Goal: Contribute content: Contribute content

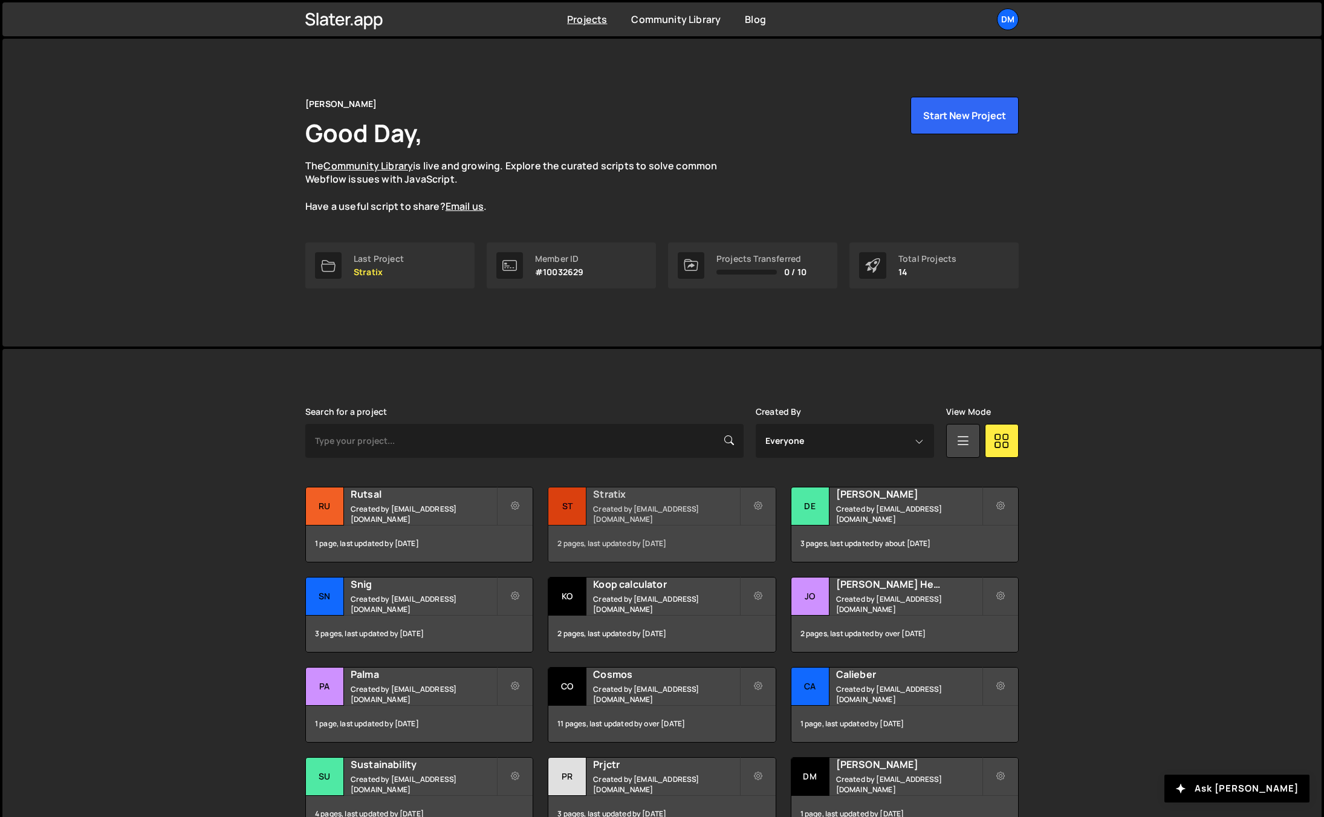
click at [651, 499] on h2 "Stratix" at bounding box center [666, 493] width 146 height 13
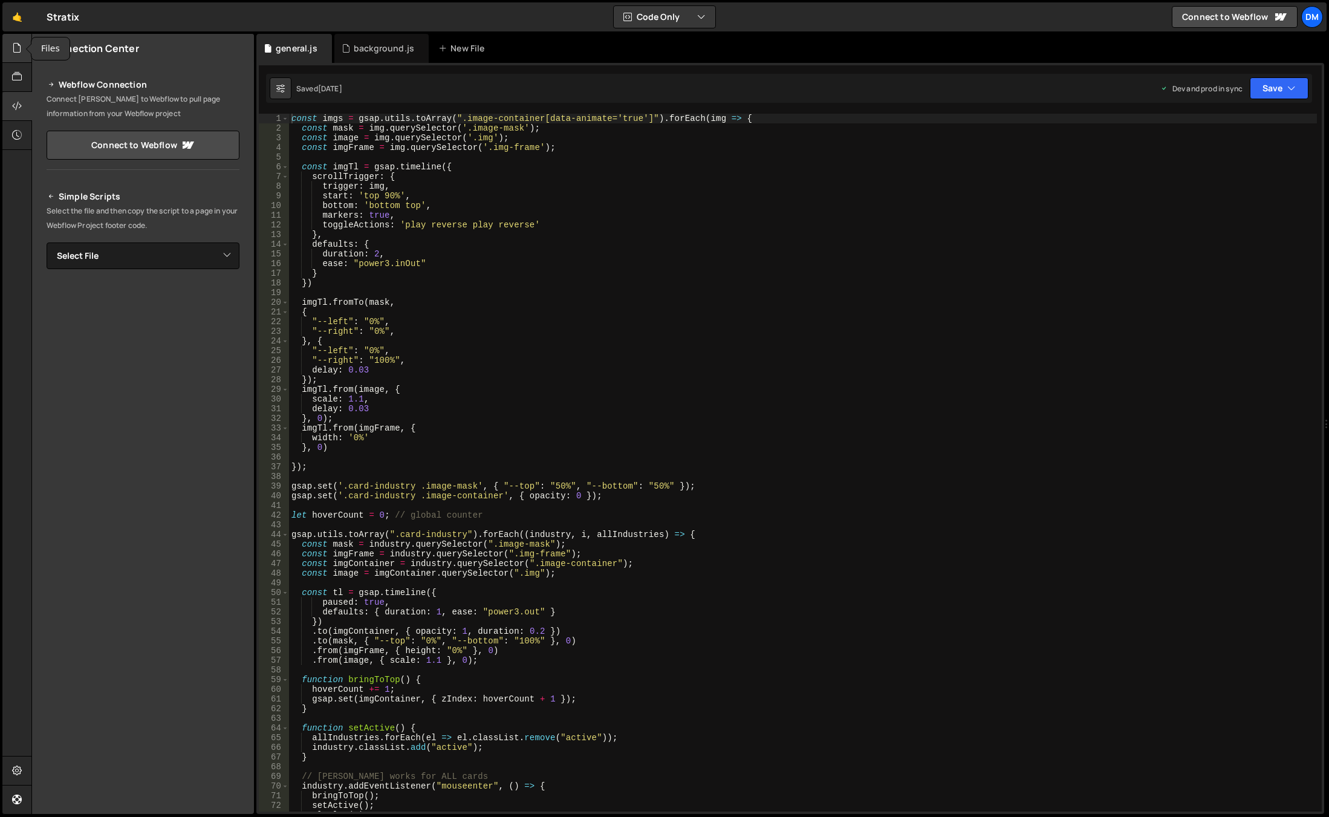
click at [12, 42] on icon at bounding box center [17, 47] width 10 height 13
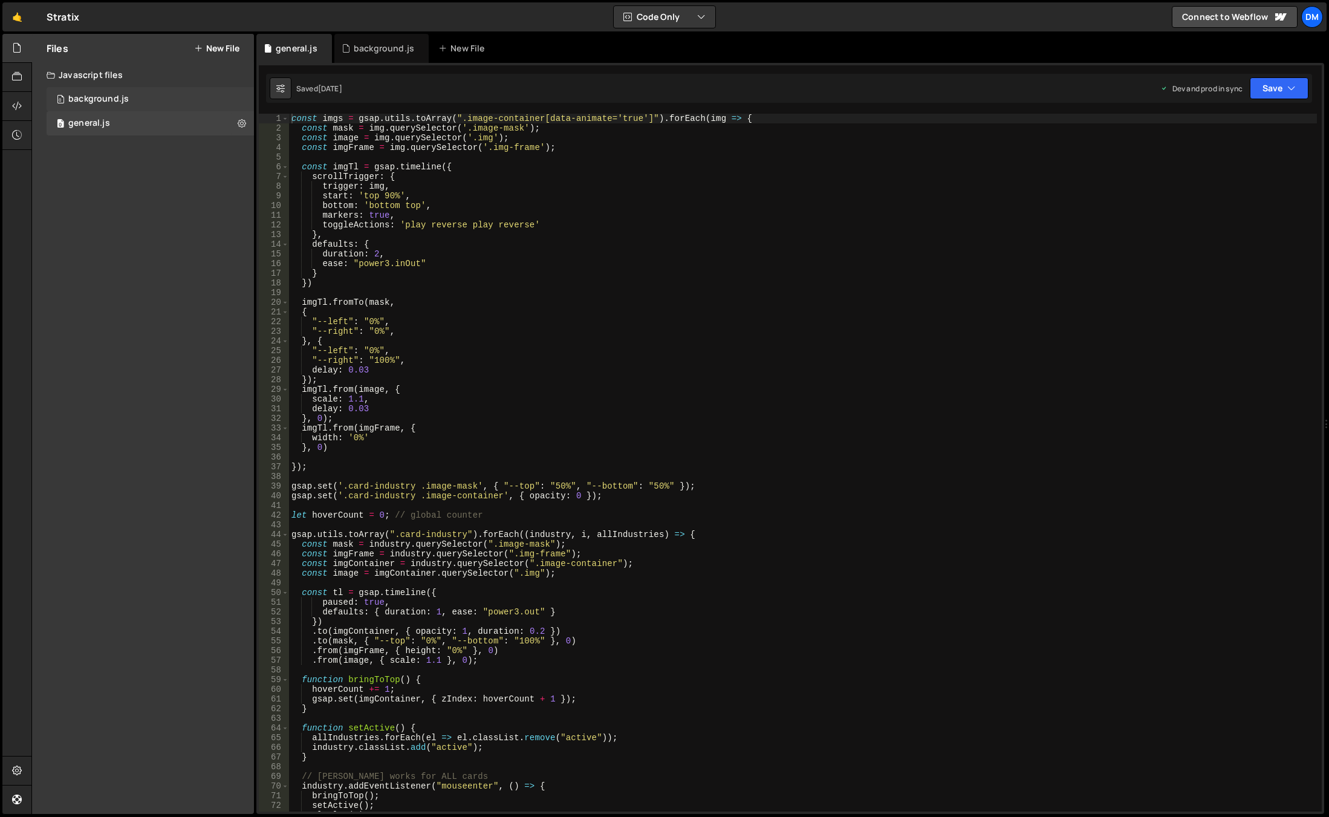
click at [117, 100] on div "background.js" at bounding box center [98, 99] width 60 height 11
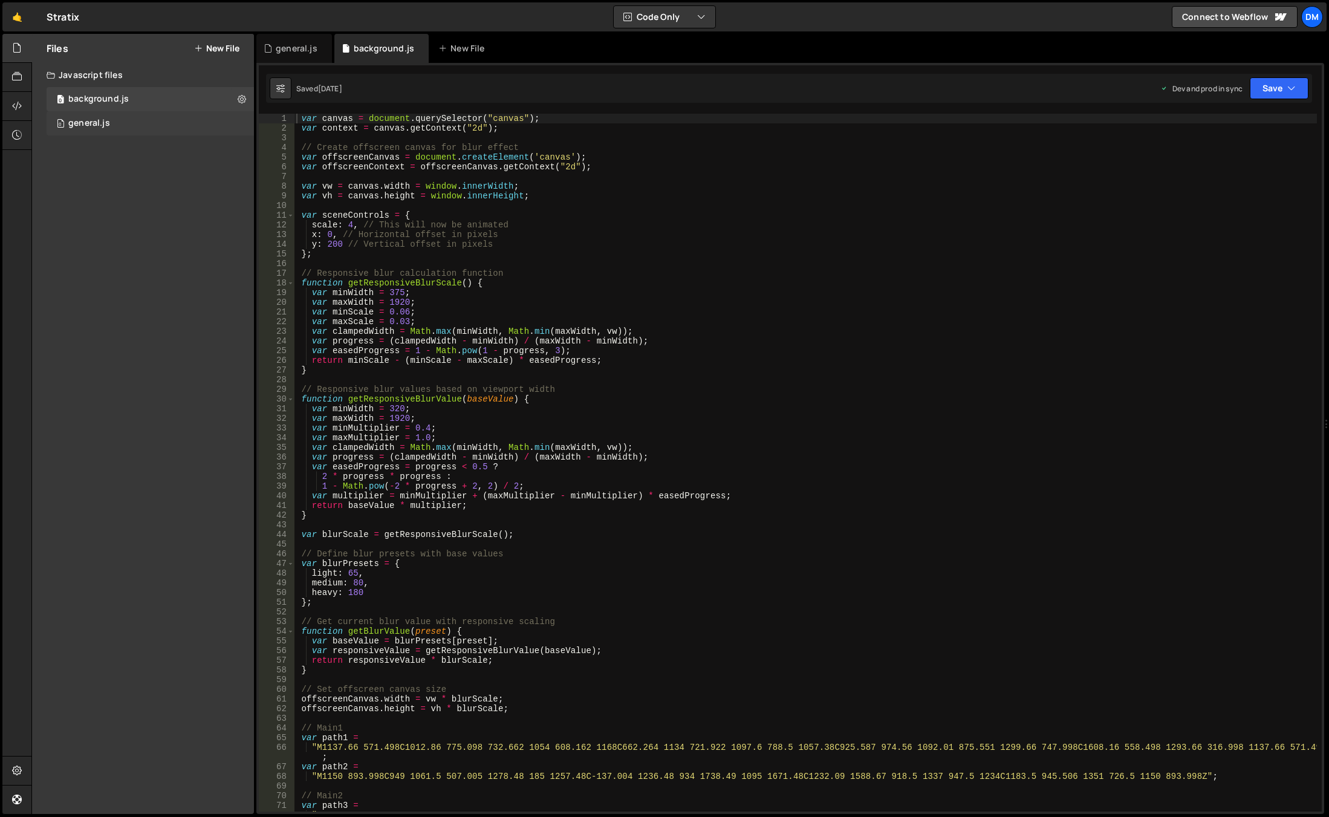
click at [116, 126] on div "0 general.js 0" at bounding box center [150, 123] width 207 height 24
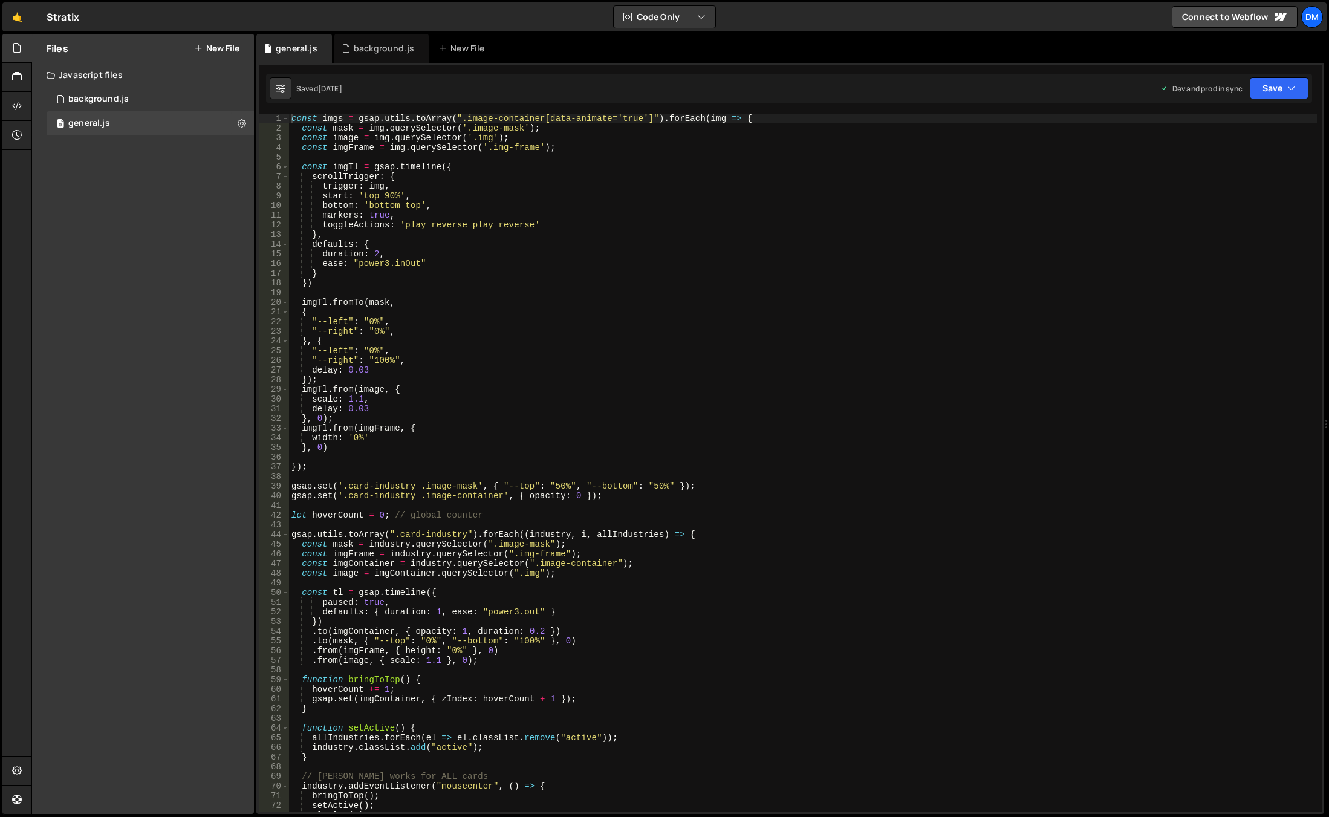
click at [147, 190] on div "Files New File Javascript files 0 background.js 0 0 general.js 0 CSS files Copy…" at bounding box center [143, 424] width 222 height 780
click at [120, 121] on div "0 general.js 0" at bounding box center [150, 123] width 207 height 24
click at [207, 44] on button "New File" at bounding box center [216, 49] width 45 height 10
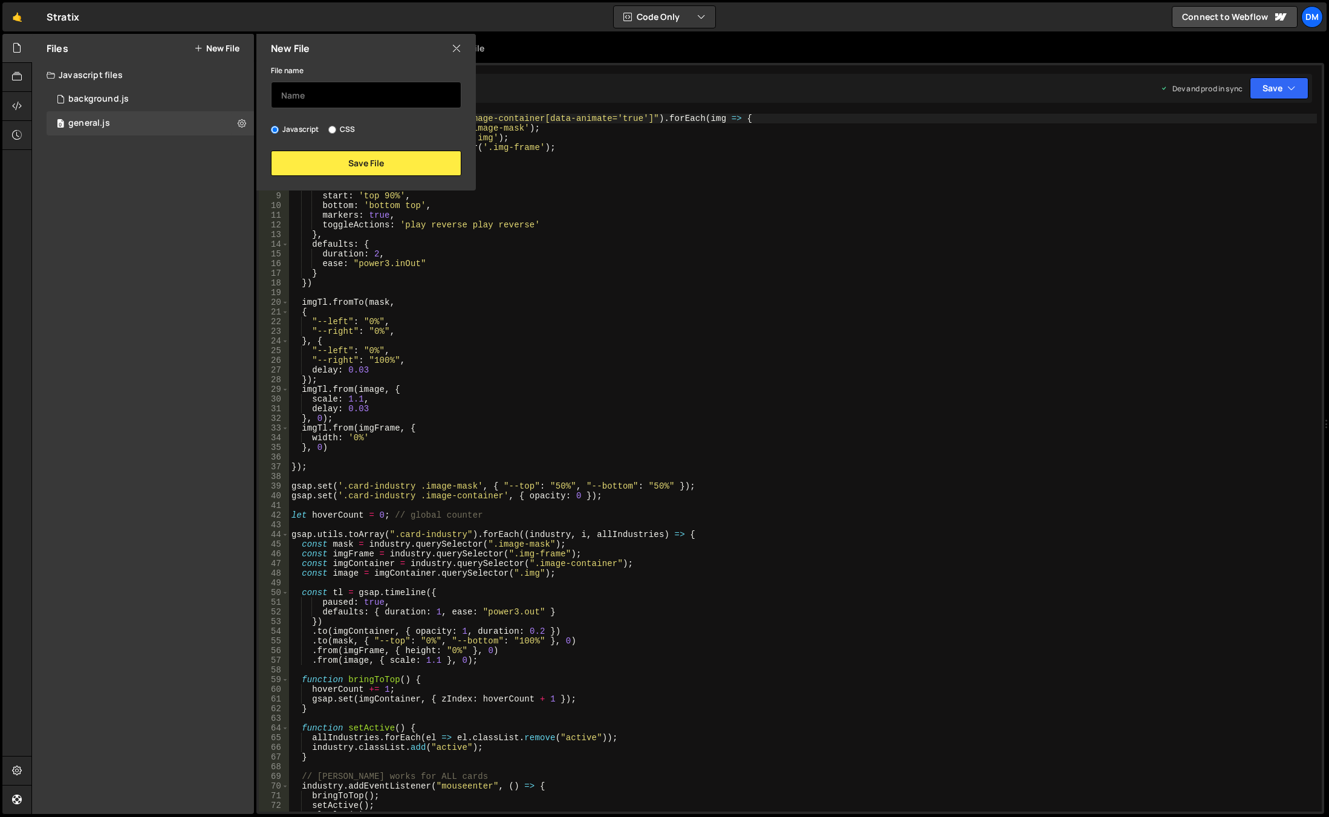
click at [317, 97] on input "text" at bounding box center [366, 95] width 190 height 27
type input "Home page"
click at [360, 163] on button "Save File" at bounding box center [366, 163] width 190 height 25
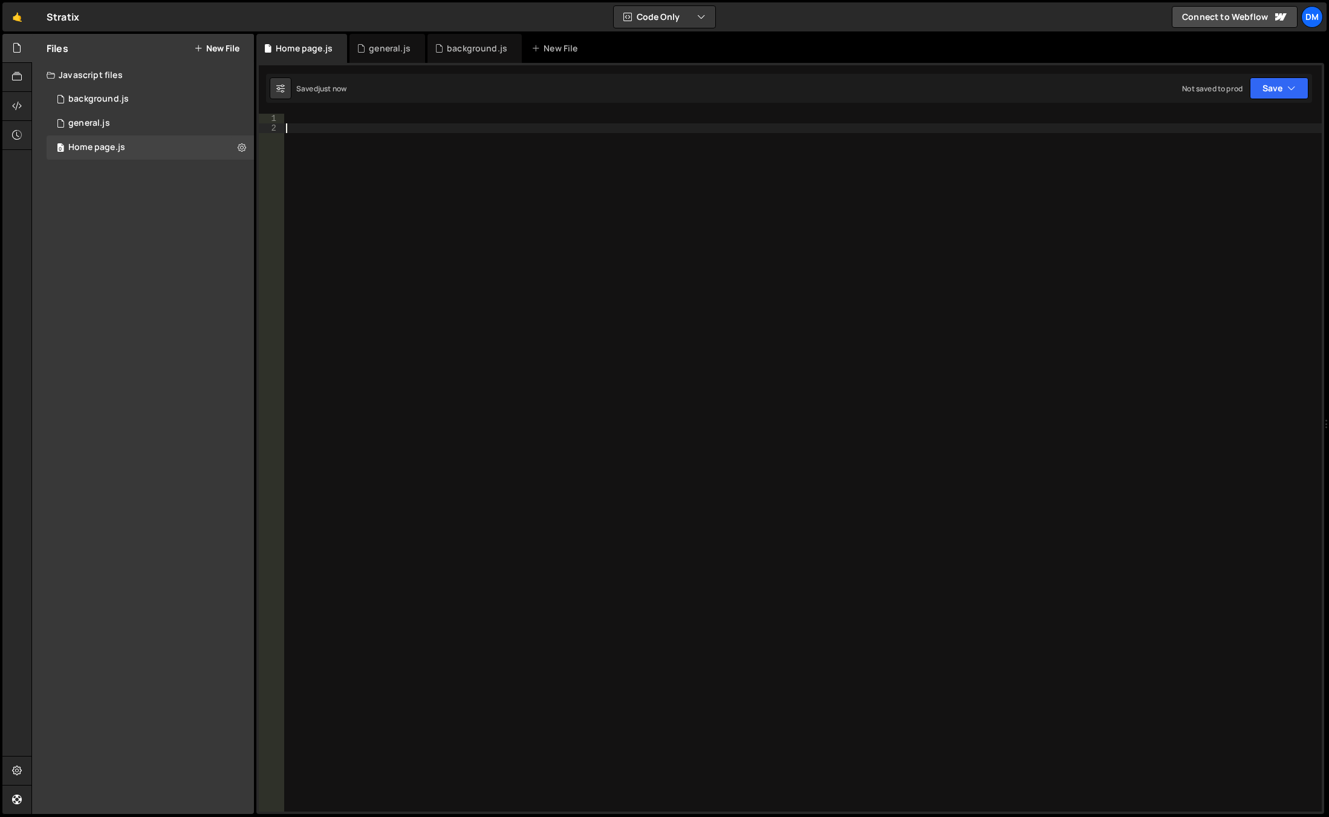
click at [369, 190] on div at bounding box center [803, 472] width 1038 height 717
click at [363, 112] on div "1 2 3 4 5 6 7 8 9 10 11 12 13 14 15 16 17 18 19 20 21 22 23 24 25 26 27 28 29 3…" at bounding box center [790, 438] width 1068 height 751
click at [338, 117] on div at bounding box center [803, 472] width 1038 height 717
click at [13, 14] on link "🤙" at bounding box center [17, 16] width 30 height 29
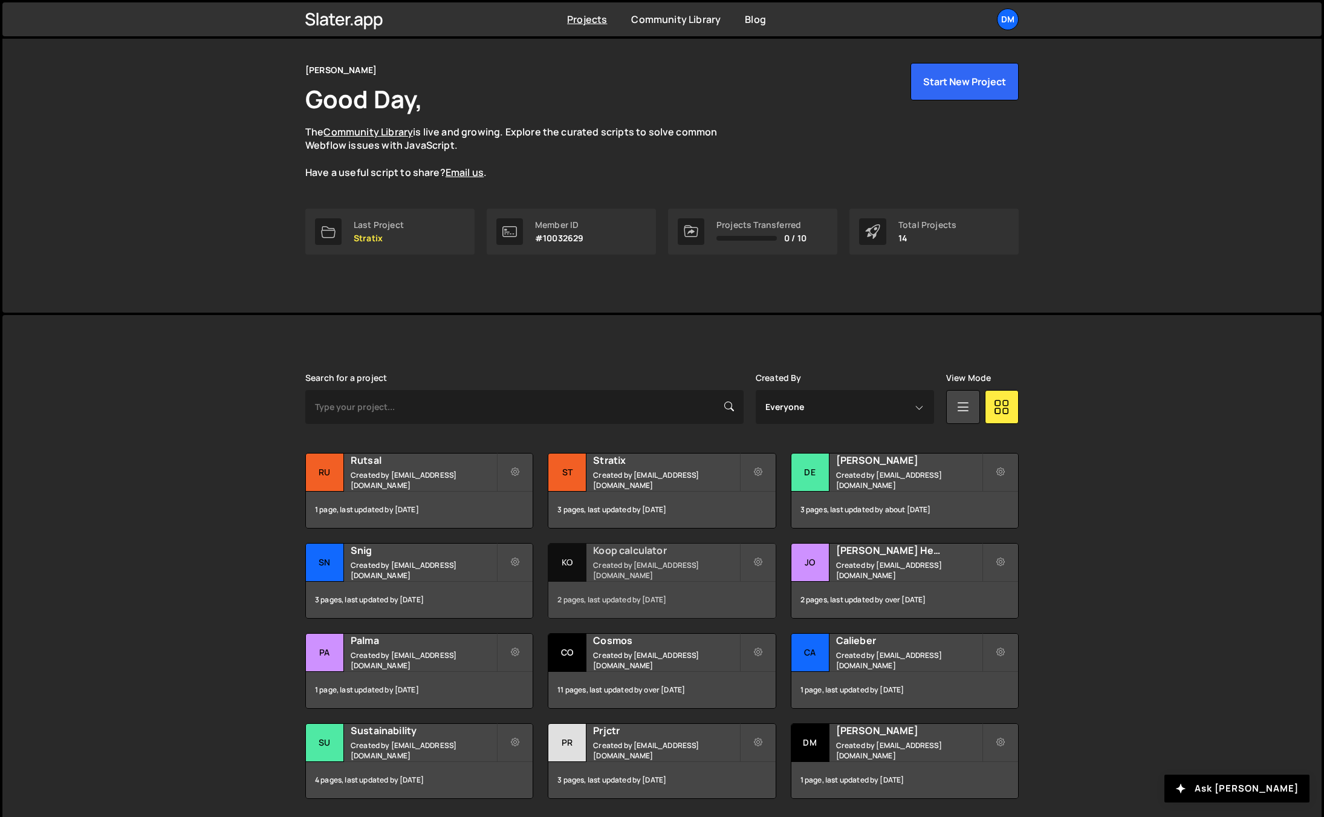
scroll to position [112, 0]
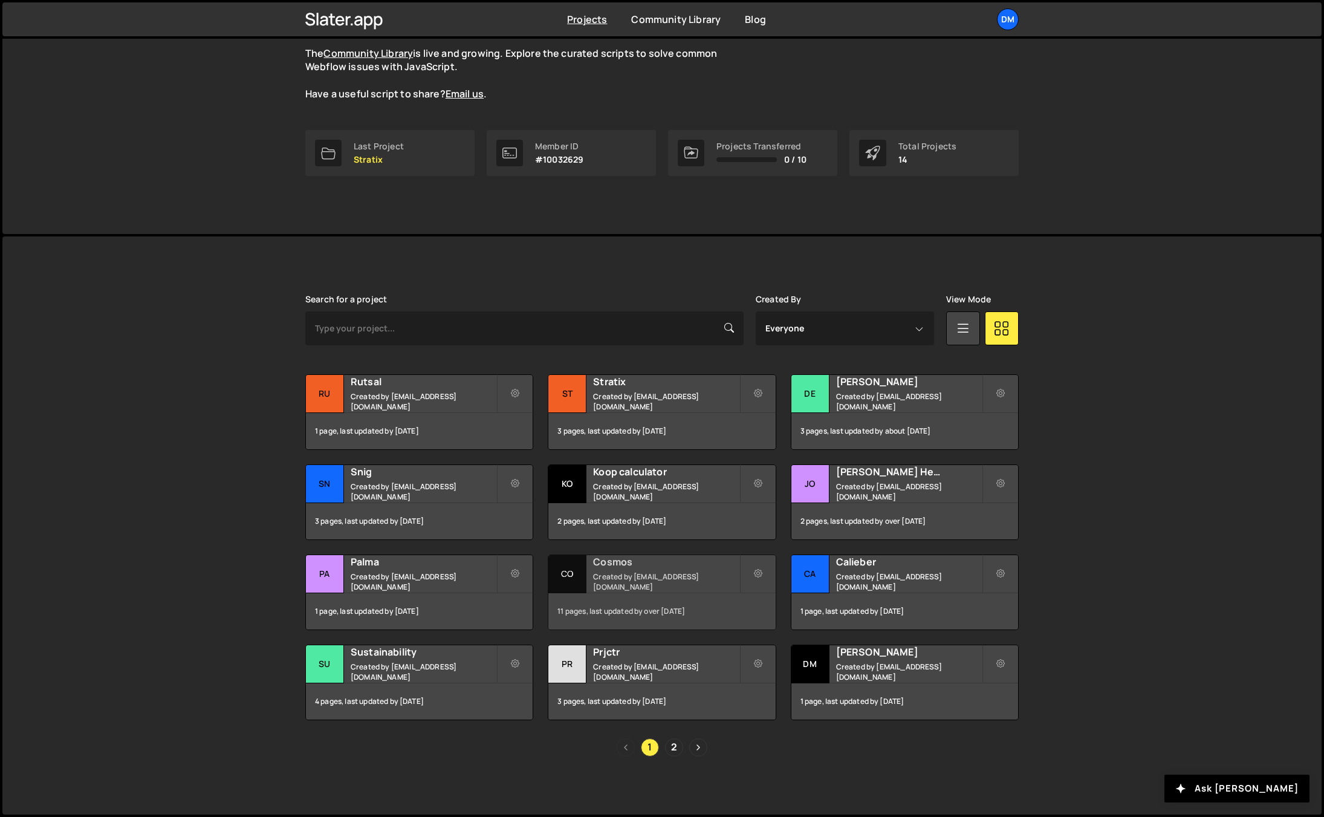
click at [628, 562] on h2 "Cosmos" at bounding box center [666, 561] width 146 height 13
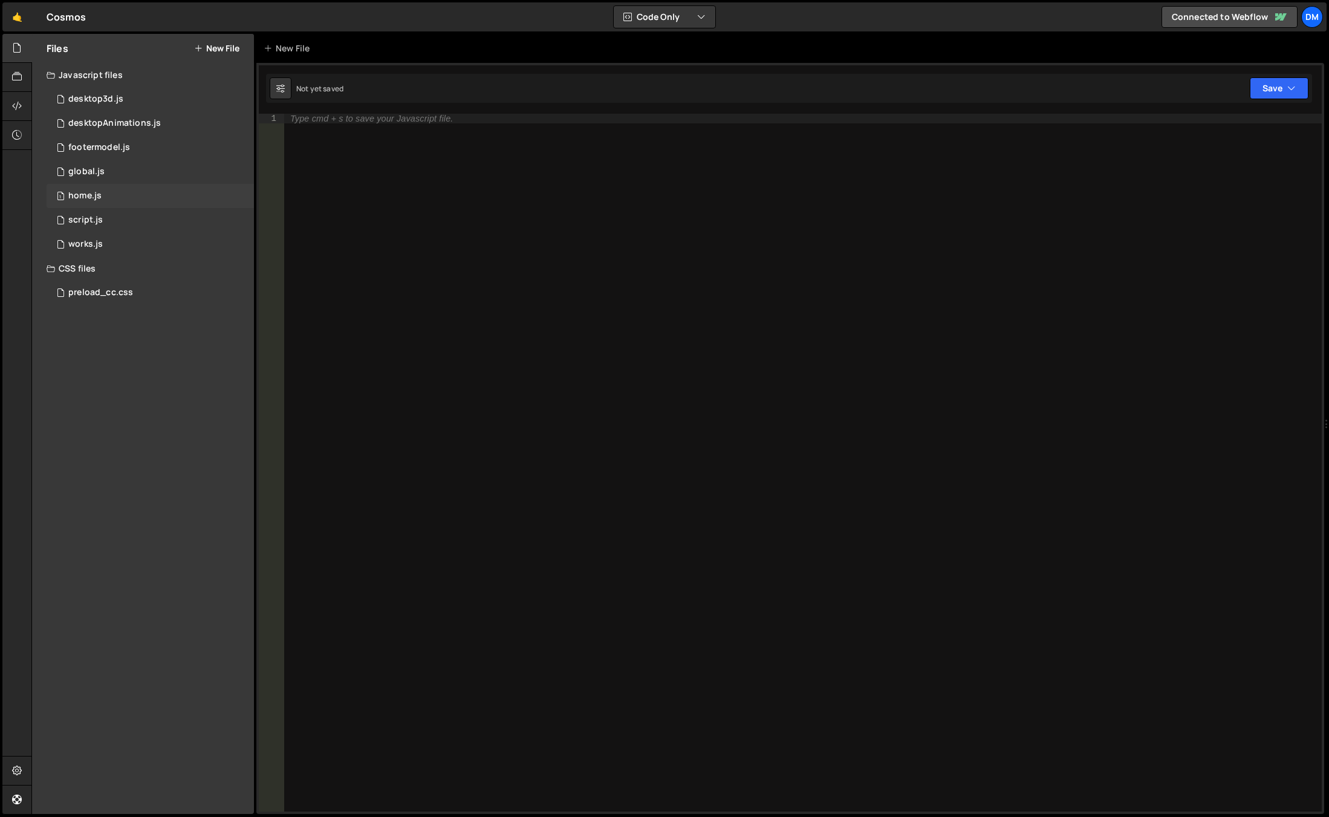
click at [148, 194] on div "1 home.js 0" at bounding box center [150, 196] width 207 height 24
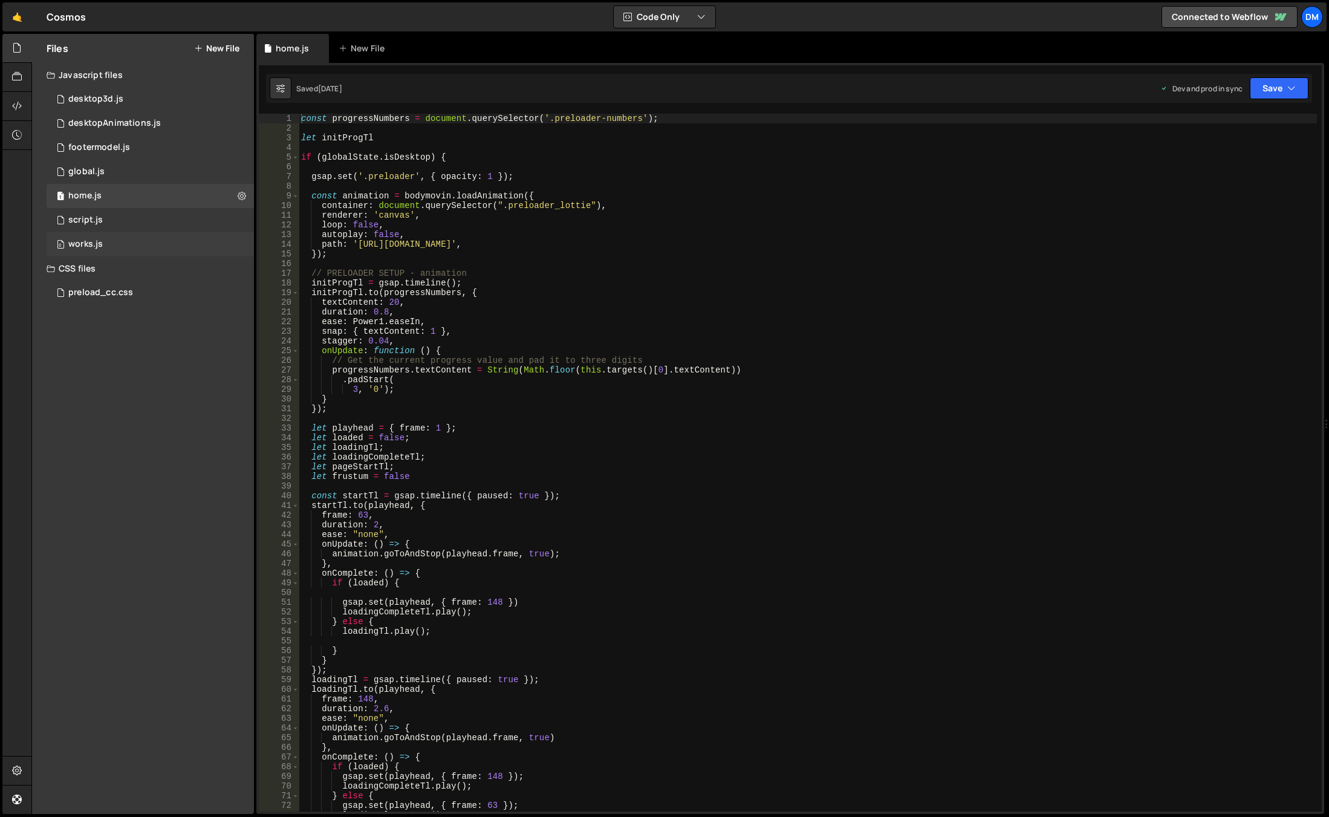
click at [108, 244] on div "0 works.js 0" at bounding box center [150, 244] width 207 height 24
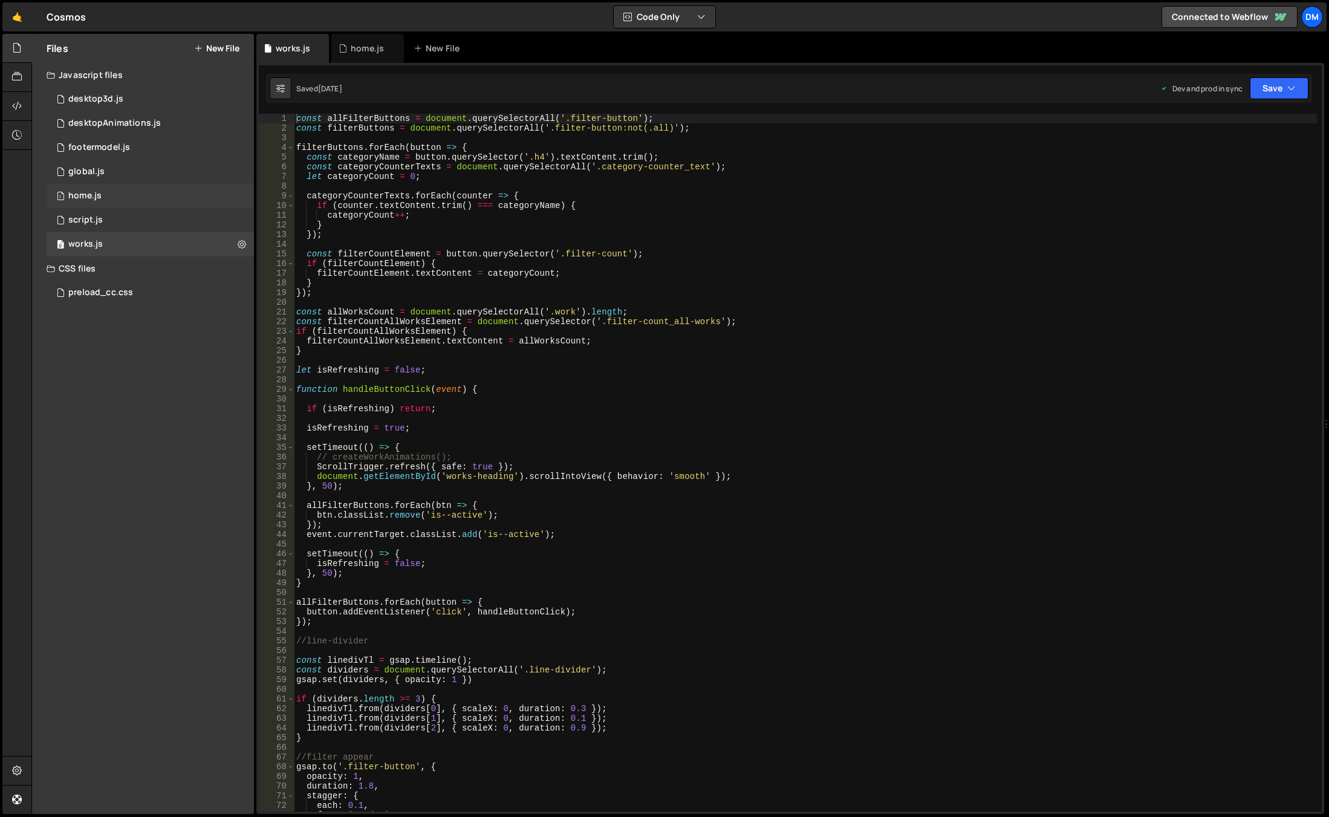
click at [117, 188] on div "1 home.js 0" at bounding box center [150, 196] width 207 height 24
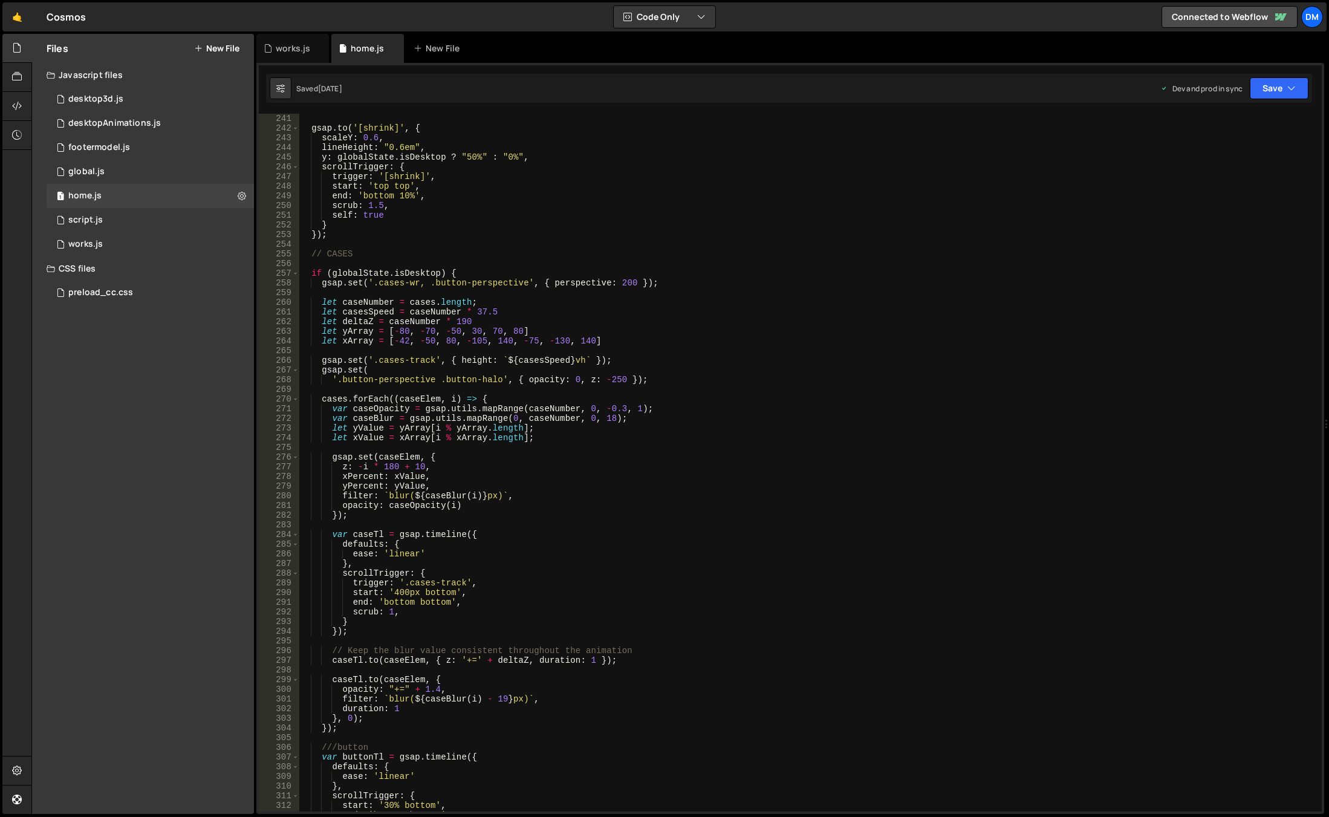
scroll to position [2540, 0]
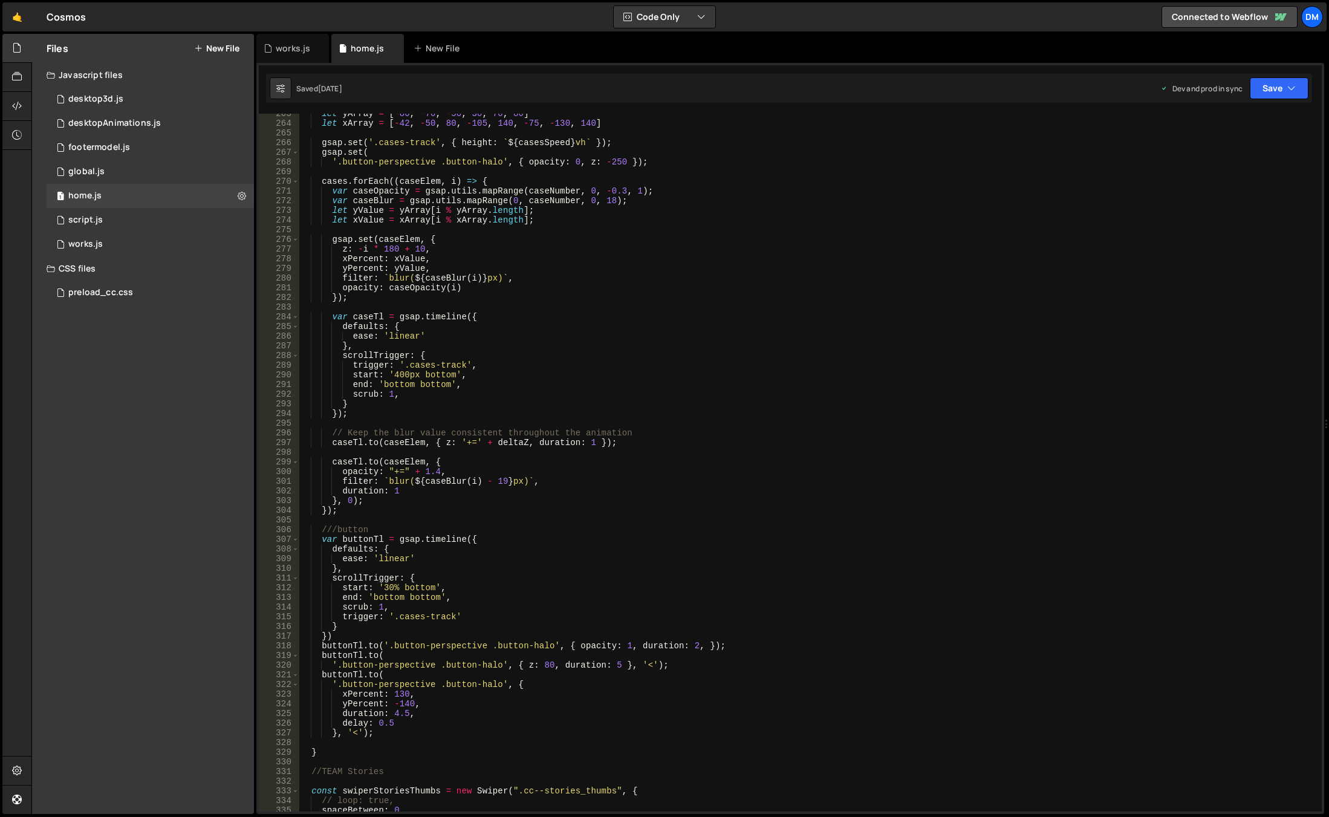
type textarea "},"
click at [752, 348] on div "let yArray = [ - 80 , - 70 , - 50 , 30 , 70 , 80 ] let xArray = [ - 42 , - 50 ,…" at bounding box center [808, 467] width 1018 height 717
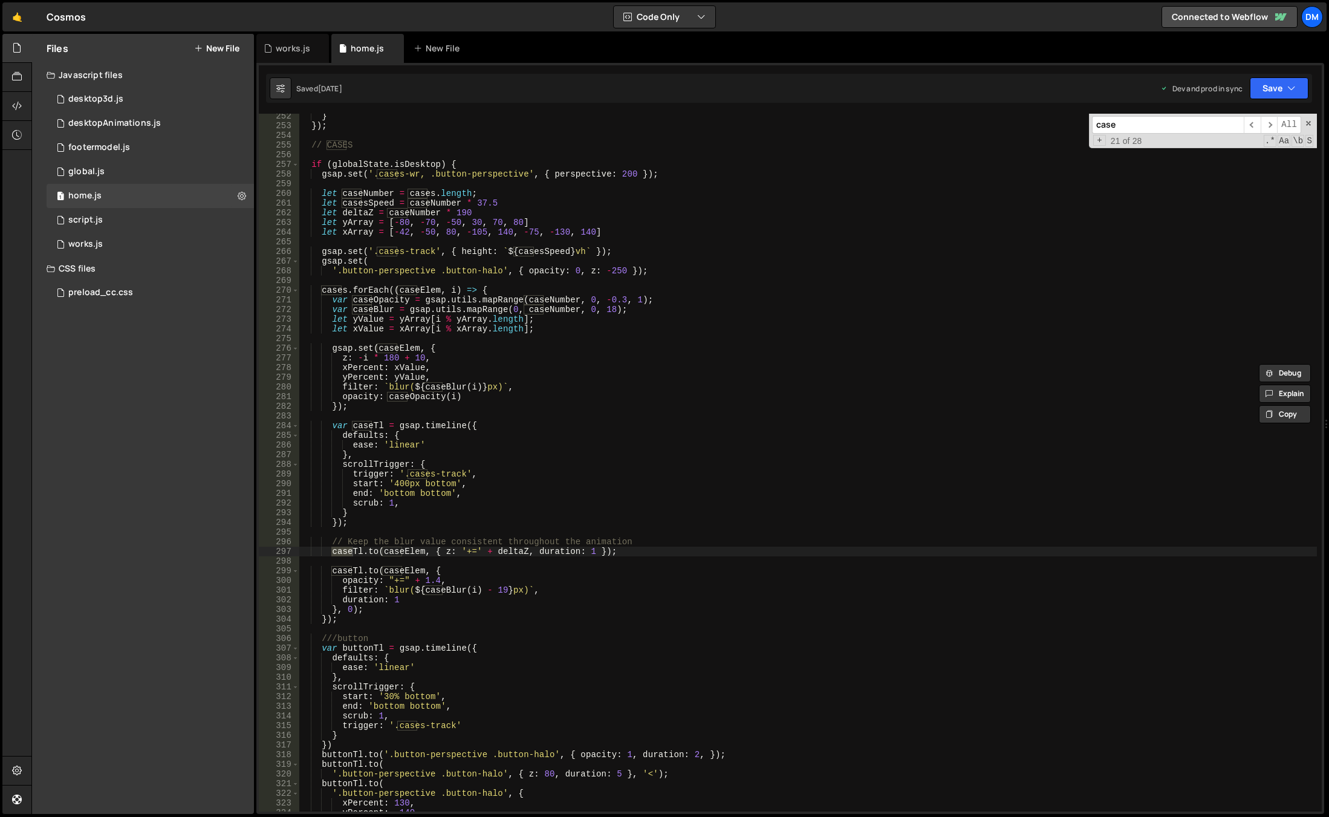
scroll to position [2358, 0]
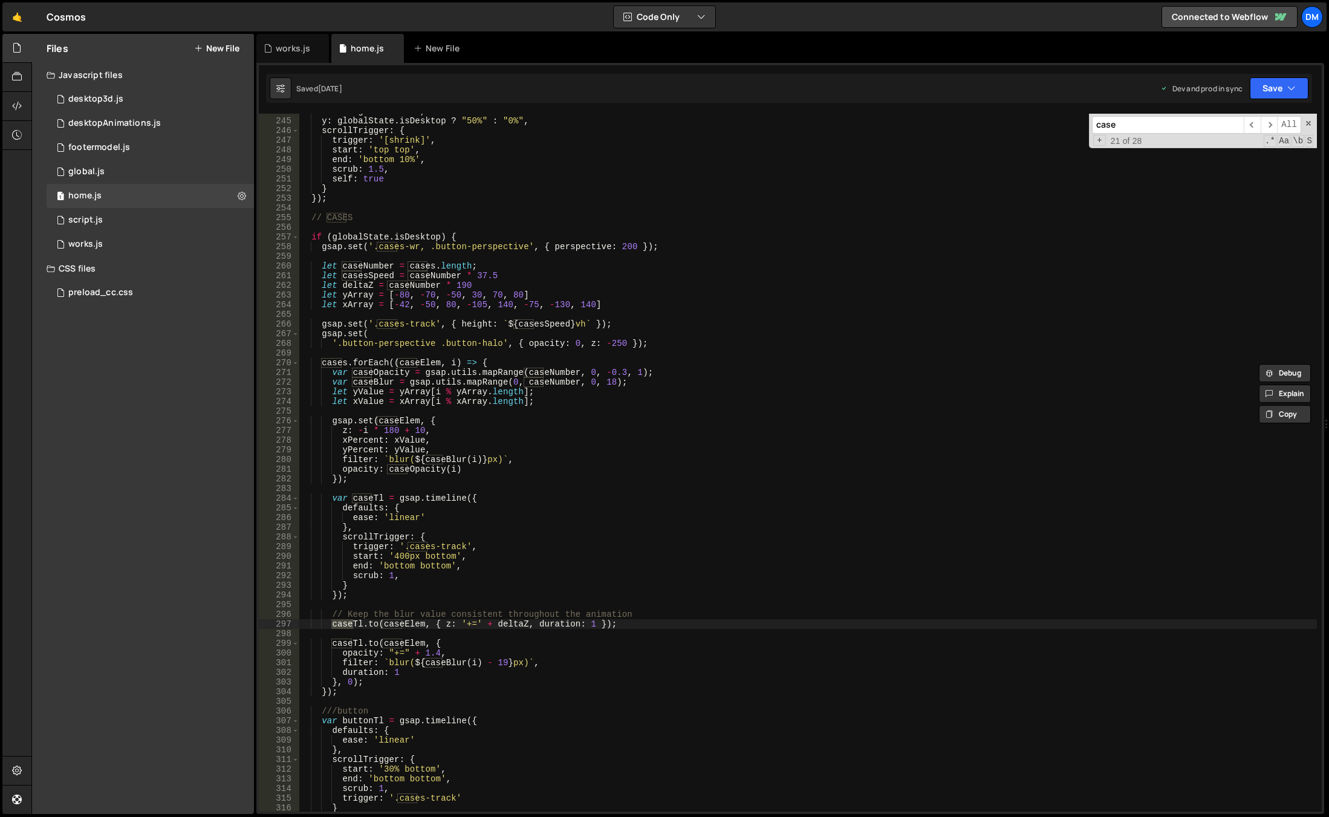
type input "case"
click at [657, 304] on div "lineHeight : "0.6em" , y : globalState . isDesktop ? "50%" : "0%" , scrollTrigg…" at bounding box center [808, 464] width 1018 height 717
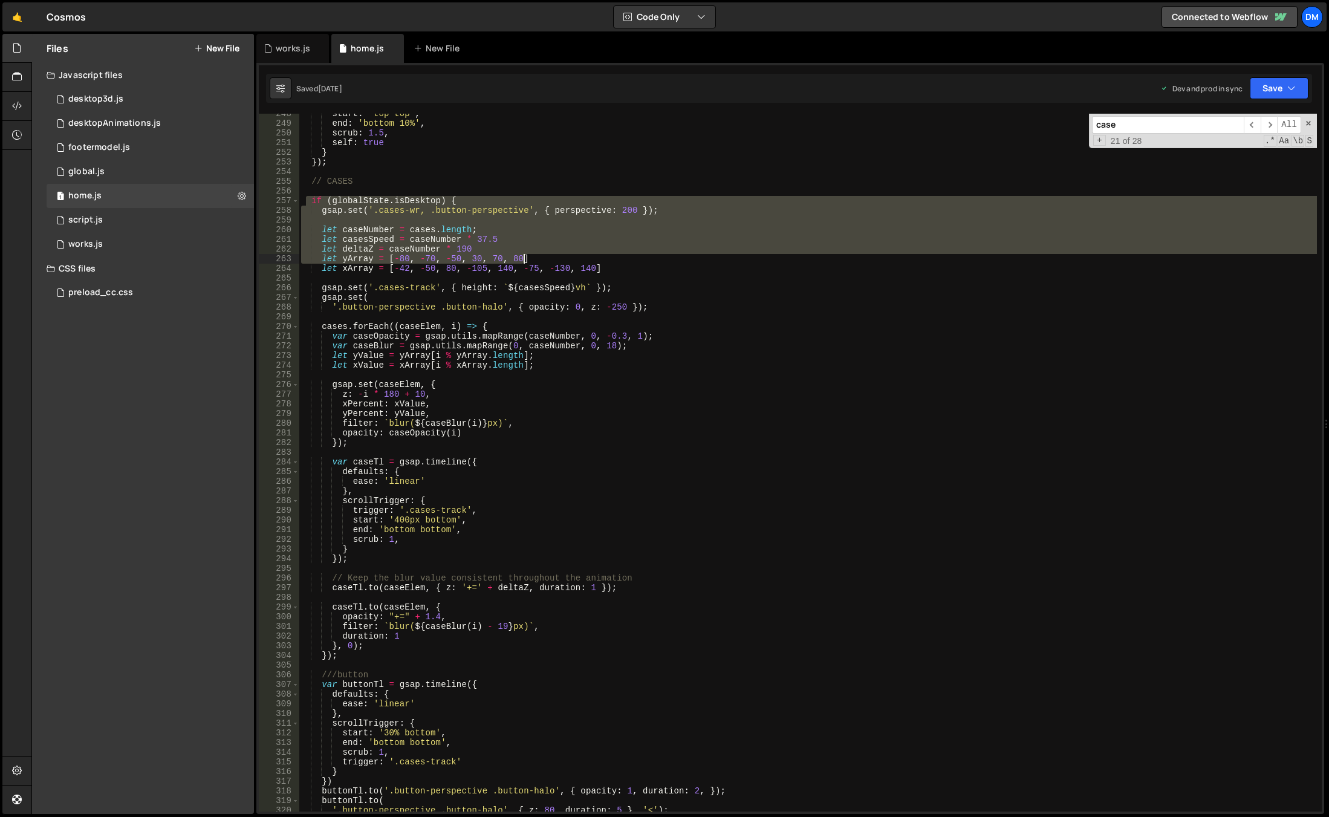
scroll to position [2394, 0]
drag, startPoint x: 308, startPoint y: 235, endPoint x: 608, endPoint y: 263, distance: 301.8
click at [608, 263] on div "start : 'top top' , end : 'bottom 10%' , scrub : 1.5 , self : true } }) ; // CA…" at bounding box center [808, 467] width 1018 height 717
click at [608, 263] on div "start : 'top top' , end : 'bottom 10%' , scrub : 1.5 , self : true } }) ; // CA…" at bounding box center [808, 463] width 1018 height 698
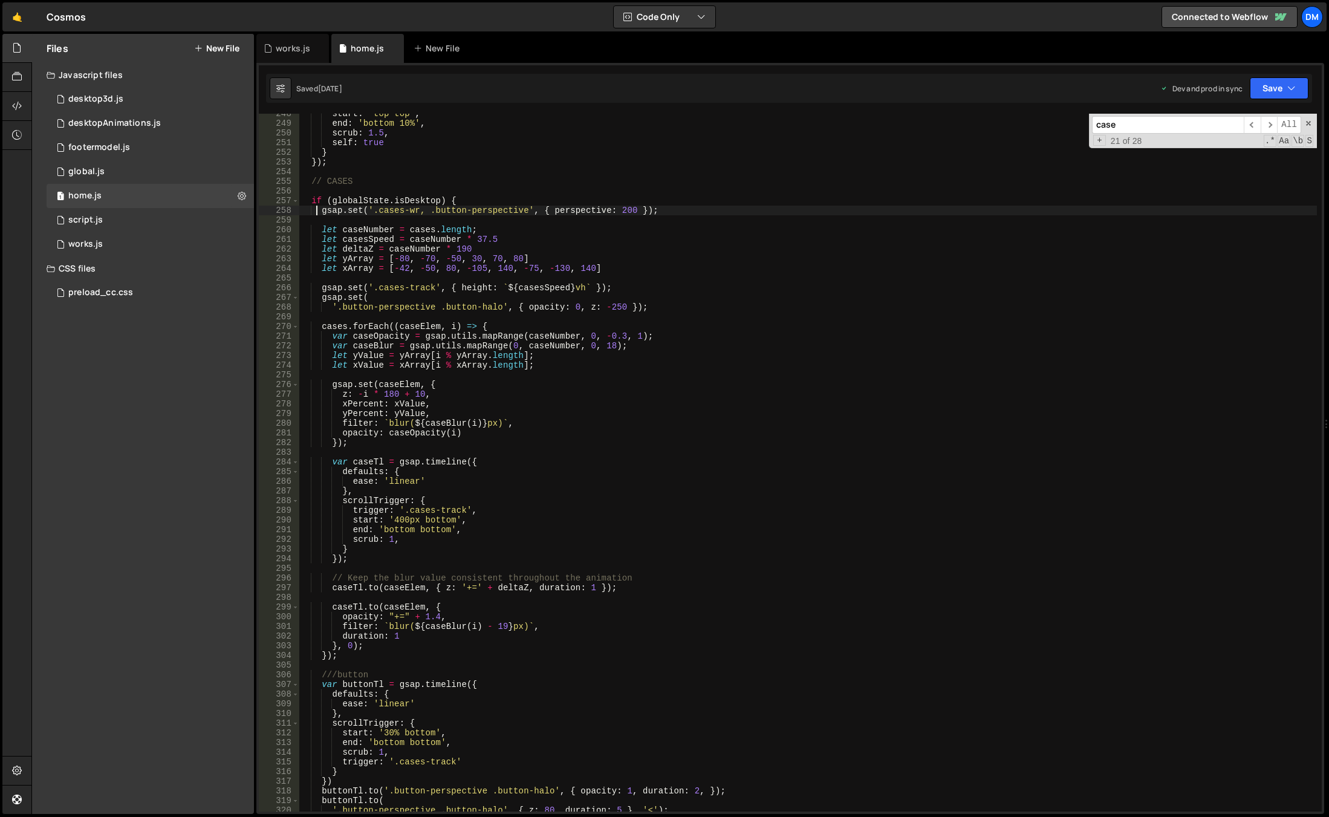
drag, startPoint x: 315, startPoint y: 208, endPoint x: 371, endPoint y: 212, distance: 56.4
click at [371, 212] on div "start : 'top top' , end : 'bottom 10%' , scrub : 1.5 , self : true } }) ; // CA…" at bounding box center [808, 467] width 1018 height 717
click at [375, 215] on div "start : 'top top' , end : 'bottom 10%' , scrub : 1.5 , self : true } }) ; // CA…" at bounding box center [808, 467] width 1018 height 717
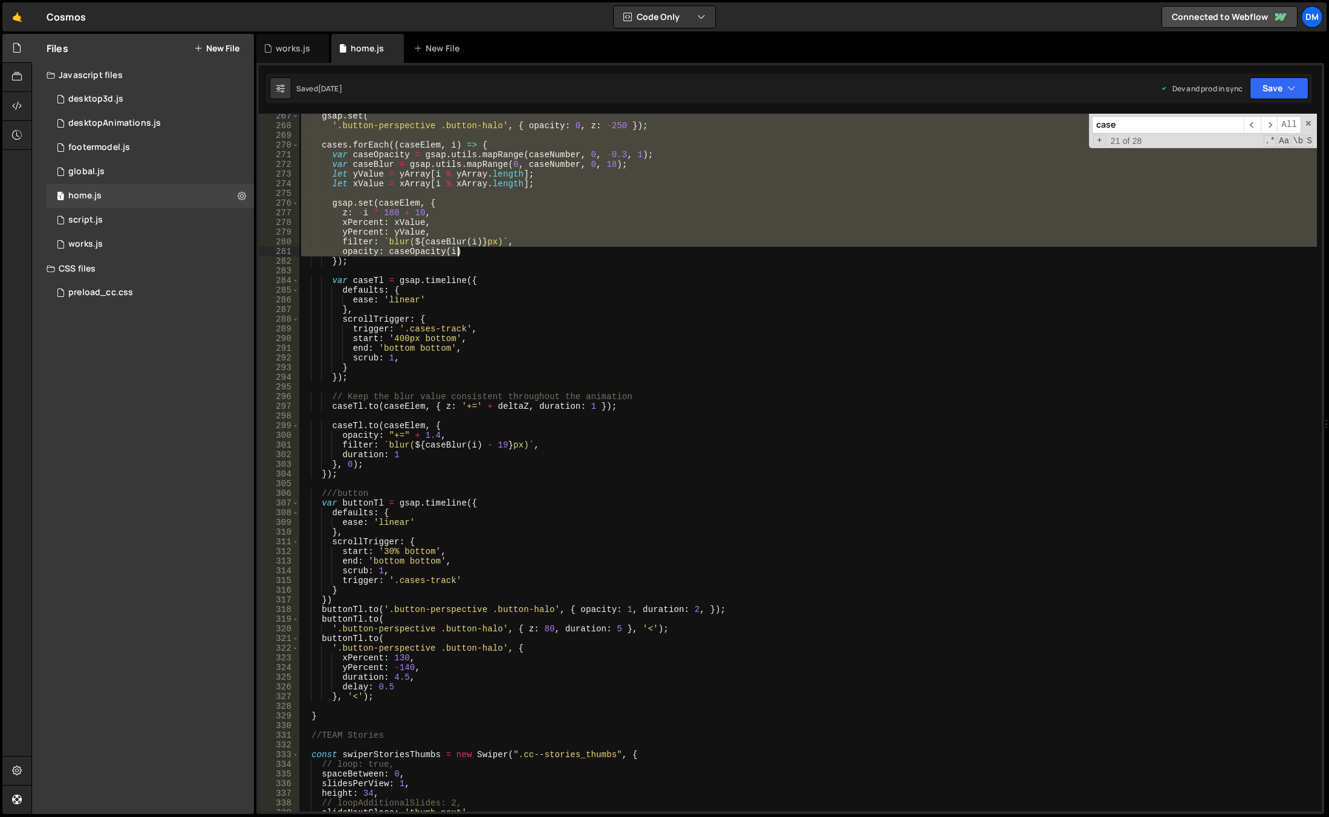
scroll to position [2648, 0]
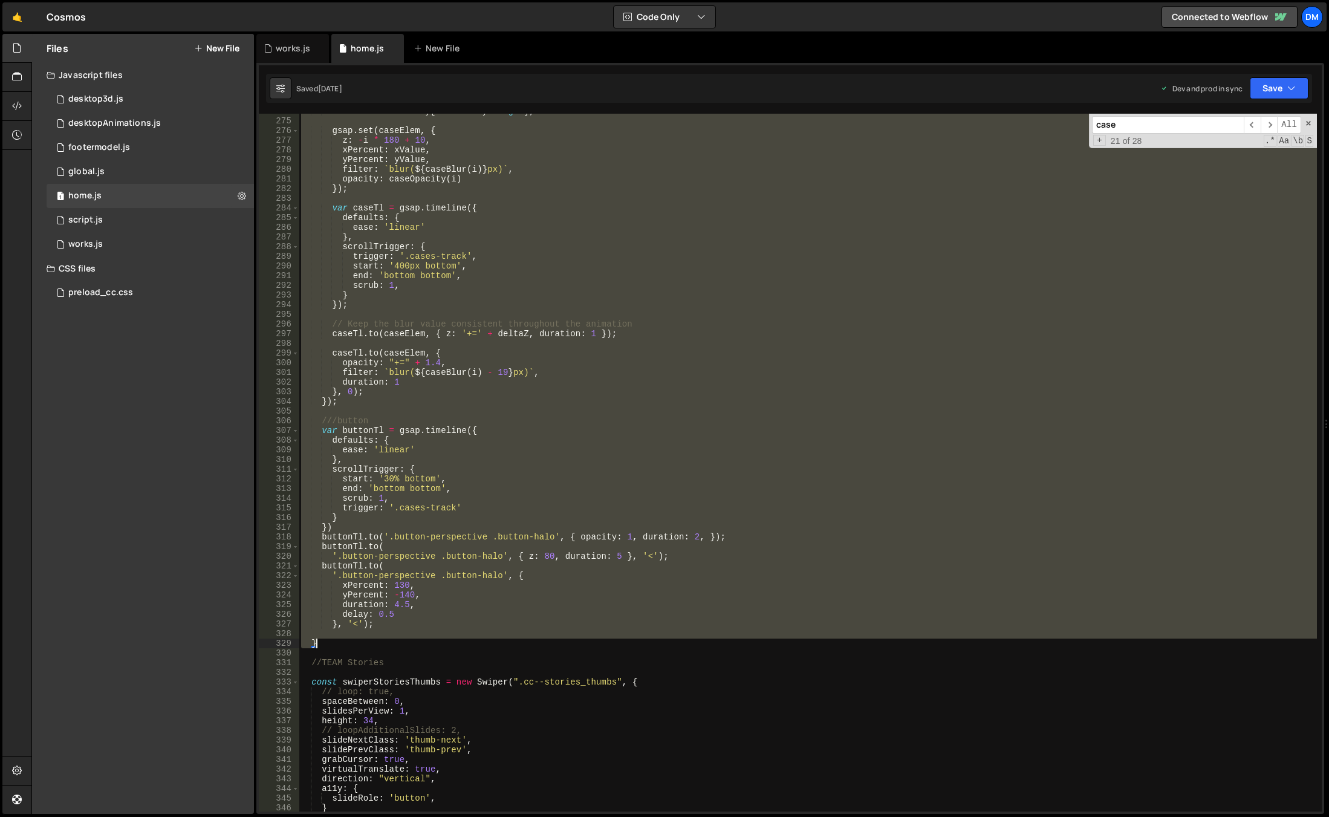
drag, startPoint x: 318, startPoint y: 210, endPoint x: 416, endPoint y: 645, distance: 445.7
click at [416, 645] on div "let xValue = xArray [ i % xArray . length ] ; gsap . set ( caseElem , { z : - i…" at bounding box center [808, 464] width 1018 height 717
type textarea "}"
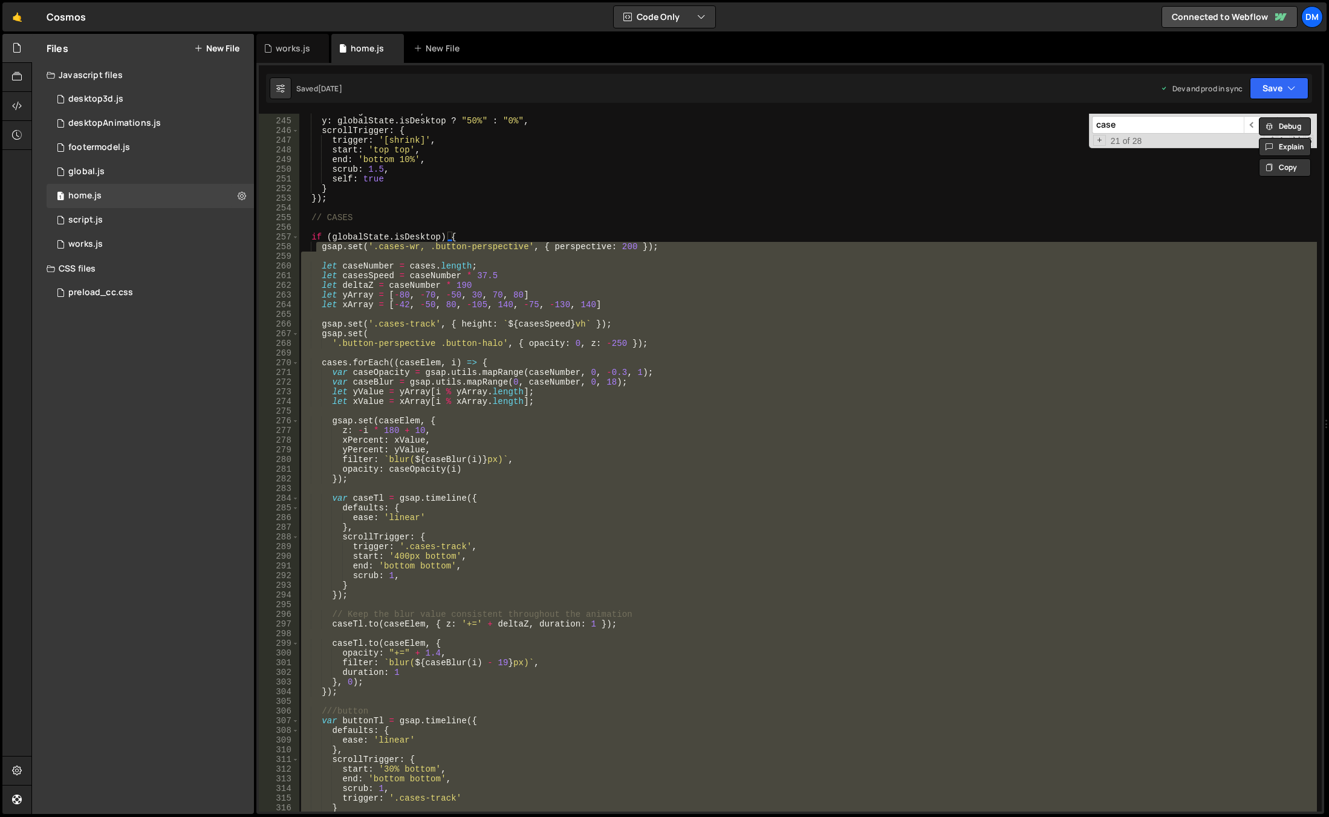
scroll to position [2358, 0]
click at [13, 18] on link "🤙" at bounding box center [17, 16] width 30 height 29
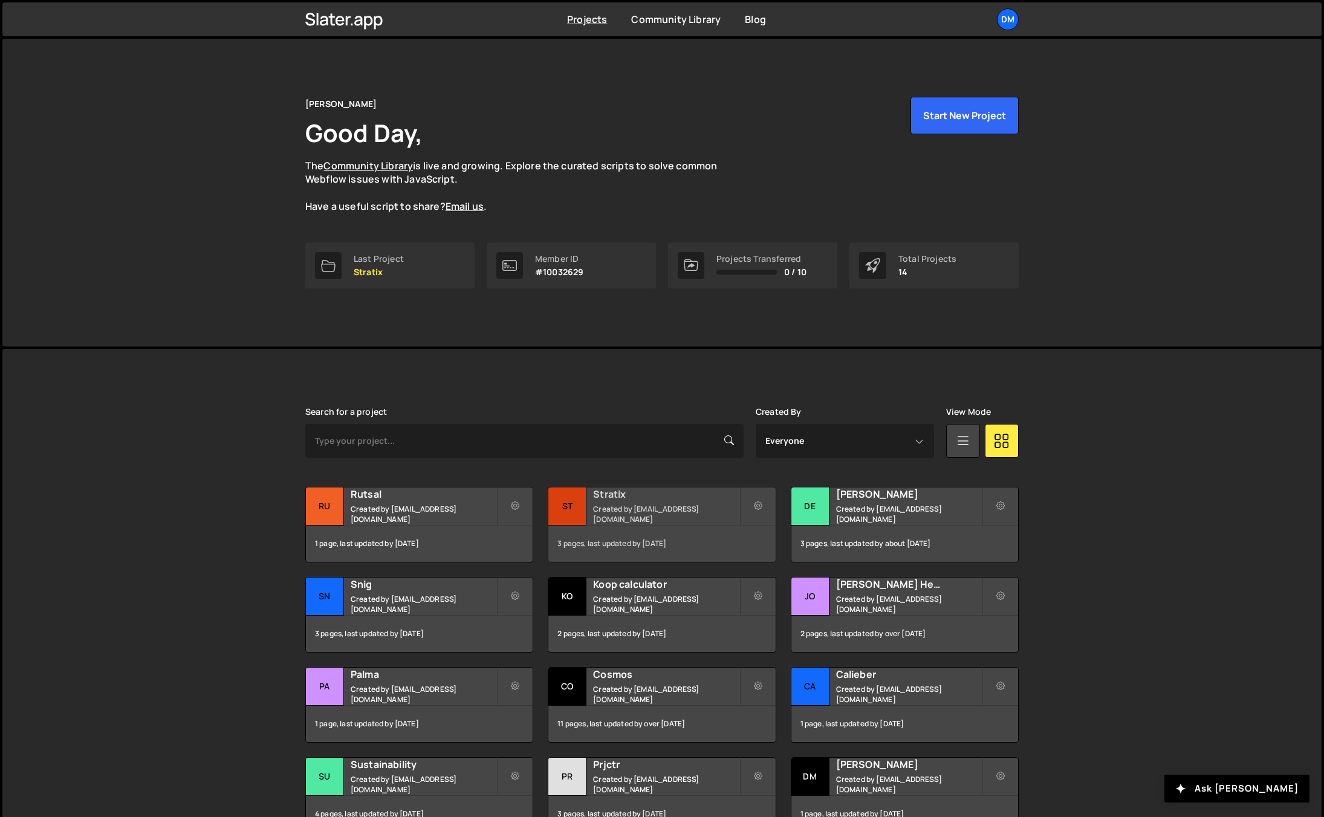
click at [634, 506] on div "Stratix Created by dmytrokaraulov@gmail.com" at bounding box center [661, 505] width 227 height 37
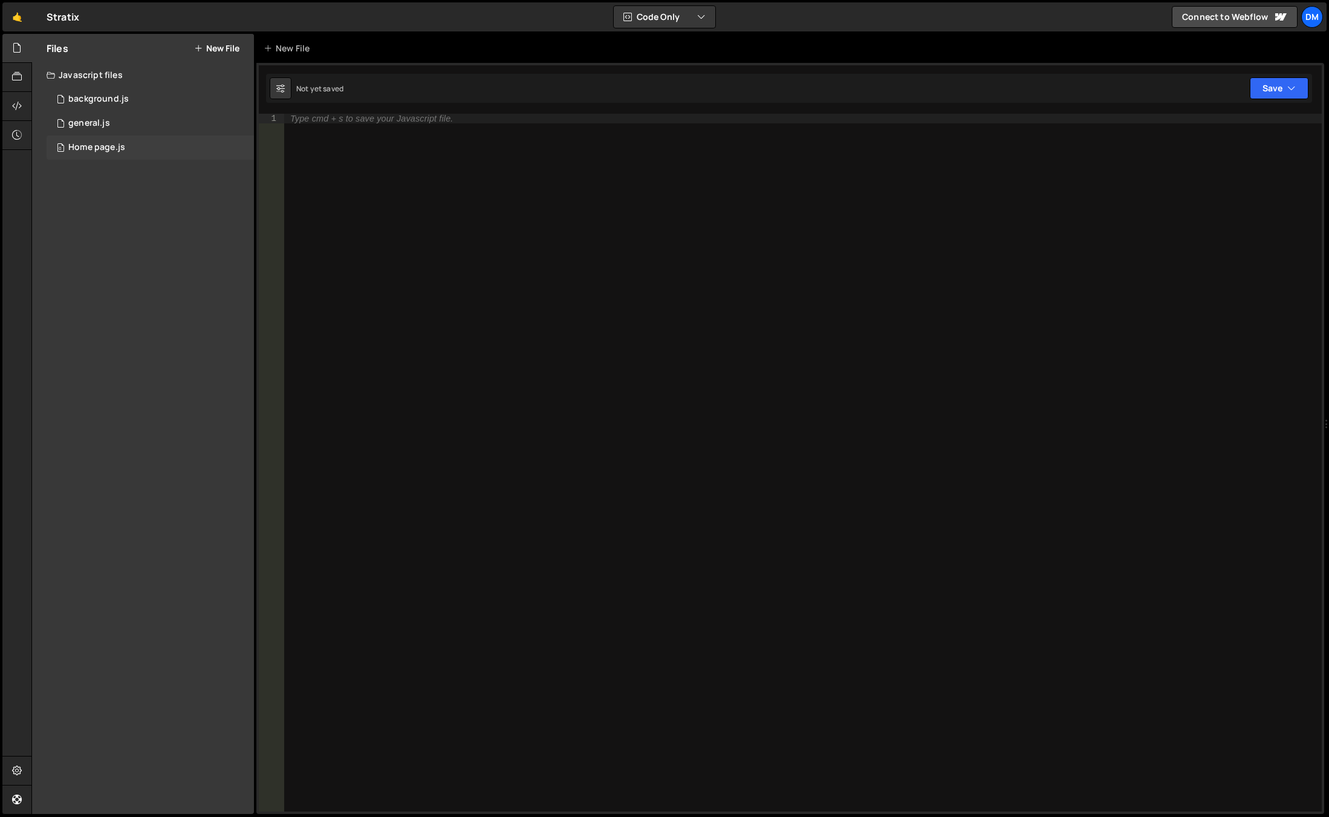
click at [132, 145] on div "0 Home page.js 0" at bounding box center [150, 147] width 207 height 24
click at [415, 160] on div at bounding box center [803, 472] width 1038 height 717
click at [414, 118] on div at bounding box center [803, 472] width 1038 height 717
paste textarea "}"
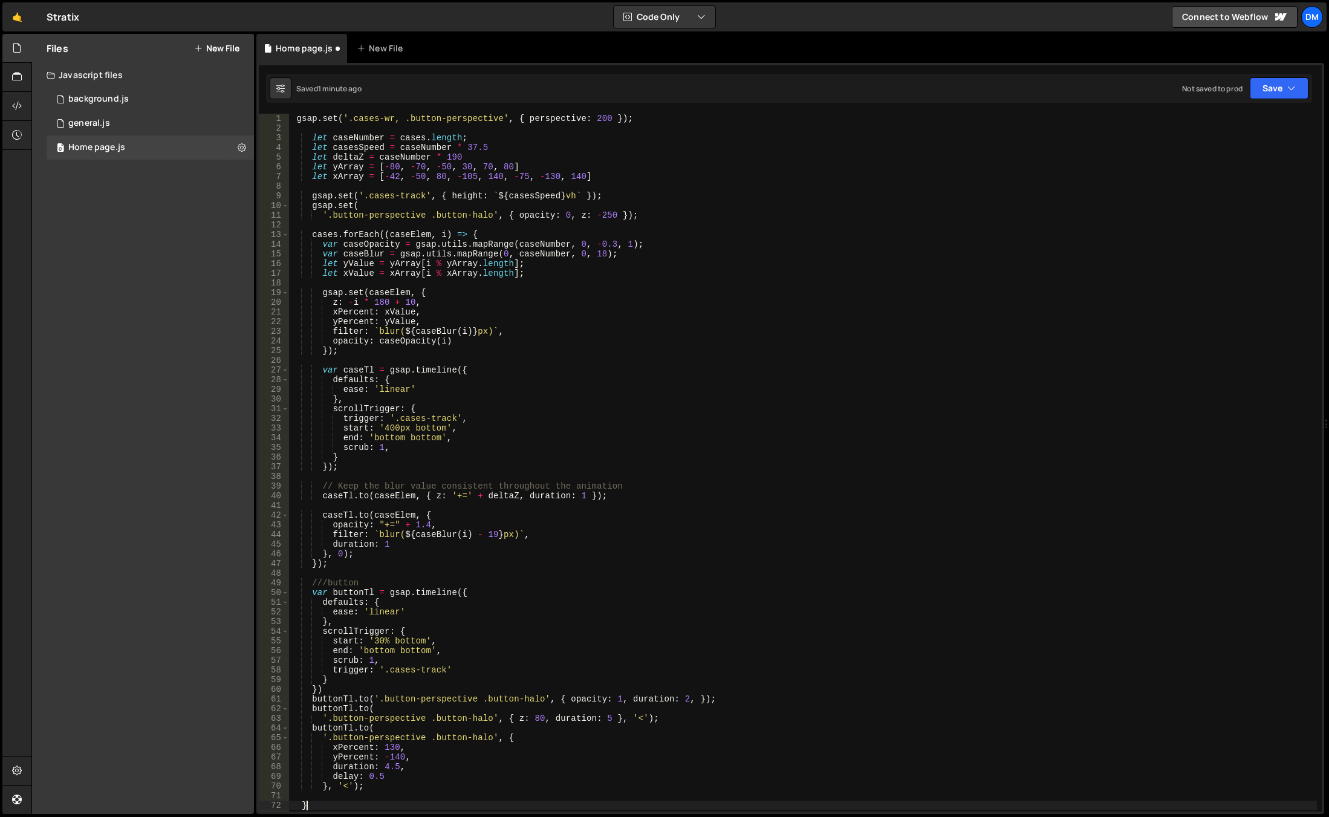
click at [464, 115] on div "gsap . set ( '.cases-wr, .button-perspective' , { perspective : 200 }) ; let ca…" at bounding box center [803, 472] width 1028 height 717
click at [446, 142] on div "gsap . set ( '.cases-wr, .button-perspective' , { perspective : 200 }) ; let ca…" at bounding box center [803, 472] width 1028 height 717
drag, startPoint x: 401, startPoint y: 118, endPoint x: 498, endPoint y: 118, distance: 96.7
click at [498, 118] on div "gsap . set ( '.cases-wr, .button-perspective' , { perspective : 200 }) ; let ca…" at bounding box center [803, 472] width 1028 height 717
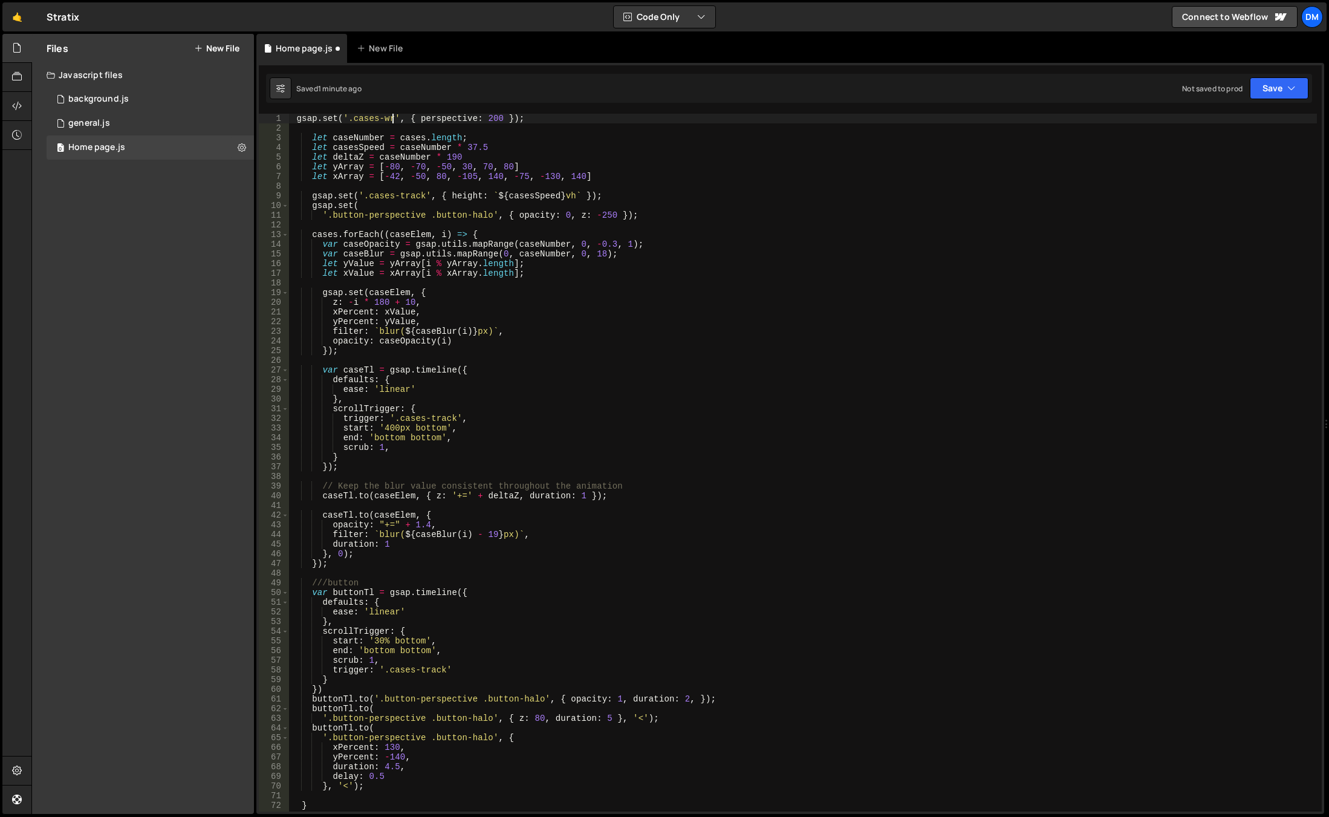
click at [563, 157] on div "gsap . set ( '.cases-wr' , { perspective : 200 }) ; let caseNumber = cases . le…" at bounding box center [803, 472] width 1028 height 717
click at [400, 214] on div "gsap . set ( '.cases-wr' , { perspective : 200 }) ; let caseNumber = cases . le…" at bounding box center [803, 472] width 1028 height 717
click at [447, 209] on div "gsap . set ( '.cases-wr' , { perspective : 200 }) ; let caseNumber = cases . le…" at bounding box center [803, 472] width 1028 height 717
click at [538, 208] on div "gsap . set ( '.cases-wr' , { perspective : 200 }) ; let caseNumber = cases . le…" at bounding box center [803, 472] width 1028 height 717
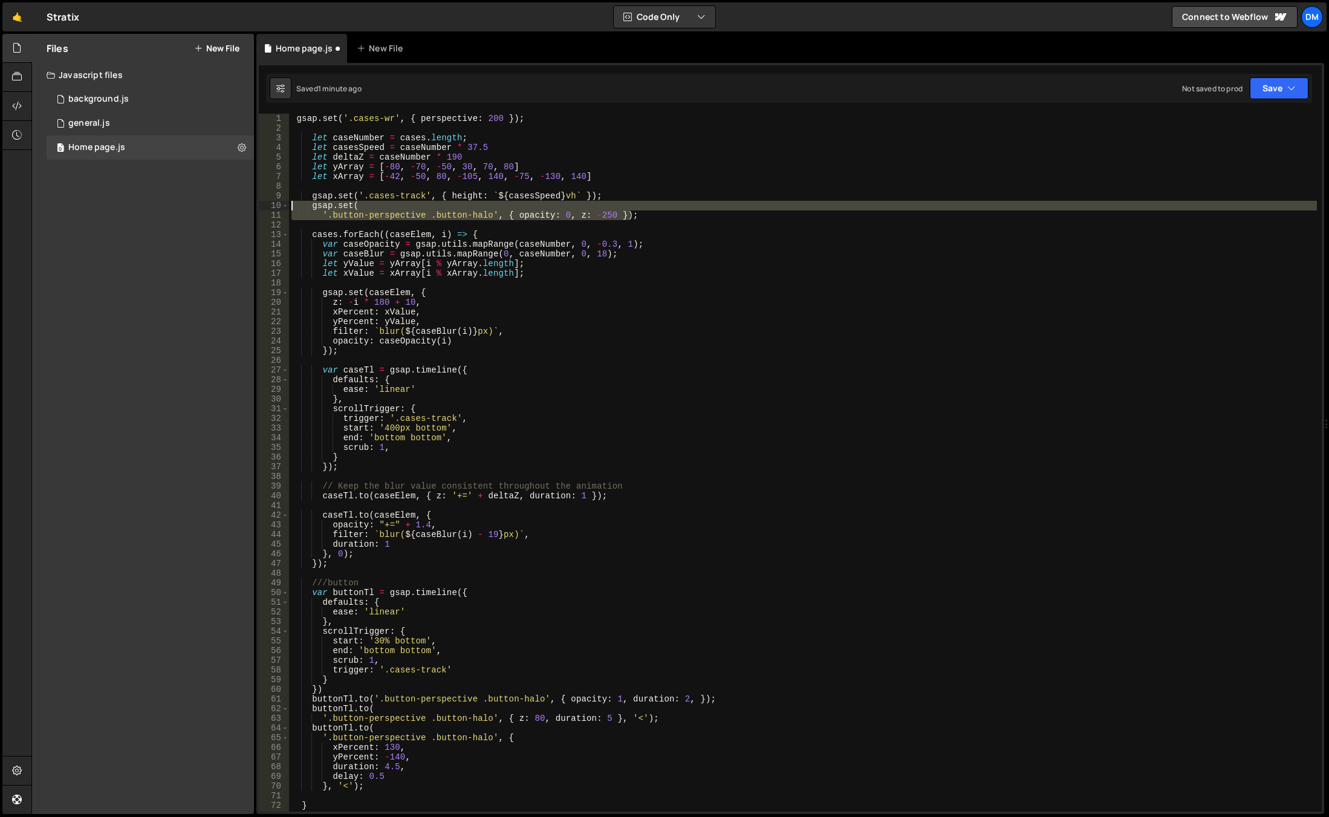
drag, startPoint x: 651, startPoint y: 216, endPoint x: 241, endPoint y: 204, distance: 410.1
click at [241, 204] on div "Files New File Javascript files 0 background.js 0 0 general.js 0 0 Home page.js…" at bounding box center [680, 424] width 1298 height 781
type textarea "gsap.set( '.button-perspective .button-halo', { opacity: 0, z: -250 });"
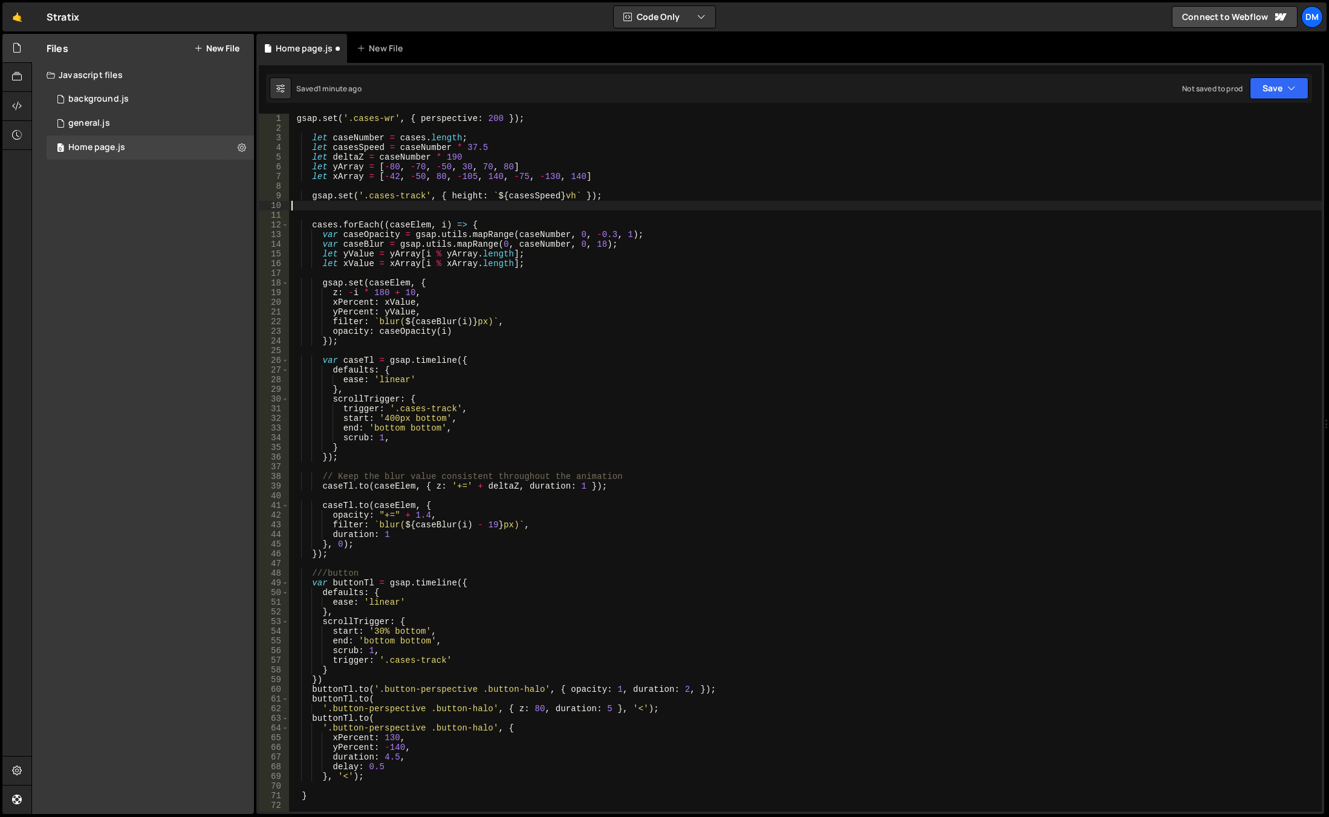
click at [564, 333] on div "gsap . set ( '.cases-wr' , { perspective : 200 }) ; let caseNumber = cases . le…" at bounding box center [805, 472] width 1033 height 717
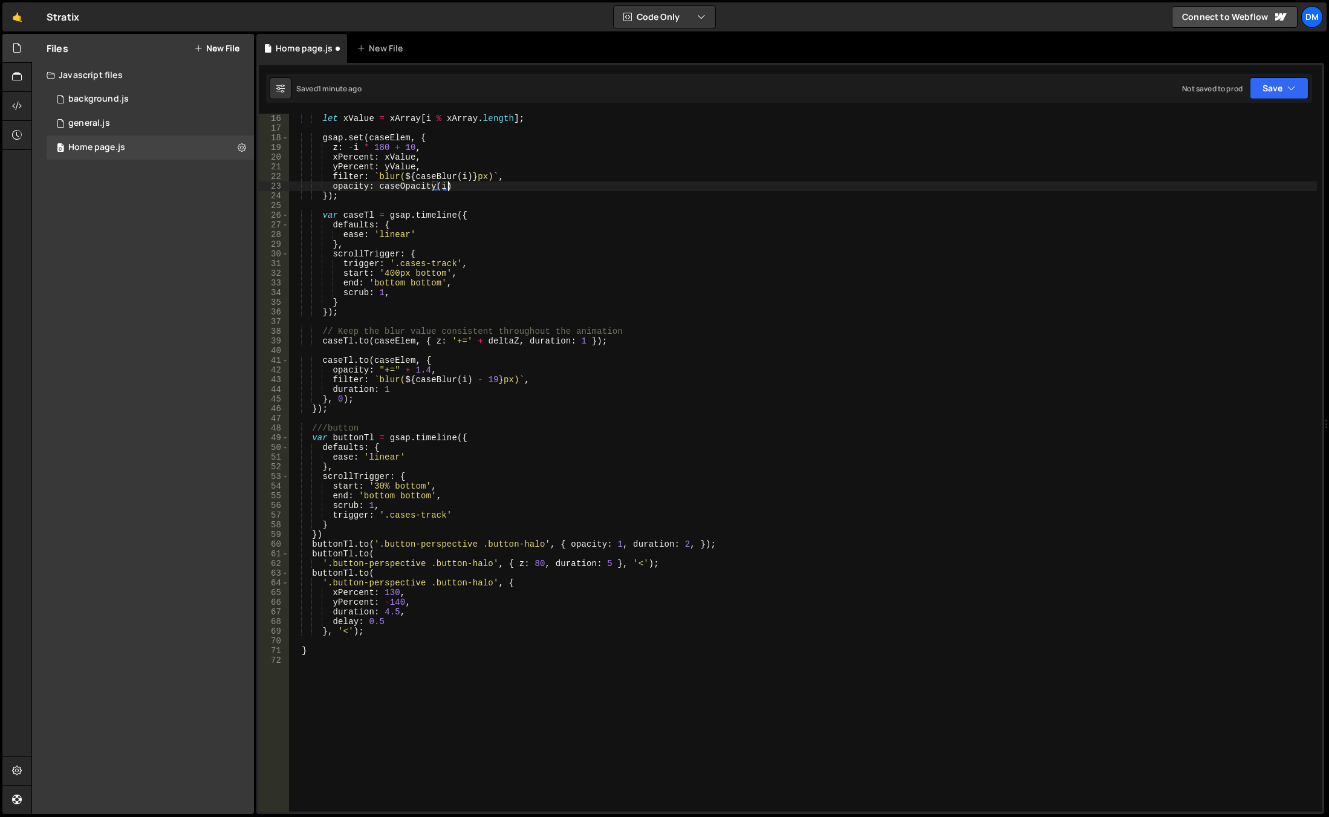
scroll to position [181, 0]
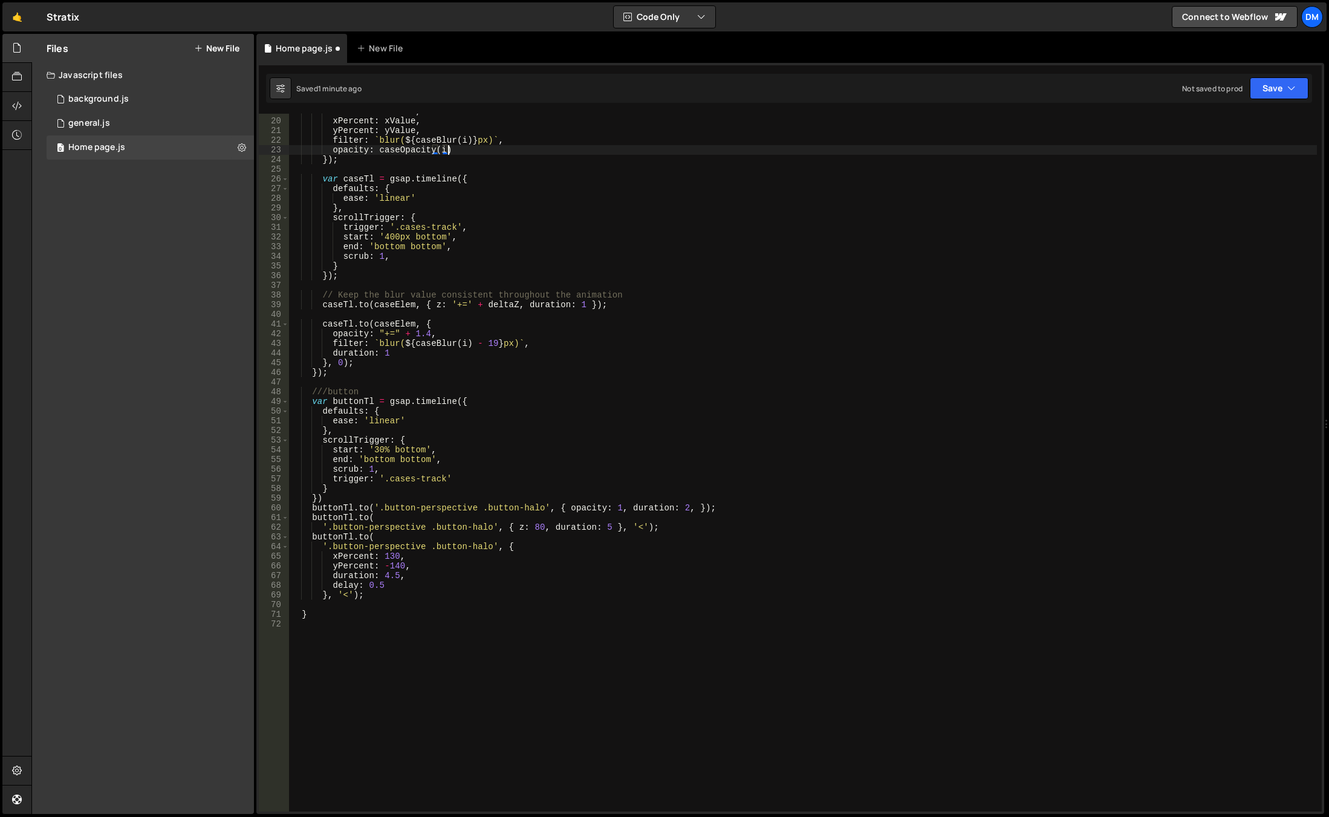
click at [400, 493] on div "z : - i * 180 + 10 , xPercent : xValue , yPercent : yValue , filter : ` blur( $…" at bounding box center [803, 464] width 1028 height 717
drag, startPoint x: 725, startPoint y: 505, endPoint x: 232, endPoint y: 507, distance: 493.4
click at [231, 507] on div "Files New File Javascript files 0 background.js 0 0 general.js 0 0 Home page.js…" at bounding box center [680, 424] width 1298 height 781
click at [488, 531] on div "z : - i * 180 + 10 , xPercent : xValue , yPercent : yValue , filter : ` blur( $…" at bounding box center [803, 464] width 1028 height 717
click at [368, 402] on div "z : - i * 180 + 10 , xPercent : xValue , yPercent : yValue , filter : ` blur( $…" at bounding box center [803, 464] width 1028 height 717
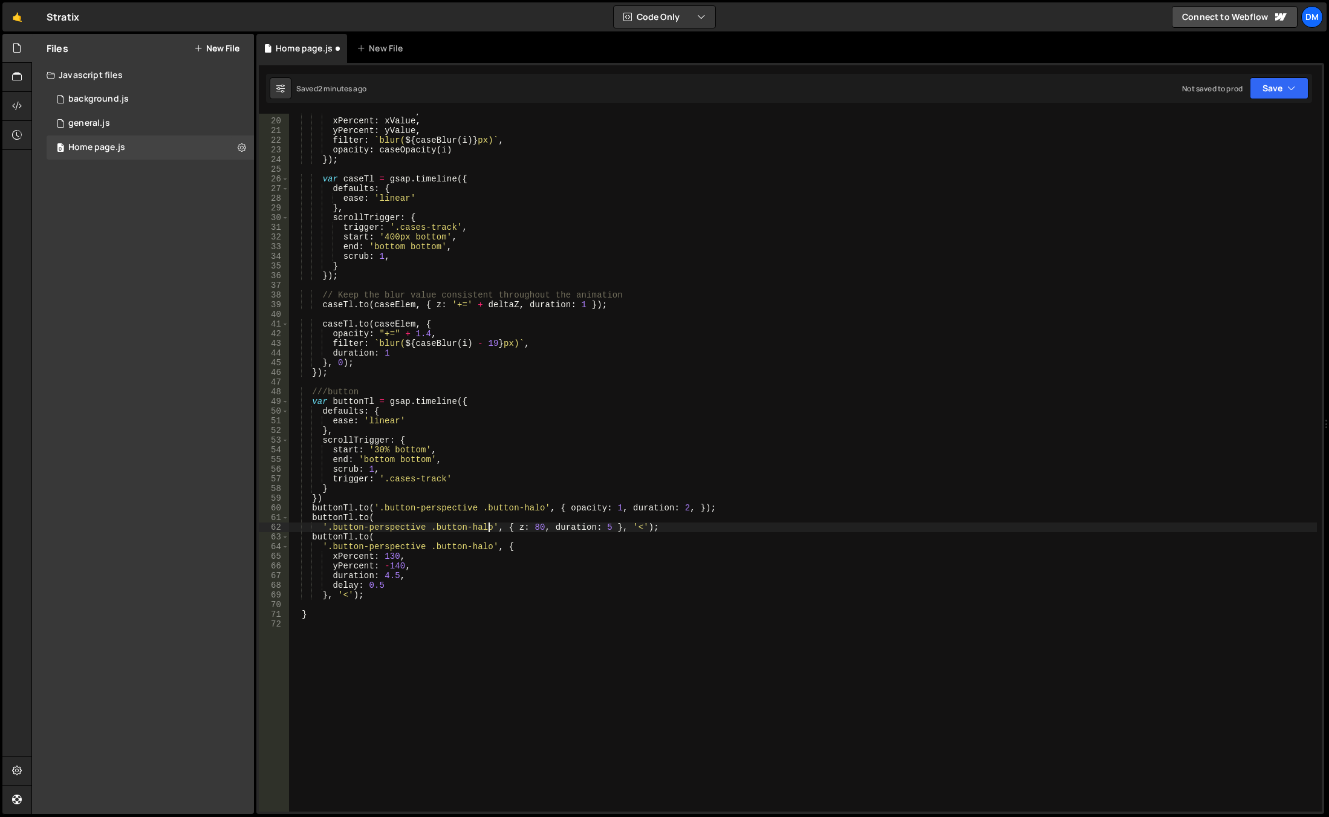
type textarea "var buttonTl = gsap.timeline({"
click at [460, 403] on div "z : - i * 180 + 10 , xPercent : xValue , yPercent : yValue , filter : ` blur( $…" at bounding box center [803, 464] width 1028 height 717
click at [458, 400] on div "z : - i * 180 + 10 , xPercent : xValue , yPercent : yValue , filter : ` blur( $…" at bounding box center [803, 464] width 1028 height 717
click at [338, 605] on div "z : - i * 180 + 10 , xPercent : xValue , yPercent : yValue , filter : ` blur( $…" at bounding box center [803, 464] width 1028 height 717
click at [322, 616] on div "z : - i * 180 + 10 , xPercent : xValue , yPercent : yValue , filter : ` blur( $…" at bounding box center [803, 464] width 1028 height 717
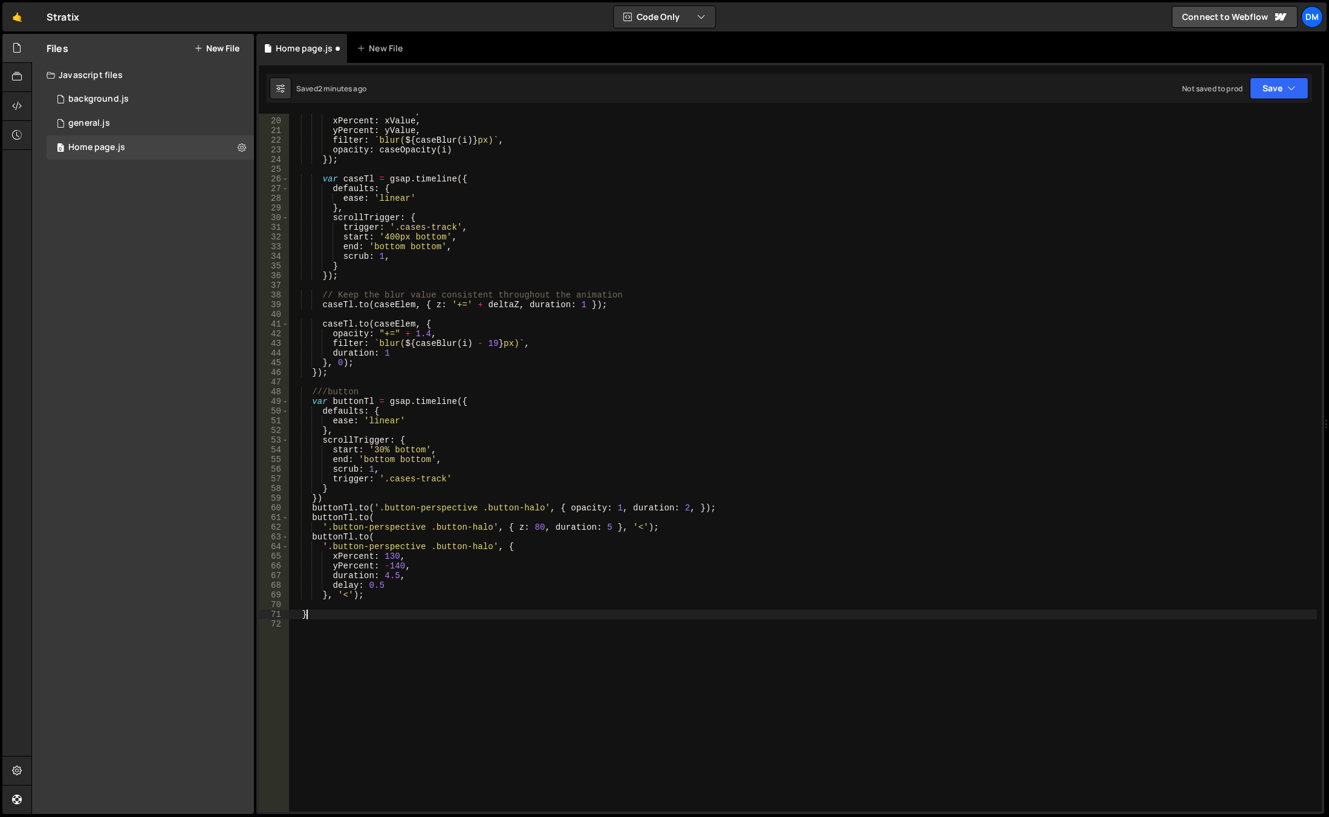
click at [414, 584] on div "z : - i * 180 + 10 , xPercent : xValue , yPercent : yValue , filter : ` blur( $…" at bounding box center [803, 464] width 1028 height 717
click at [457, 402] on div "z : - i * 180 + 10 , xPercent : xValue , yPercent : yValue , filter : ` blur( $…" at bounding box center [803, 464] width 1028 height 717
click at [457, 401] on div "z : - i * 180 + 10 , xPercent : xValue , yPercent : yValue , filter : ` blur( $…" at bounding box center [803, 464] width 1028 height 717
click at [360, 591] on div "z : - i * 180 + 10 , xPercent : xValue , yPercent : yValue , filter : ` blur( $…" at bounding box center [803, 464] width 1028 height 717
click at [355, 595] on div "z : - i * 180 + 10 , xPercent : xValue , yPercent : yValue , filter : ` blur( $…" at bounding box center [803, 464] width 1028 height 717
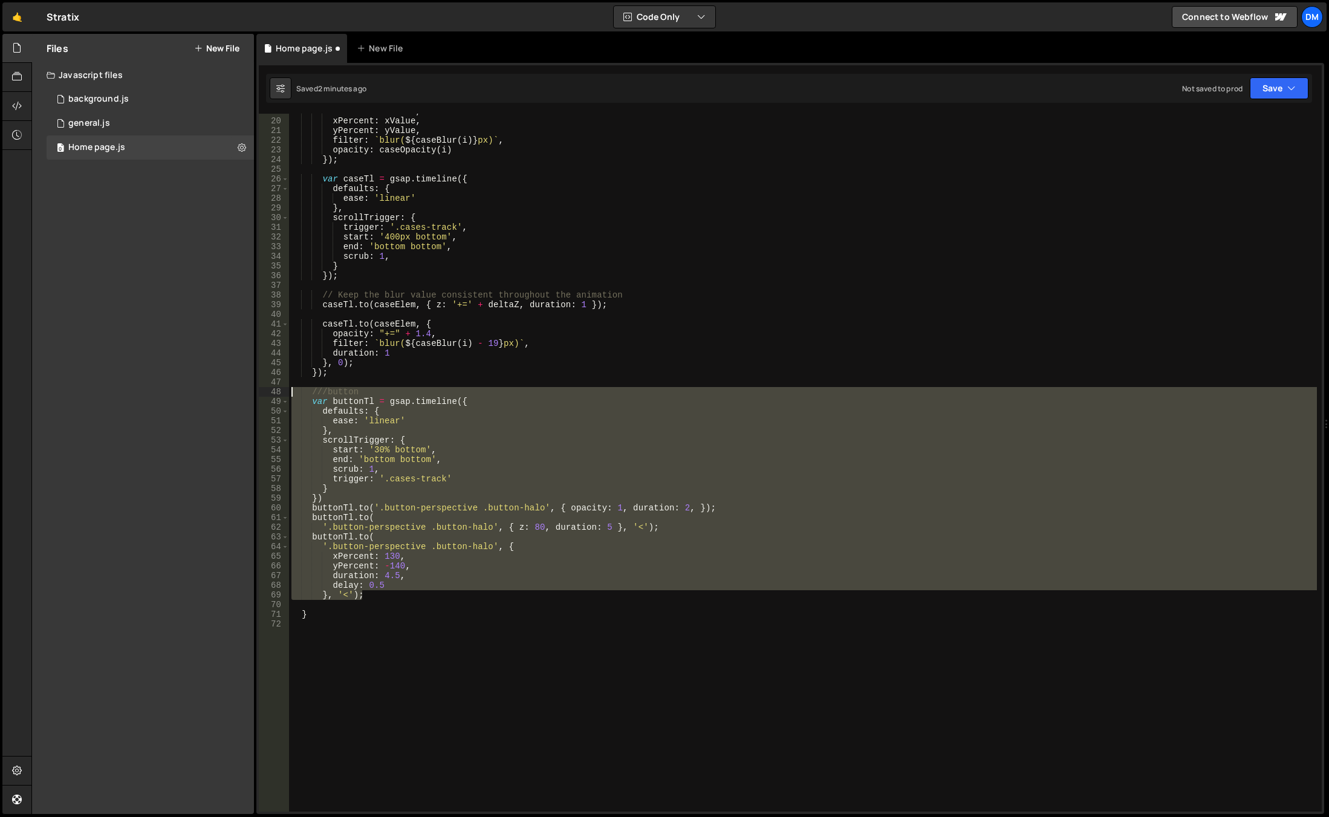
drag, startPoint x: 380, startPoint y: 590, endPoint x: 241, endPoint y: 390, distance: 242.9
click at [241, 390] on div "Files New File Javascript files 0 background.js 0 0 general.js 0 0 Home page.js…" at bounding box center [680, 424] width 1298 height 781
type textarea "///button var buttonTl = gsap.timeline({"
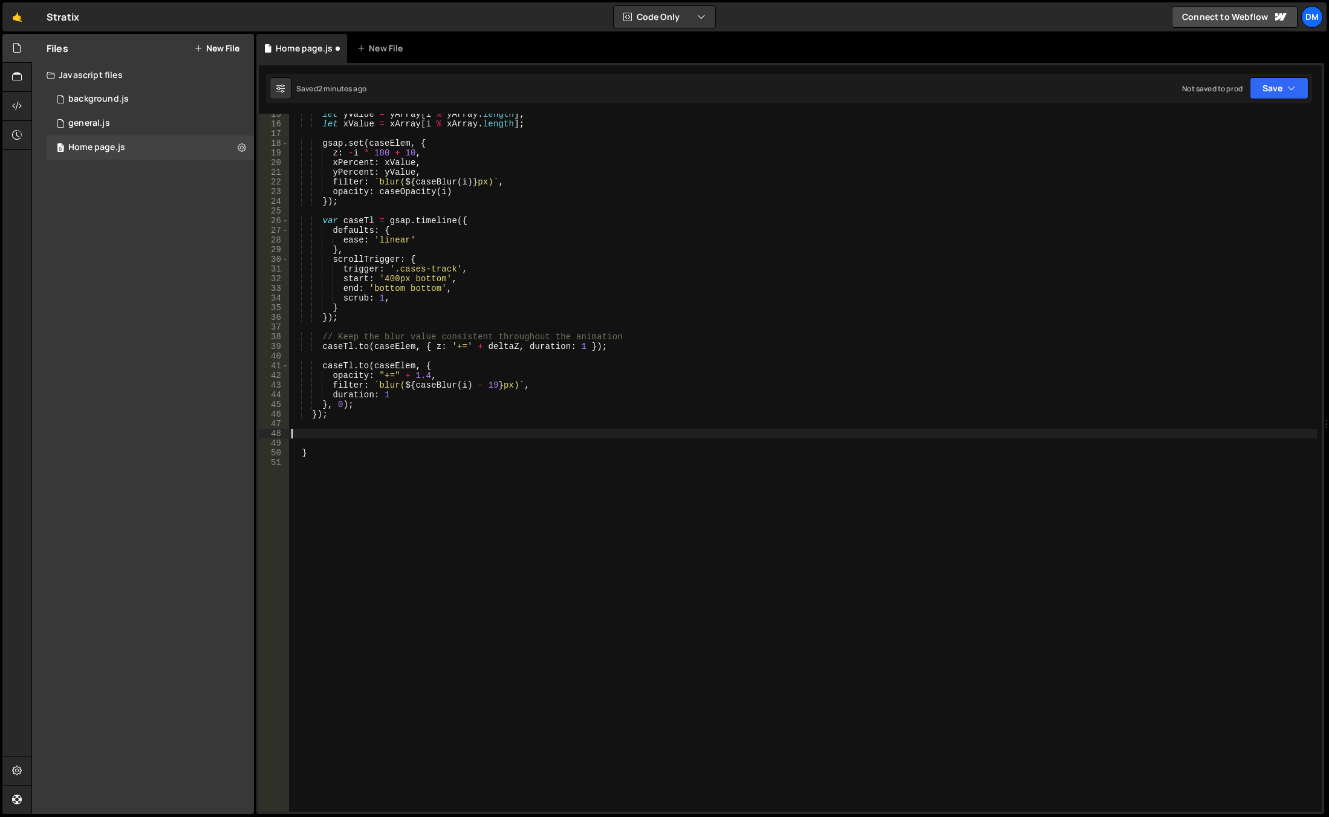
scroll to position [0, 0]
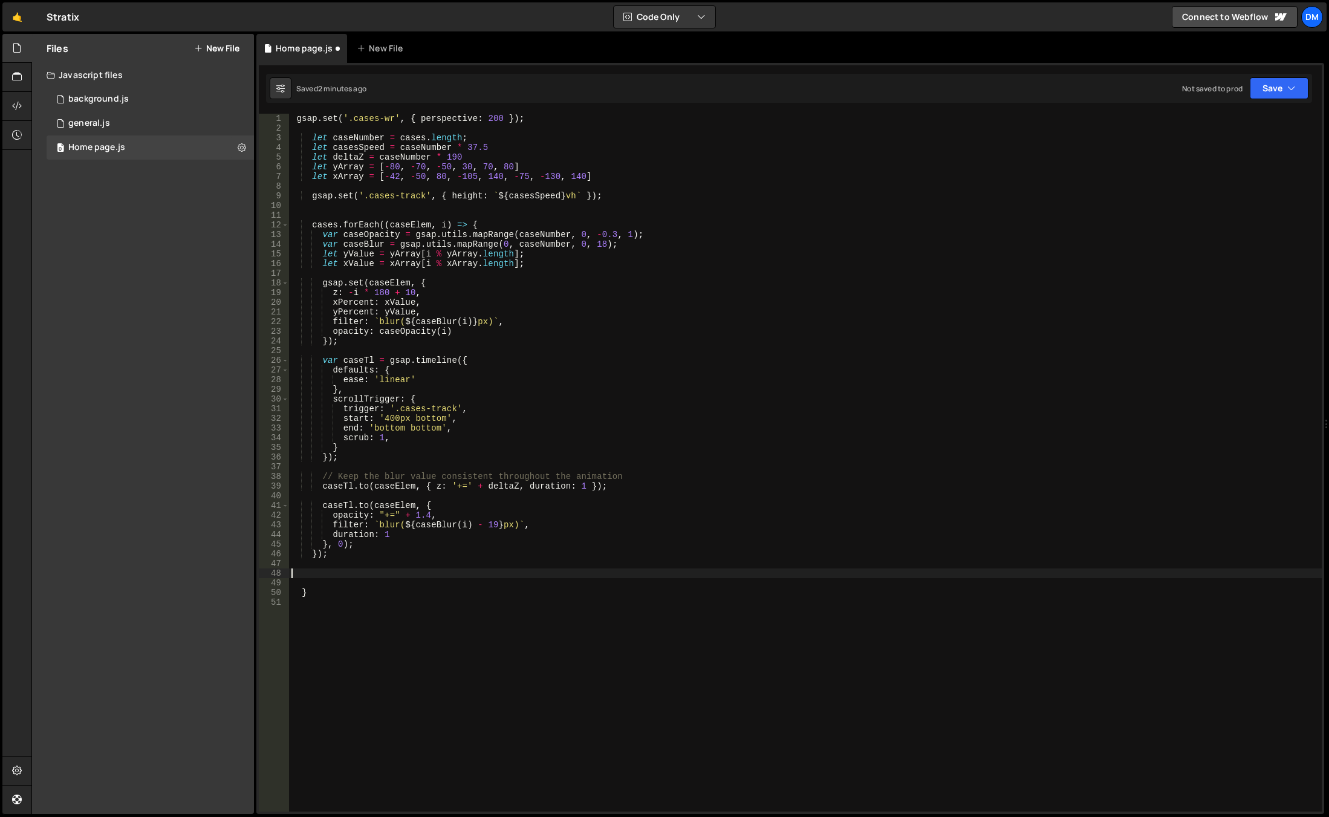
click at [316, 594] on div "gsap . set ( '.cases-wr' , { perspective : 200 }) ; let caseNumber = cases . le…" at bounding box center [805, 472] width 1033 height 717
type textarea "}"
click at [318, 593] on div "gsap . set ( '.cases-wr' , { perspective : 200 }) ; let caseNumber = cases . le…" at bounding box center [805, 472] width 1033 height 717
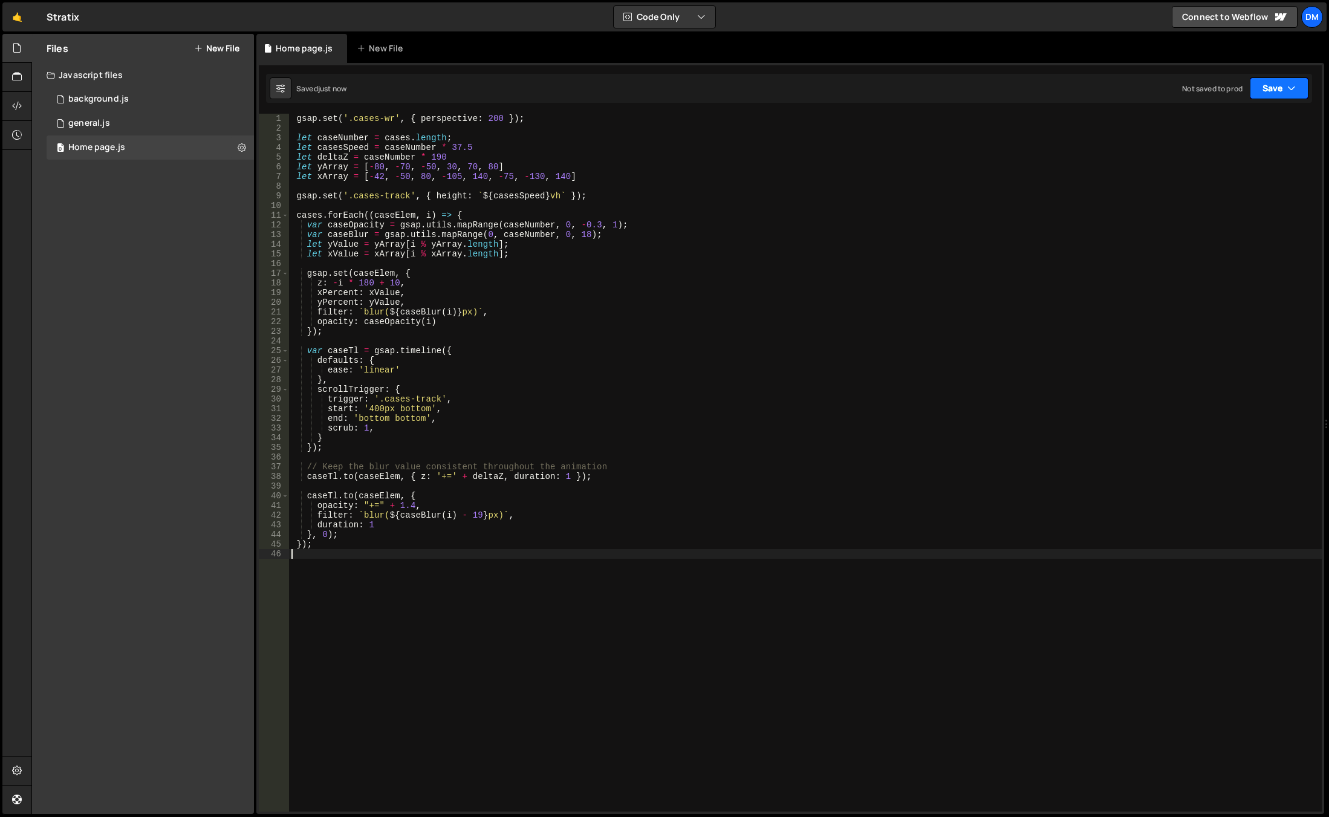
click at [1266, 91] on button "Save" at bounding box center [1279, 88] width 59 height 22
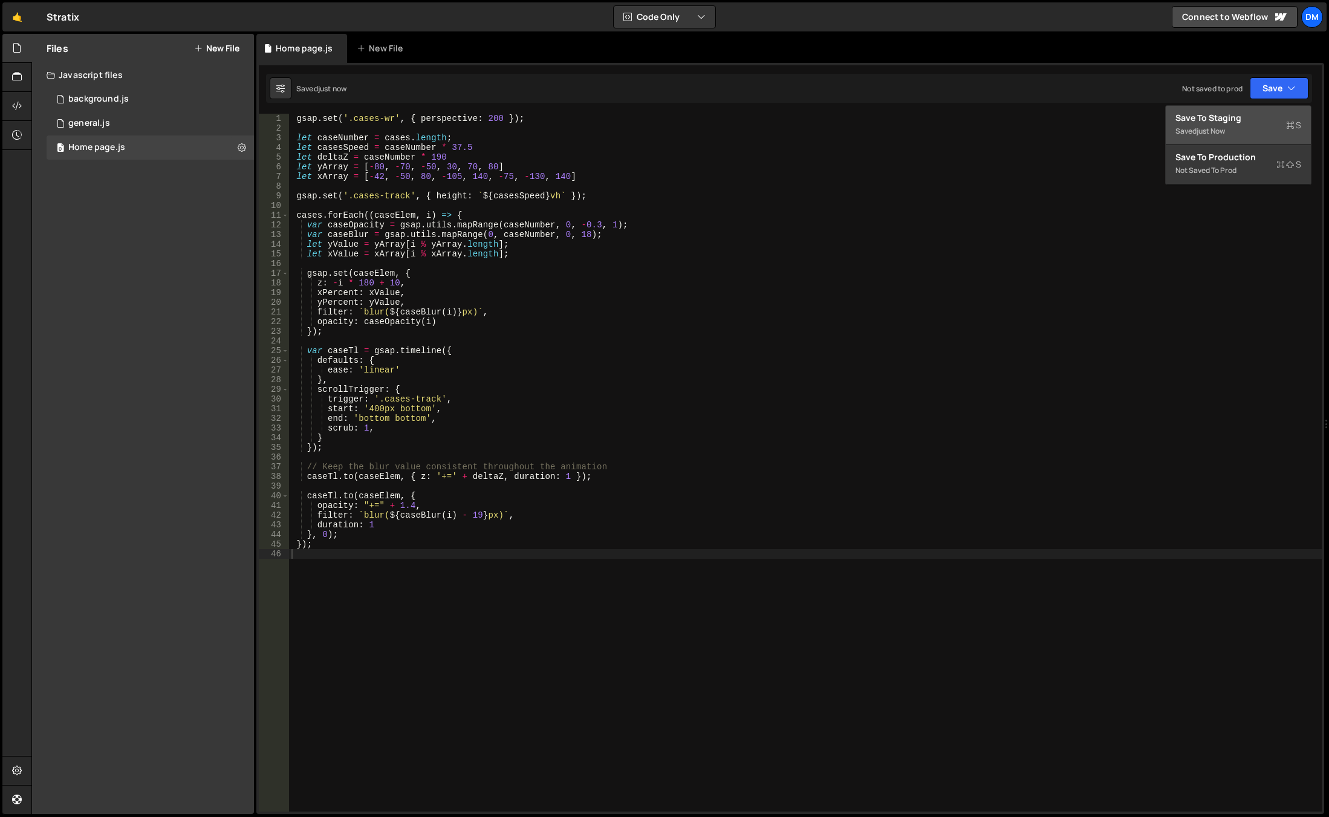
click at [1247, 111] on button "Save to Staging S Saved just now" at bounding box center [1238, 125] width 145 height 39
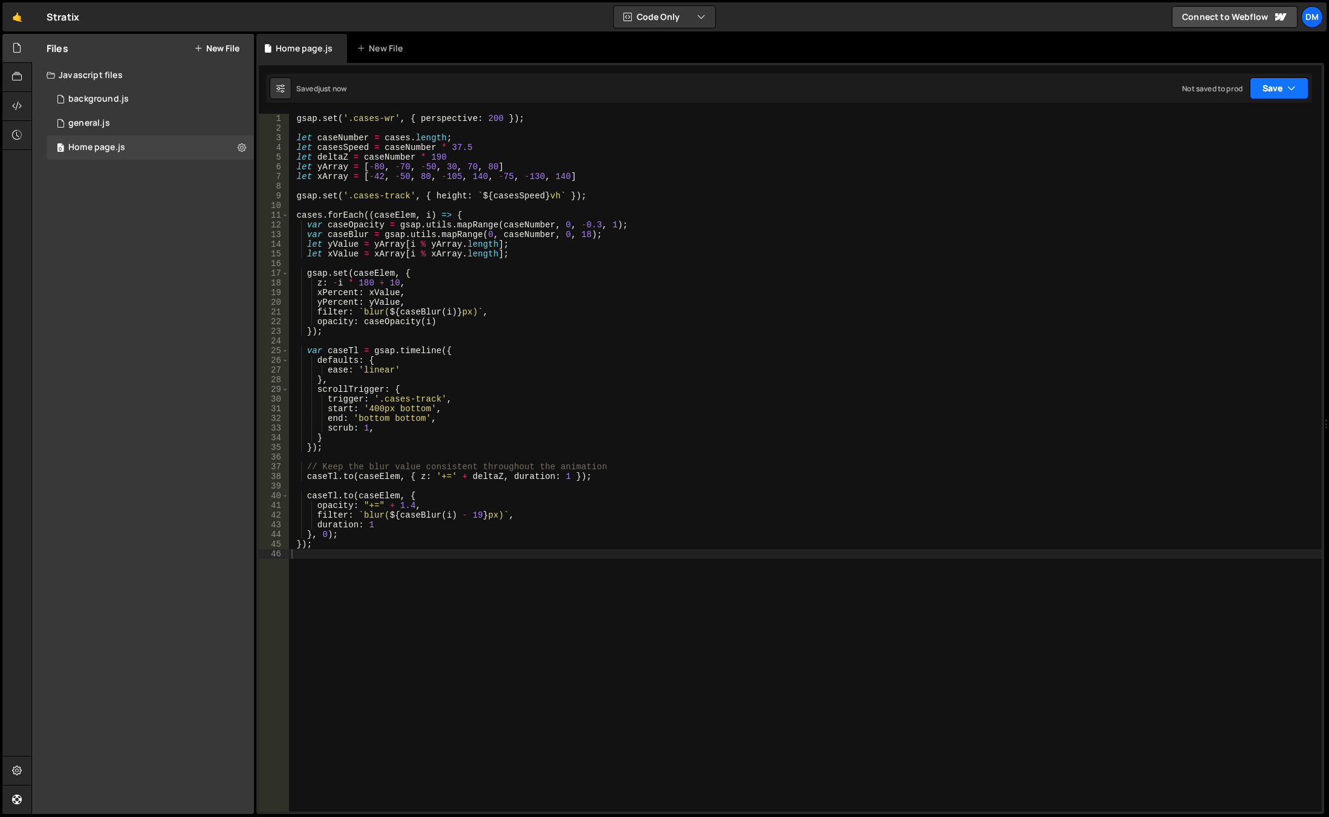
drag, startPoint x: 1257, startPoint y: 91, endPoint x: 1243, endPoint y: 116, distance: 28.4
click at [1257, 91] on button "Save" at bounding box center [1279, 88] width 59 height 22
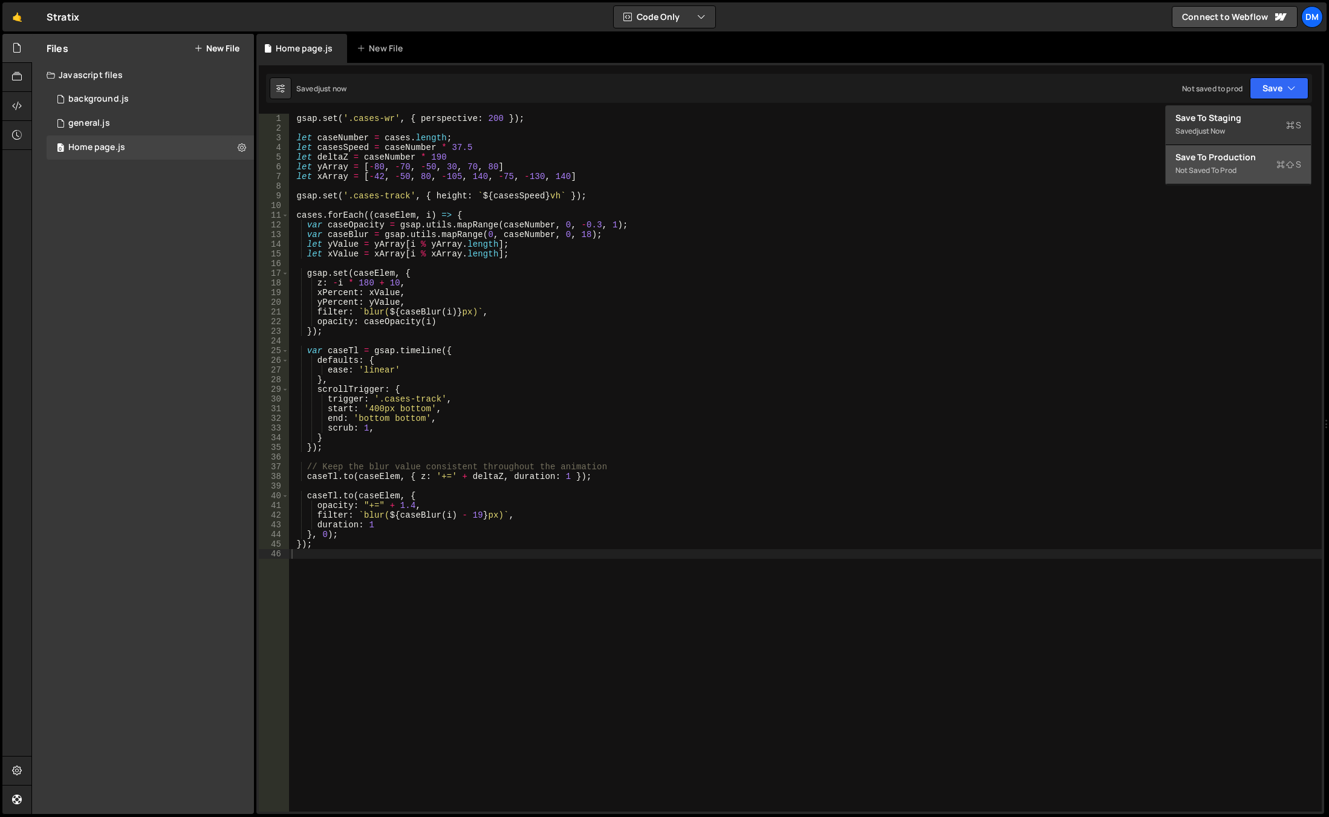
click at [1209, 160] on div "Save to Production S" at bounding box center [1238, 157] width 126 height 12
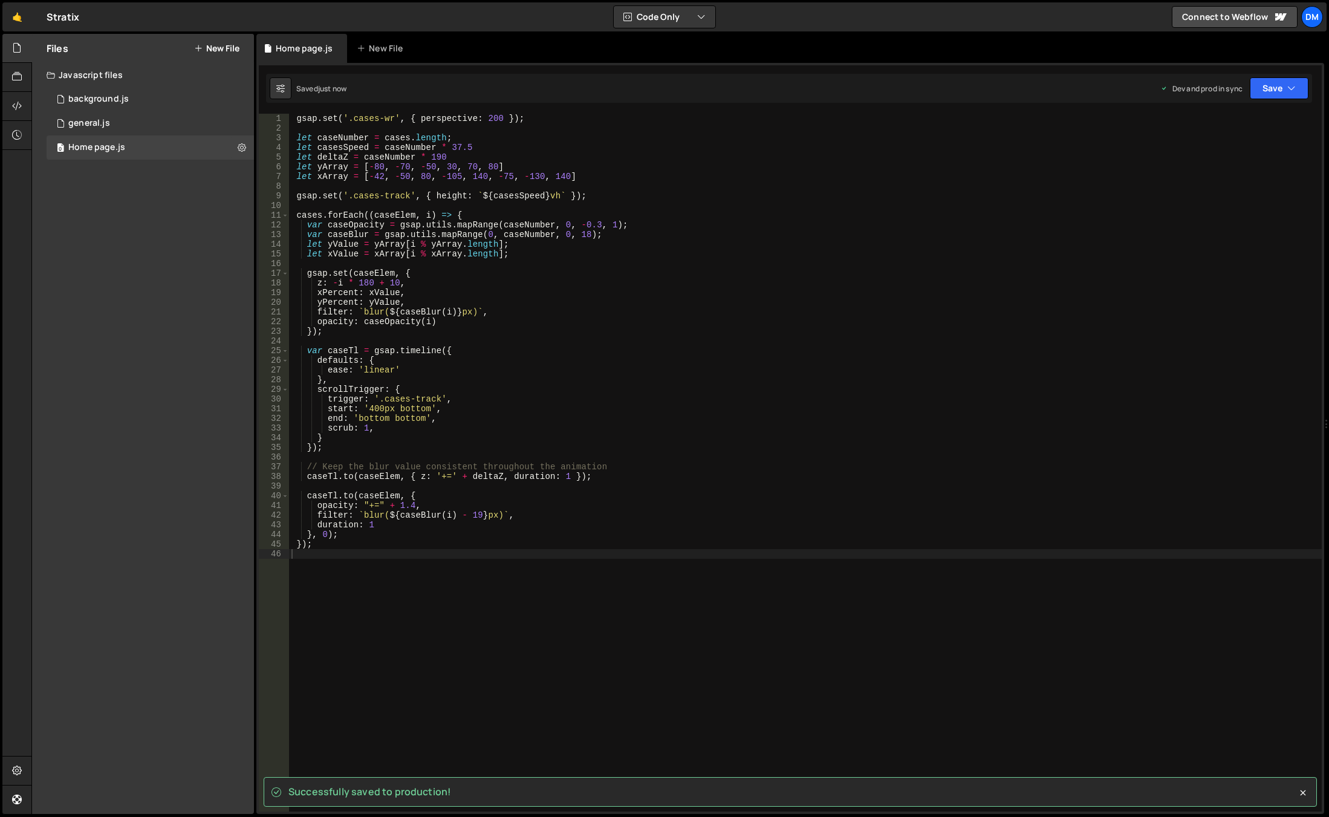
type textarea "ease: 'linear'"
click at [819, 374] on div "gsap . set ( '.cases-wr' , { perspective : 200 }) ; let caseNumber = cases . le…" at bounding box center [805, 472] width 1033 height 717
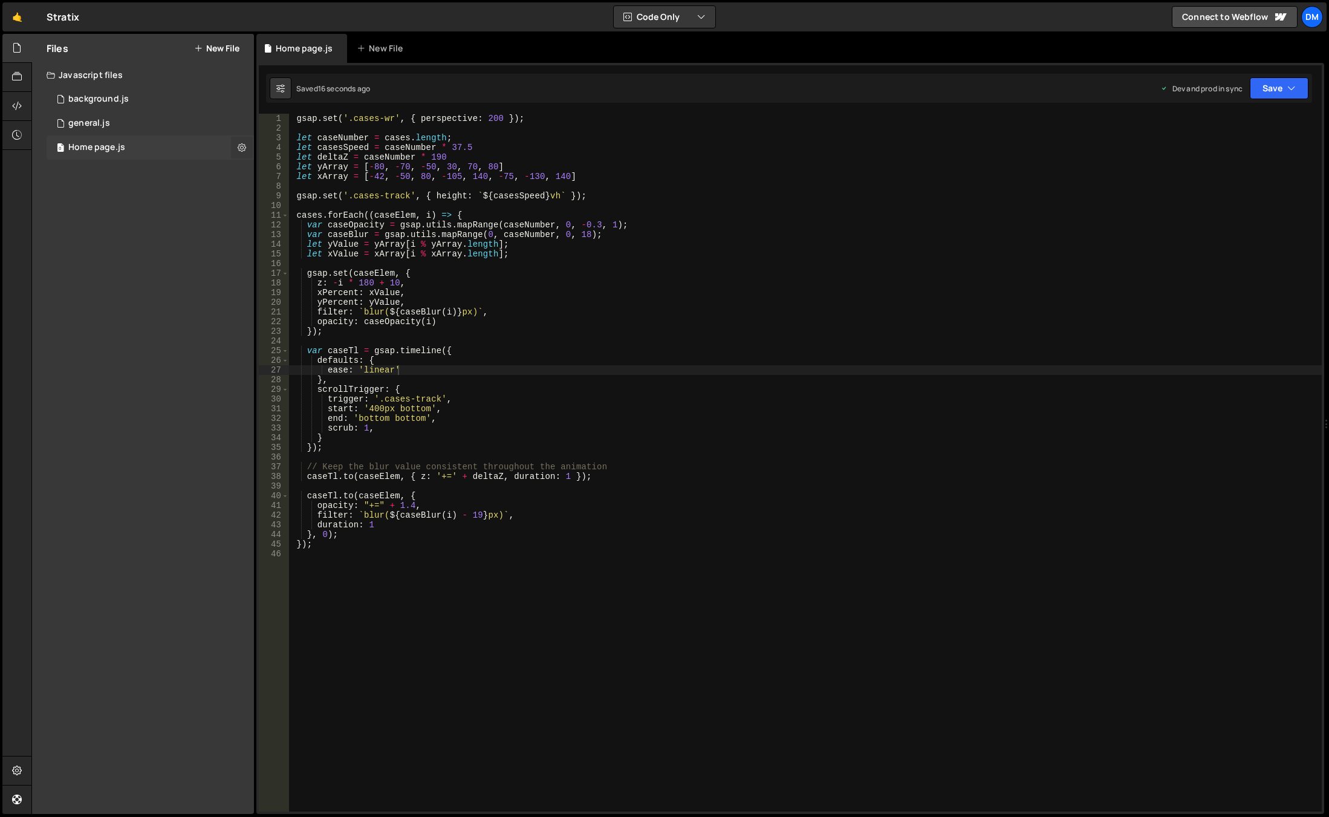
click at [243, 145] on icon at bounding box center [242, 146] width 8 height 11
drag, startPoint x: 164, startPoint y: 229, endPoint x: 114, endPoint y: 181, distance: 68.8
click at [164, 229] on div "Files New File Javascript files 0 background.js 0 0 general.js 0 0 Home page.js…" at bounding box center [143, 424] width 222 height 780
drag, startPoint x: 18, startPoint y: 104, endPoint x: 28, endPoint y: 115, distance: 14.6
click at [18, 104] on icon at bounding box center [17, 105] width 10 height 13
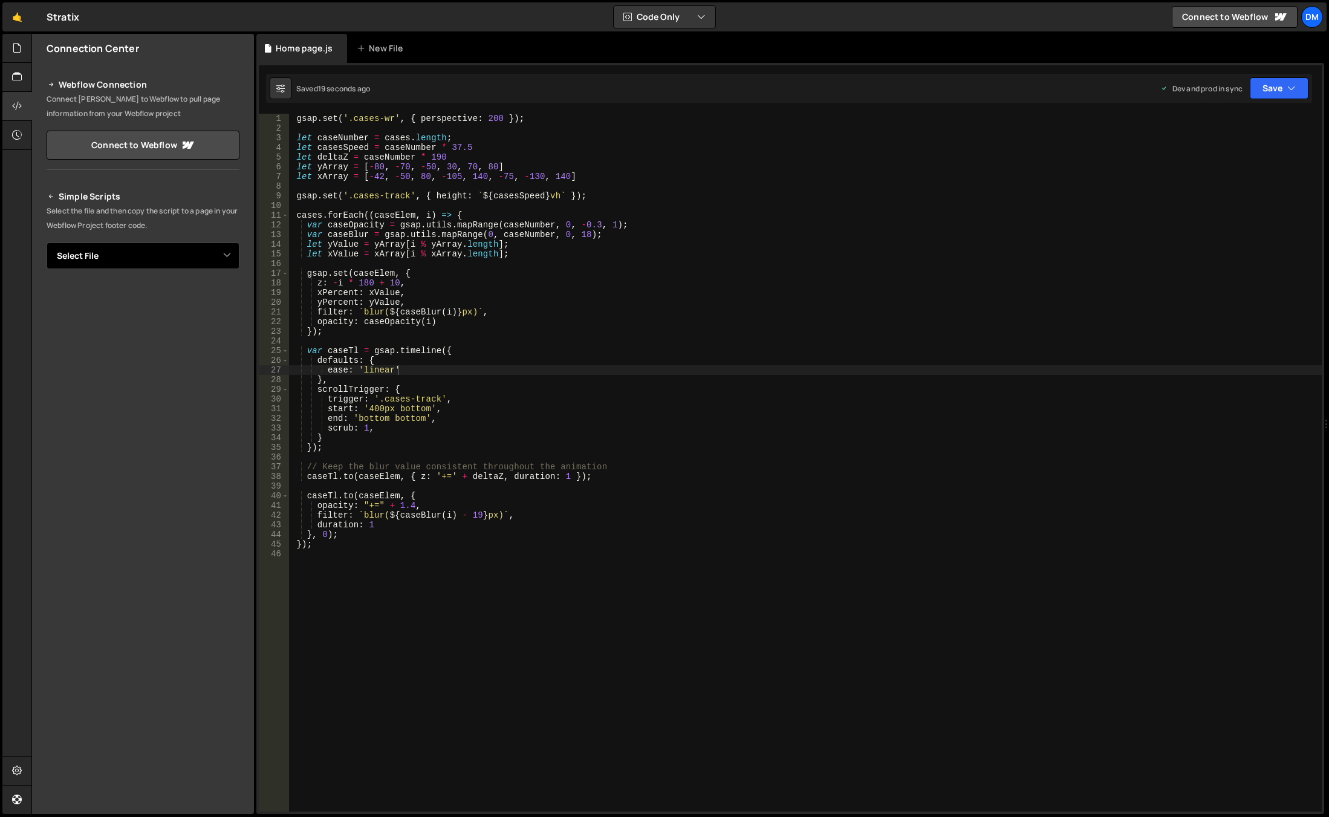
click at [136, 251] on select "Select File background.js general.js Home page.js" at bounding box center [143, 255] width 193 height 27
select select "45977"
click at [47, 242] on select "Select File background.js general.js Home page.js" at bounding box center [143, 255] width 193 height 27
click at [186, 296] on button "Copy" at bounding box center [202, 296] width 41 height 25
click at [836, 315] on div "gsap . set ( '.cases-wr' , { perspective : 200 }) ; let caseNumber = cases . le…" at bounding box center [805, 472] width 1033 height 717
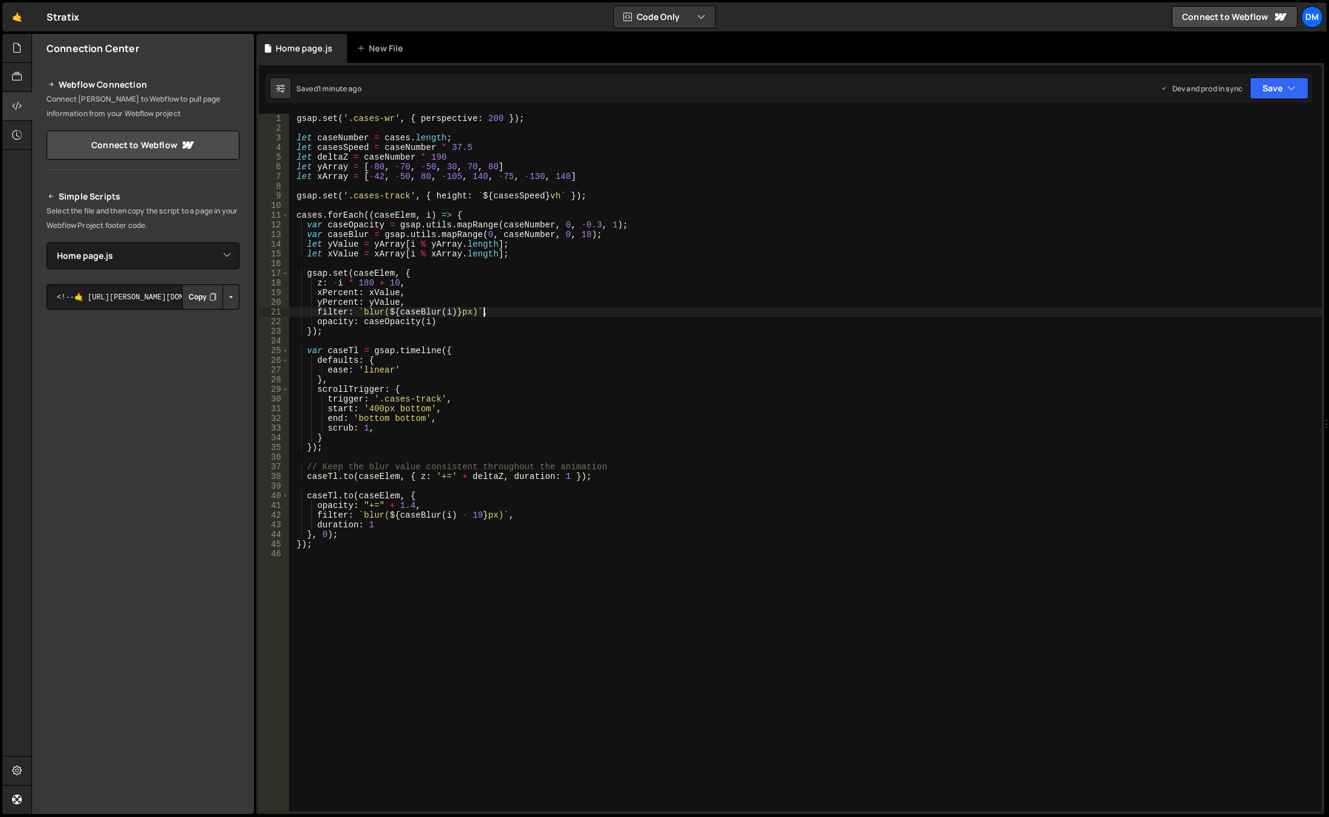
click at [566, 366] on div "gsap . set ( '.cases-wr' , { perspective : 200 }) ; let caseNumber = cases . le…" at bounding box center [805, 472] width 1033 height 717
click at [579, 316] on div "gsap . set ( '.cases-wr' , { perspective : 200 }) ; let caseNumber = cases . le…" at bounding box center [805, 472] width 1033 height 717
type textarea "filter: `blur(${caseBlur(i)}px)`,"
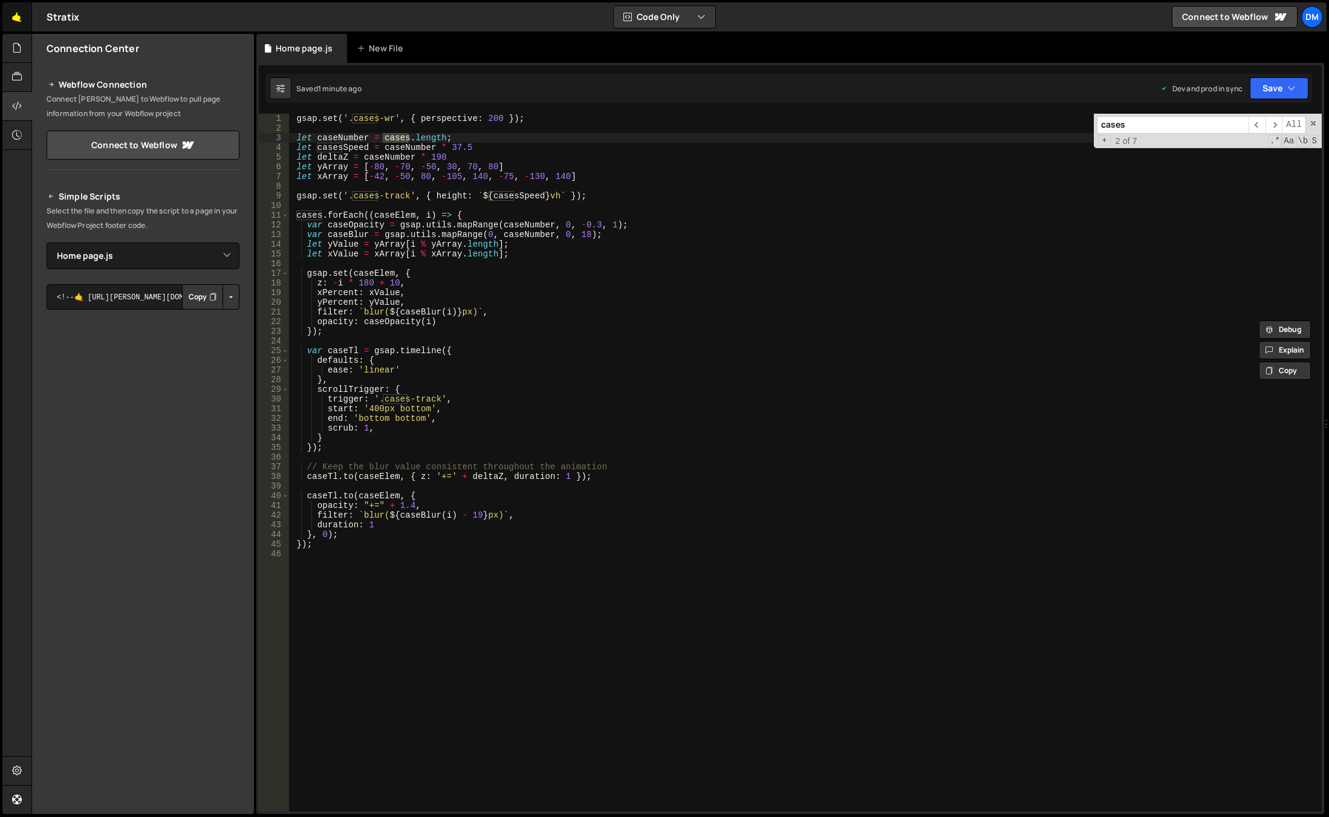
type input "cases"
click at [10, 14] on link "🤙" at bounding box center [17, 16] width 30 height 29
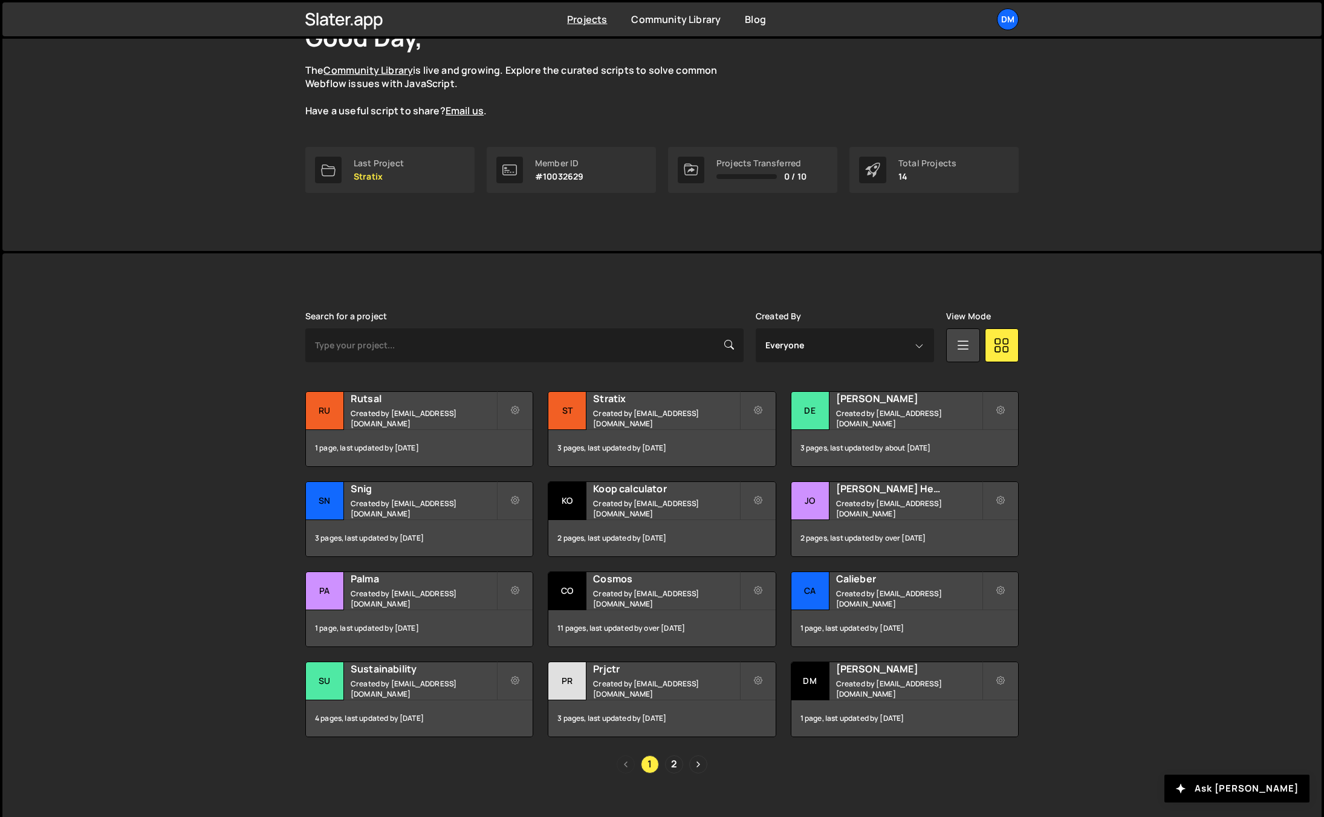
scroll to position [112, 0]
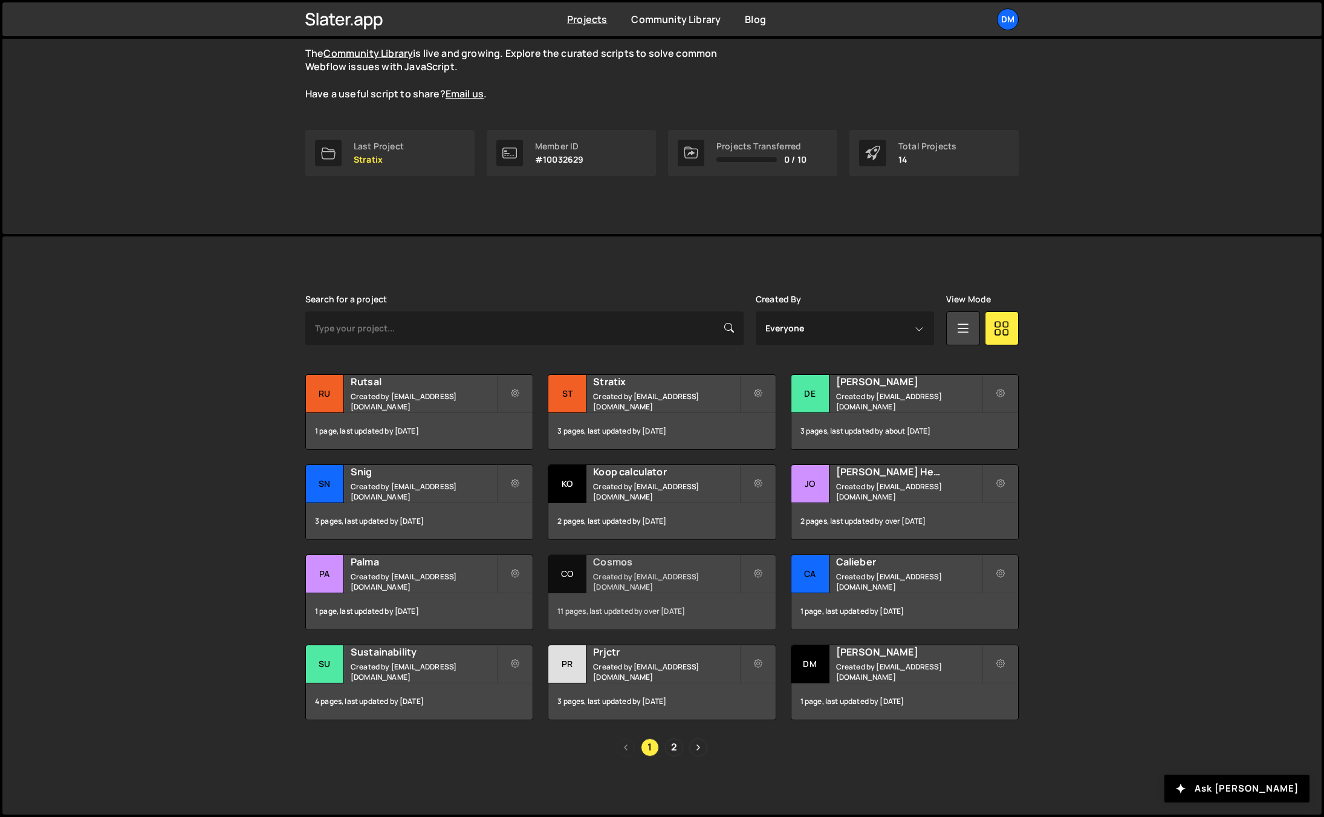
click at [625, 568] on h2 "Cosmos" at bounding box center [666, 561] width 146 height 13
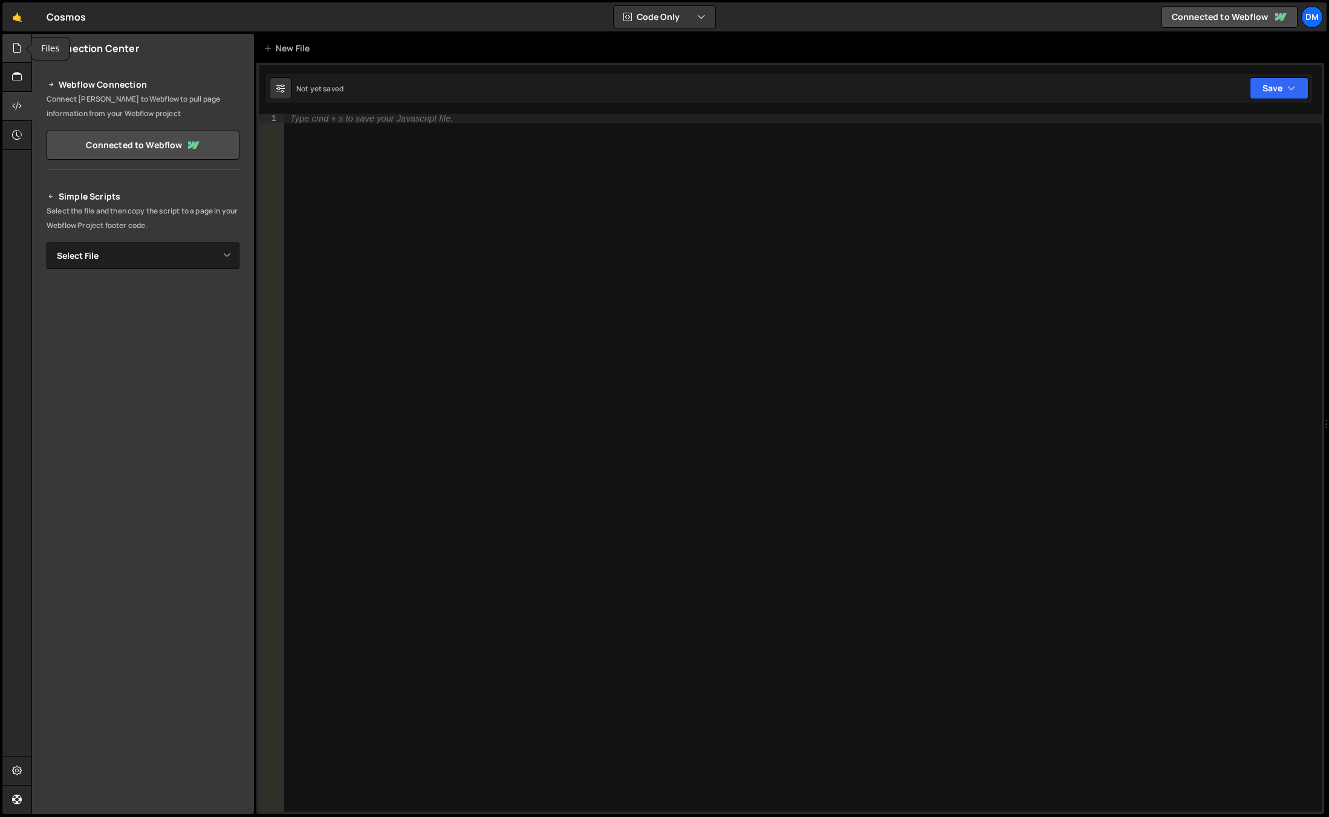
click at [18, 48] on icon at bounding box center [17, 47] width 10 height 13
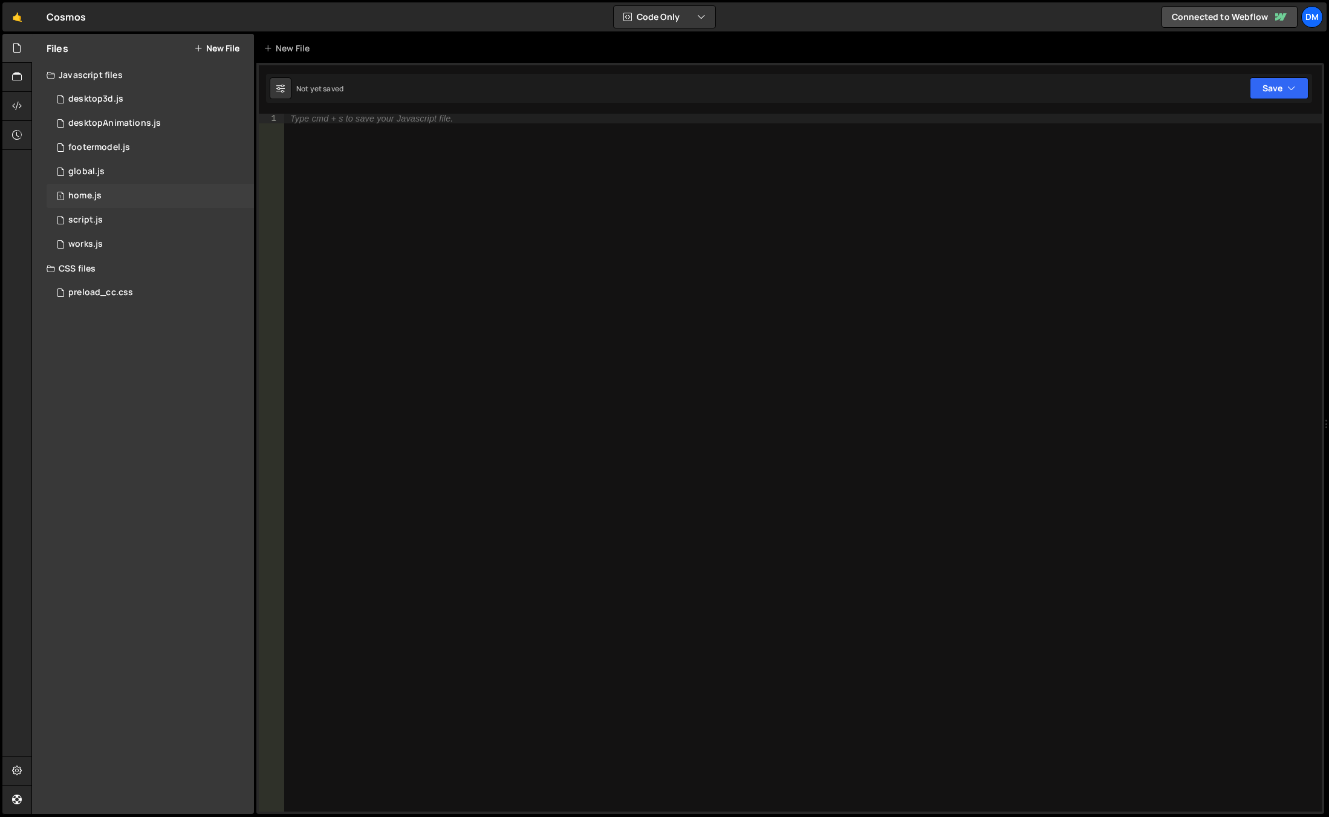
click at [124, 195] on div "1 home.js 0" at bounding box center [150, 196] width 207 height 24
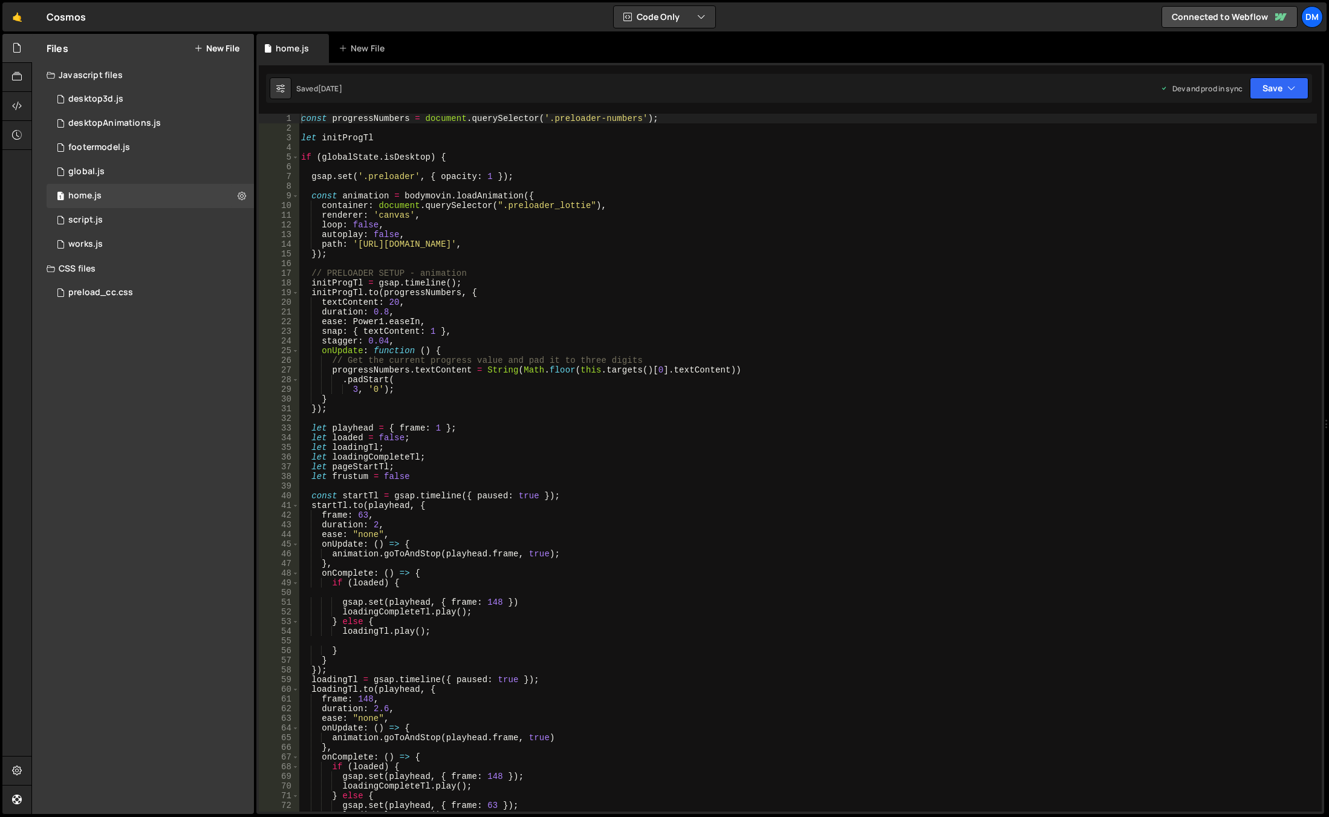
type textarea "// PRELOADER SETUP - animation"
click at [638, 277] on div "const progressNumbers = document . querySelector ( '.preloader-numbers' ) ; let…" at bounding box center [808, 472] width 1018 height 717
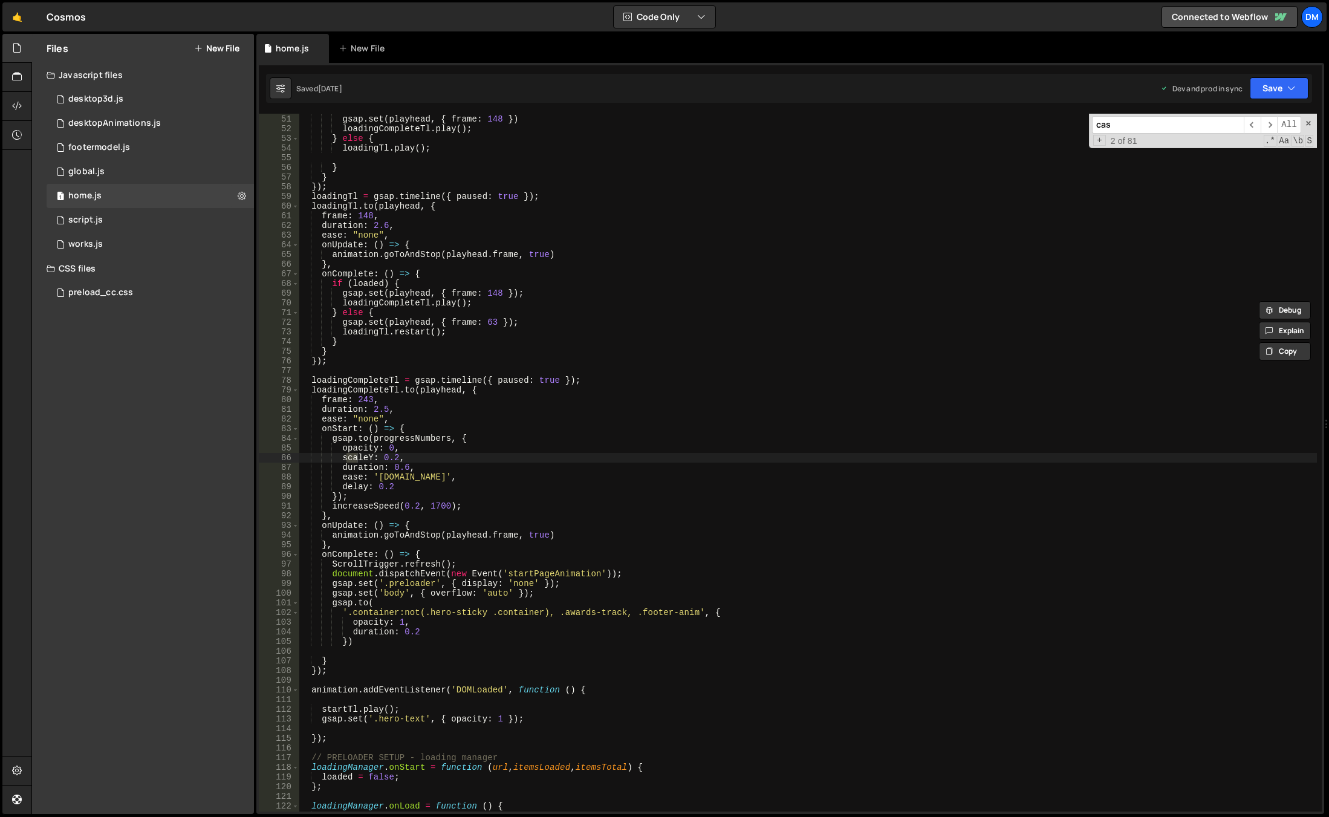
scroll to position [2118, 0]
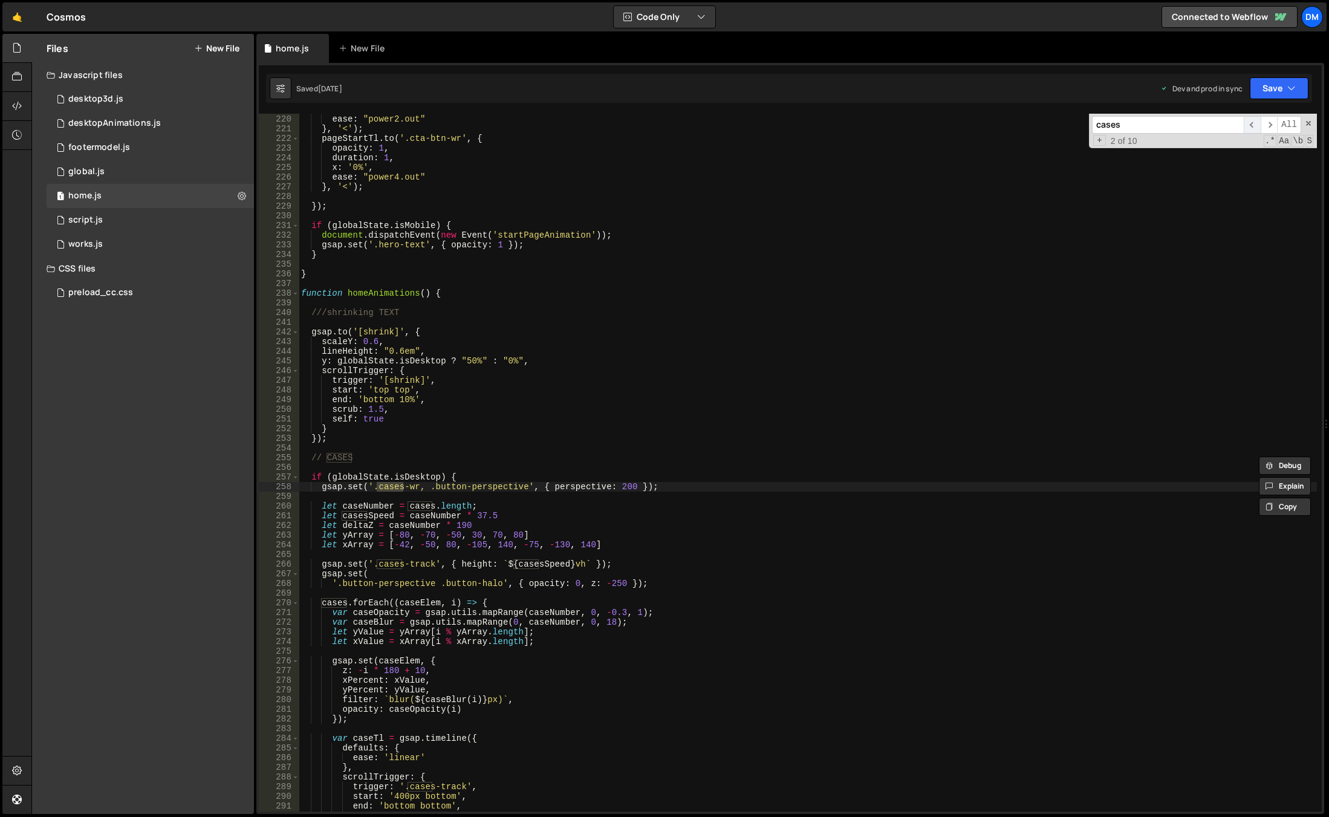
type input "cases"
click at [1258, 127] on span "​" at bounding box center [1252, 125] width 17 height 18
click at [1258, 126] on span "​" at bounding box center [1252, 125] width 17 height 18
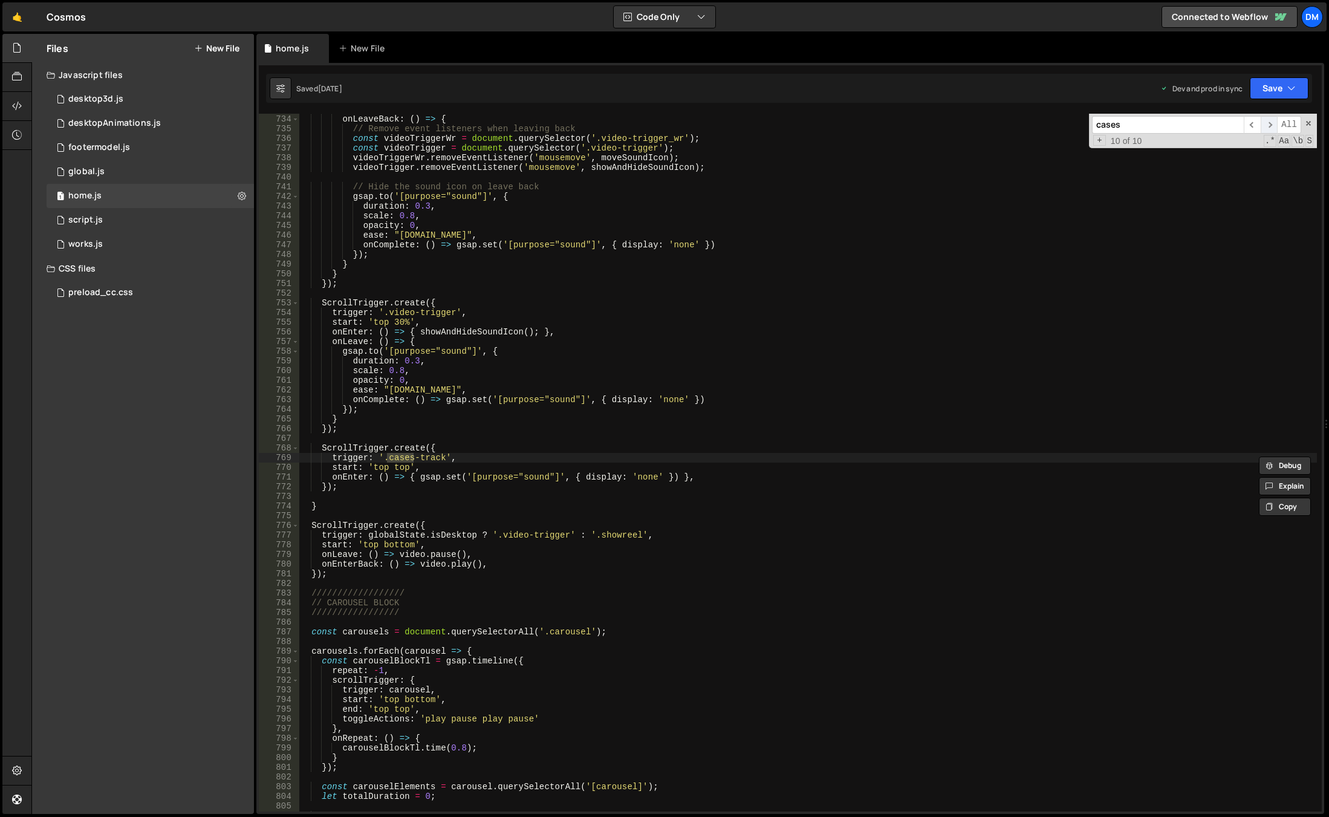
click at [1270, 128] on span "​" at bounding box center [1269, 125] width 17 height 18
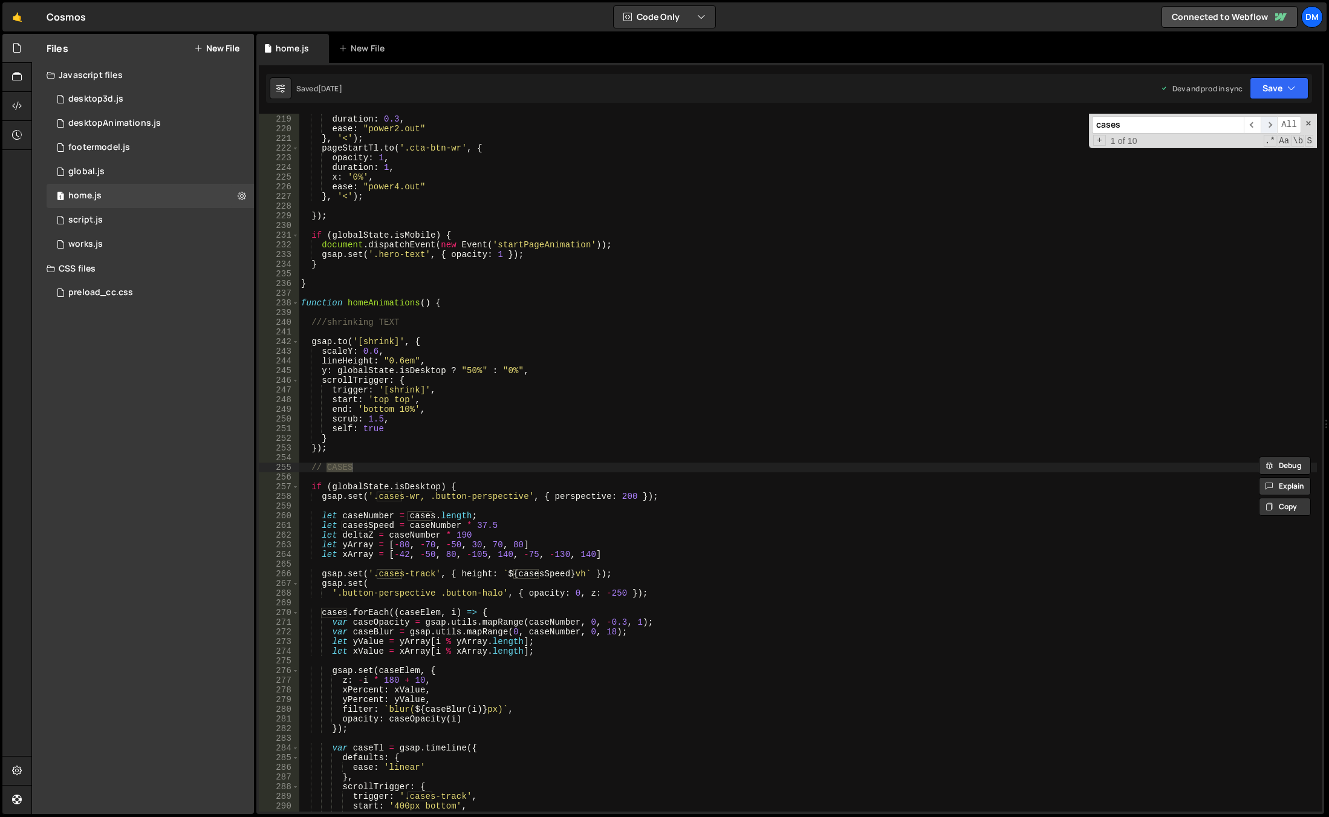
scroll to position [2108, 0]
click at [1270, 128] on span "​" at bounding box center [1269, 125] width 17 height 18
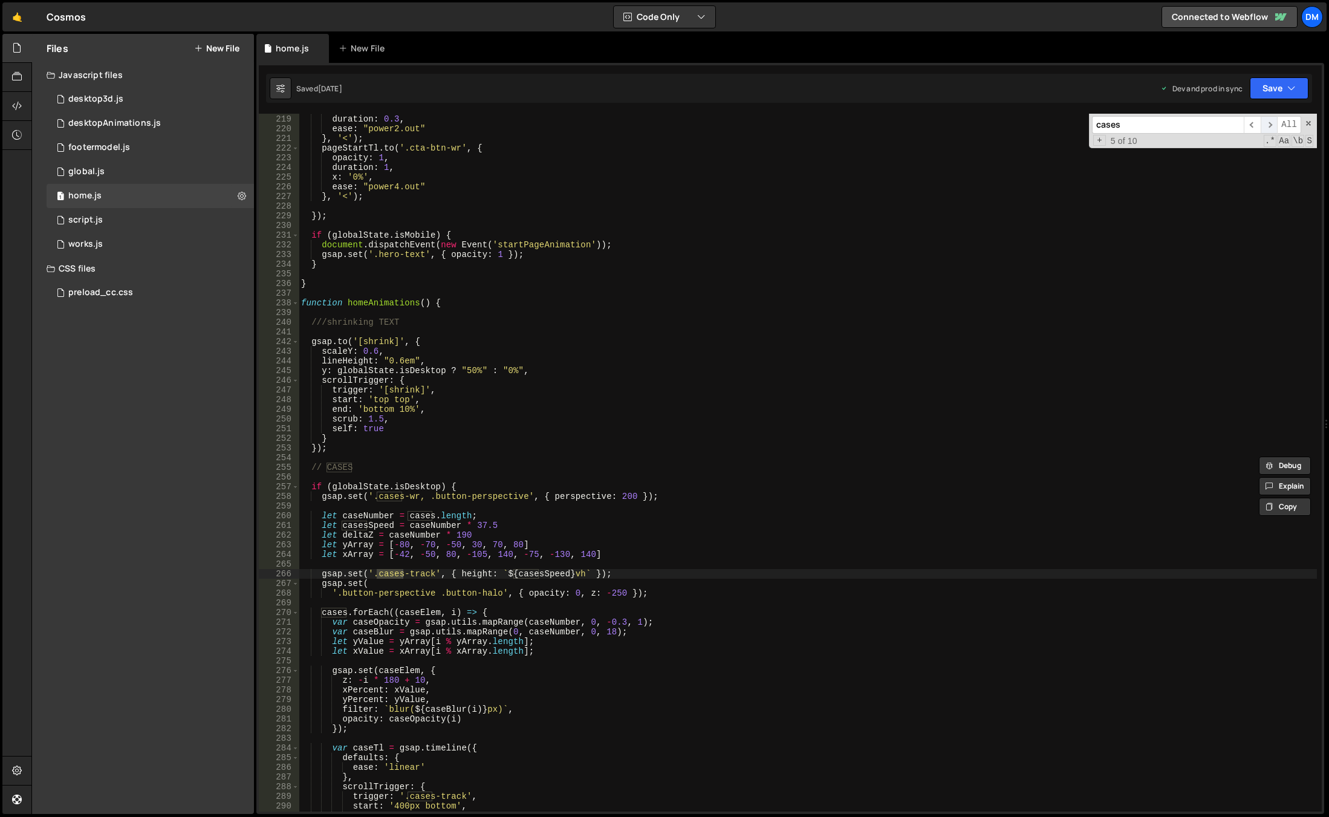
click at [1270, 128] on span "​" at bounding box center [1269, 125] width 17 height 18
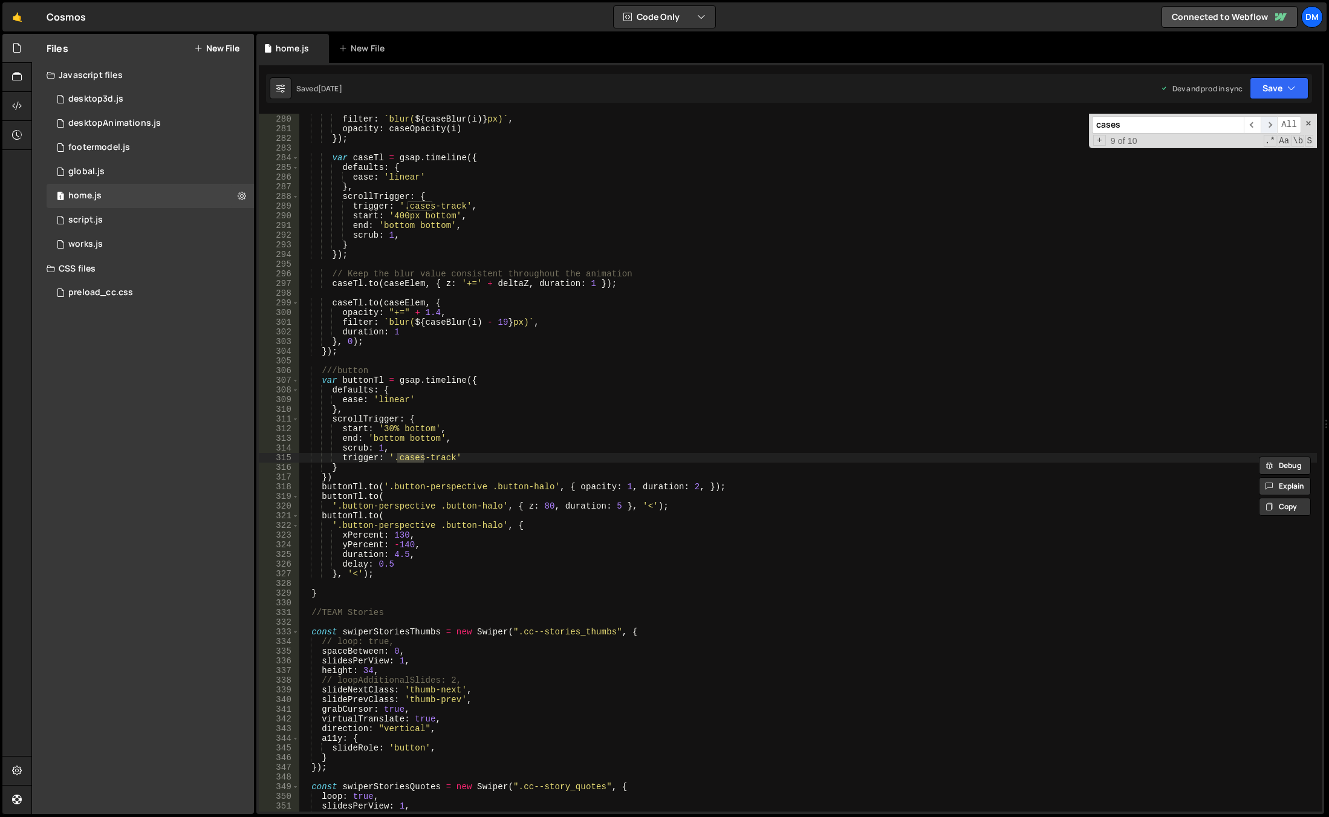
scroll to position [2699, 0]
click at [114, 167] on div "1 global.js 0" at bounding box center [150, 172] width 207 height 24
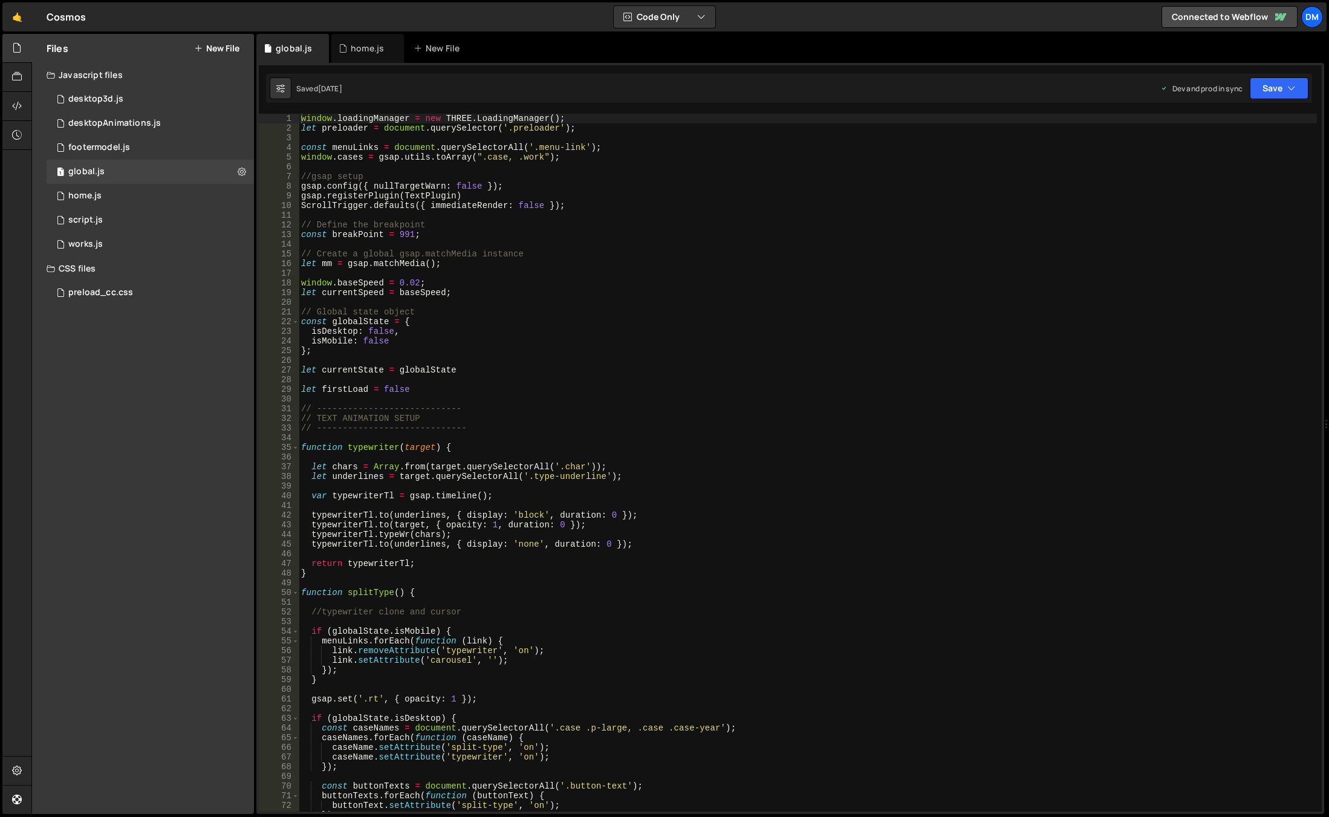
type textarea "ScrollTrigger.defaults({ immediateRender: false });"
click at [1054, 203] on div "window . loadingManager = new THREE . LoadingManager ( ) ; let preloader = docu…" at bounding box center [808, 472] width 1018 height 717
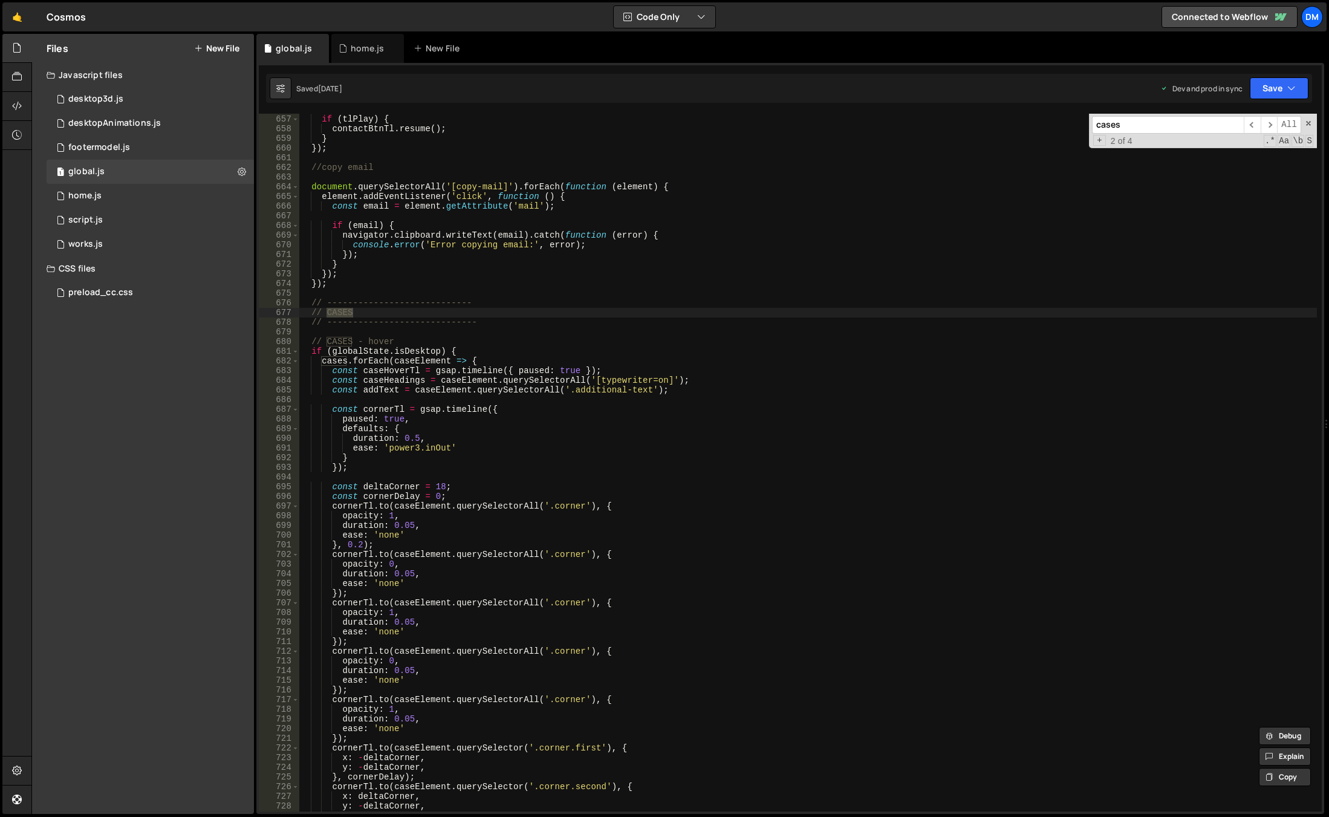
scroll to position [6346, 0]
drag, startPoint x: 1164, startPoint y: 127, endPoint x: 1196, endPoint y: 126, distance: 32.1
click at [1164, 127] on input "cases" at bounding box center [1168, 125] width 152 height 18
type input "cases"
click at [1254, 124] on span "​" at bounding box center [1252, 125] width 17 height 18
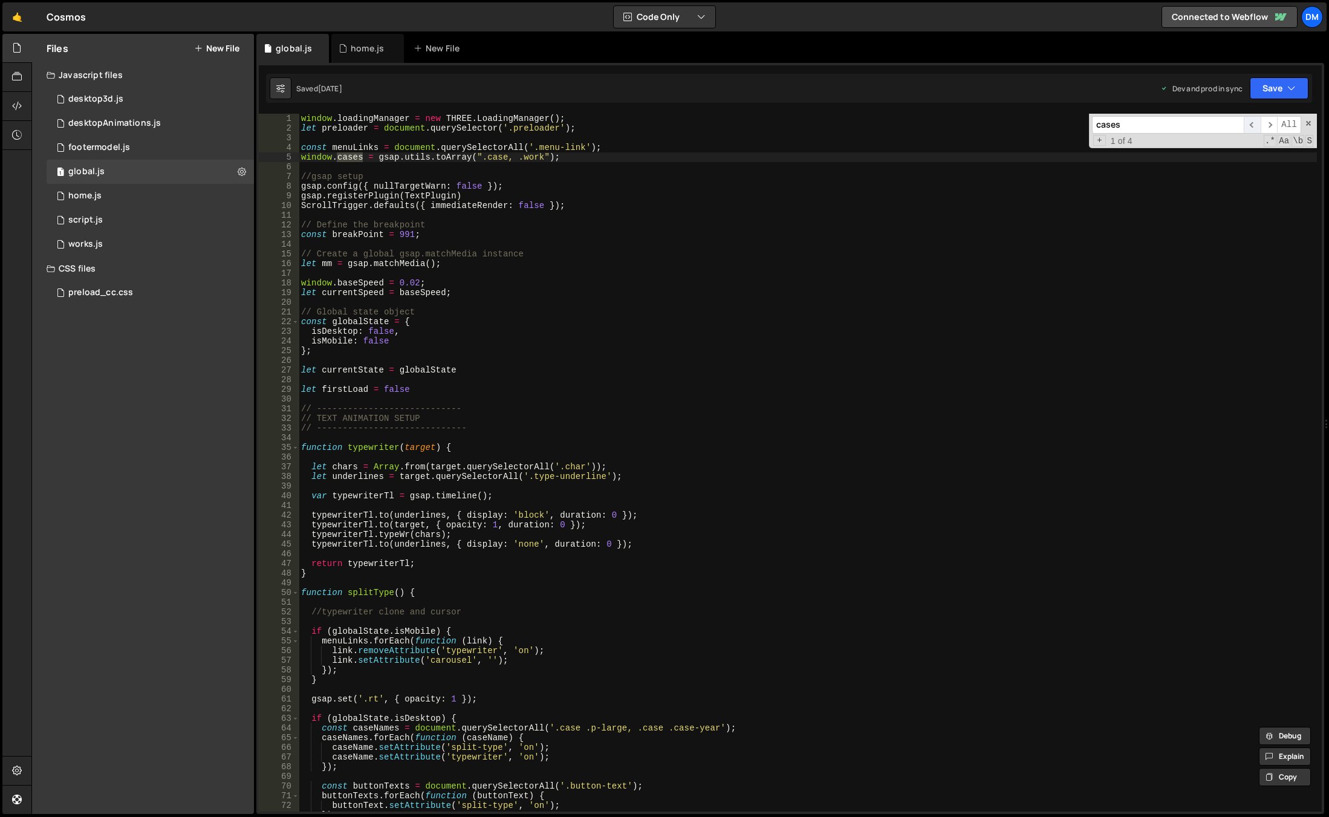
scroll to position [0, 0]
click at [609, 169] on div "window . loadingManager = new THREE . LoadingManager ( ) ; let preloader = docu…" at bounding box center [808, 472] width 1018 height 717
drag, startPoint x: 584, startPoint y: 157, endPoint x: 275, endPoint y: 155, distance: 309.6
click at [275, 155] on div "1 2 3 4 5 6 7 8 9 10 11 12 13 14 15 16 17 18 19 20 21 22 23 24 25 26 27 28 29 3…" at bounding box center [790, 463] width 1063 height 698
click at [562, 194] on div "window . loadingManager = new THREE . LoadingManager ( ) ; let preloader = docu…" at bounding box center [808, 472] width 1018 height 717
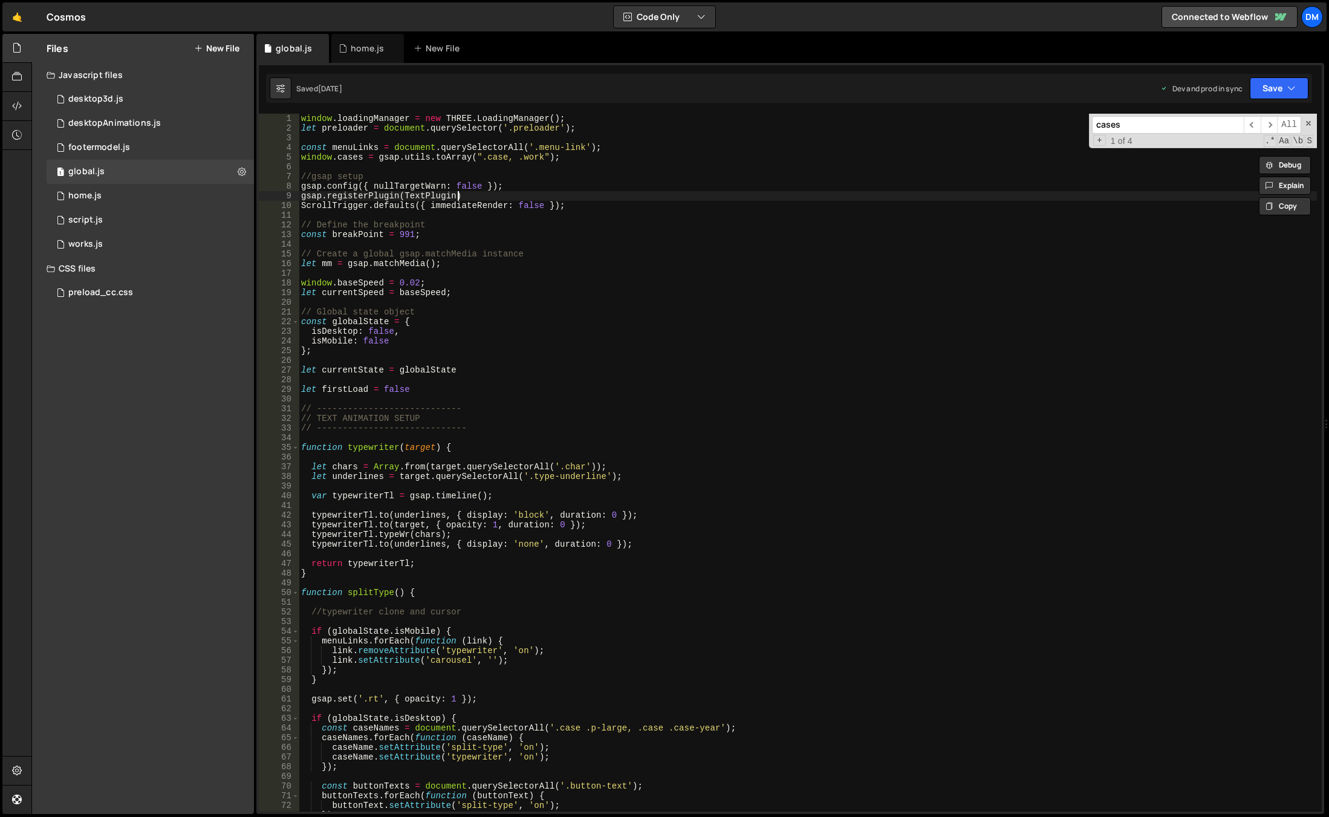
type textarea "gsap.registerPlugin(TextPlugin)"
click at [16, 15] on link "🤙" at bounding box center [17, 16] width 30 height 29
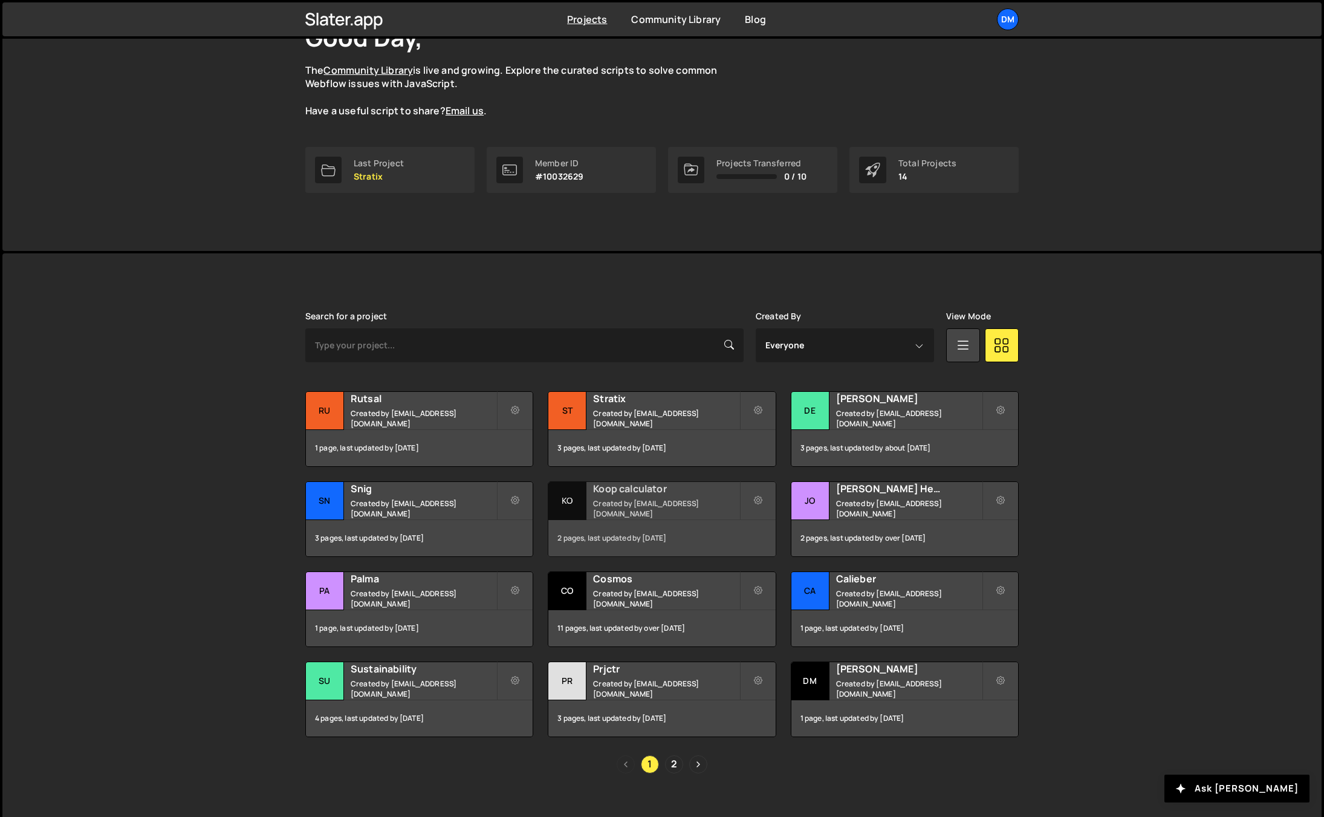
scroll to position [112, 0]
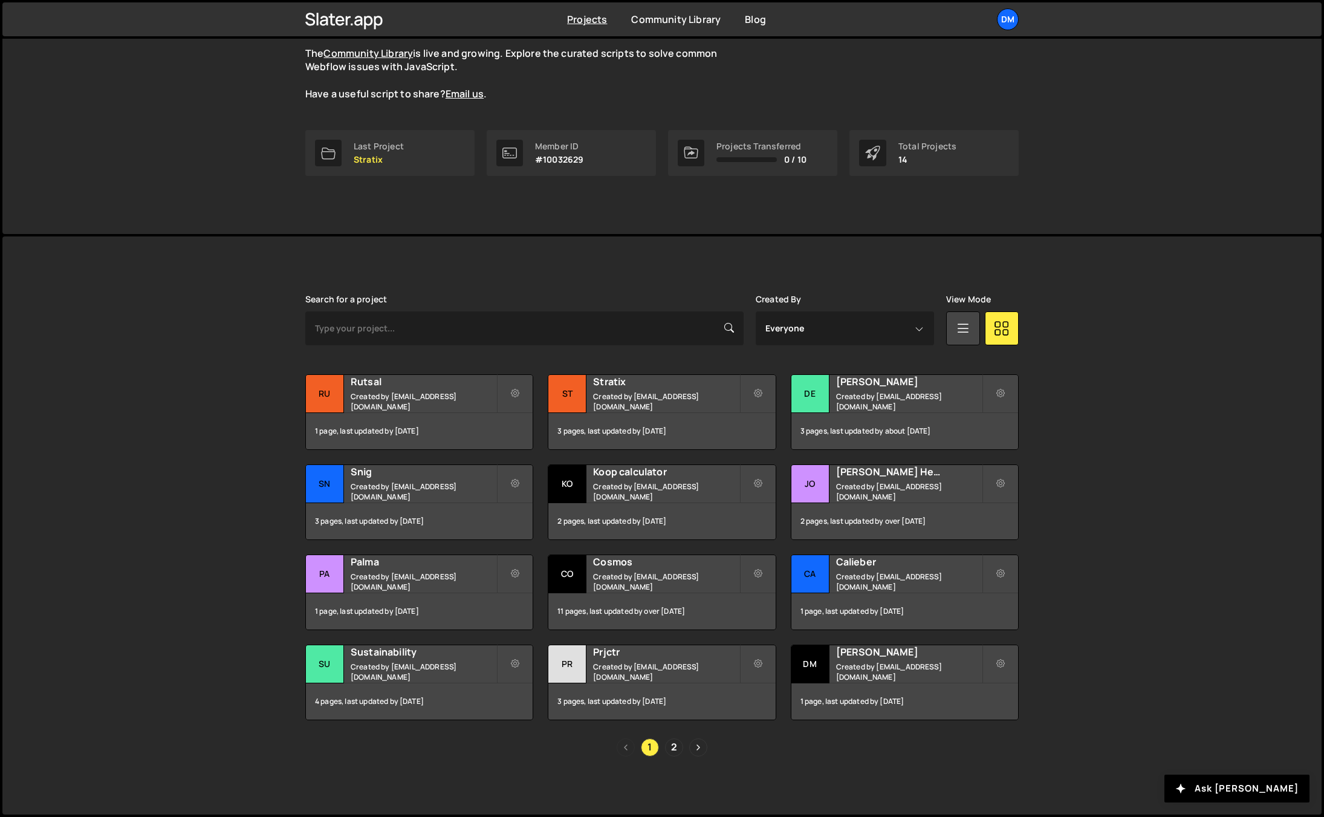
click at [1105, 454] on div "[PERSON_NAME] is designed for desktop use. Please use a larger screen to access…" at bounding box center [661, 525] width 1319 height 578
click at [657, 395] on div "Stratix Created by [EMAIL_ADDRESS][DOMAIN_NAME]" at bounding box center [661, 393] width 227 height 37
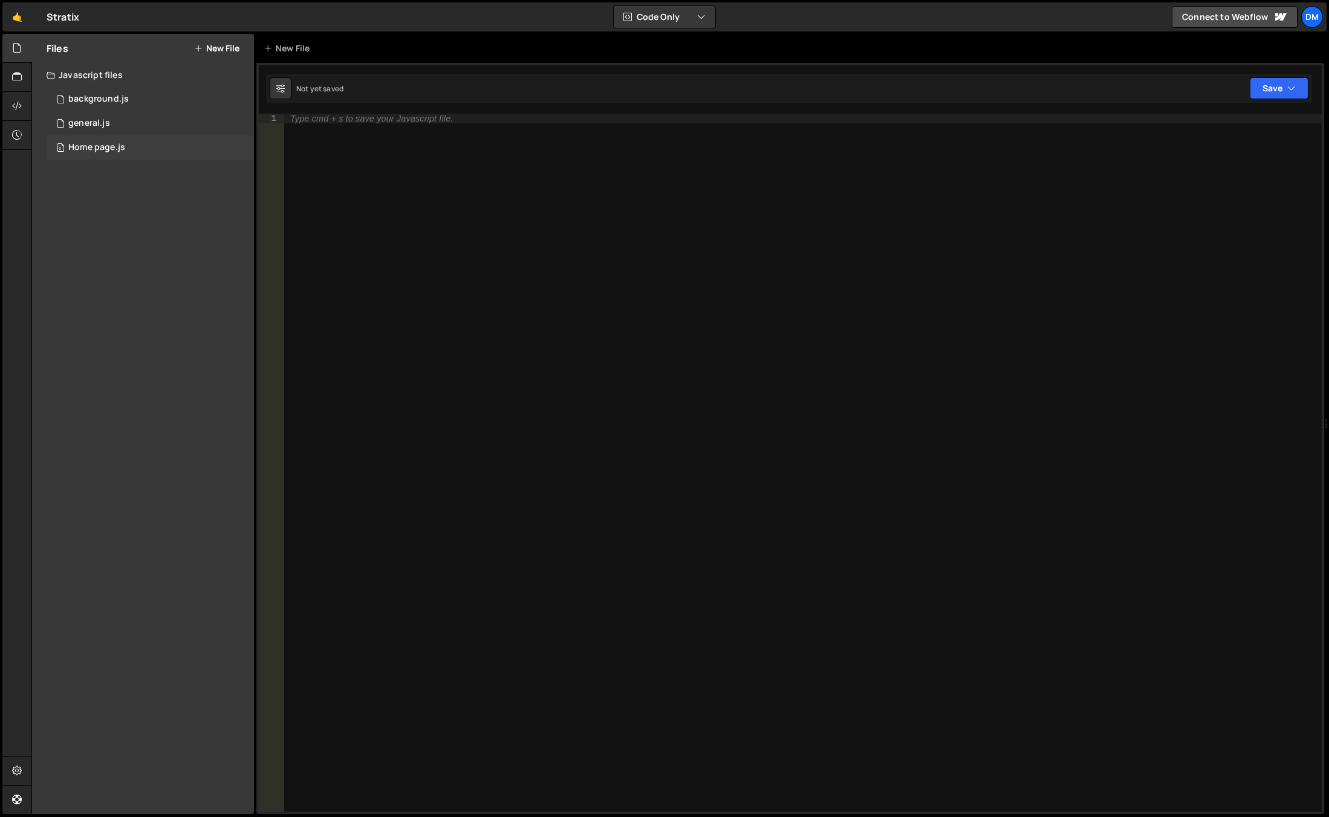
click at [112, 142] on div "Home page.js" at bounding box center [96, 147] width 57 height 11
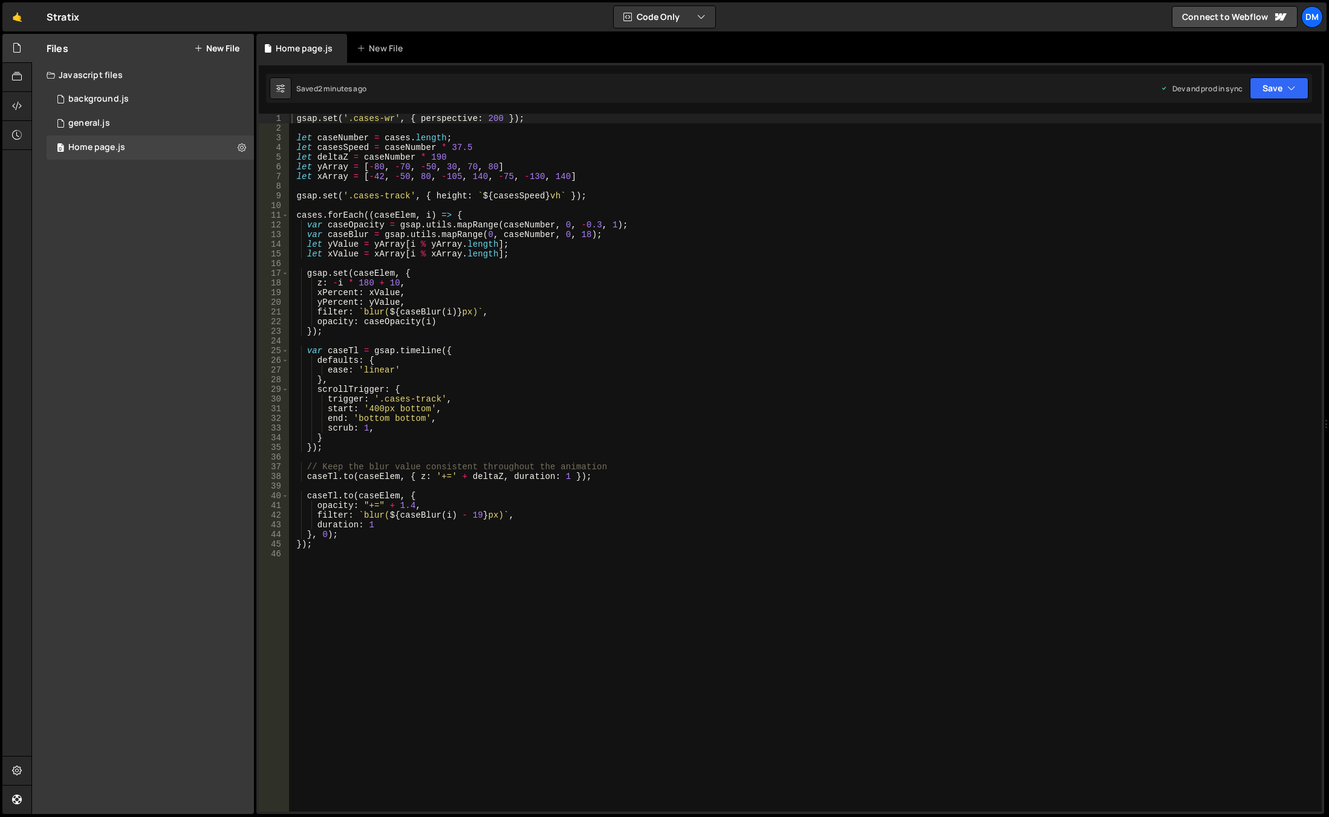
click at [309, 129] on div "gsap . set ( '.cases-wr' , { perspective : 200 }) ; let caseNumber = cases . le…" at bounding box center [805, 472] width 1033 height 717
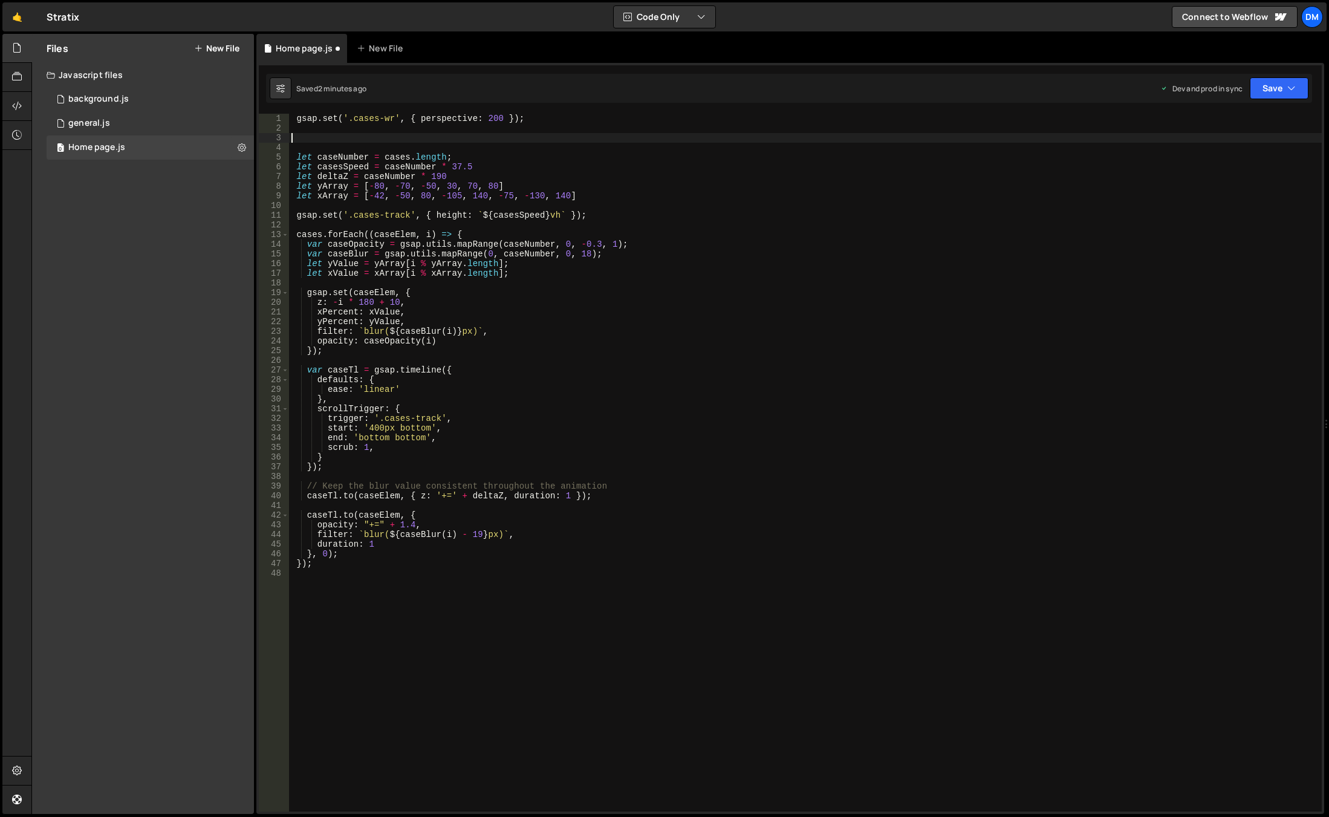
paste textarea "window.cases = gsap.utils.toArray(".case, .work");"
click at [308, 141] on div "gsap . set ( '.cases-wr' , { perspective : 200 }) ; window . cases = gsap . uti…" at bounding box center [805, 472] width 1033 height 717
click at [511, 141] on div "gsap . set ( '.cases-wr' , { perspective : 200 }) ; const cases = gsap . utils …" at bounding box center [805, 472] width 1033 height 717
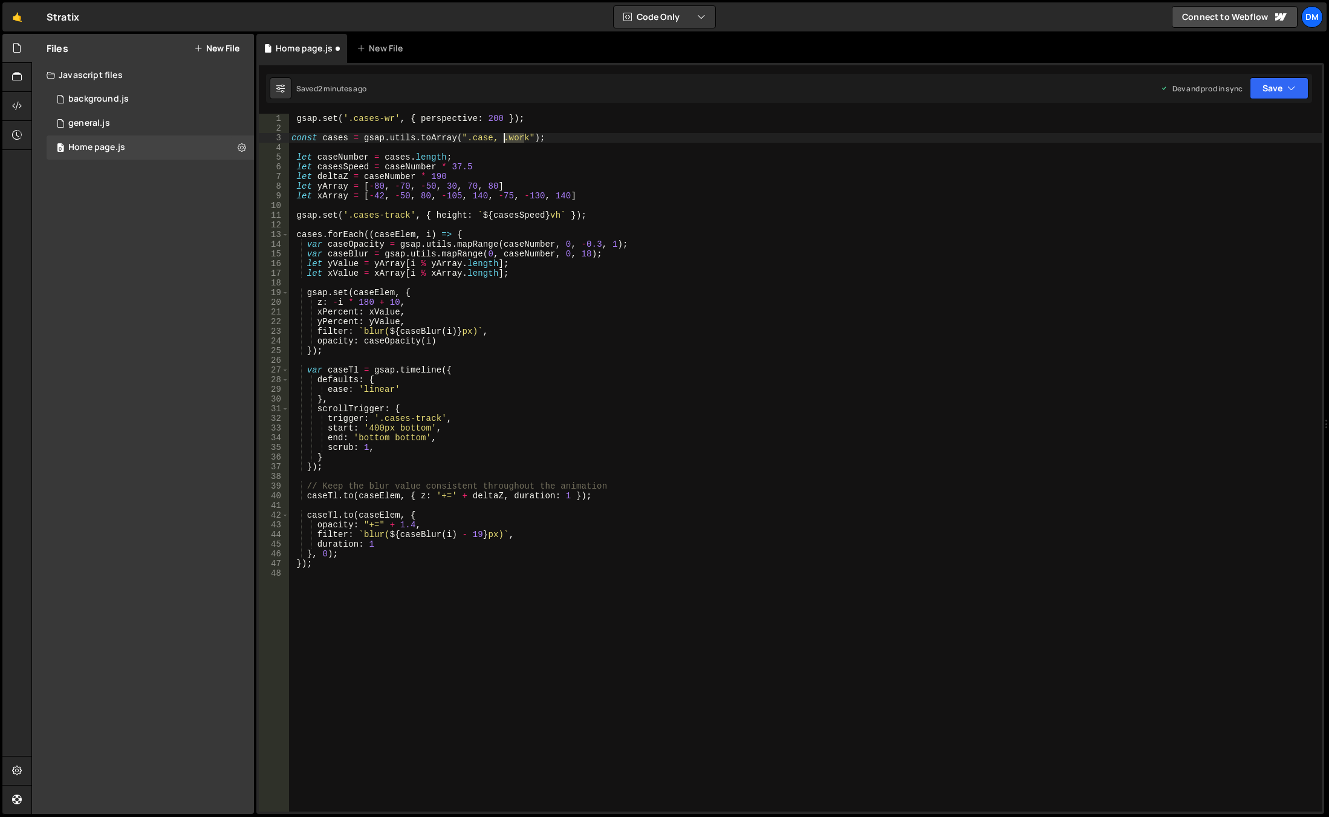
click at [511, 141] on div "gsap . set ( '.cases-wr' , { perspective : 200 }) ; const cases = gsap . utils …" at bounding box center [805, 472] width 1033 height 717
click at [512, 161] on div "gsap . set ( '.cases-wr' , { perspective : 200 }) ; const cases = gsap . utils …" at bounding box center [805, 472] width 1033 height 717
click at [1252, 92] on button "Save" at bounding box center [1279, 88] width 59 height 22
click at [1247, 117] on div "Save to Staging S" at bounding box center [1238, 118] width 126 height 12
click at [1271, 86] on button "Save" at bounding box center [1279, 88] width 59 height 22
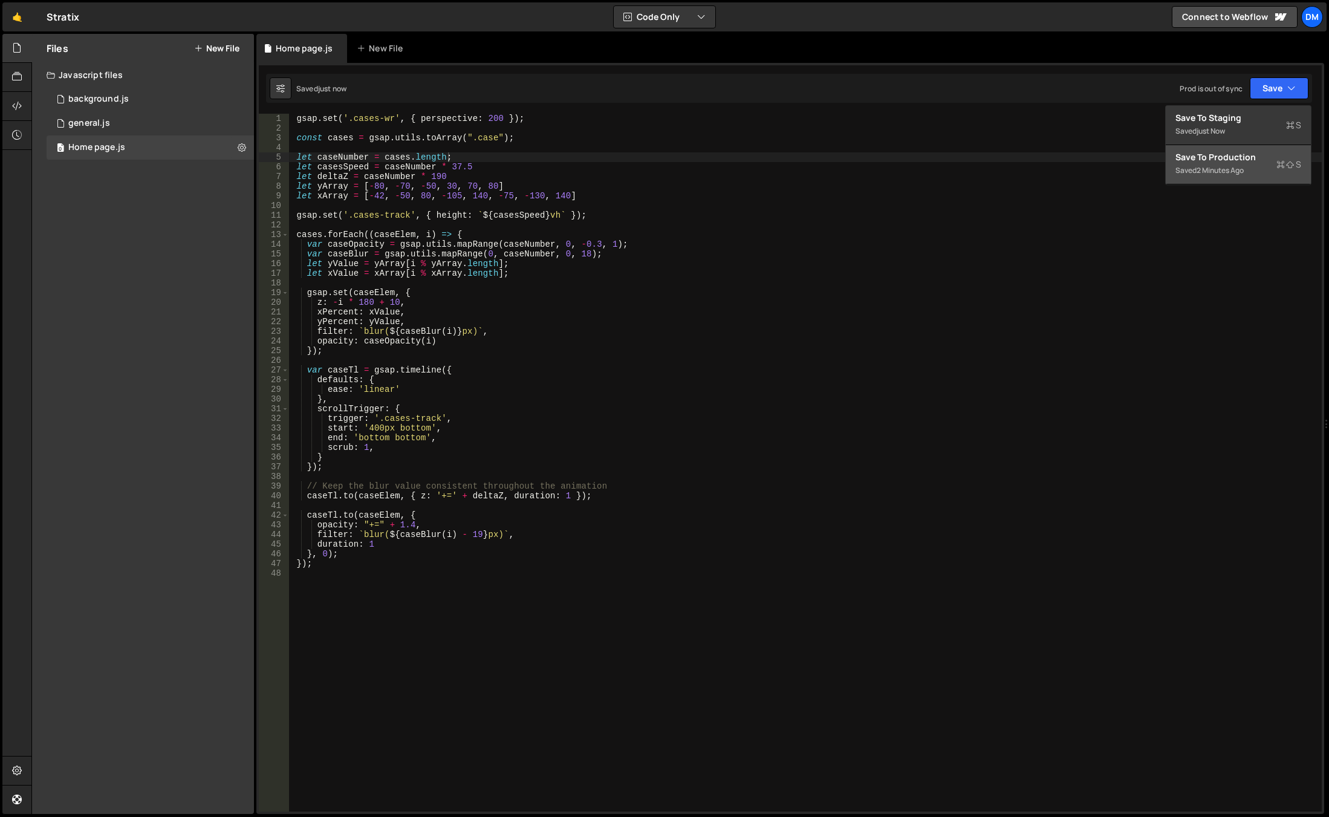
click at [1216, 167] on div "2 minutes ago" at bounding box center [1220, 170] width 47 height 10
type textarea "scrub: 1,"
click at [705, 447] on div "gsap . set ( '.cases-wr' , { perspective : 200 }) ; const cases = gsap . utils …" at bounding box center [805, 472] width 1033 height 717
click at [102, 121] on div "general.js" at bounding box center [89, 123] width 42 height 11
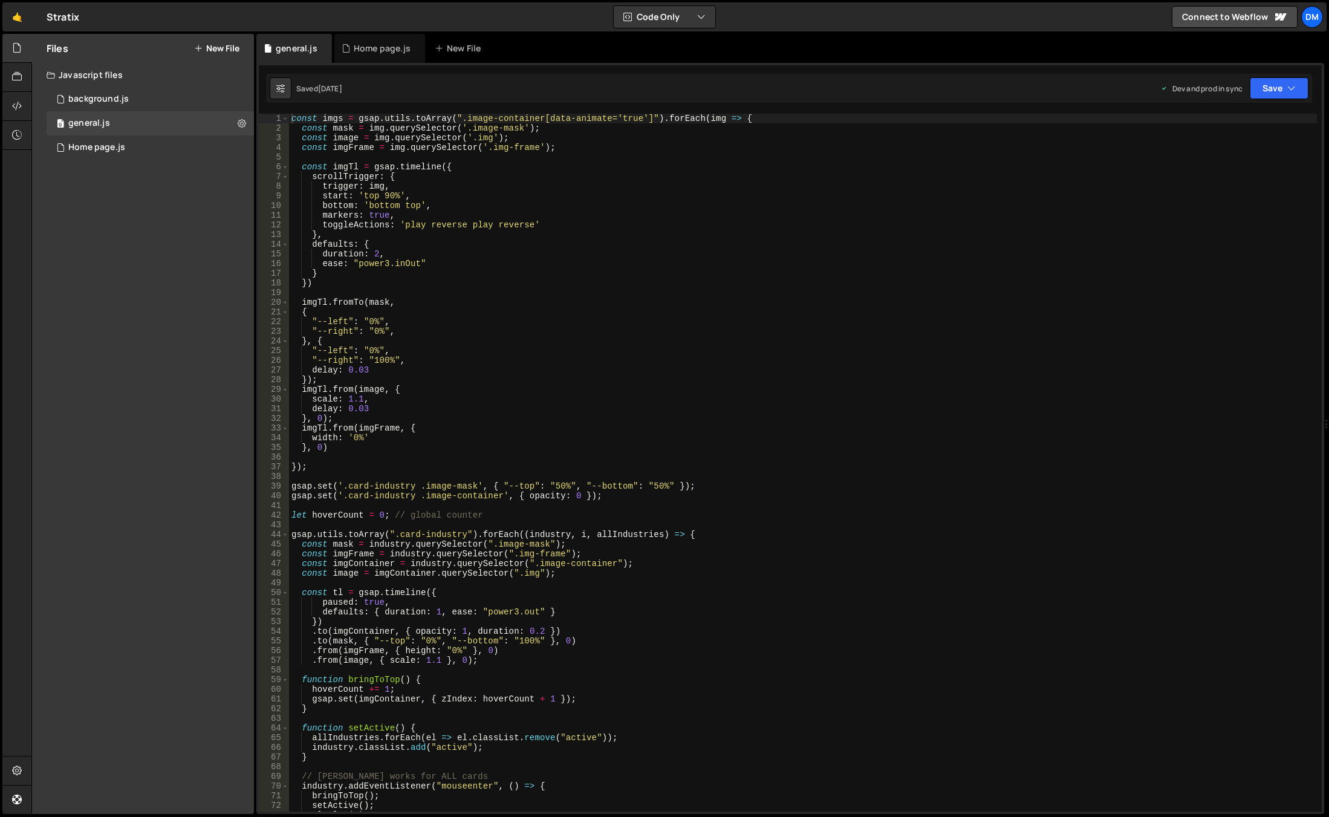
type textarea "});"
click at [590, 377] on div "const imgs = gsap . utils . toArray ( ".image-container[data-animate='true']" )…" at bounding box center [803, 472] width 1028 height 717
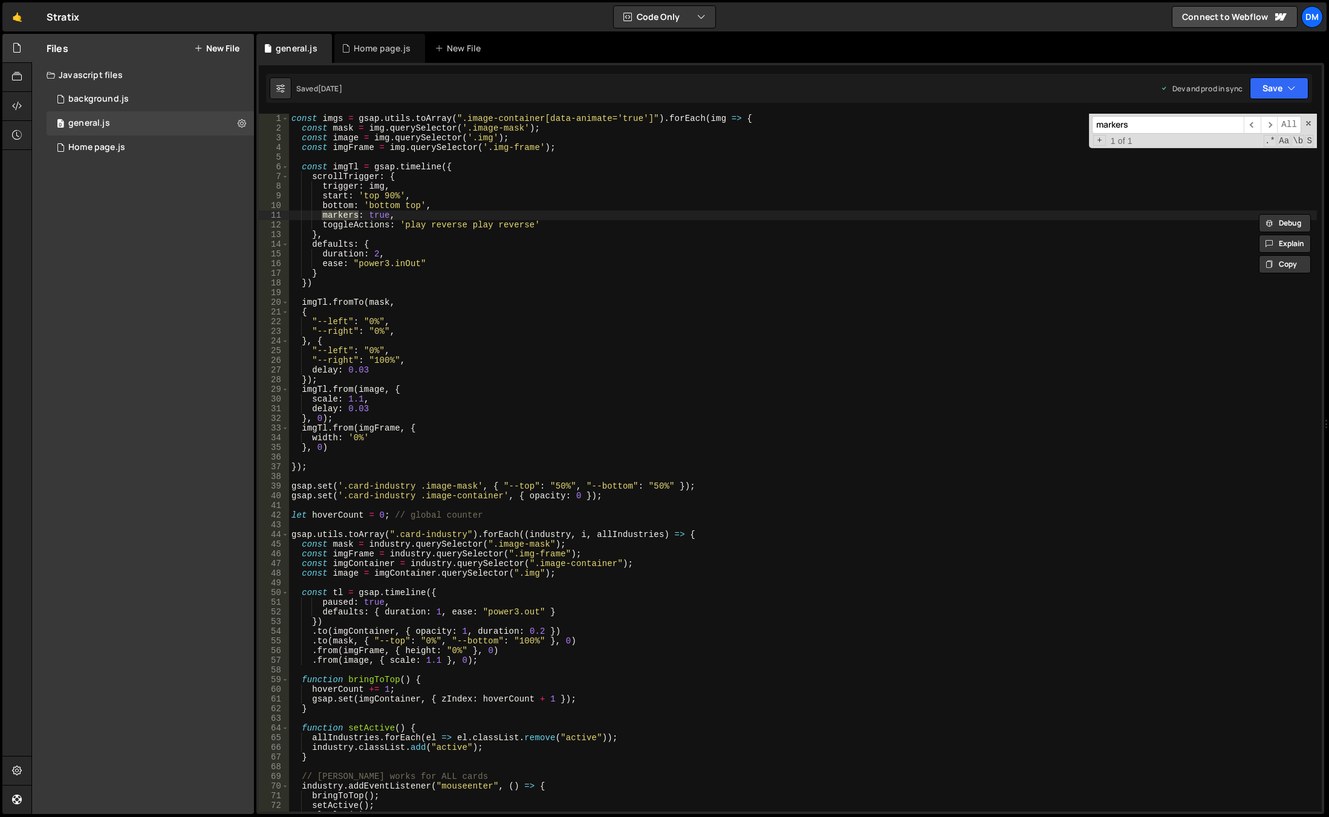
type input "markers"
type textarea "markers: true,"
drag, startPoint x: 444, startPoint y: 216, endPoint x: 434, endPoint y: 216, distance: 10.3
click at [444, 216] on div "const imgs = gsap . utils . toArray ( ".image-container[data-animate='true']" )…" at bounding box center [803, 472] width 1028 height 717
drag, startPoint x: 417, startPoint y: 217, endPoint x: 255, endPoint y: 216, distance: 161.4
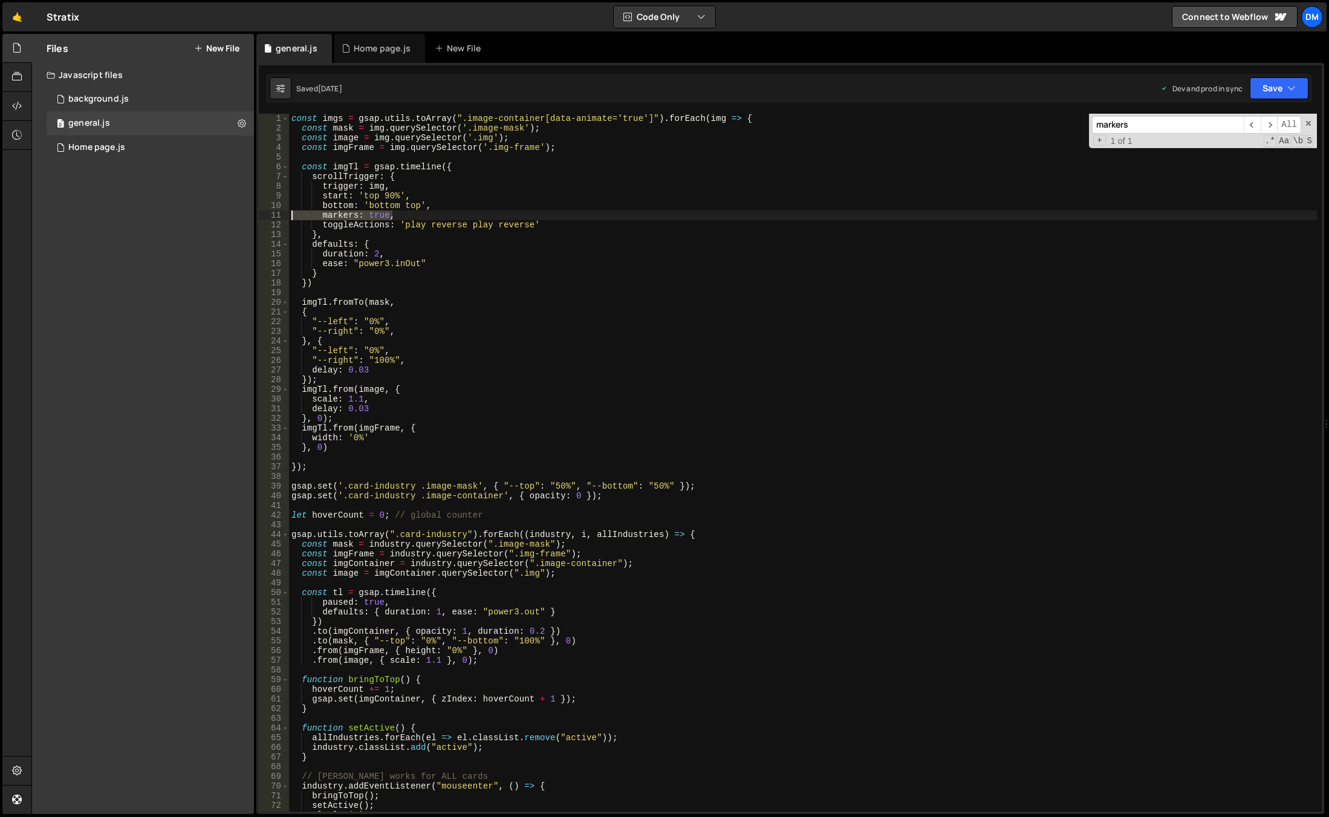
click at [255, 216] on div "Files New File Javascript files 0 background.js 0 0 general.js 0 0 Home page.js…" at bounding box center [680, 424] width 1298 height 781
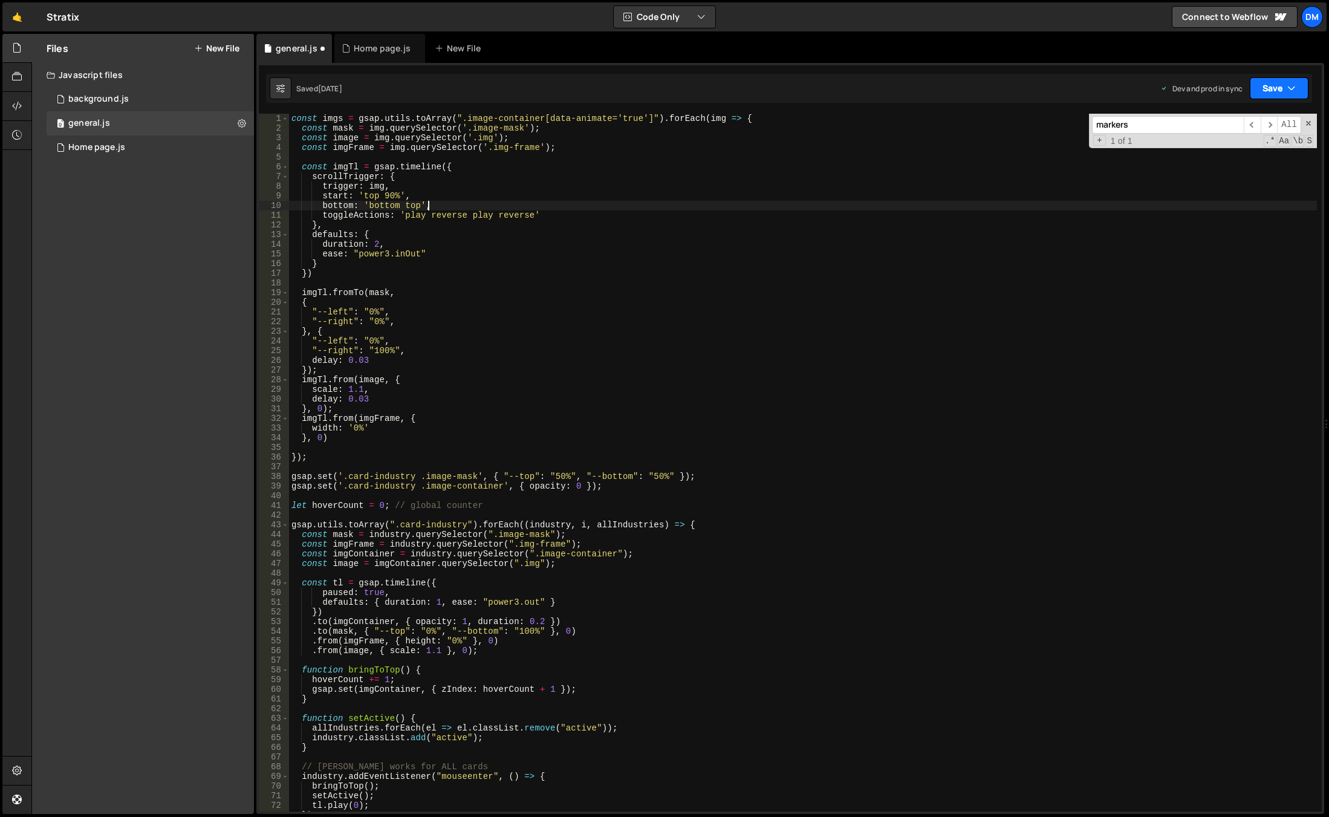
drag, startPoint x: 1289, startPoint y: 89, endPoint x: 1260, endPoint y: 112, distance: 37.0
click at [1289, 89] on icon "button" at bounding box center [1291, 88] width 8 height 12
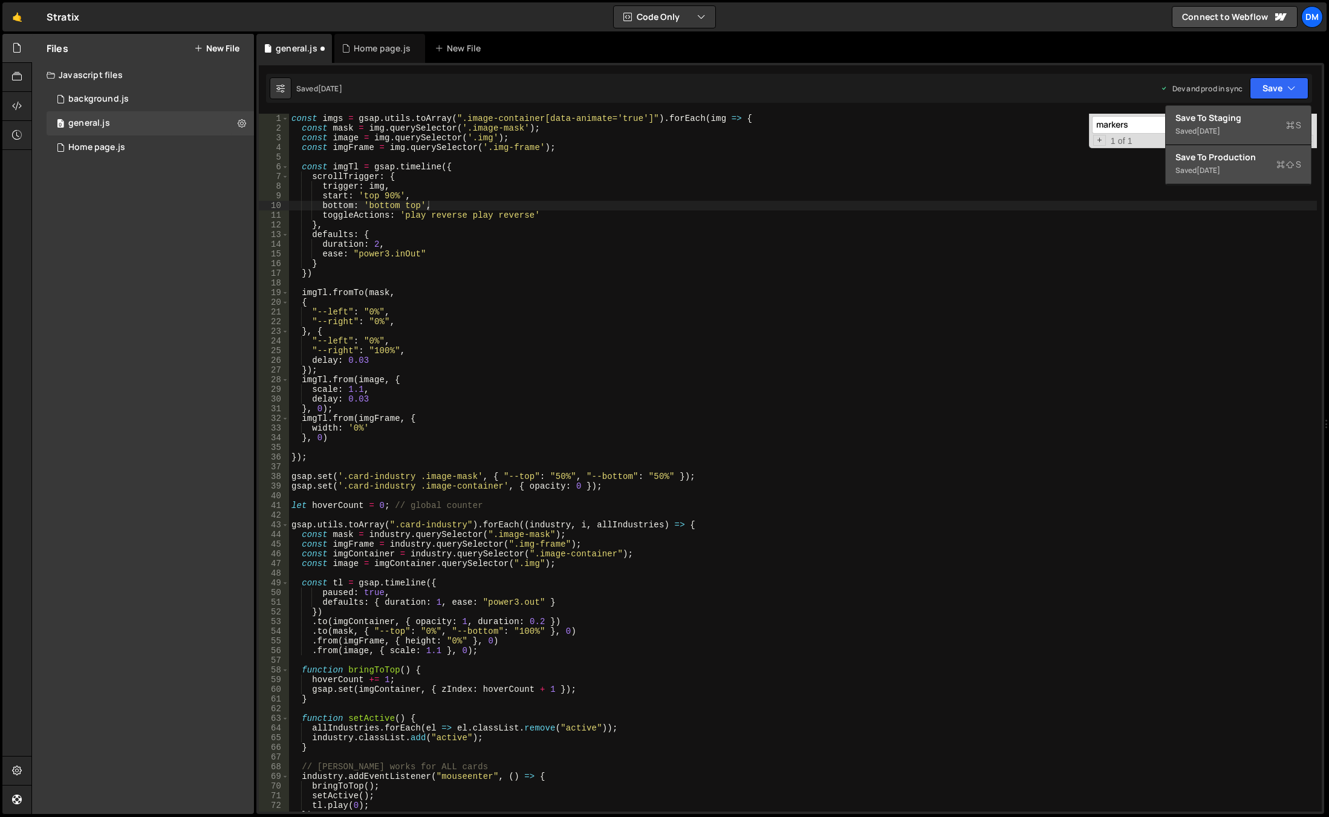
click at [1220, 131] on div "1 day ago" at bounding box center [1209, 131] width 24 height 10
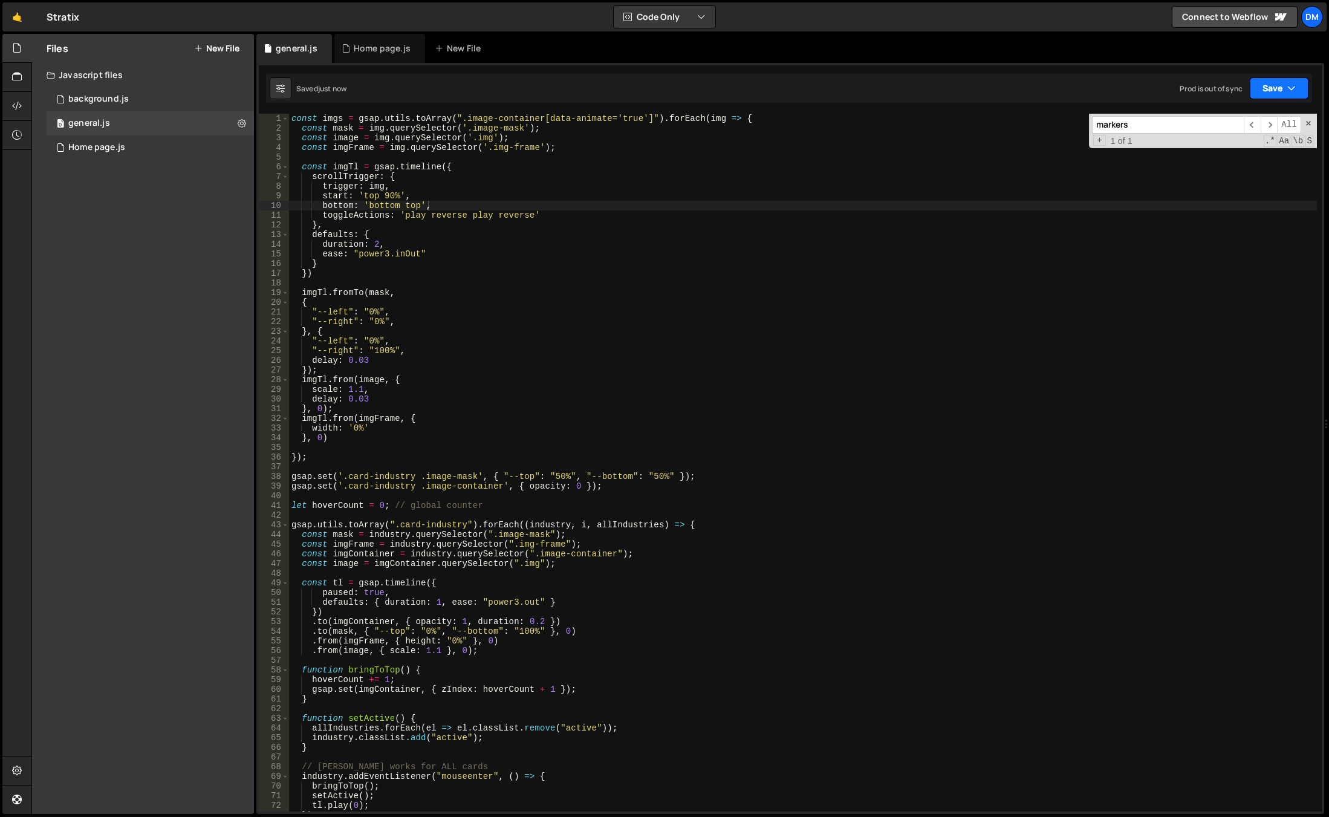
click at [1281, 91] on button "Save" at bounding box center [1279, 88] width 59 height 22
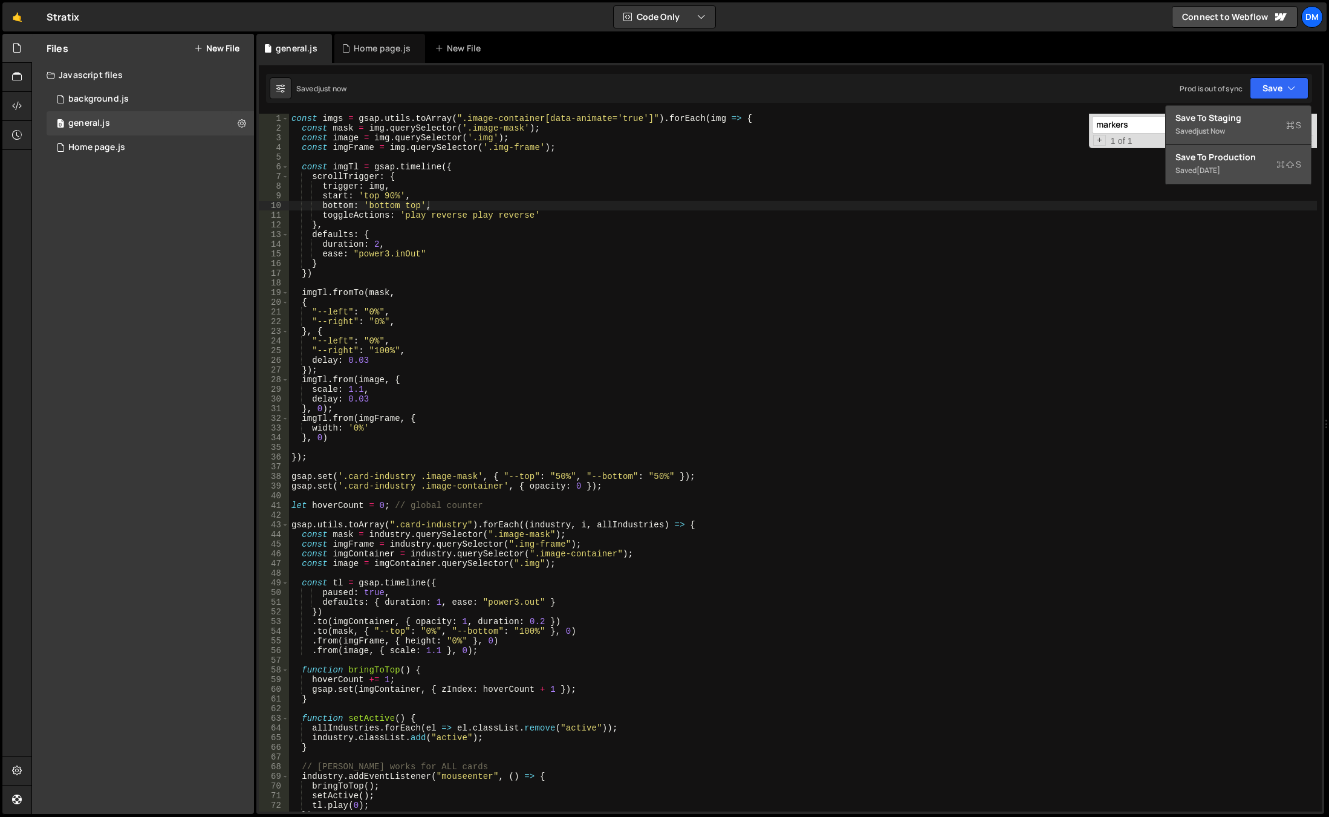
click at [1235, 168] on div "Saved 1 day ago" at bounding box center [1238, 170] width 126 height 15
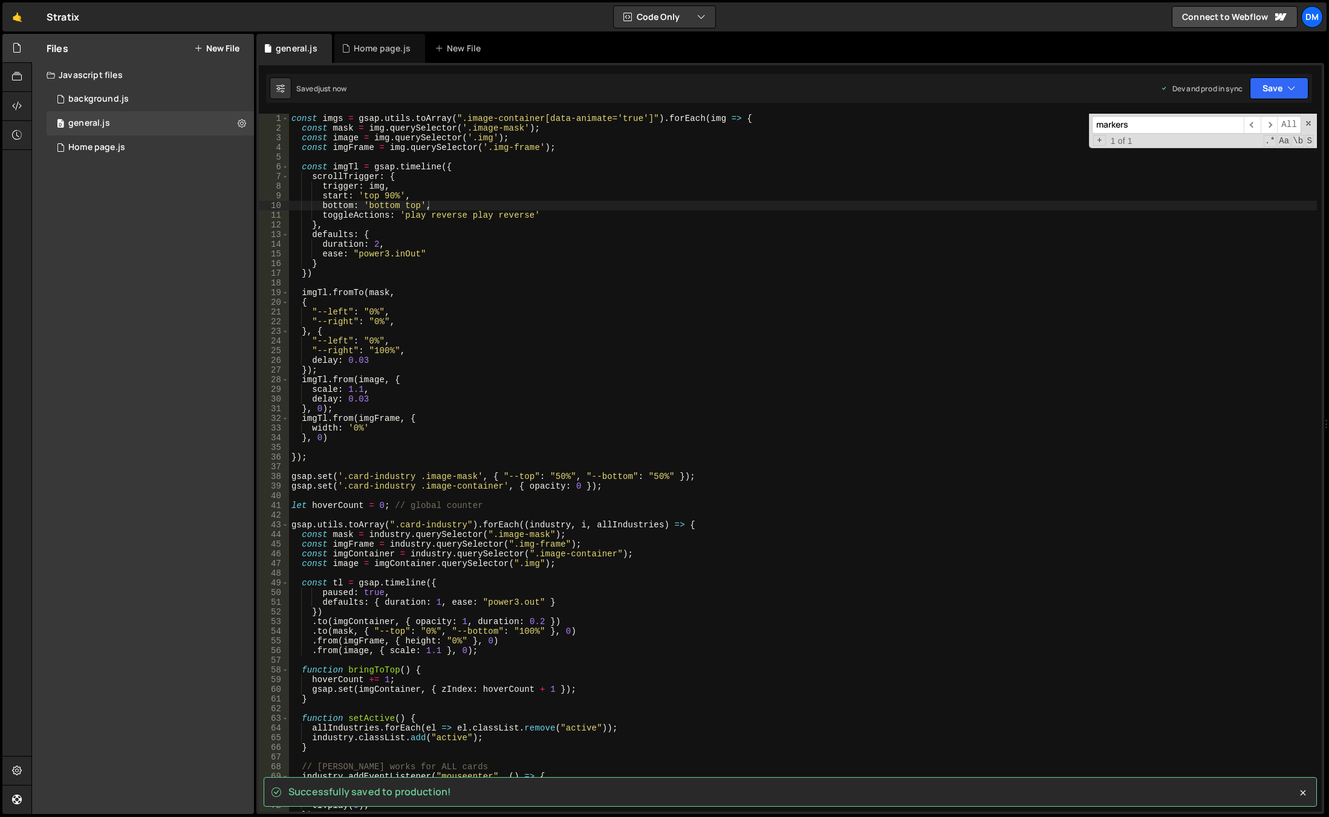
type textarea "delay: 0.03"
click at [1043, 356] on div "const imgs = gsap . utils . toArray ( ".image-container[data-animate='true']" )…" at bounding box center [803, 472] width 1028 height 717
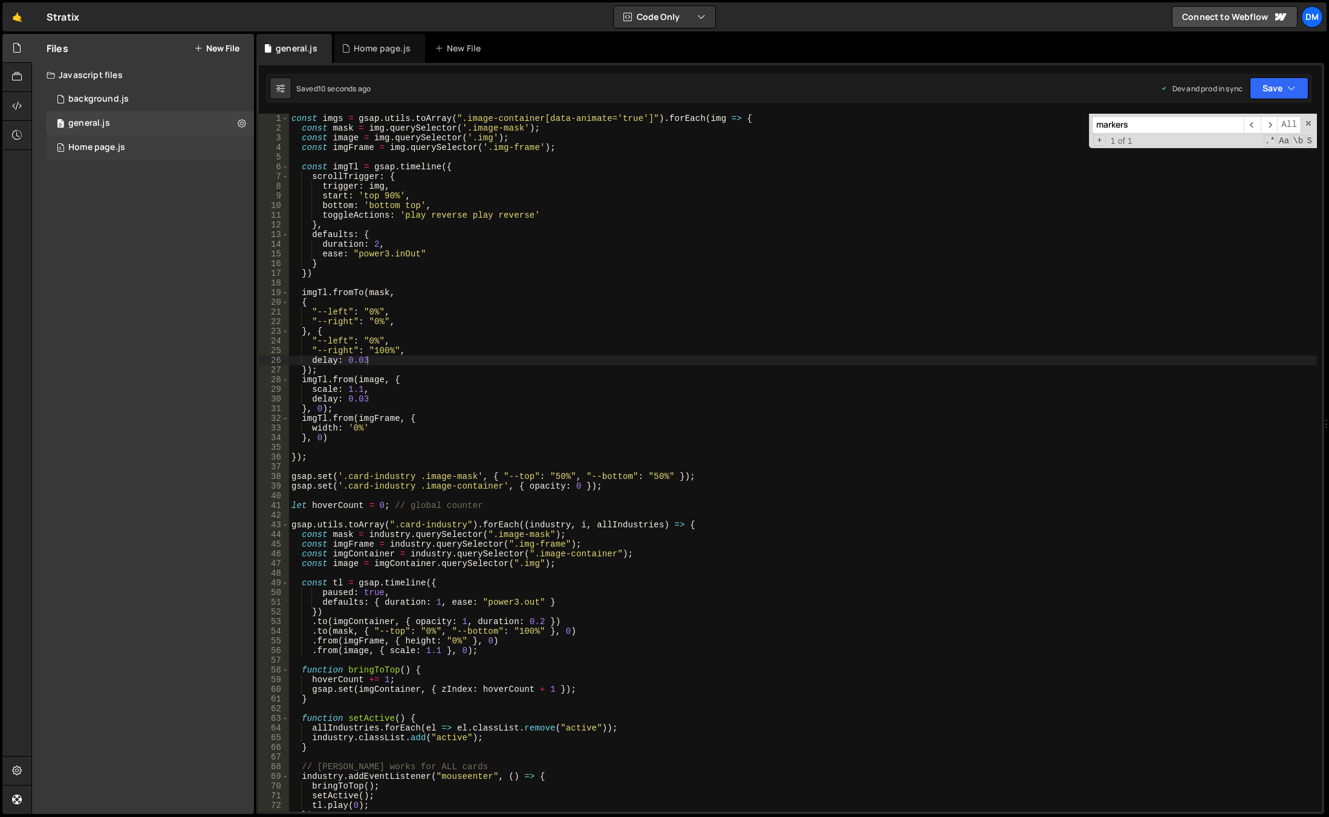
click at [159, 152] on div "0 Home page.js 0" at bounding box center [150, 147] width 207 height 24
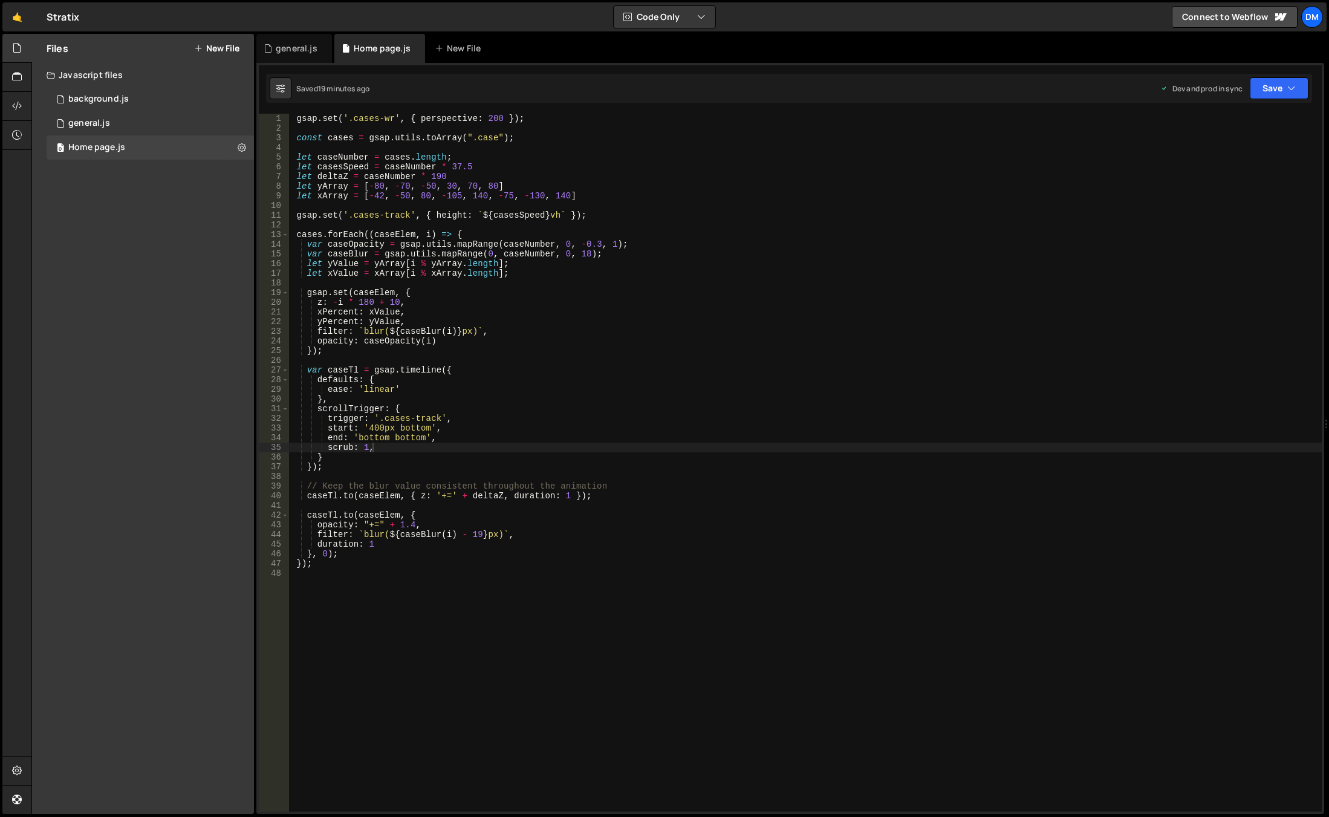
scroll to position [0, 0]
click at [555, 357] on div "gsap . set ( '.cases-wr' , { perspective : 200 }) ; const cases = gsap . utils …" at bounding box center [805, 472] width 1033 height 717
click at [458, 405] on div "gsap . set ( '.cases-wr' , { perspective : 200 }) ; const cases = gsap . utils …" at bounding box center [805, 472] width 1033 height 717
click at [394, 447] on div "gsap . set ( '.cases-wr' , { perspective : 200 }) ; const cases = gsap . utils …" at bounding box center [805, 472] width 1033 height 717
type textarea "scrub: 1,"
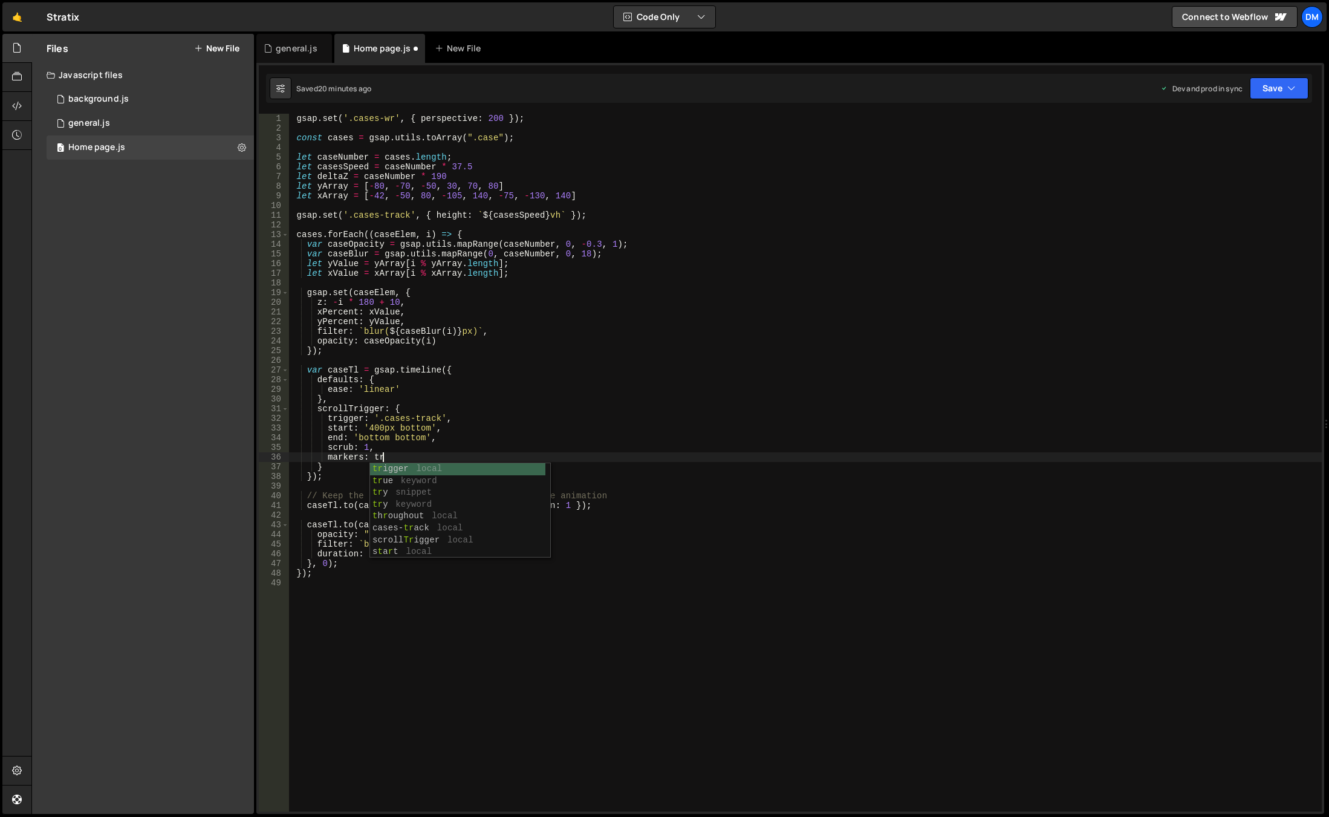
scroll to position [0, 6]
click at [1272, 93] on button "Save" at bounding box center [1279, 88] width 59 height 22
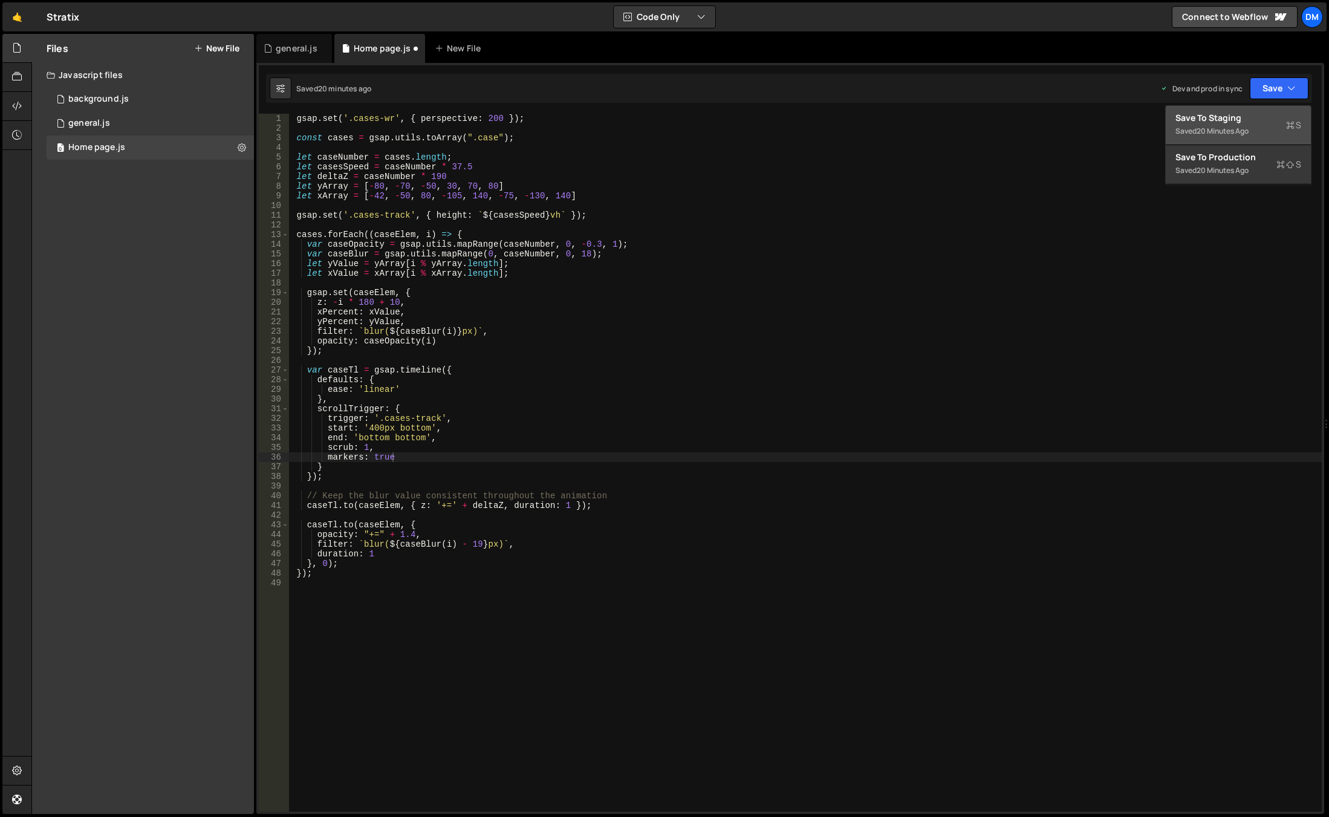
click at [1250, 118] on div "Save to Staging S" at bounding box center [1238, 118] width 126 height 12
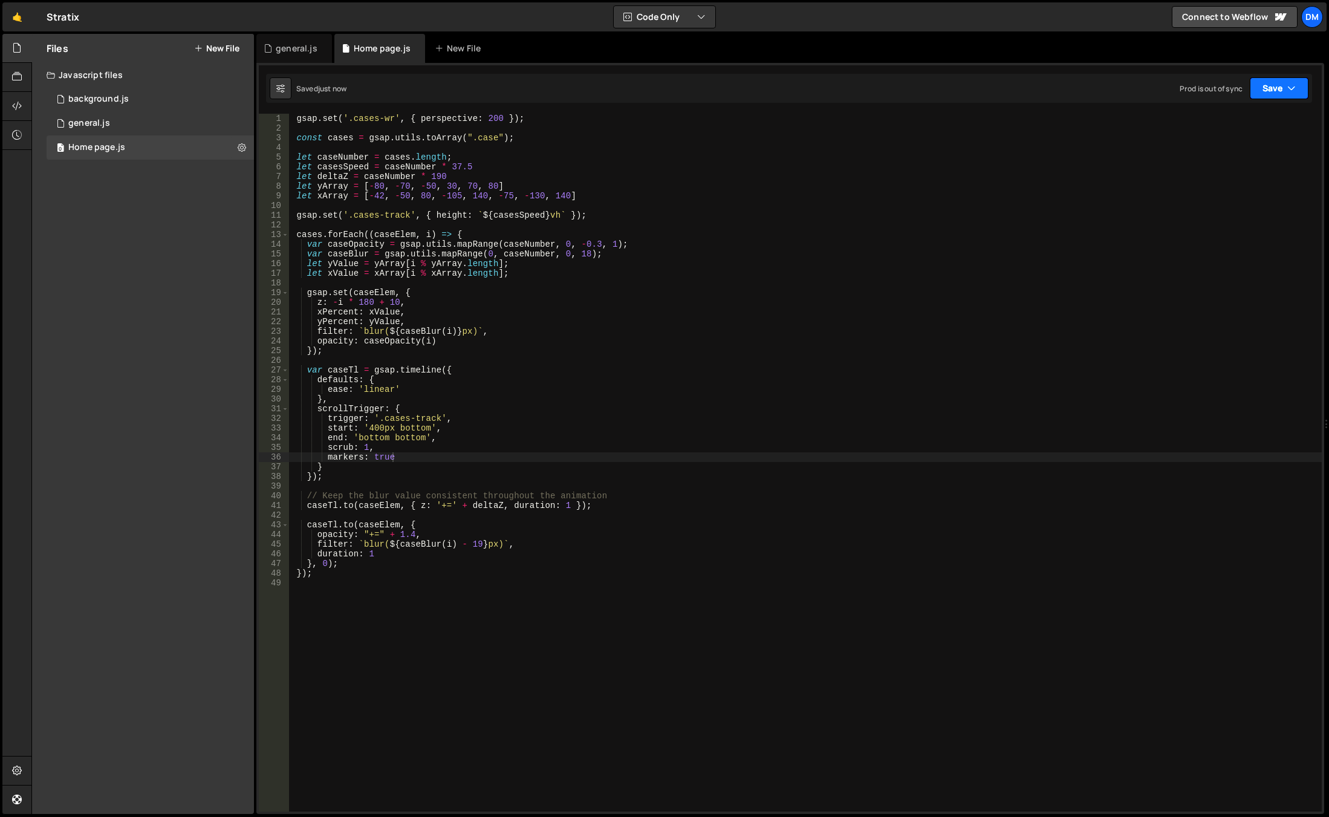
click at [1282, 85] on button "Save" at bounding box center [1279, 88] width 59 height 22
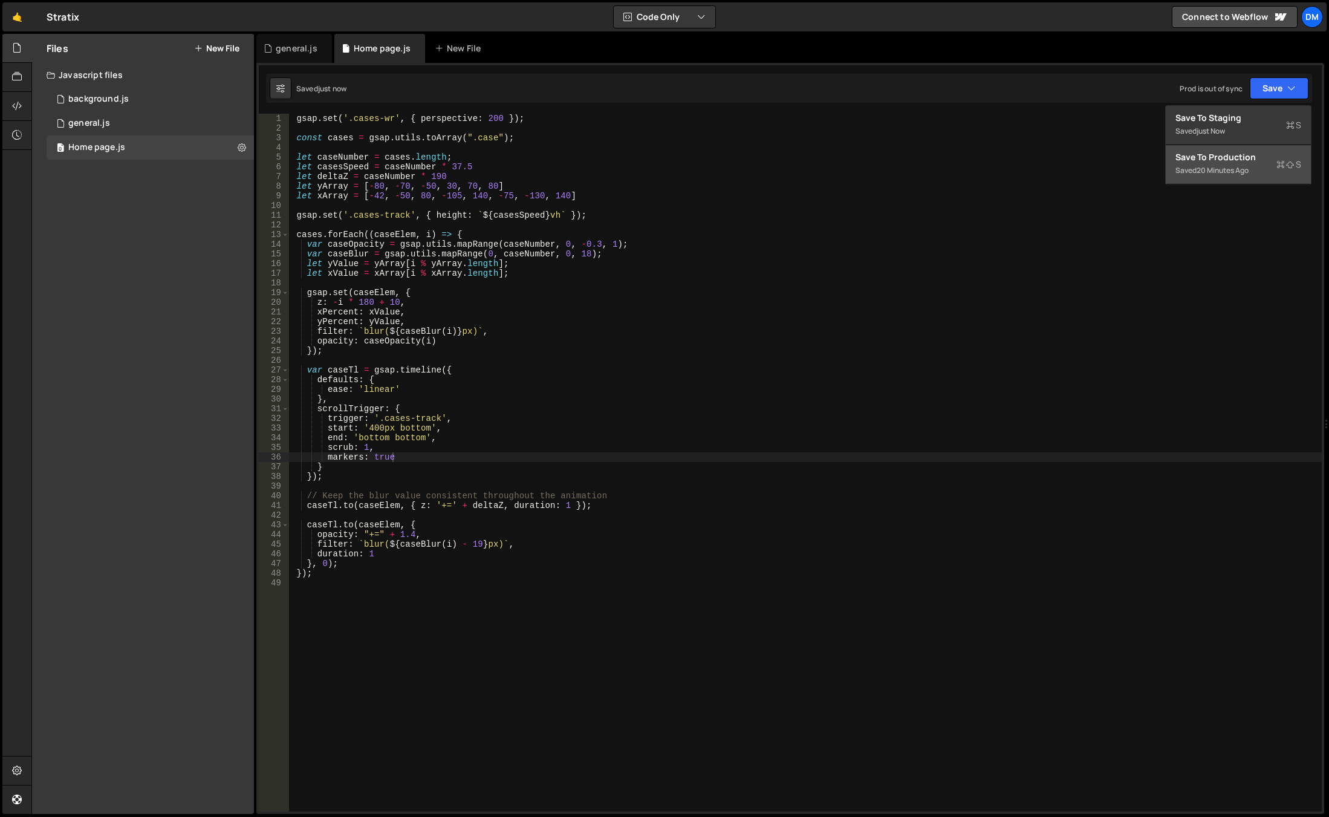
click at [1230, 154] on div "Save to Production S" at bounding box center [1238, 157] width 126 height 12
click at [473, 415] on div "gsap . set ( '.cases-wr' , { perspective : 200 }) ; const cases = gsap . utils …" at bounding box center [805, 472] width 1033 height 717
click at [382, 433] on div "gsap . set ( '.cases-wr' , { perspective : 200 }) ; const cases = gsap . utils …" at bounding box center [805, 472] width 1033 height 717
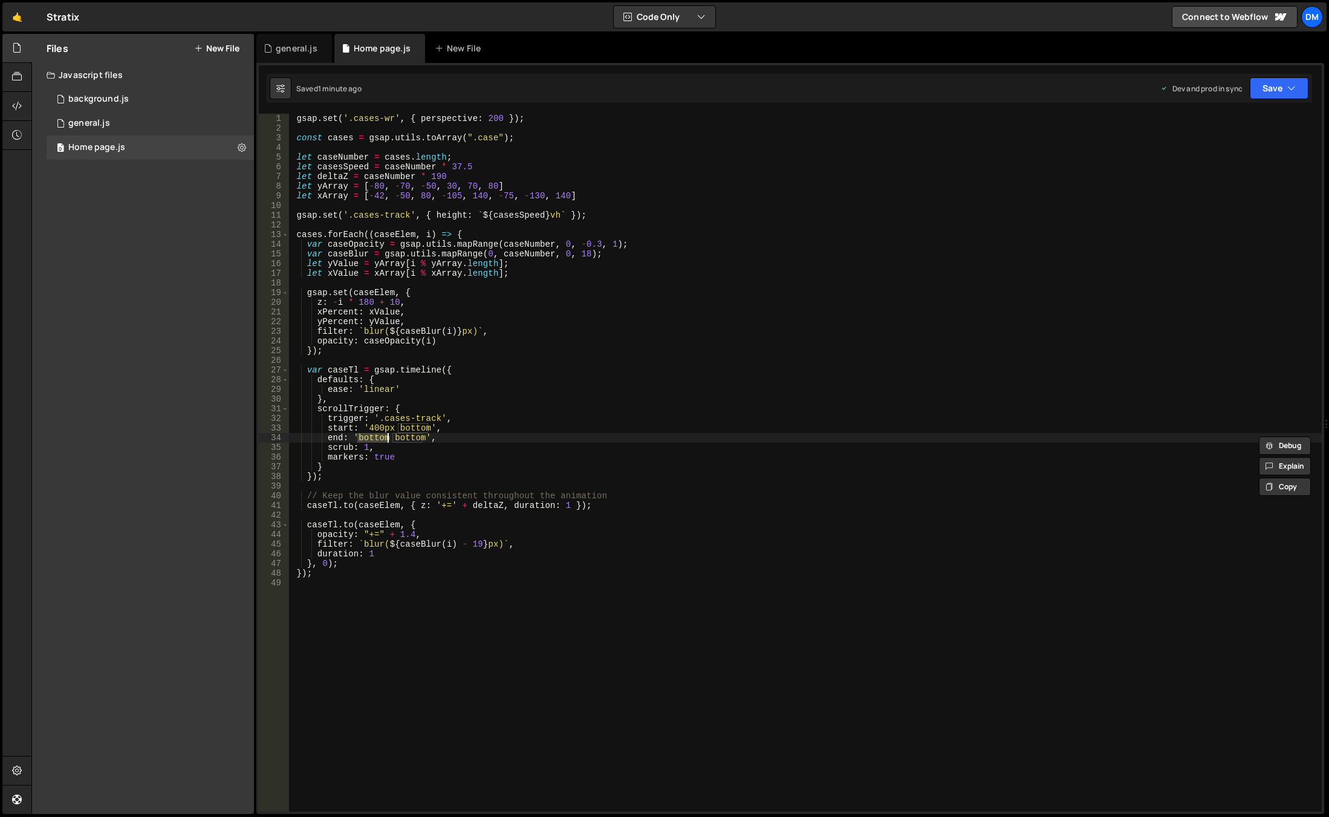
click at [375, 423] on div "gsap . set ( '.cases-wr' , { perspective : 200 }) ; const cases = gsap . utils …" at bounding box center [805, 472] width 1033 height 717
click at [402, 426] on div "gsap . set ( '.cases-wr' , { perspective : 200 }) ; const cases = gsap . utils …" at bounding box center [805, 472] width 1033 height 717
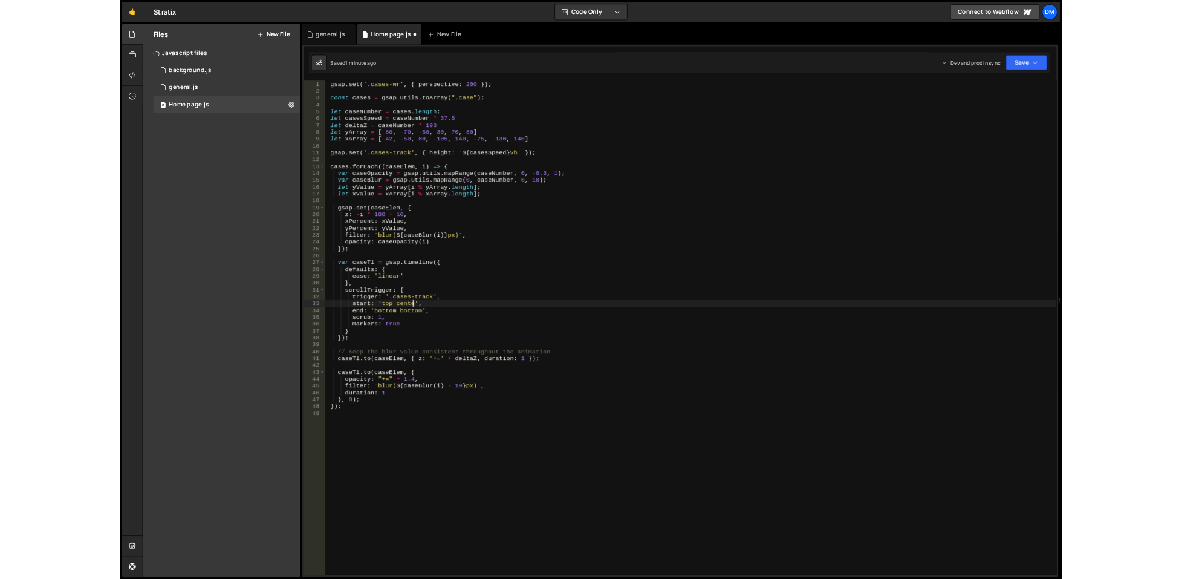
scroll to position [0, 8]
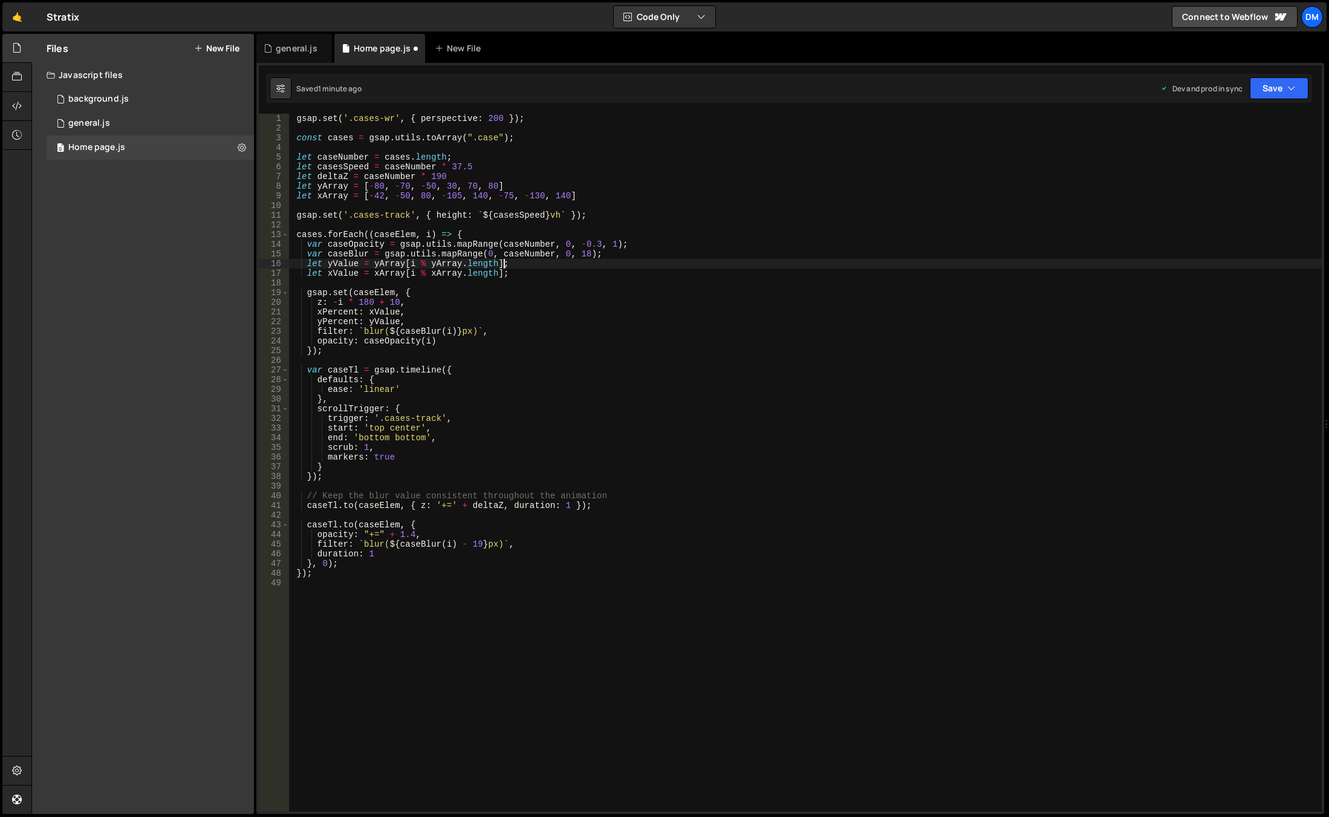
drag, startPoint x: 836, startPoint y: 268, endPoint x: 958, endPoint y: 216, distance: 133.3
click at [836, 268] on div "gsap . set ( '.cases-wr' , { perspective : 200 }) ; const cases = gsap . utils …" at bounding box center [805, 472] width 1033 height 717
click at [1282, 96] on button "Save" at bounding box center [1279, 88] width 59 height 22
click at [1249, 124] on div "Saved 1 minute ago" at bounding box center [1238, 131] width 126 height 15
click at [1270, 83] on button "Save" at bounding box center [1279, 88] width 59 height 22
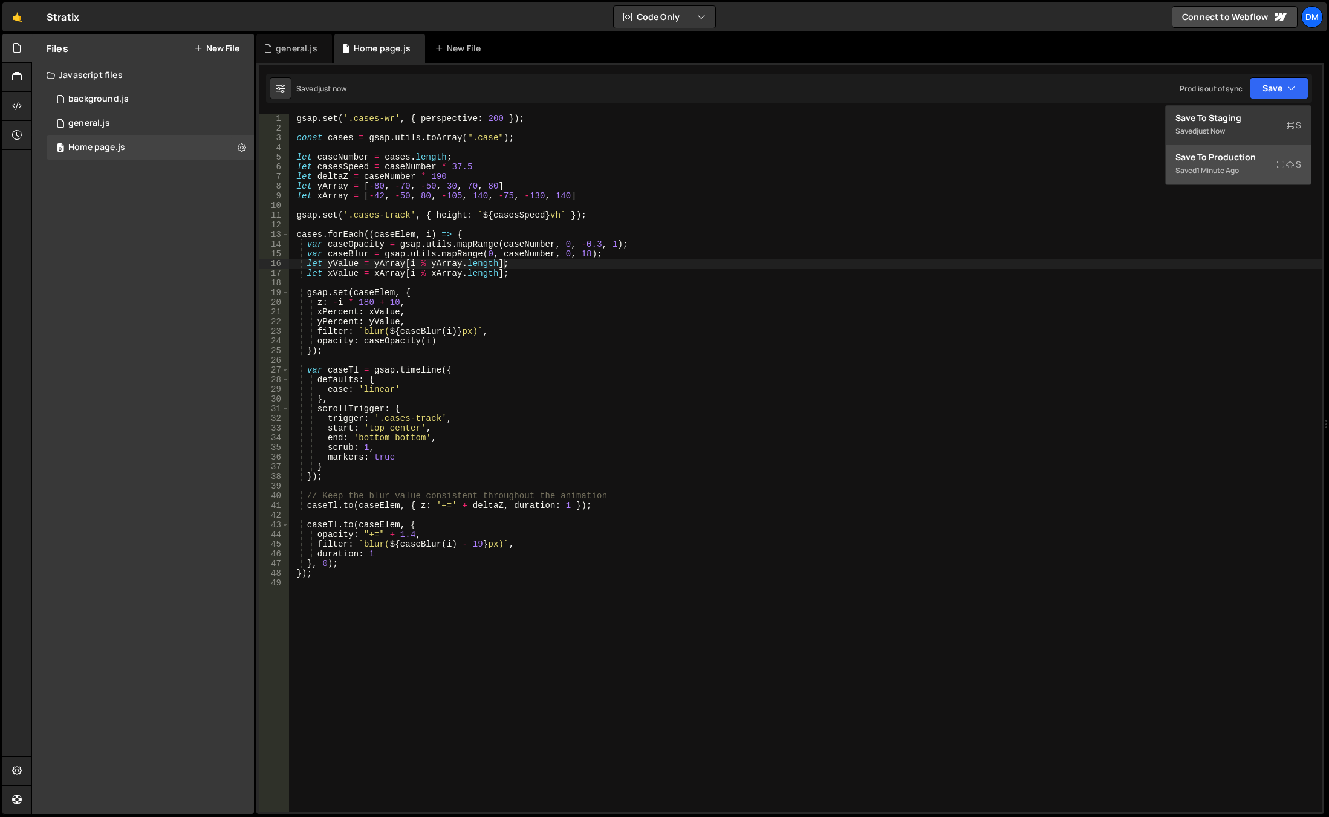
click at [1237, 164] on div "Saved 1 minute ago" at bounding box center [1238, 170] width 126 height 15
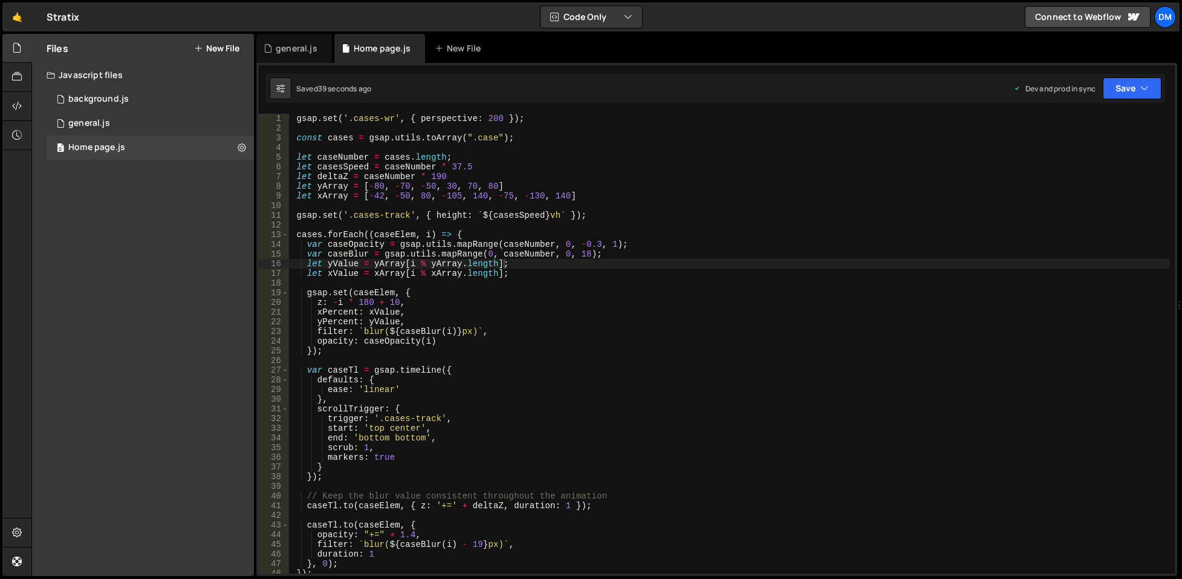
click at [478, 369] on div "gsap . set ( '.cases-wr' , { perspective : 200 }) ; const cases = gsap . utils …" at bounding box center [729, 353] width 881 height 479
click at [408, 428] on div "gsap . set ( '.cases-wr' , { perspective : 200 }) ; const cases = gsap . utils …" at bounding box center [729, 353] width 881 height 479
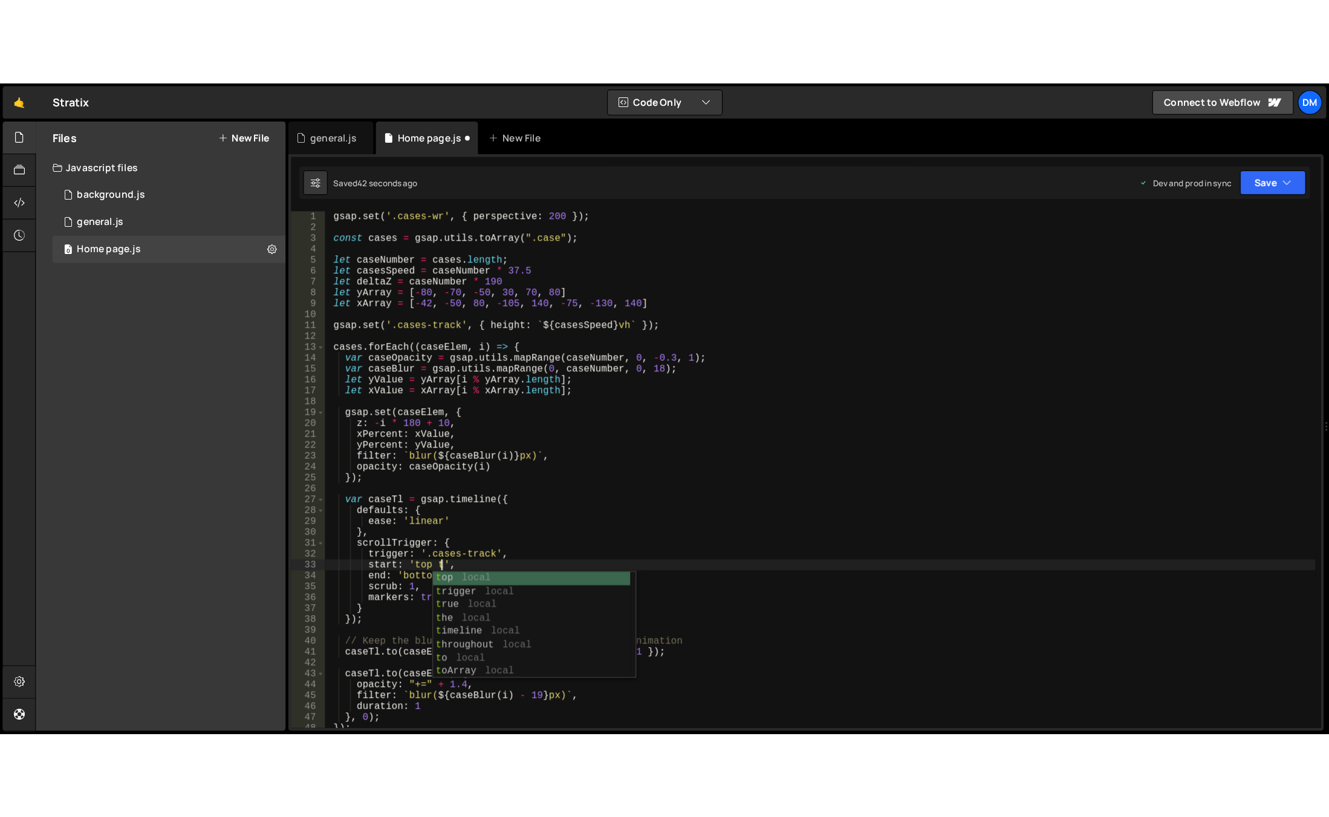
scroll to position [0, 7]
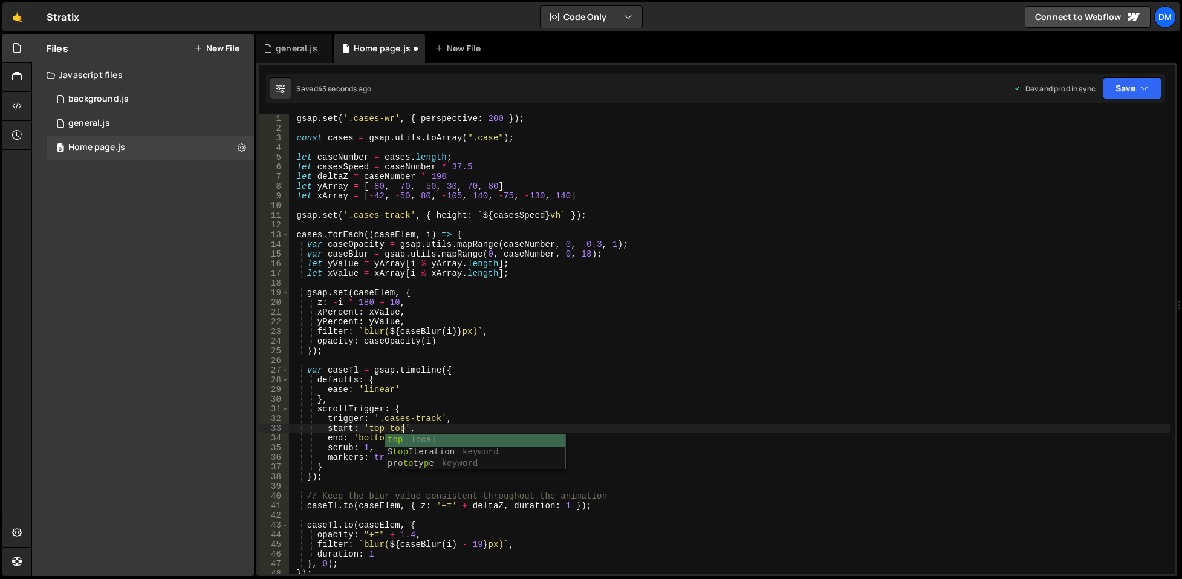
click at [1126, 102] on div "Saved 43 seconds ago Dev and prod in sync Upgrade to Edit Save Save to Staging …" at bounding box center [715, 88] width 899 height 29
click at [1133, 94] on button "Save" at bounding box center [1132, 88] width 59 height 22
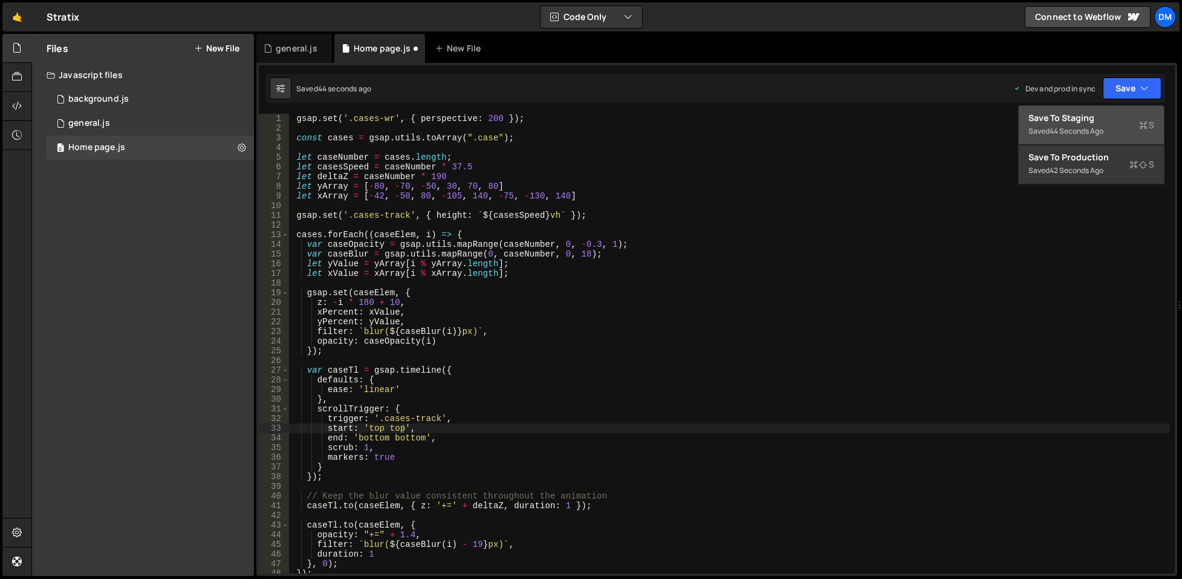
click at [1111, 115] on div "Save to Staging S" at bounding box center [1092, 118] width 126 height 12
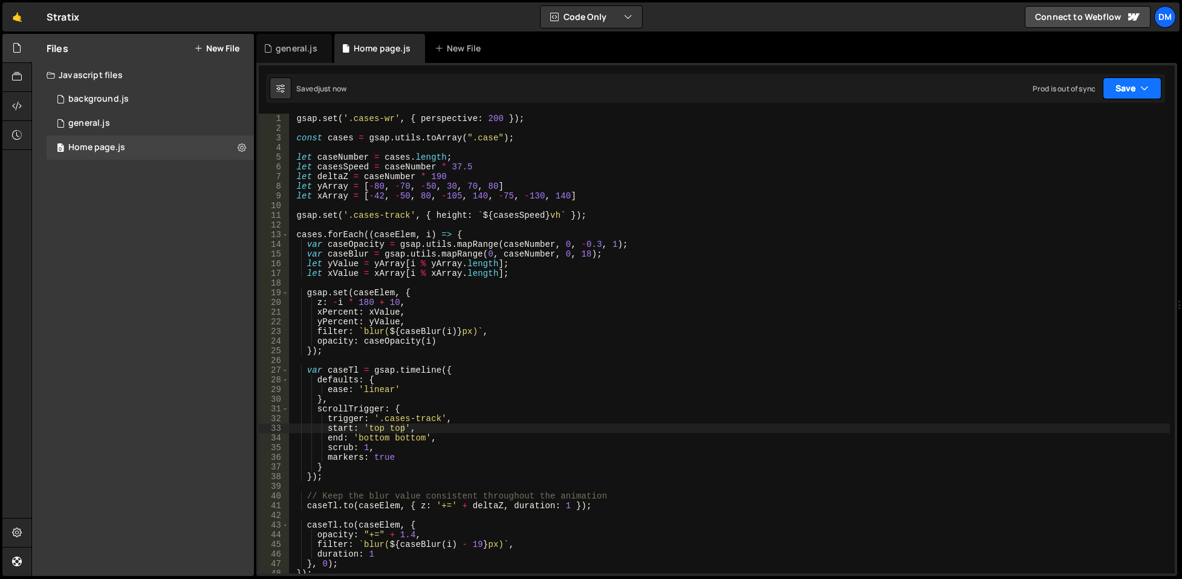
click at [1130, 93] on button "Save" at bounding box center [1132, 88] width 59 height 22
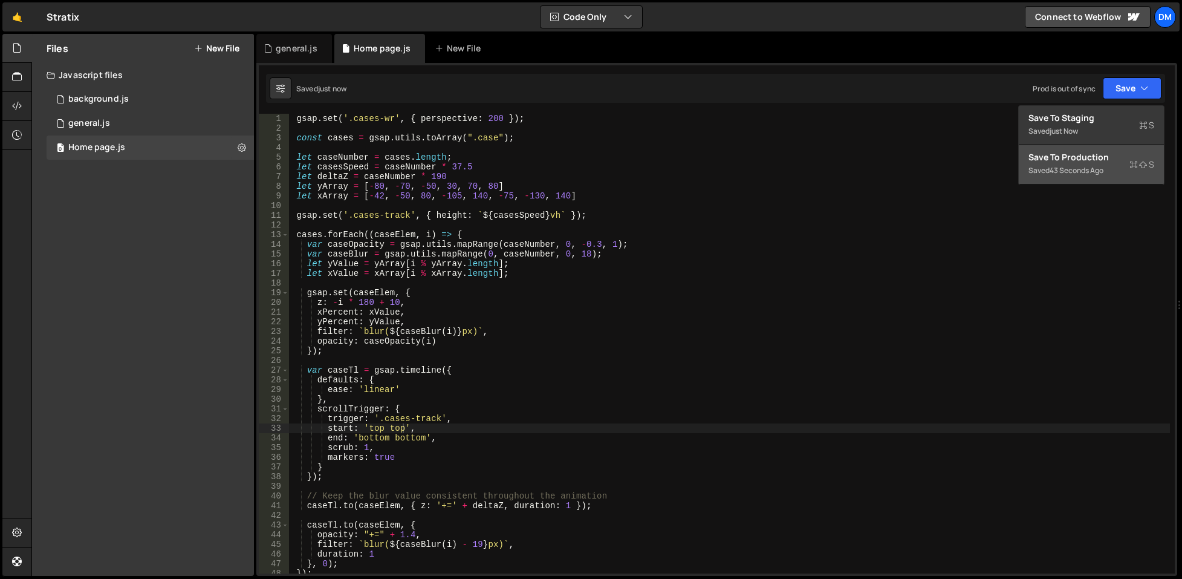
click at [1079, 157] on div "Save to Production S" at bounding box center [1092, 157] width 126 height 12
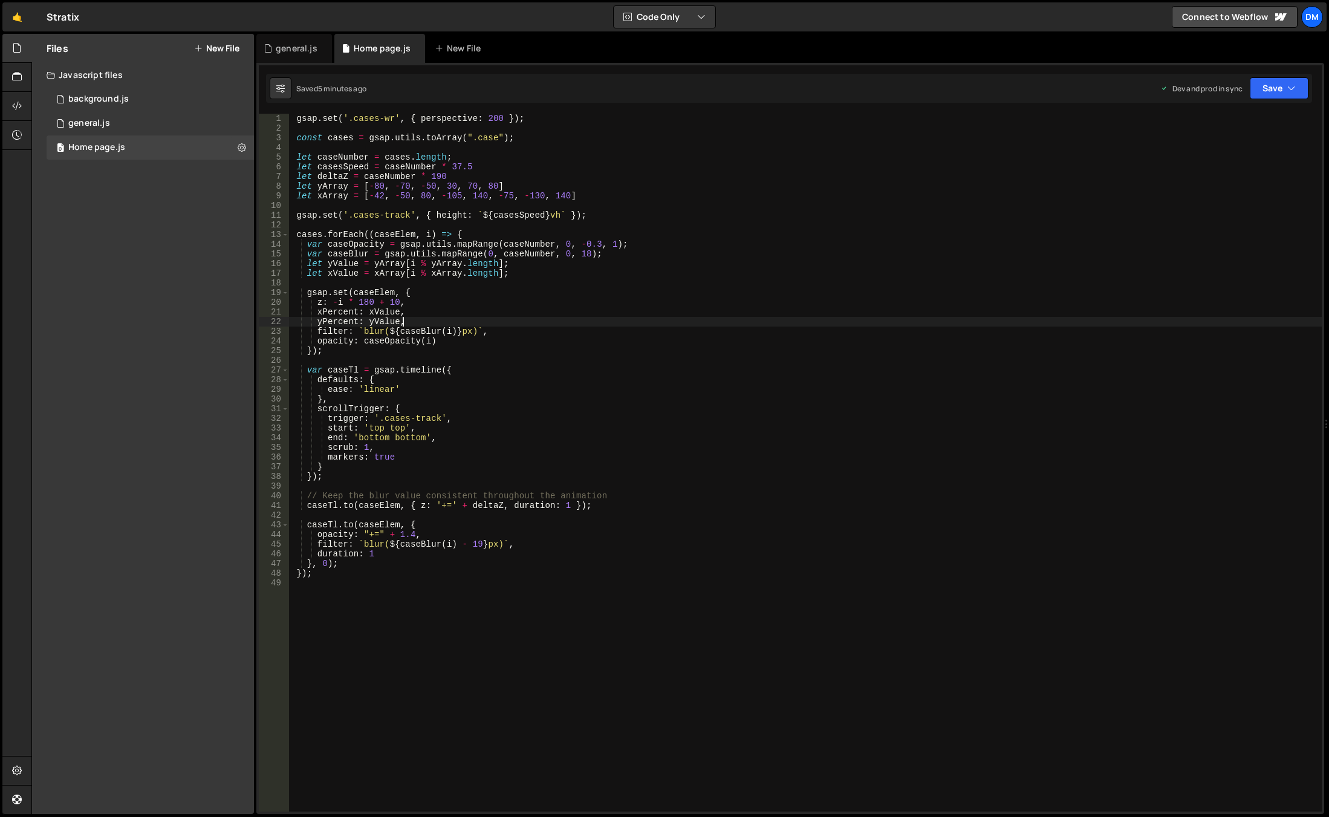
click at [671, 322] on div "gsap . set ( '.cases-wr' , { perspective : 200 }) ; const cases = gsap . utils …" at bounding box center [805, 472] width 1033 height 717
drag, startPoint x: 646, startPoint y: 340, endPoint x: 631, endPoint y: 336, distance: 15.1
click at [646, 340] on div "gsap . set ( '.cases-wr' , { perspective : 200 }) ; const cases = gsap . utils …" at bounding box center [805, 472] width 1033 height 717
type textarea "opacity: caseOpacity(i)"
click at [16, 18] on link "🤙" at bounding box center [17, 16] width 30 height 29
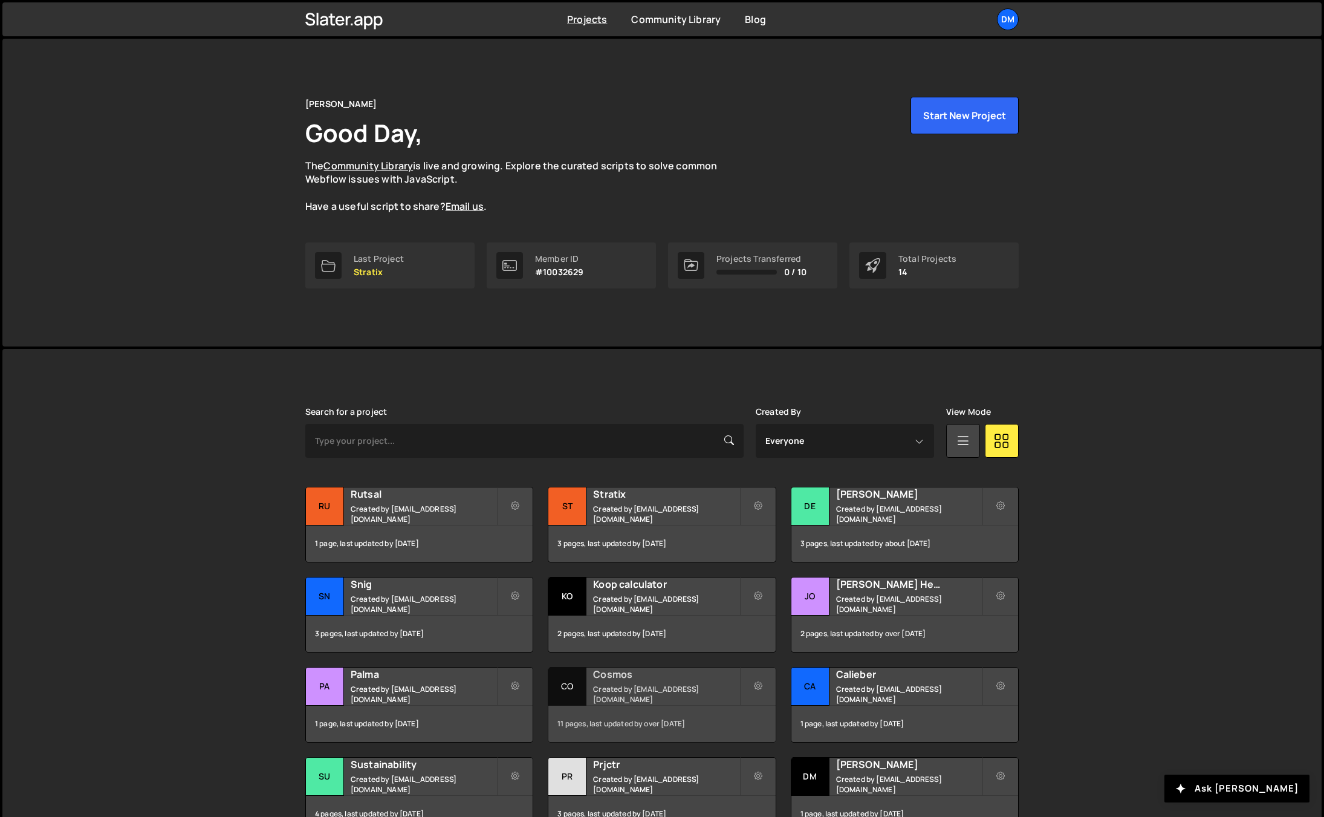
click at [634, 686] on div "Cosmos Created by [EMAIL_ADDRESS][DOMAIN_NAME]" at bounding box center [661, 686] width 227 height 37
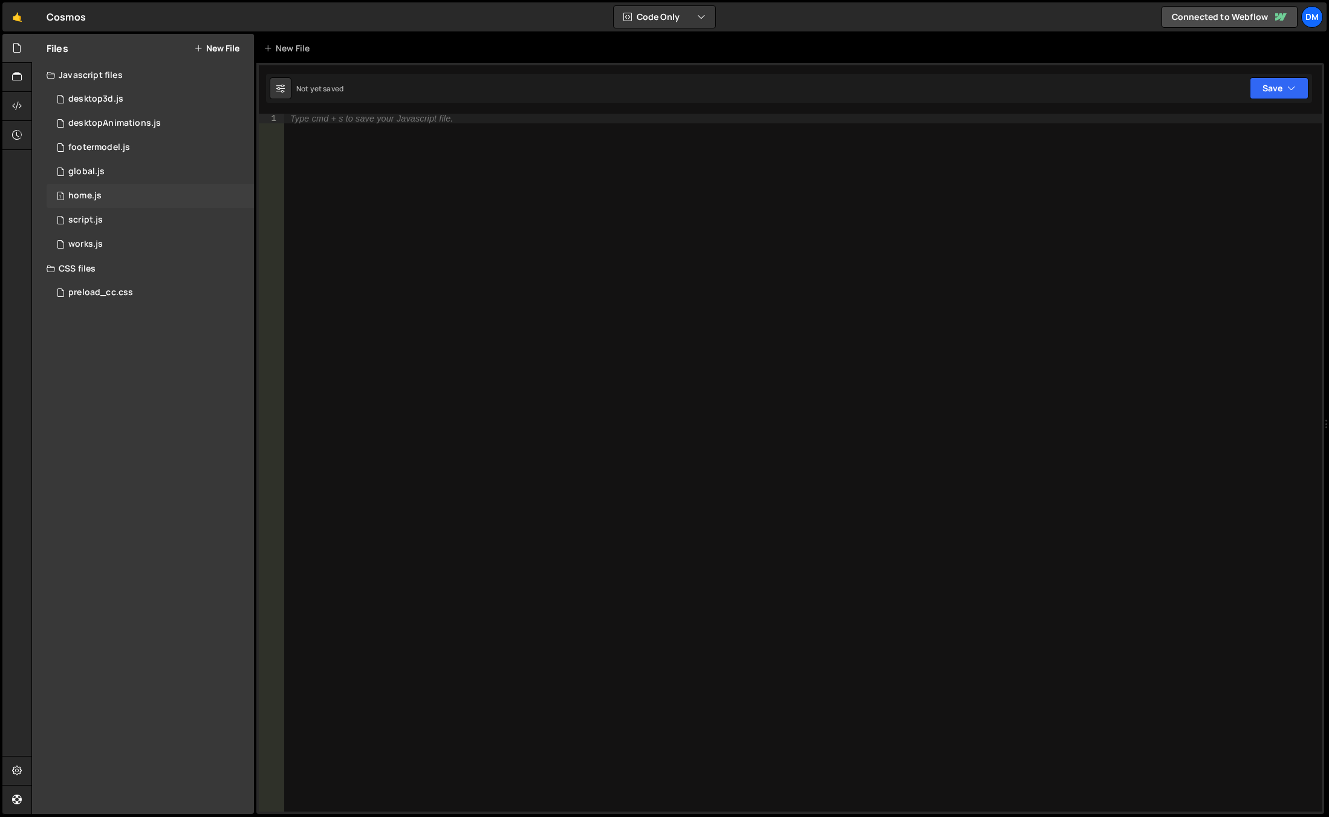
click at [127, 190] on div "1 home.js 0" at bounding box center [150, 196] width 207 height 24
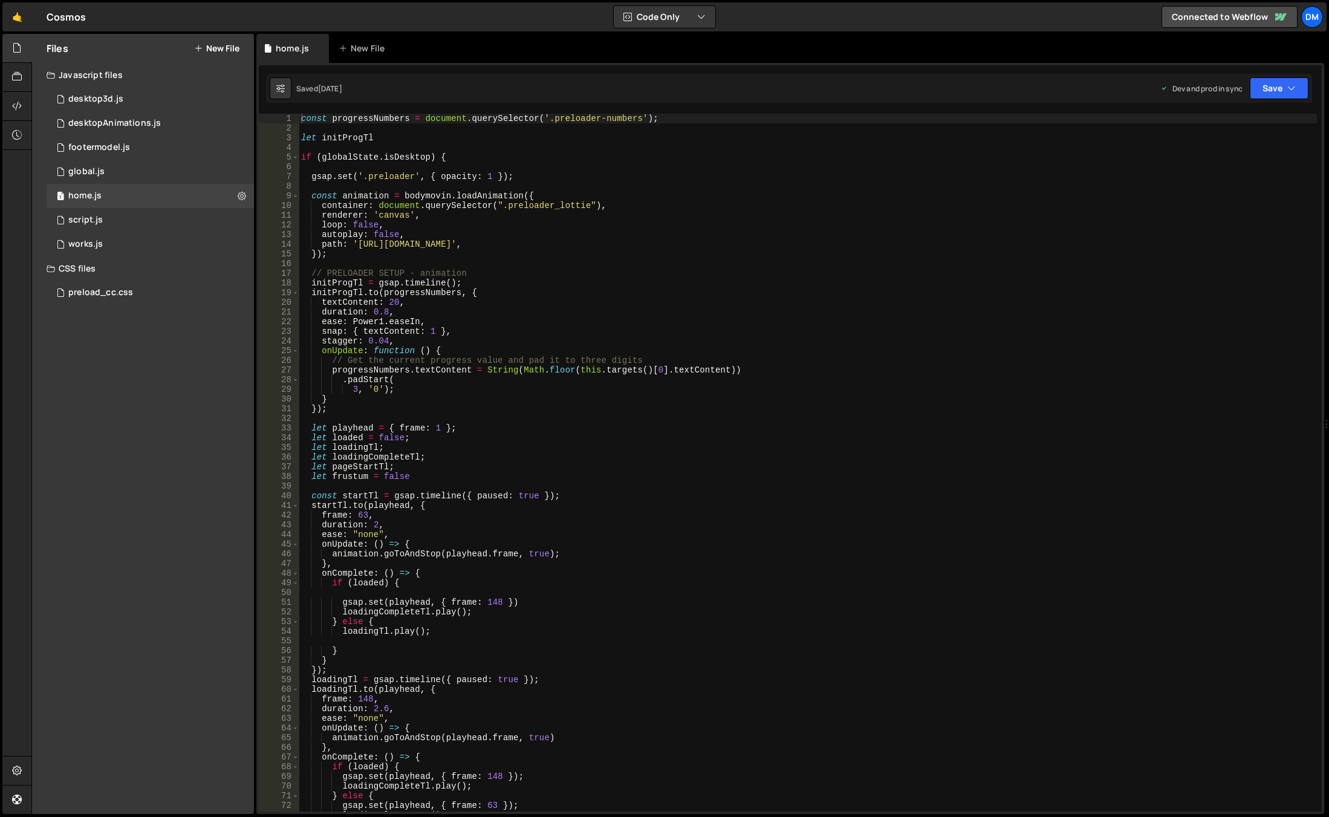
type textarea "[DOMAIN_NAME](progressNumbers, {"
click at [546, 293] on div "const progressNumbers = document . querySelector ( '.preloader-numbers' ) ; let…" at bounding box center [808, 472] width 1018 height 717
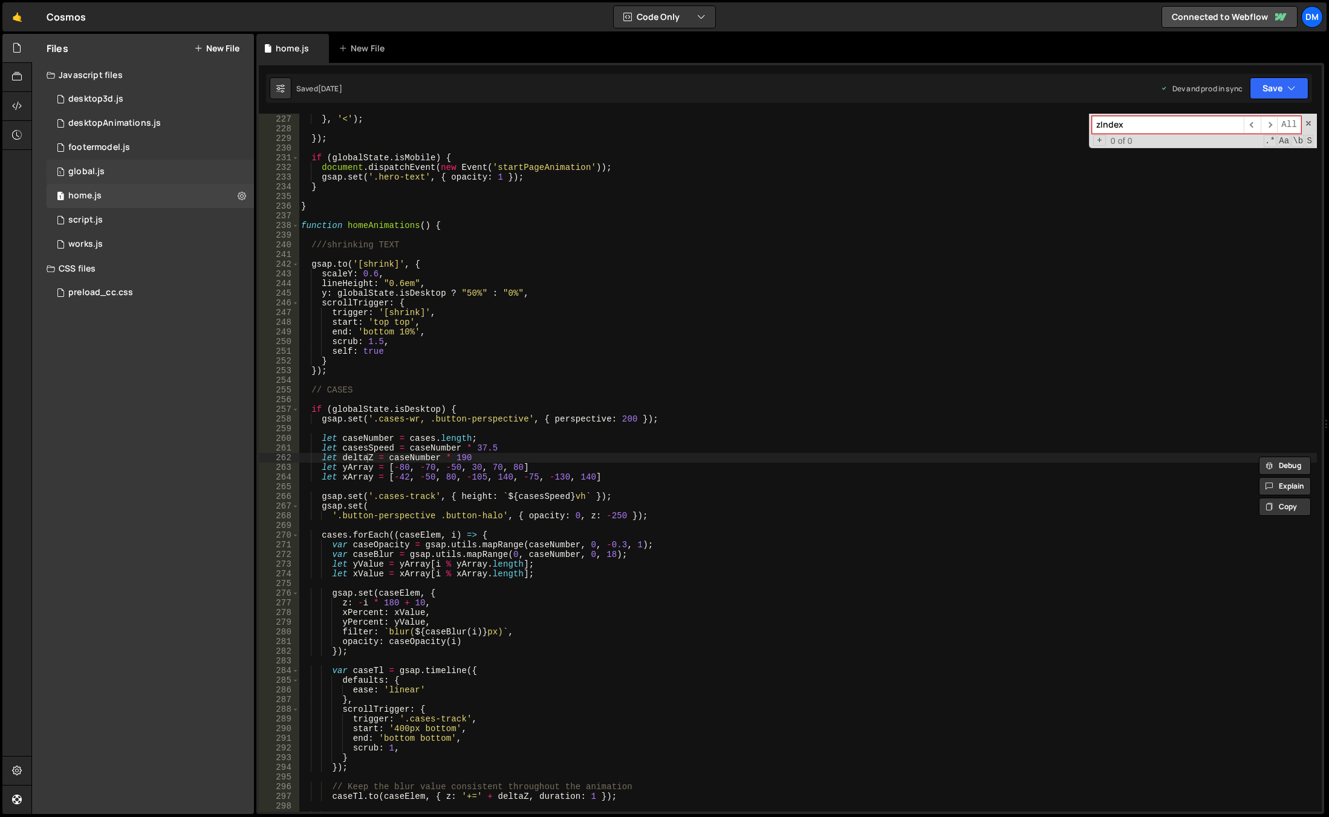
type input "zIndex"
click at [138, 170] on div "1 global.js 0" at bounding box center [150, 172] width 207 height 24
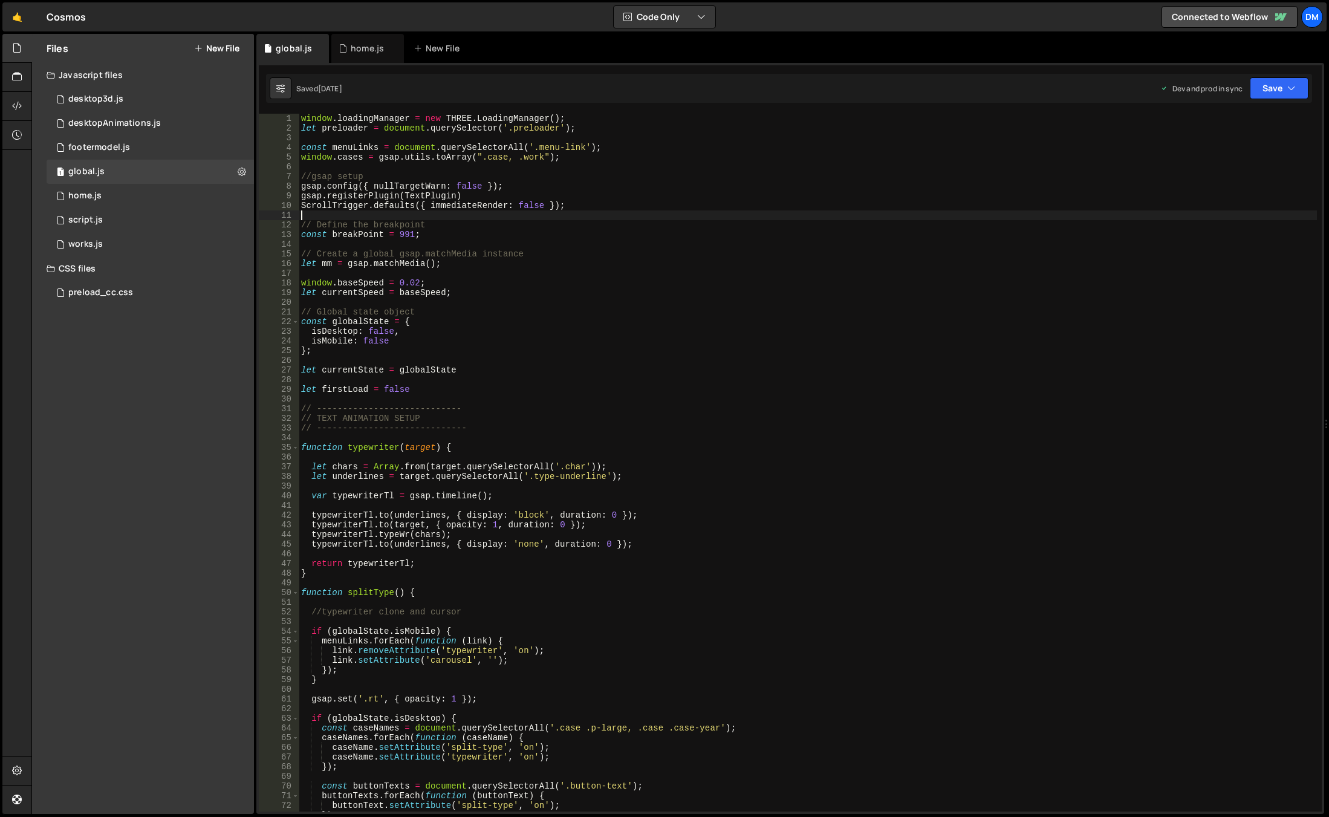
click at [1074, 212] on div "window . loadingManager = new THREE . LoadingManager ( ) ; let preloader = docu…" at bounding box center [808, 472] width 1018 height 717
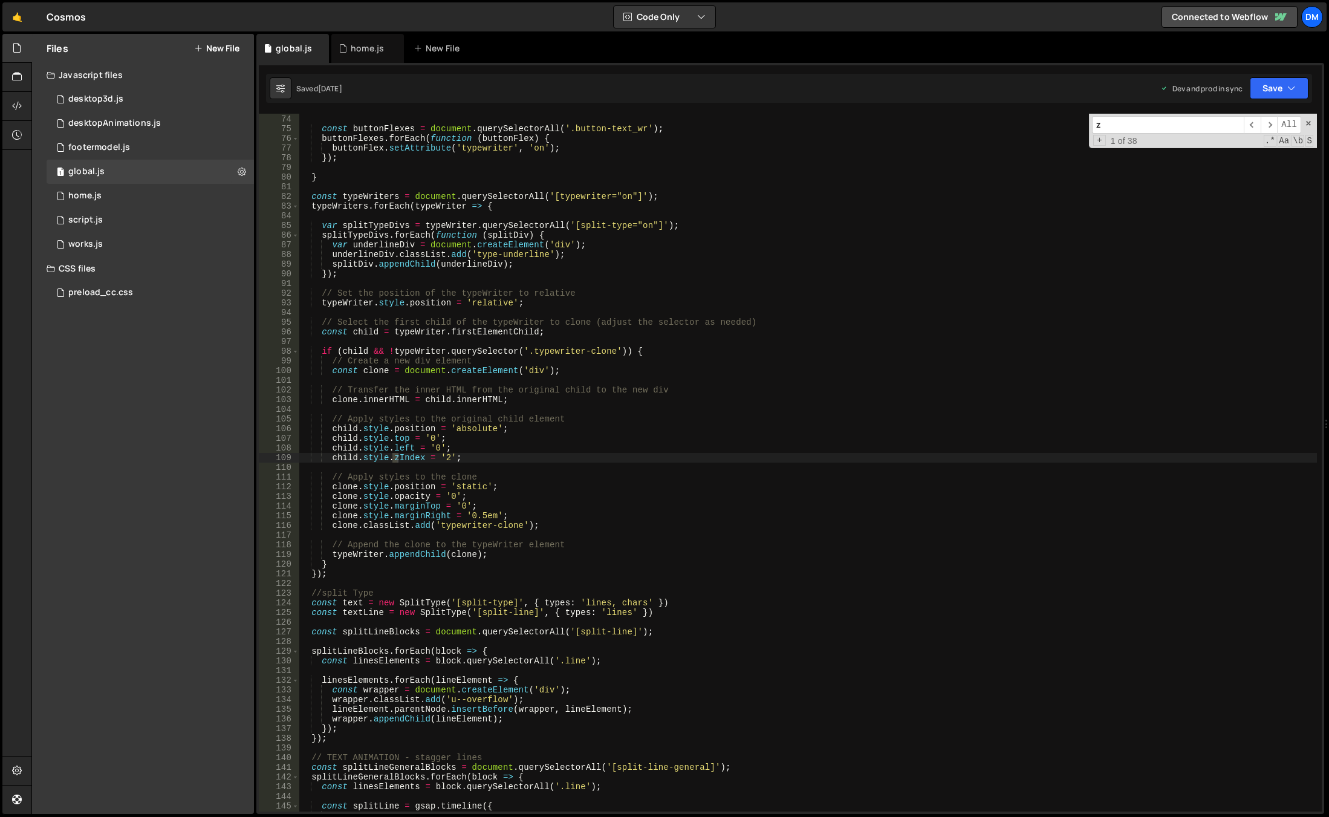
scroll to position [706, 0]
type input "zIndex"
click at [16, 13] on link "🤙" at bounding box center [17, 16] width 30 height 29
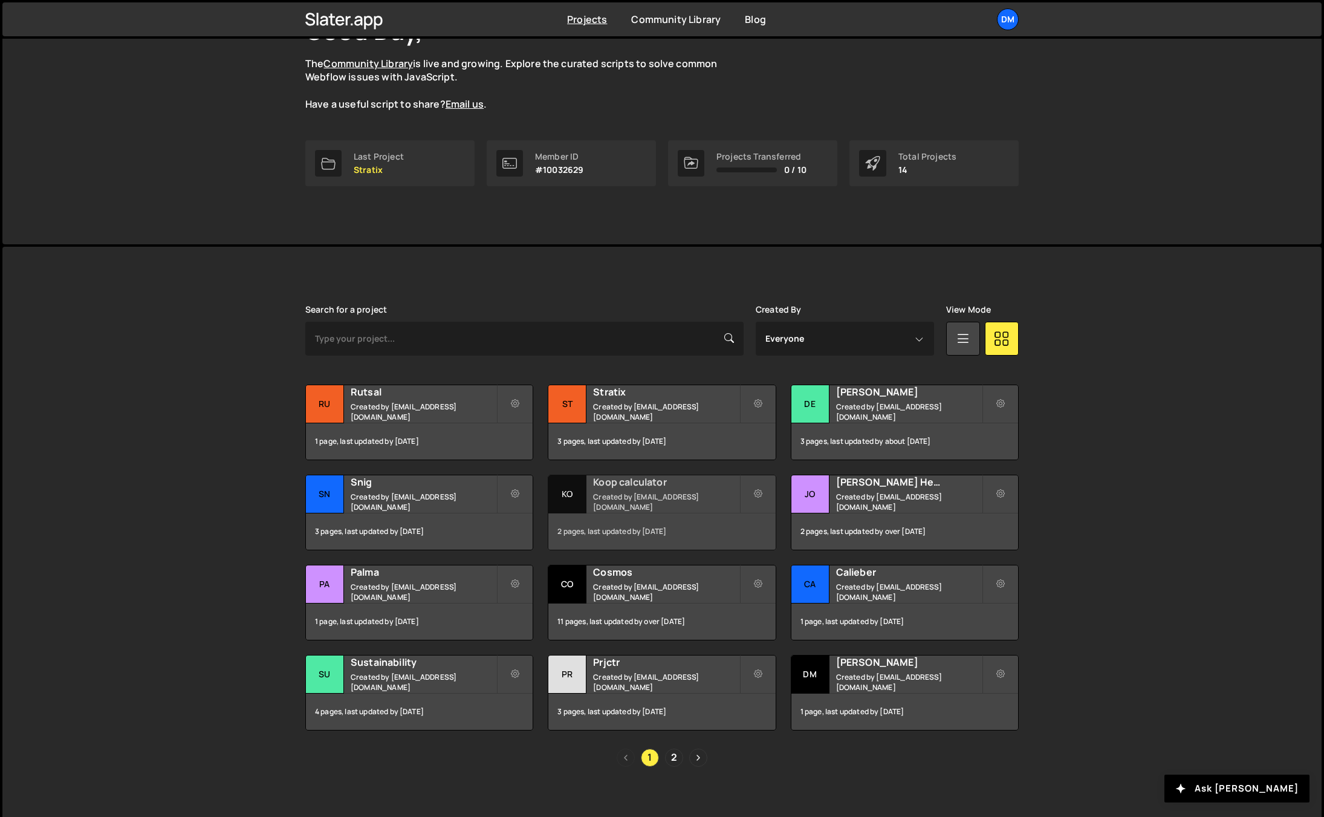
scroll to position [112, 0]
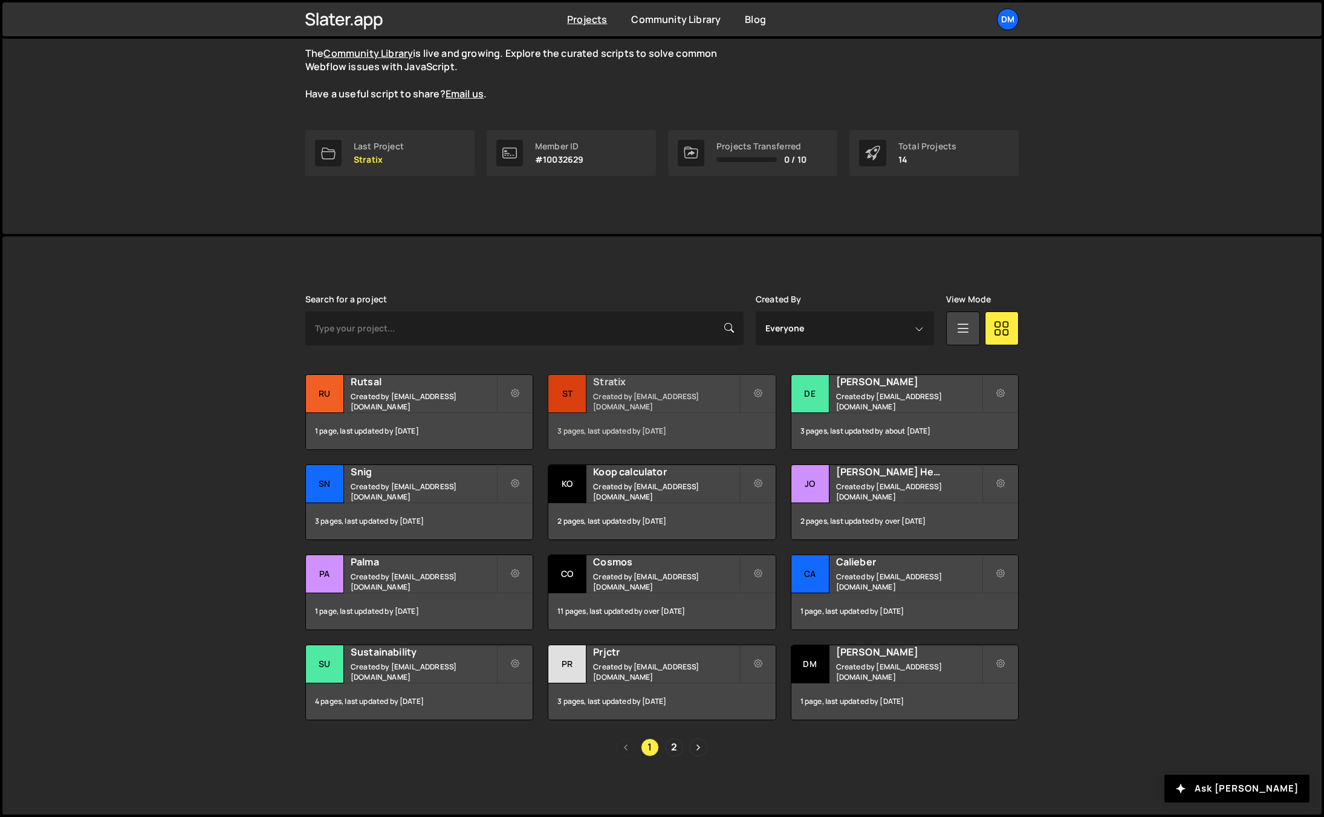
click at [621, 396] on small "Created by [EMAIL_ADDRESS][DOMAIN_NAME]" at bounding box center [666, 401] width 146 height 21
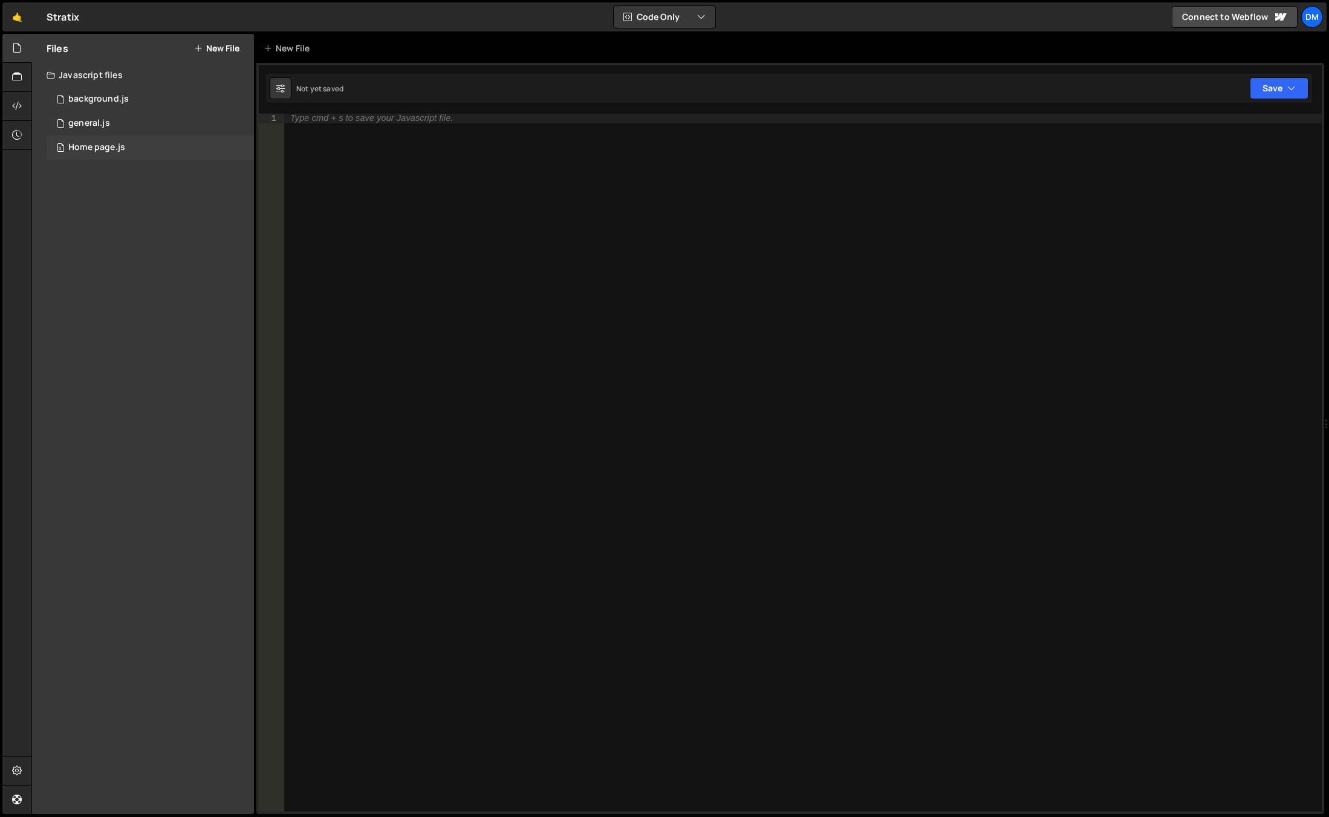
click at [126, 149] on div "0 Home page.js 0" at bounding box center [150, 147] width 207 height 24
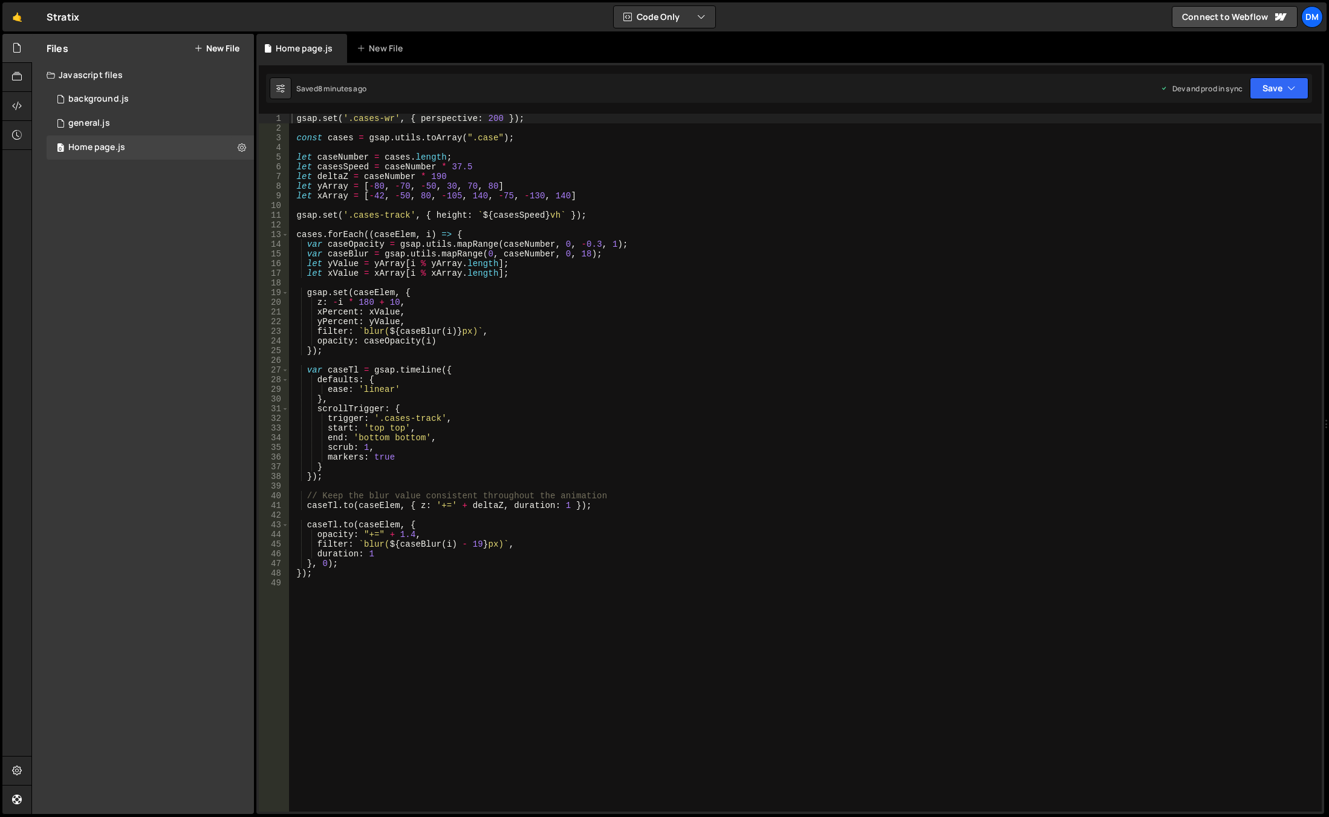
click at [574, 458] on div "gsap . set ( '.cases-wr' , { perspective : 200 }) ; const cases = gsap . utils …" at bounding box center [805, 472] width 1033 height 717
click at [440, 320] on div "gsap . set ( '.cases-wr' , { perspective : 200 }) ; const cases = gsap . utils …" at bounding box center [805, 472] width 1033 height 717
drag, startPoint x: 532, startPoint y: 140, endPoint x: 278, endPoint y: 141, distance: 254.6
click at [278, 141] on div "yPercent: yValue, 1 2 3 4 5 6 7 8 9 10 11 12 13 14 15 16 17 18 19 20 21 22 23 2…" at bounding box center [790, 463] width 1063 height 698
type textarea "const cases = gsap.utils.toArray(".case");"
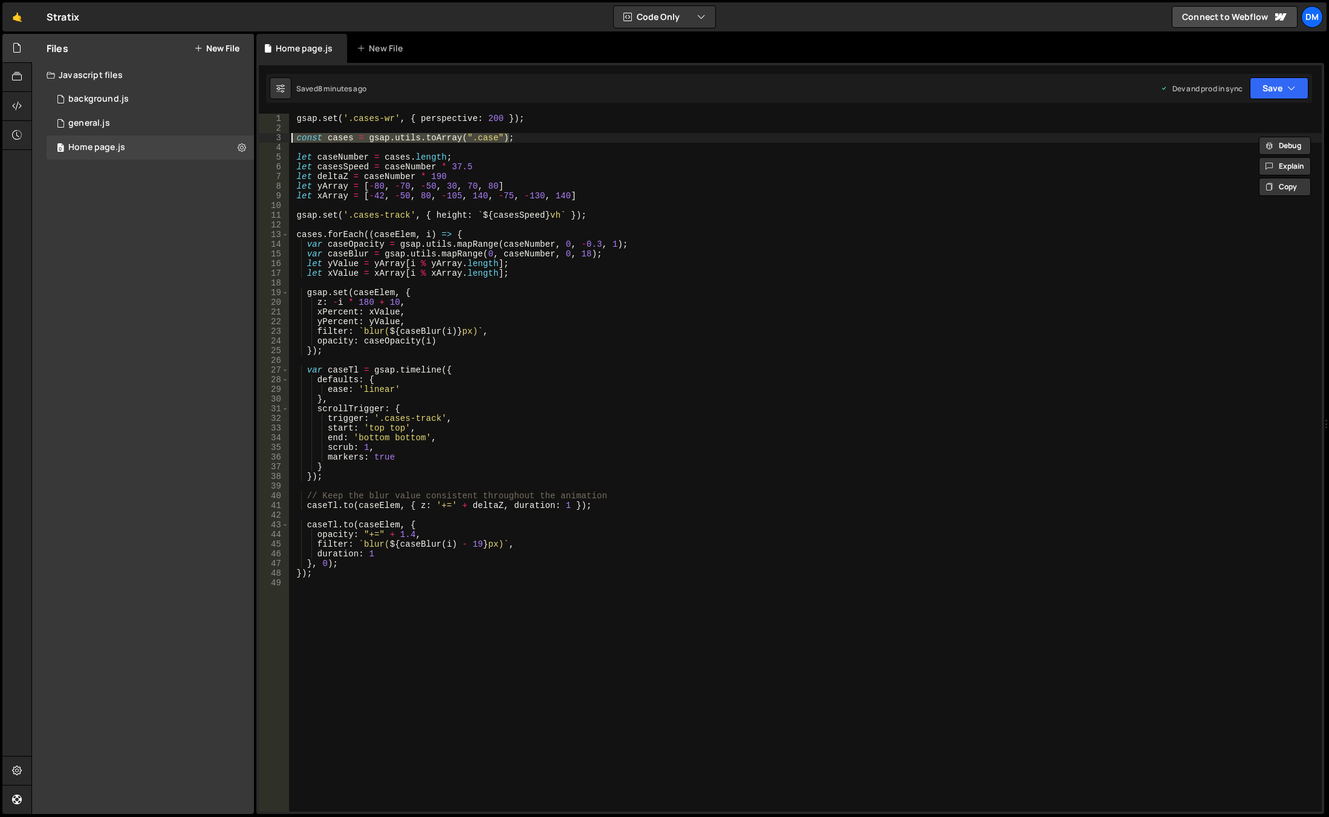
click at [642, 209] on div "gsap . set ( '.cases-wr' , { perspective : 200 }) ; const cases = gsap . utils …" at bounding box center [805, 472] width 1033 height 717
click at [610, 167] on div "gsap . set ( '.cases-wr' , { perspective : 200 }) ; const cases = gsap . utils …" at bounding box center [805, 472] width 1033 height 717
click at [438, 244] on div "gsap . set ( '.cases-wr' , { perspective : 200 }) ; const cases = gsap . utils …" at bounding box center [805, 472] width 1033 height 717
click at [453, 234] on div "gsap . set ( '.cases-wr' , { perspective : 200 }) ; const cases = gsap . utils …" at bounding box center [805, 472] width 1033 height 717
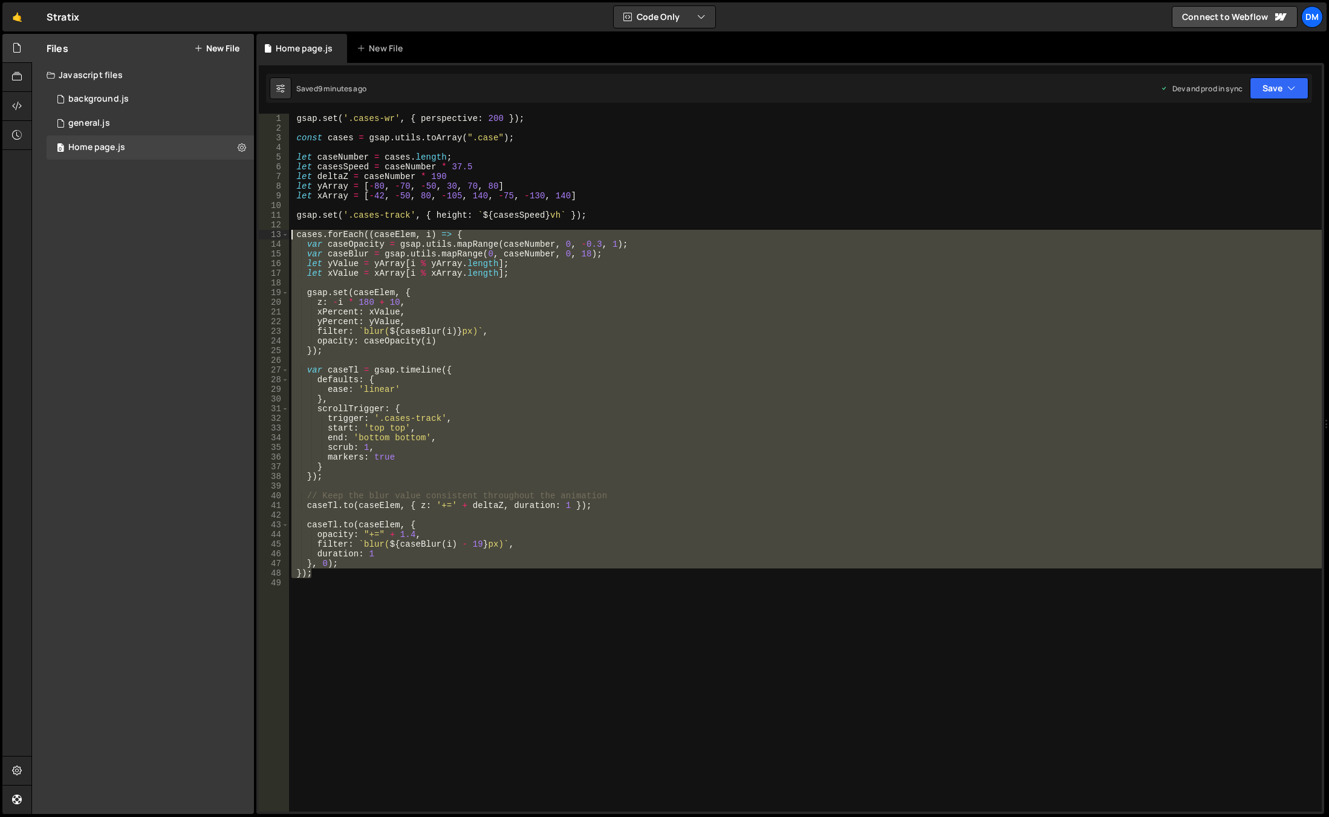
drag, startPoint x: 353, startPoint y: 576, endPoint x: 263, endPoint y: 231, distance: 356.7
click at [263, 231] on div "cases.forEach((caseElem, i) => { 1 2 3 4 5 6 7 8 9 10 11 12 13 14 15 16 17 18 1…" at bounding box center [790, 463] width 1063 height 698
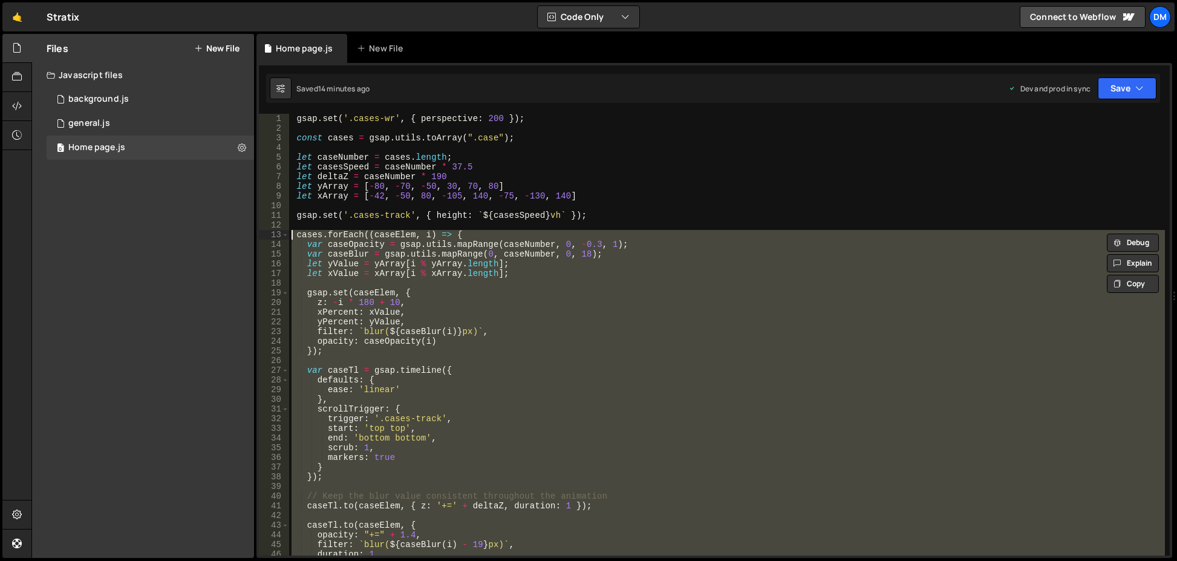
scroll to position [73, 0]
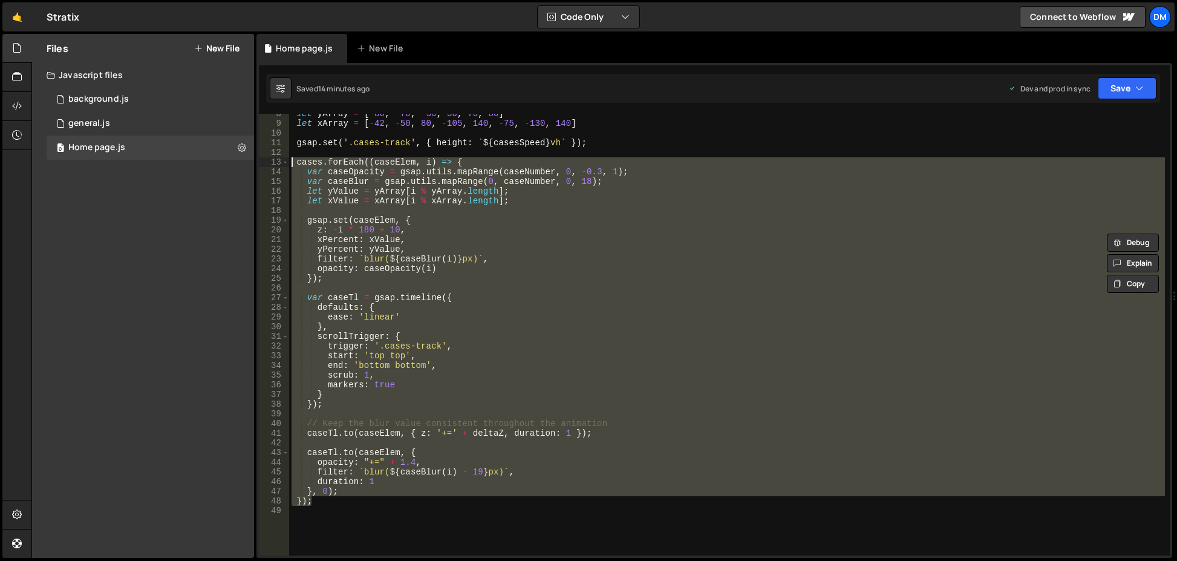
click at [495, 319] on div "let yArray = [ - 80 , - 70 , - 50 , 30 , 70 , 80 ] let xArray = [ - 42 , - 50 ,…" at bounding box center [727, 334] width 876 height 441
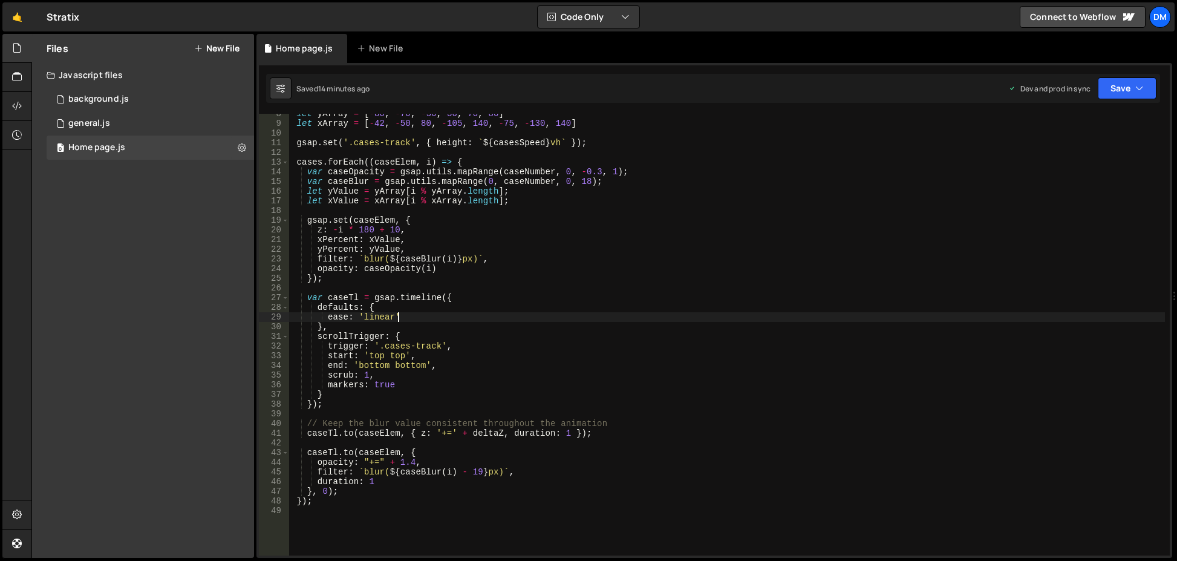
click at [400, 354] on div "let yArray = [ - 80 , - 70 , - 50 , 30 , 70 , 80 ] let xArray = [ - 42 , - 50 ,…" at bounding box center [727, 339] width 876 height 461
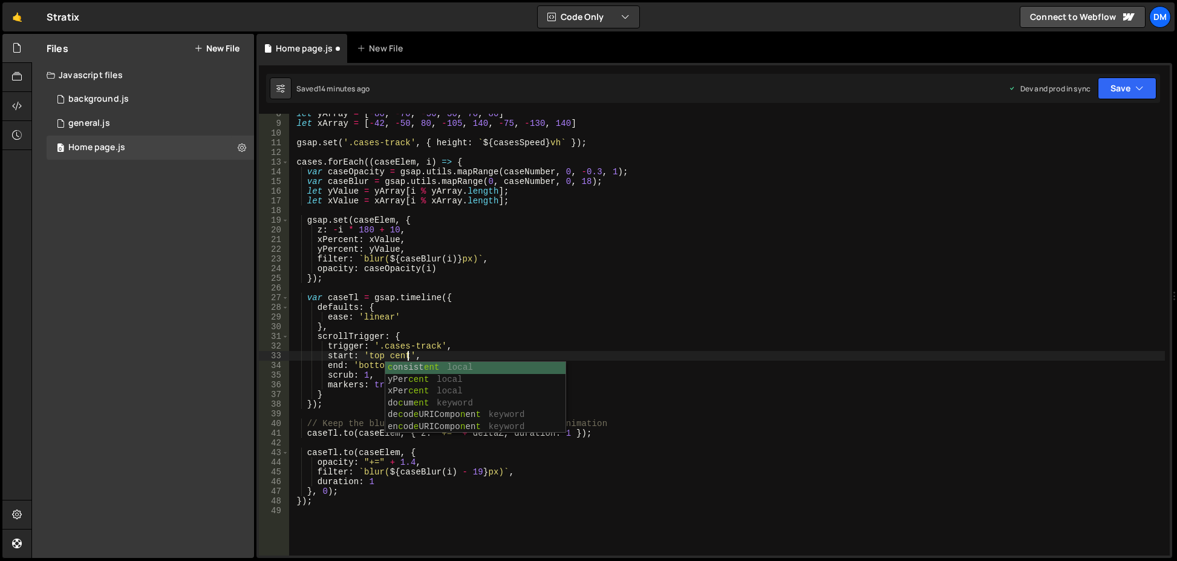
scroll to position [0, 8]
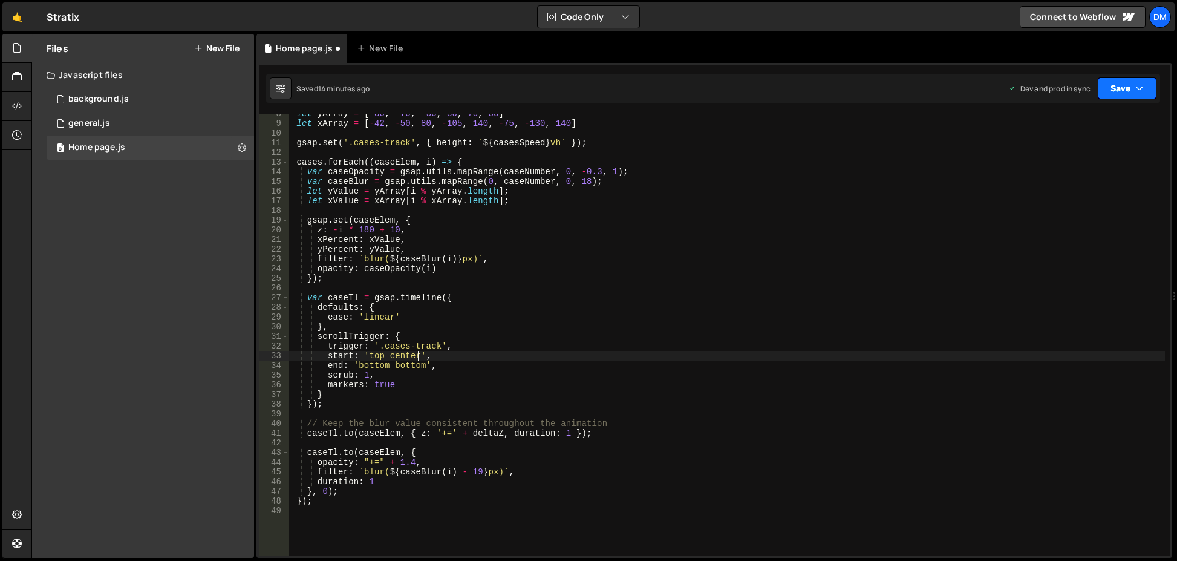
type textarea "start: 'top center',"
click at [1119, 93] on button "Save" at bounding box center [1126, 88] width 59 height 22
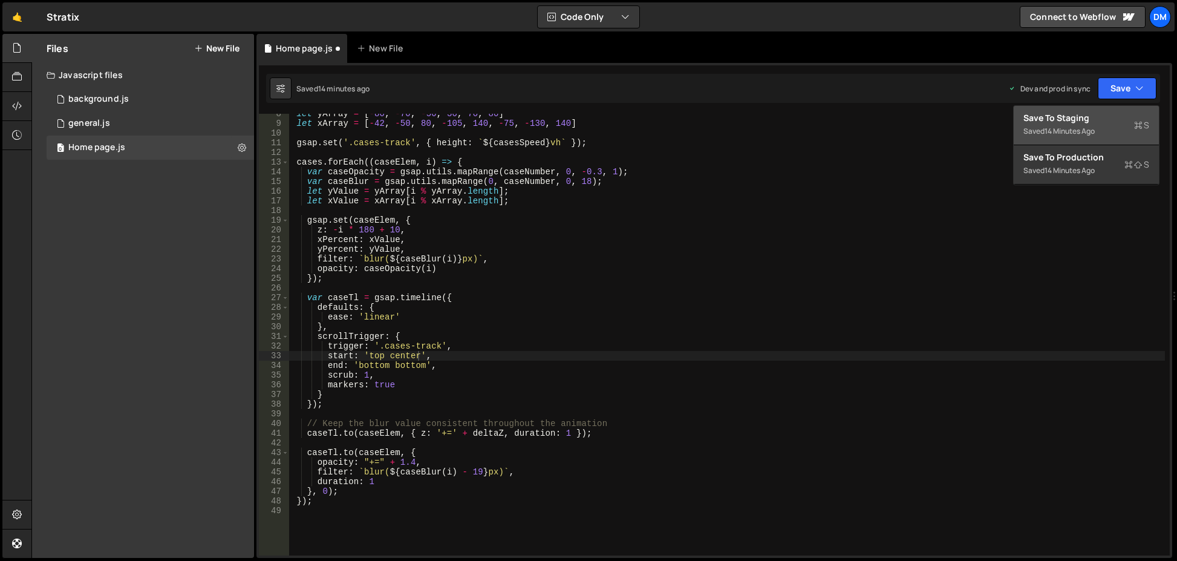
click at [1104, 115] on div "Save to Staging S" at bounding box center [1086, 118] width 126 height 12
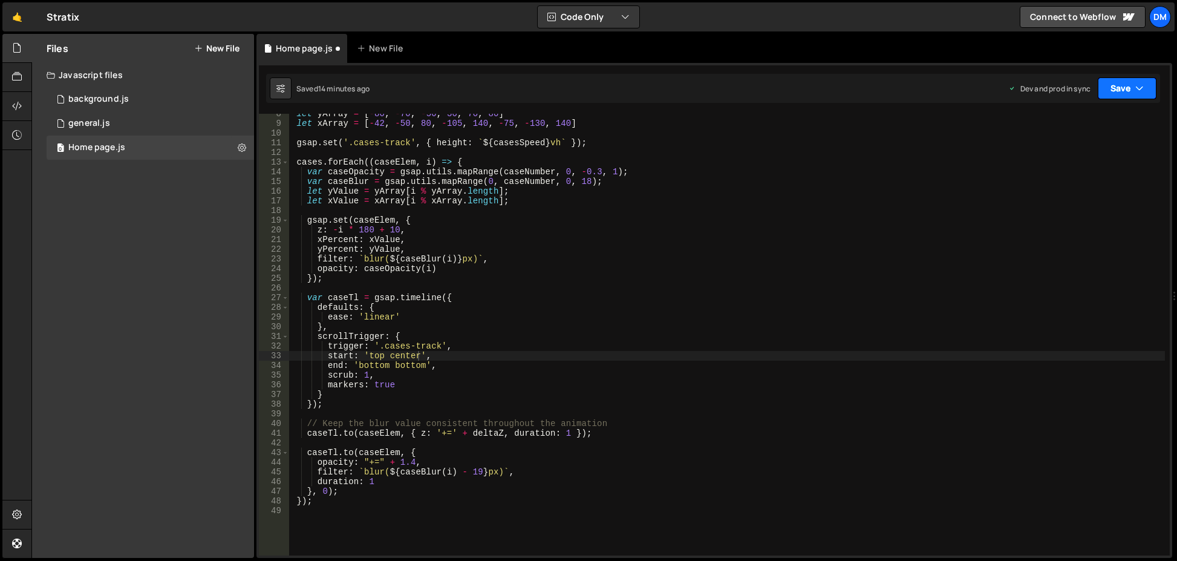
click at [1117, 88] on button "Save" at bounding box center [1126, 88] width 59 height 22
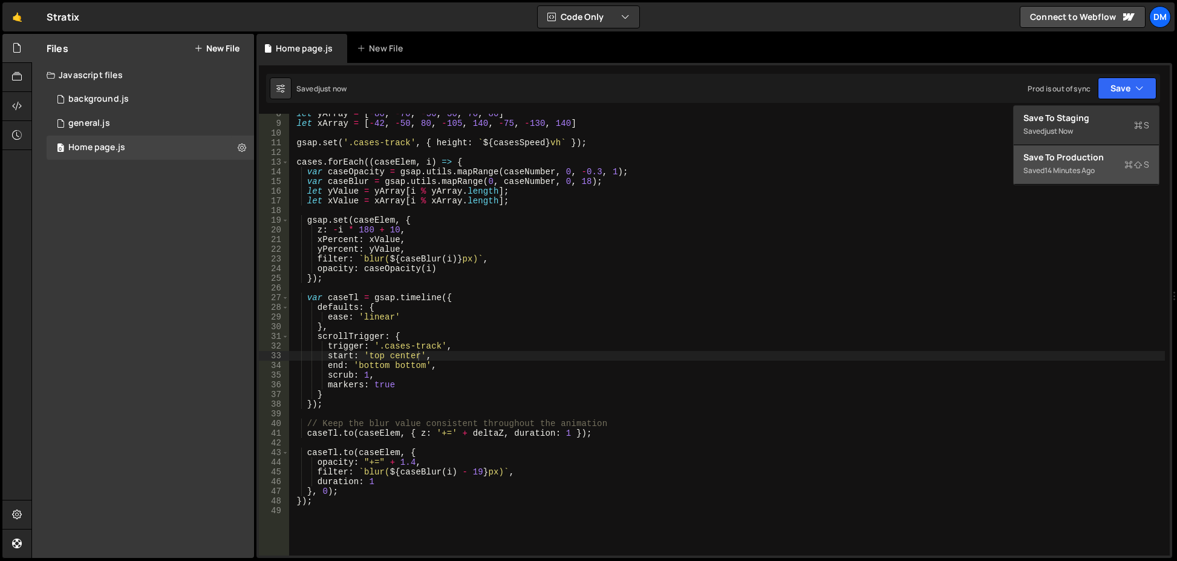
click at [1065, 160] on div "Save to Production S" at bounding box center [1086, 157] width 126 height 12
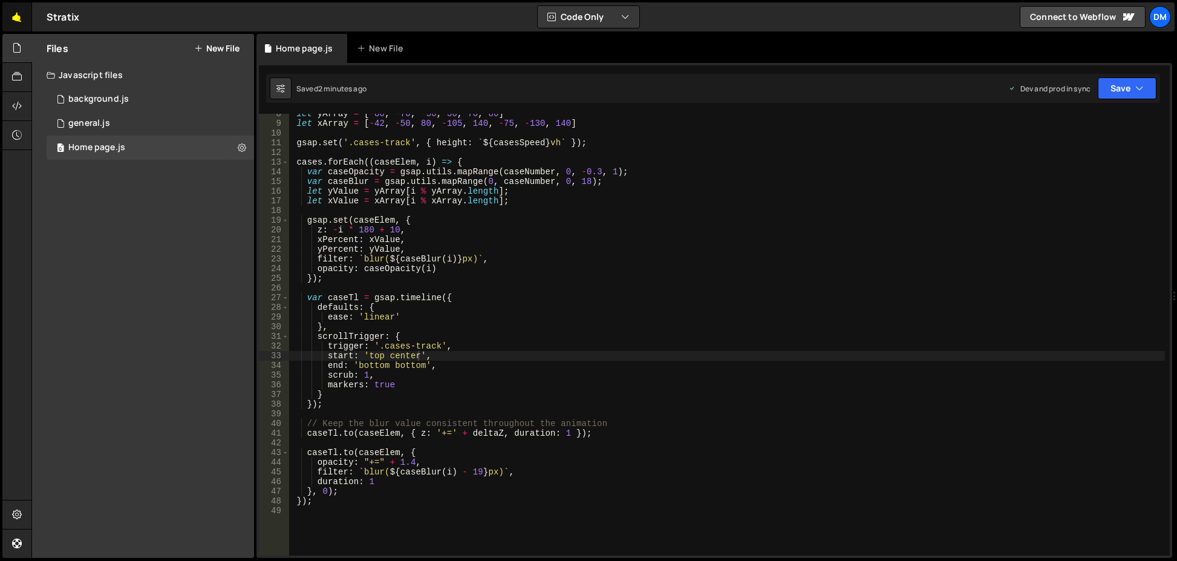
click at [18, 18] on link "🤙" at bounding box center [17, 16] width 30 height 29
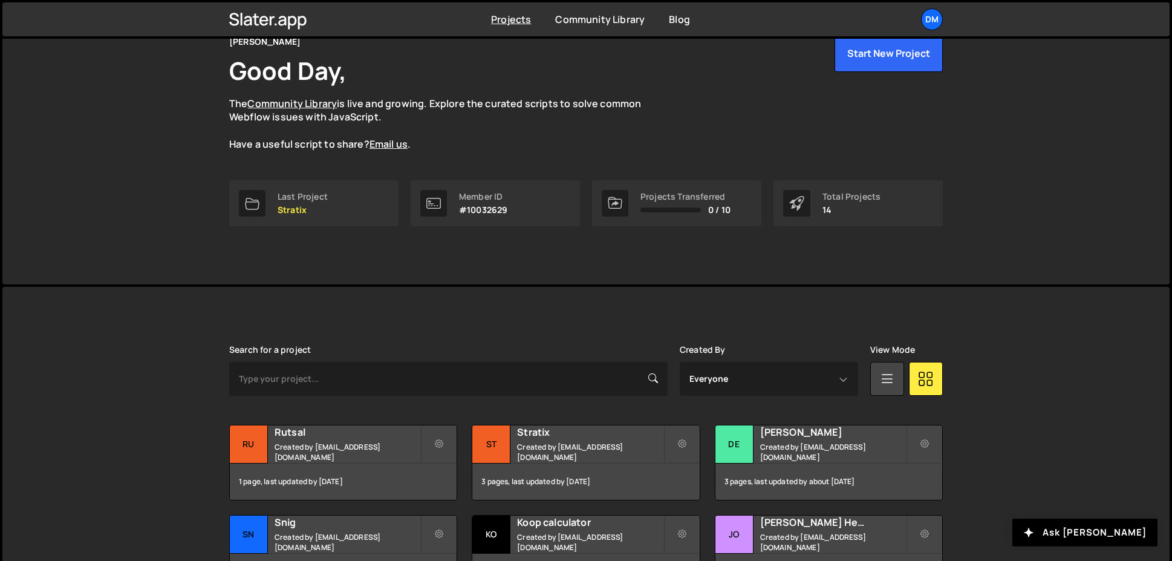
scroll to position [242, 0]
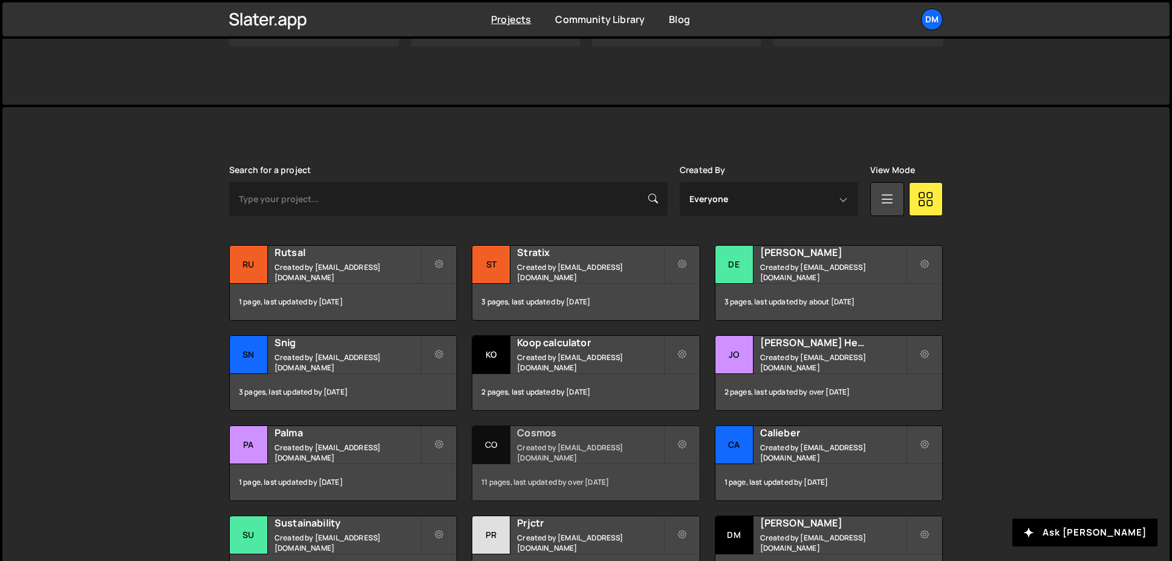
click at [562, 447] on small "Created by dmytrokaraulov@gmail.com" at bounding box center [590, 452] width 146 height 21
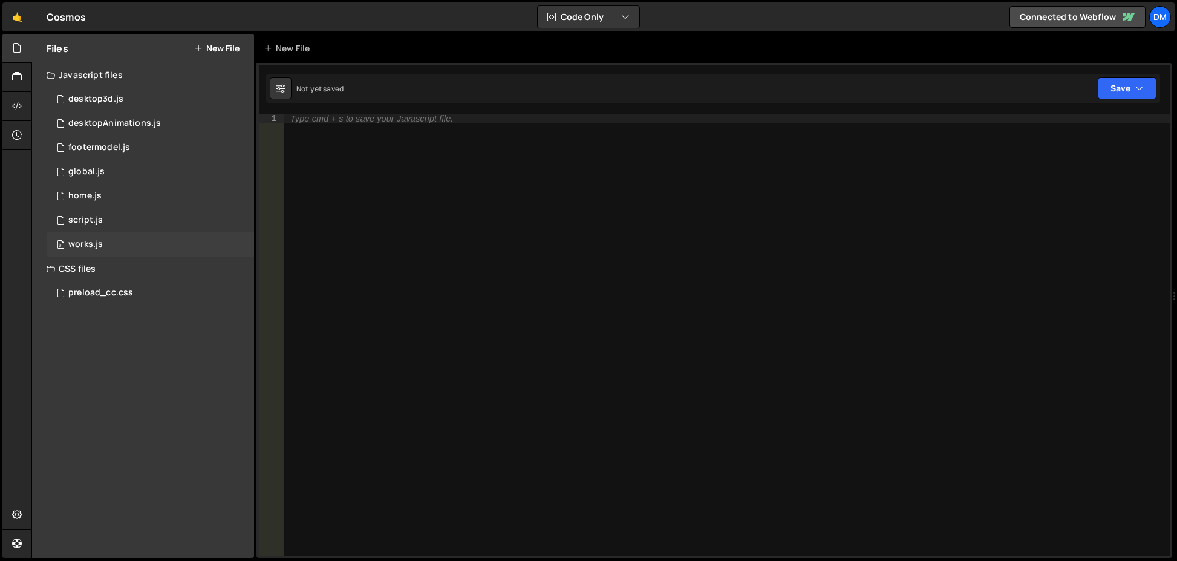
click at [140, 233] on div "0 works.js 0" at bounding box center [150, 244] width 207 height 24
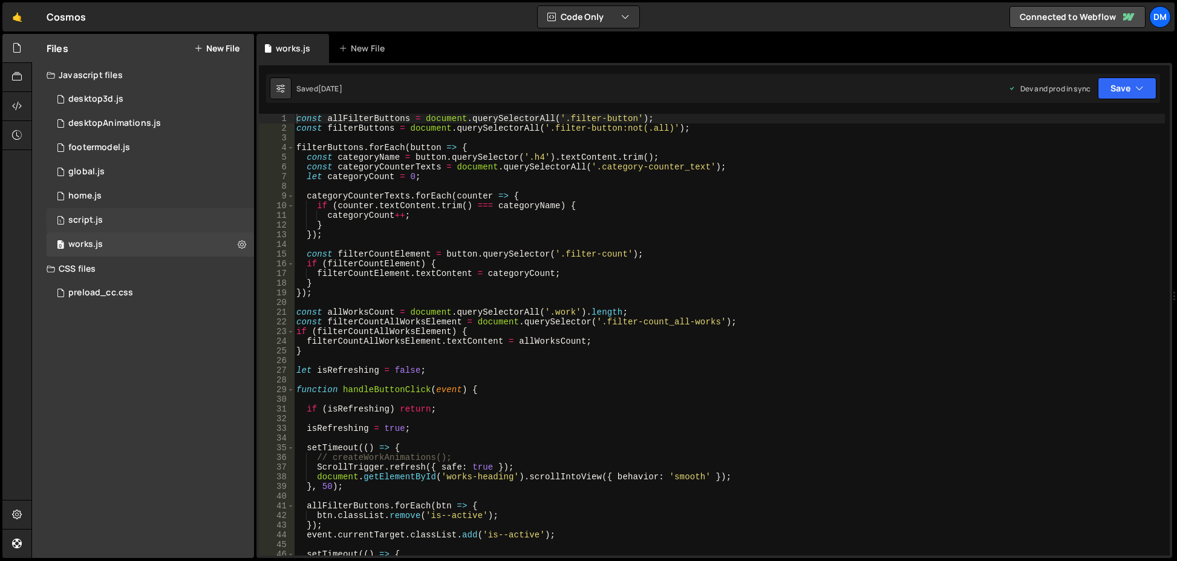
click at [129, 218] on div "1 script.js 0" at bounding box center [150, 220] width 207 height 24
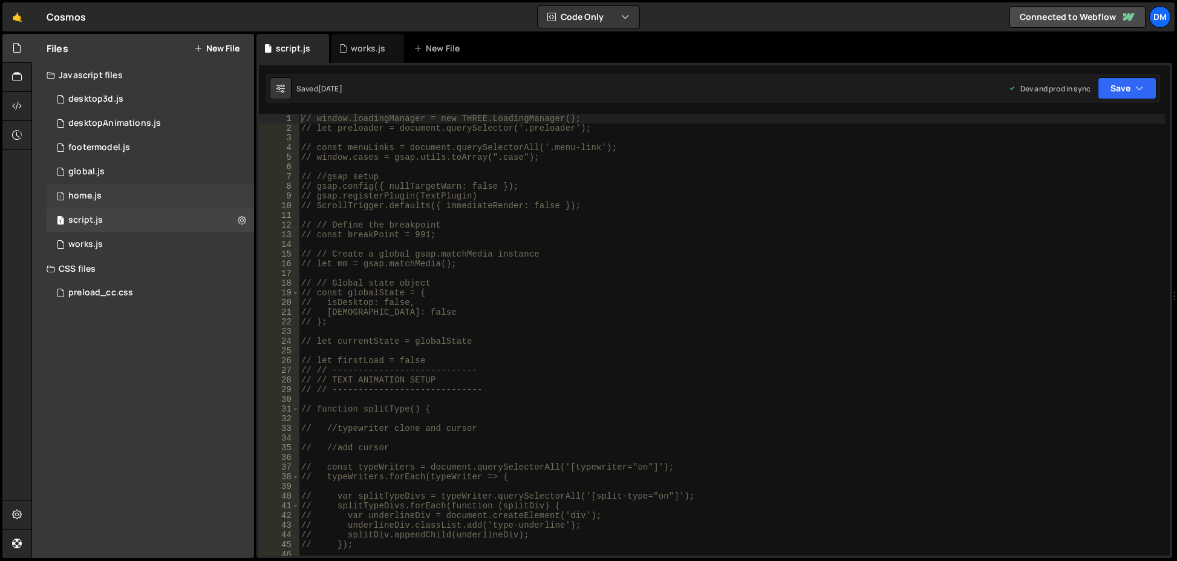
drag, startPoint x: 129, startPoint y: 198, endPoint x: 216, endPoint y: 200, distance: 87.7
click at [129, 198] on div "1 home.js 0" at bounding box center [150, 196] width 207 height 24
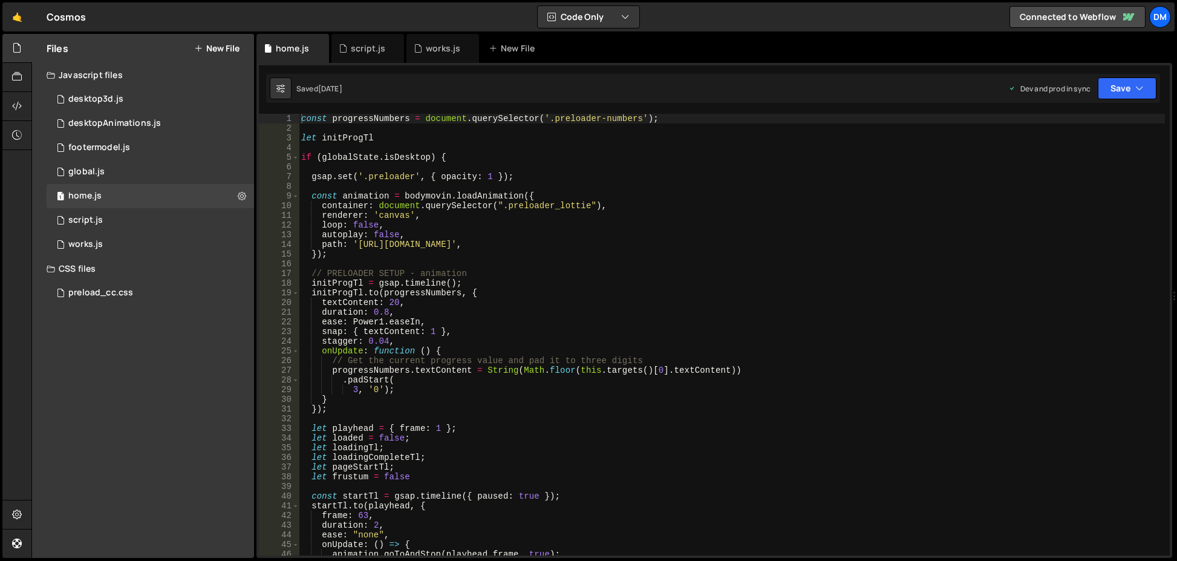
type textarea "renderer: 'canvas',"
click at [613, 219] on div "const progressNumbers = document . querySelector ( '.preloader-numbers' ) ; let…" at bounding box center [732, 344] width 866 height 461
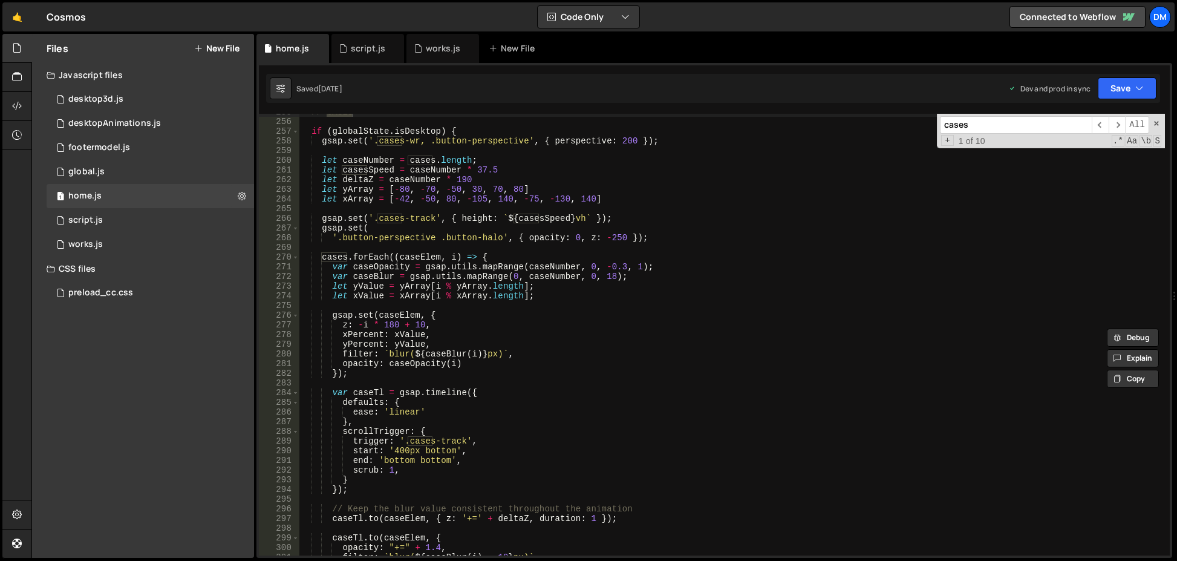
scroll to position [2537, 0]
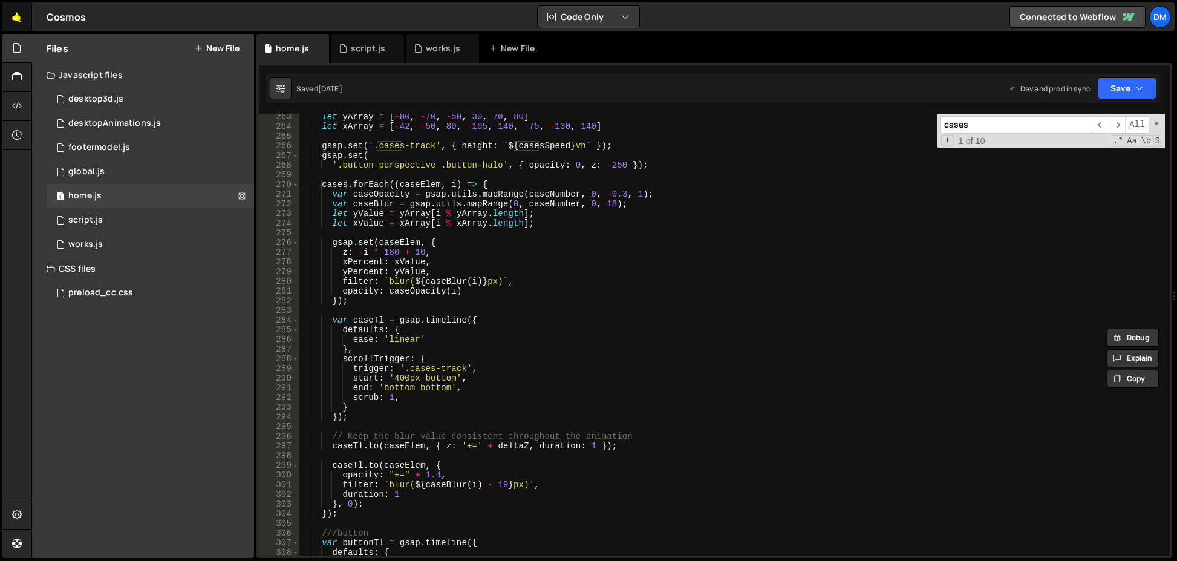
type input "cases"
click at [11, 12] on link "🤙" at bounding box center [17, 16] width 30 height 29
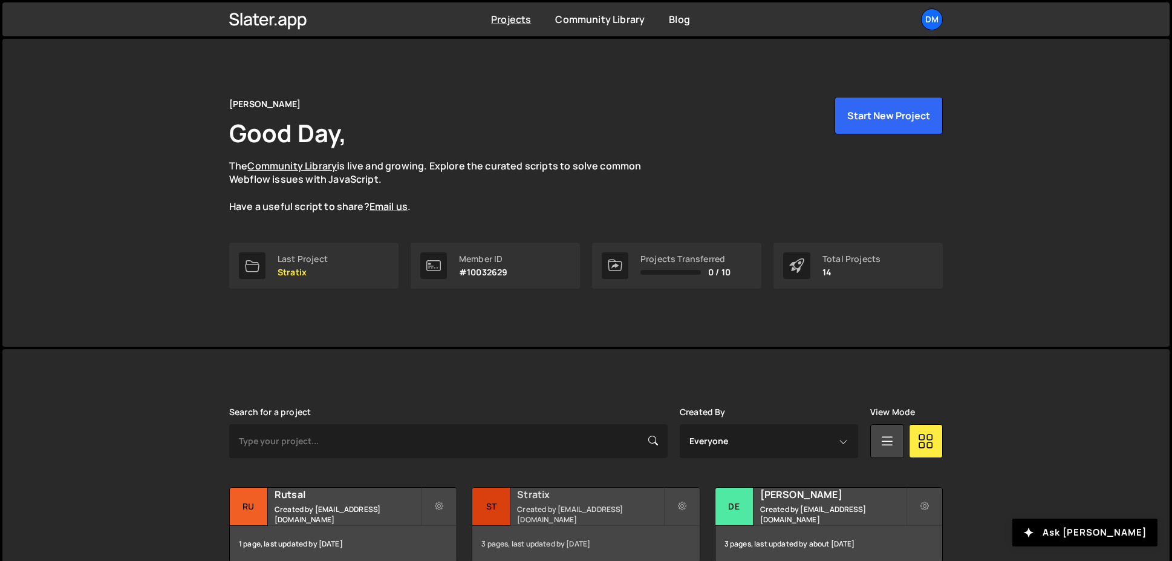
click at [531, 497] on h2 "Stratix" at bounding box center [590, 493] width 146 height 13
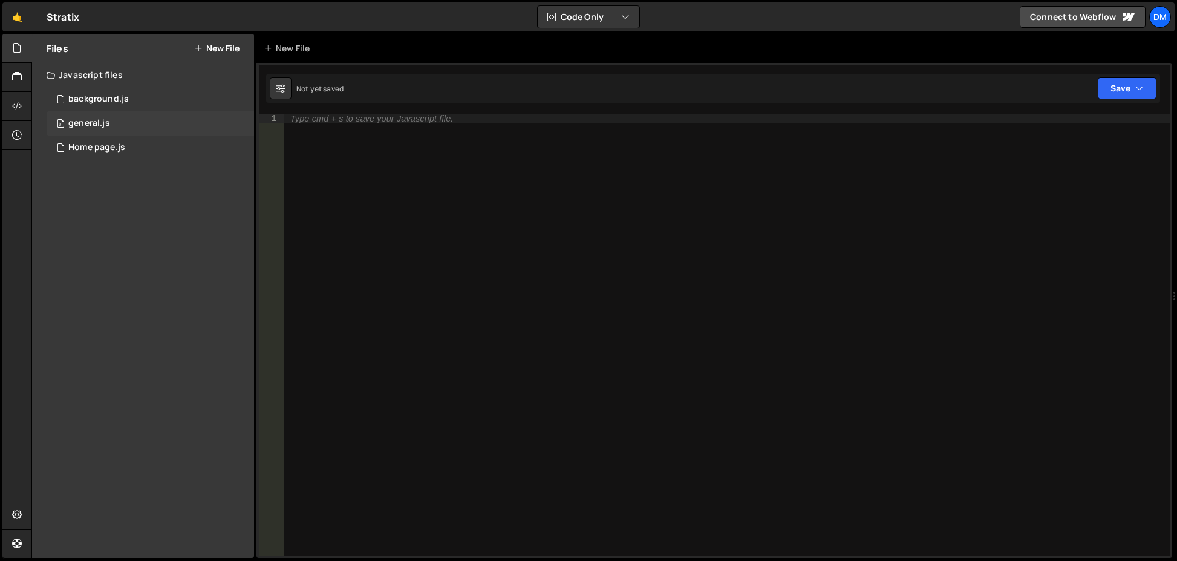
click at [121, 132] on div "0 general.js 0" at bounding box center [150, 123] width 207 height 24
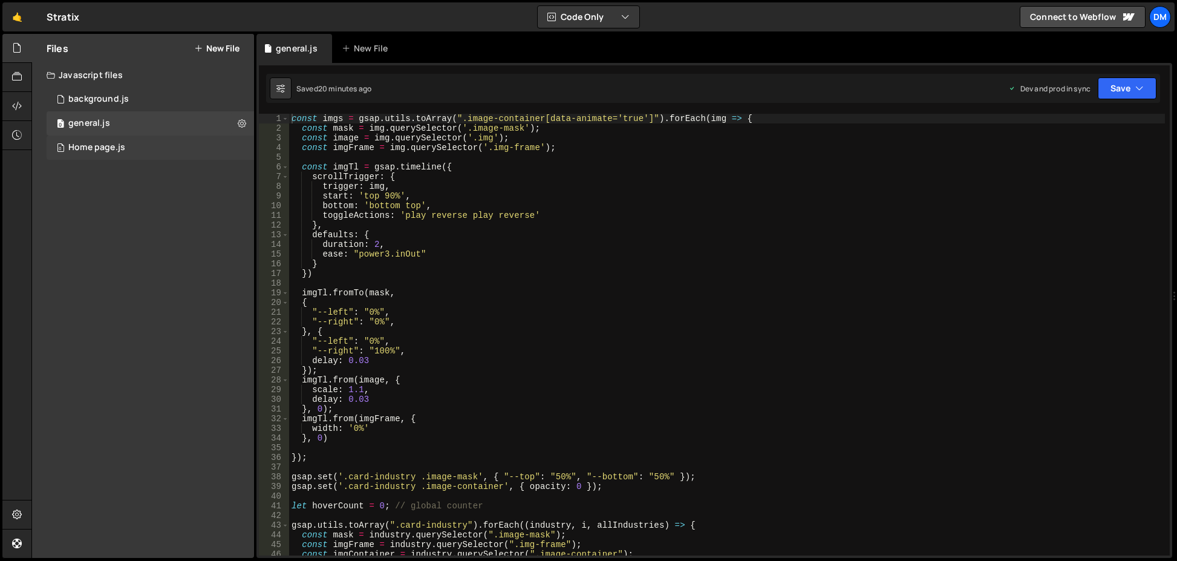
click at [119, 148] on div "Home page.js" at bounding box center [96, 147] width 57 height 11
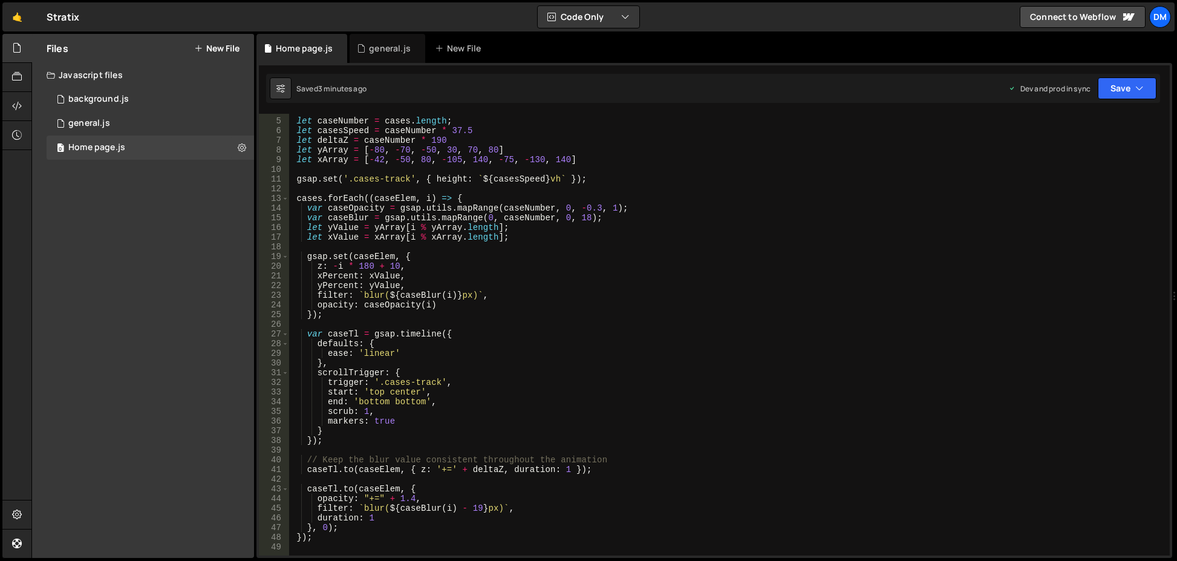
scroll to position [145, 0]
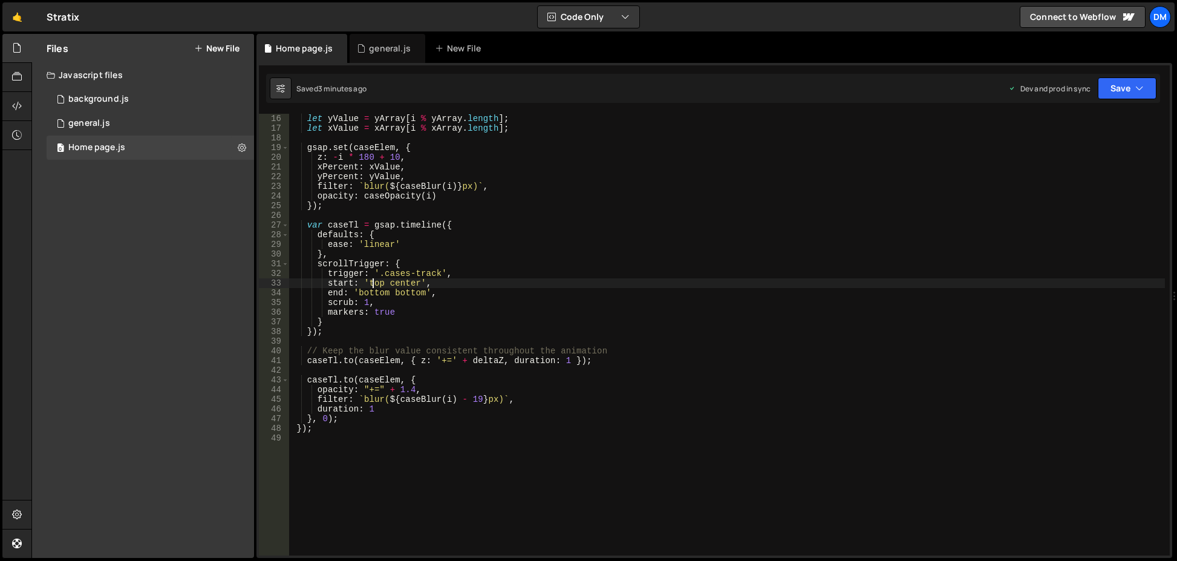
click at [372, 281] on div "let yValue = yArray [ i % yArray . length ] ; let xValue = xArray [ i % xArray …" at bounding box center [727, 344] width 876 height 461
click at [402, 286] on div "let yValue = yArray [ i % yArray . length ] ; let xValue = xArray [ i % xArray …" at bounding box center [727, 344] width 876 height 461
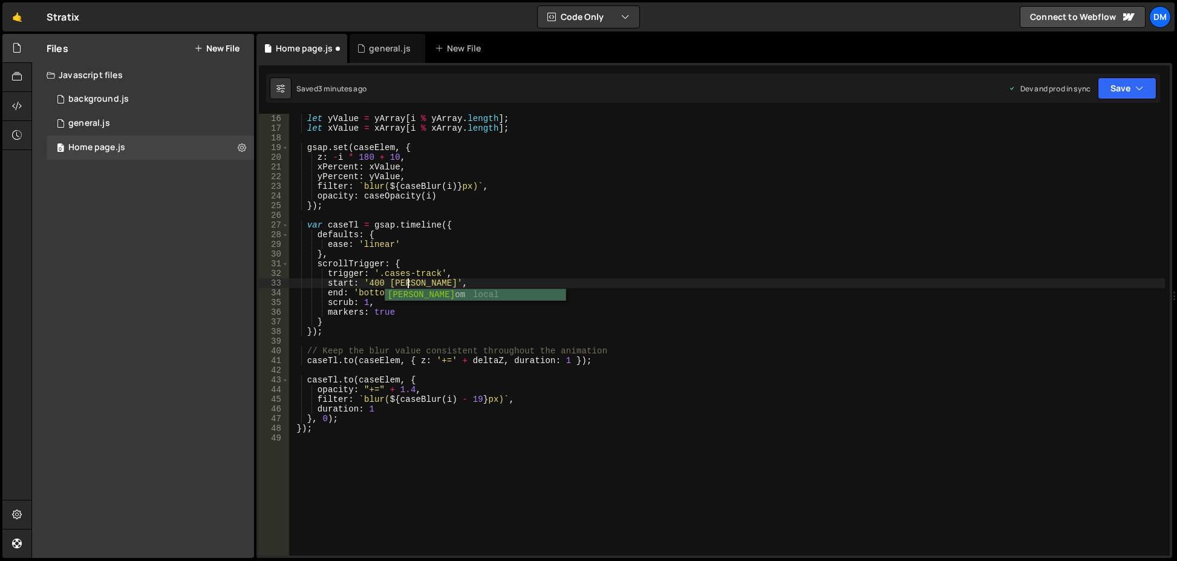
scroll to position [0, 8]
click at [647, 318] on div "let yValue = yArray [ i % yArray . length ] ; let xValue = xArray [ i % xArray …" at bounding box center [727, 344] width 876 height 461
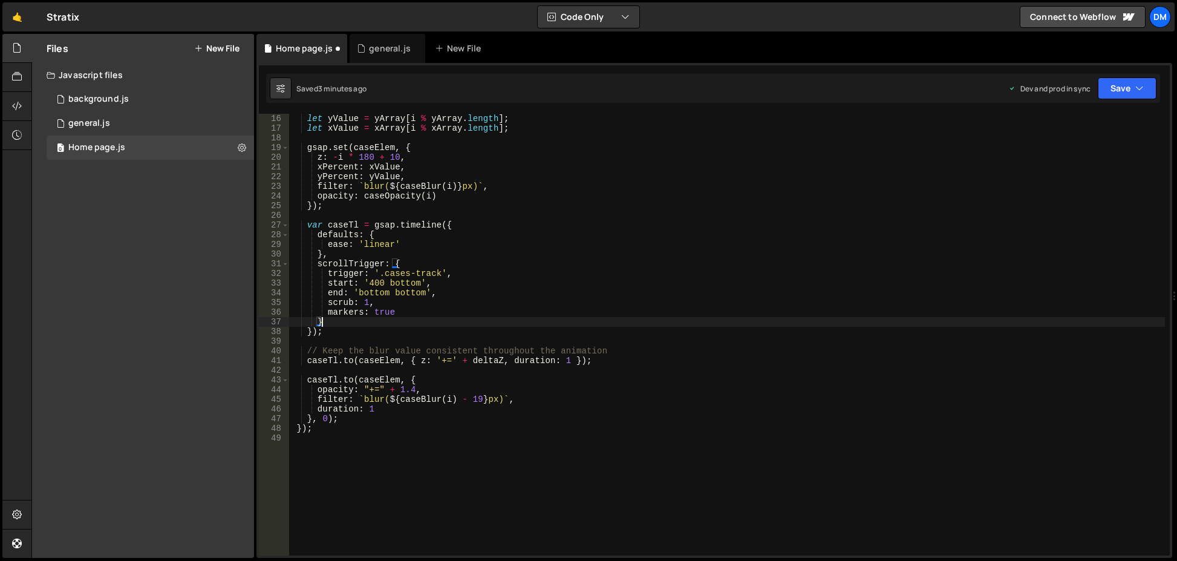
click at [382, 281] on div "let yValue = yArray [ i % yArray . length ] ; let xValue = xArray [ i % xArray …" at bounding box center [727, 344] width 876 height 461
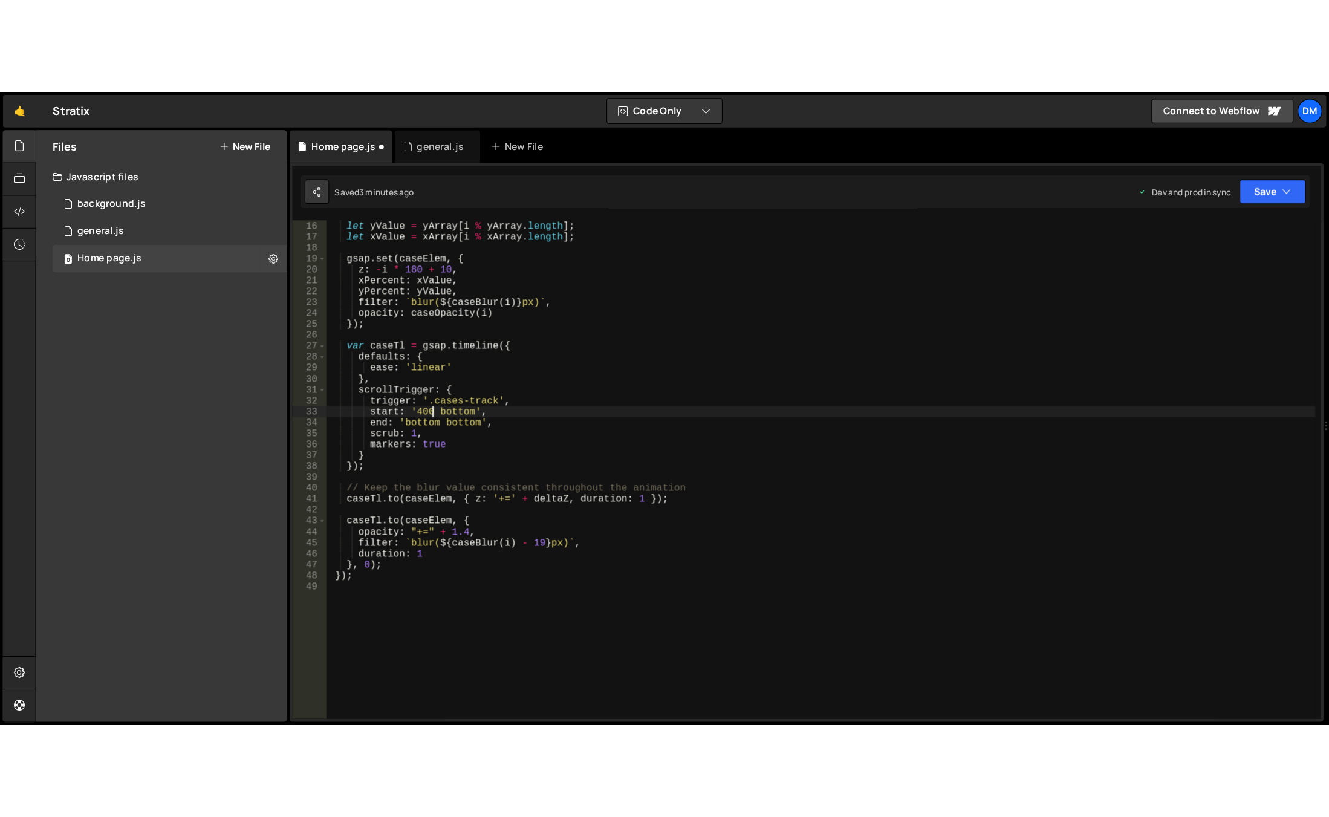
scroll to position [0, 7]
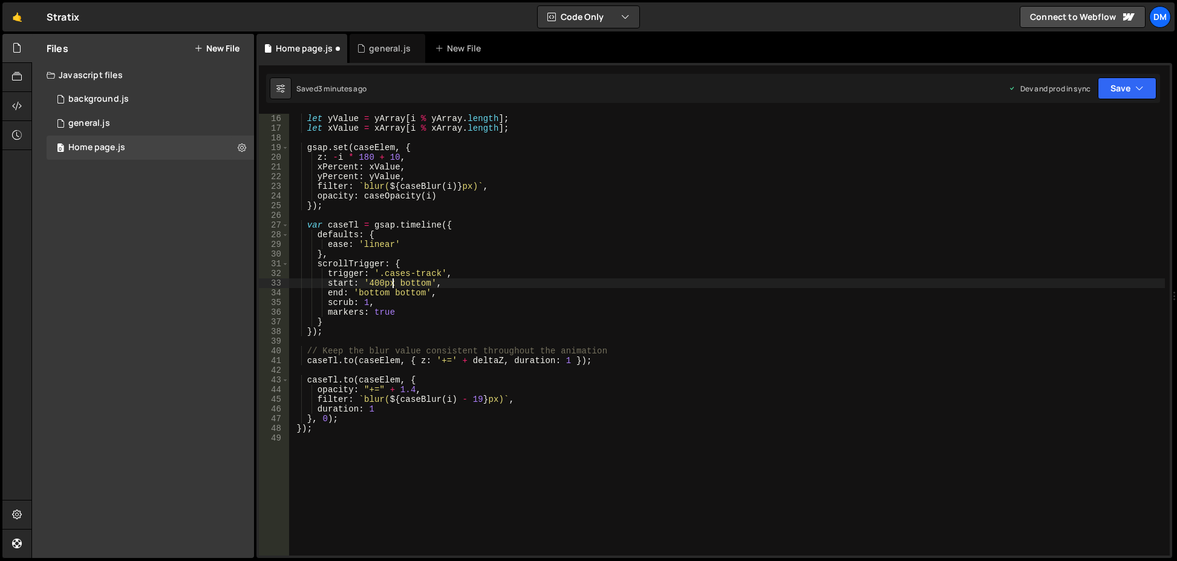
type textarea "start: '400px bottom',"
click at [1144, 76] on div "Saved 3 minutes ago Dev and prod in sync Upgrade to Edit Save Save to Staging S…" at bounding box center [713, 88] width 894 height 29
click at [1104, 89] on button "Save" at bounding box center [1126, 88] width 59 height 22
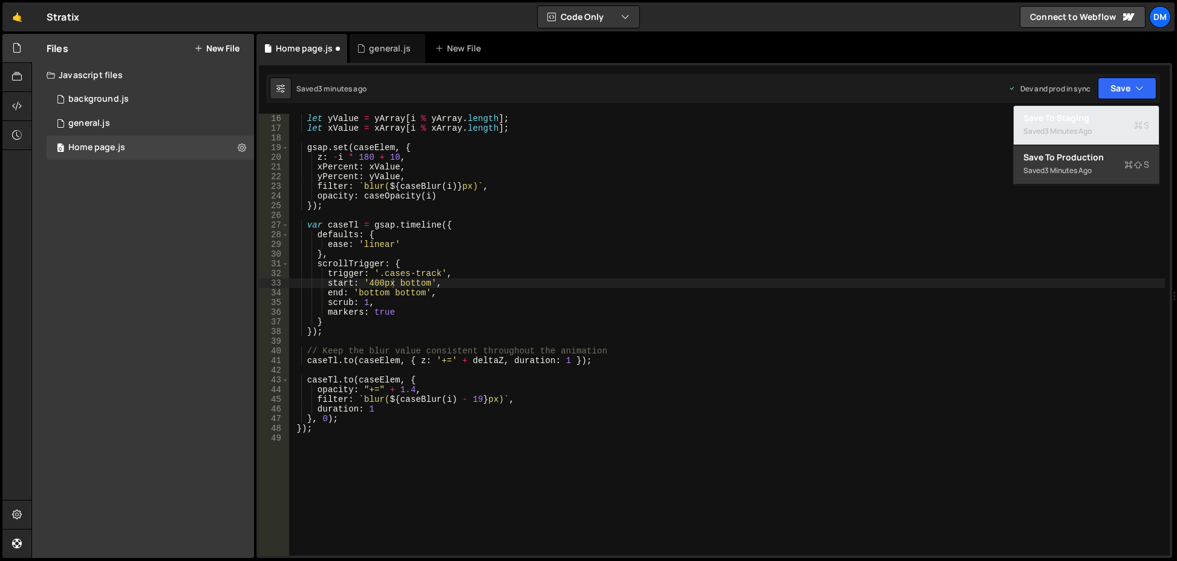
click at [1099, 116] on div "Save to Staging S" at bounding box center [1086, 118] width 126 height 12
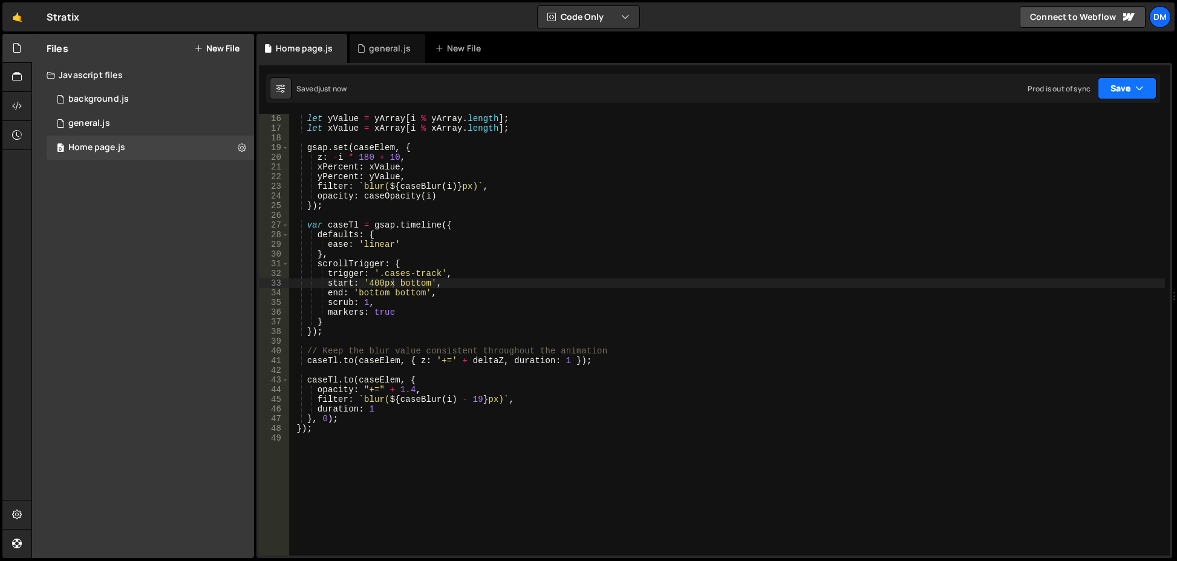
click at [1120, 87] on button "Save" at bounding box center [1126, 88] width 59 height 22
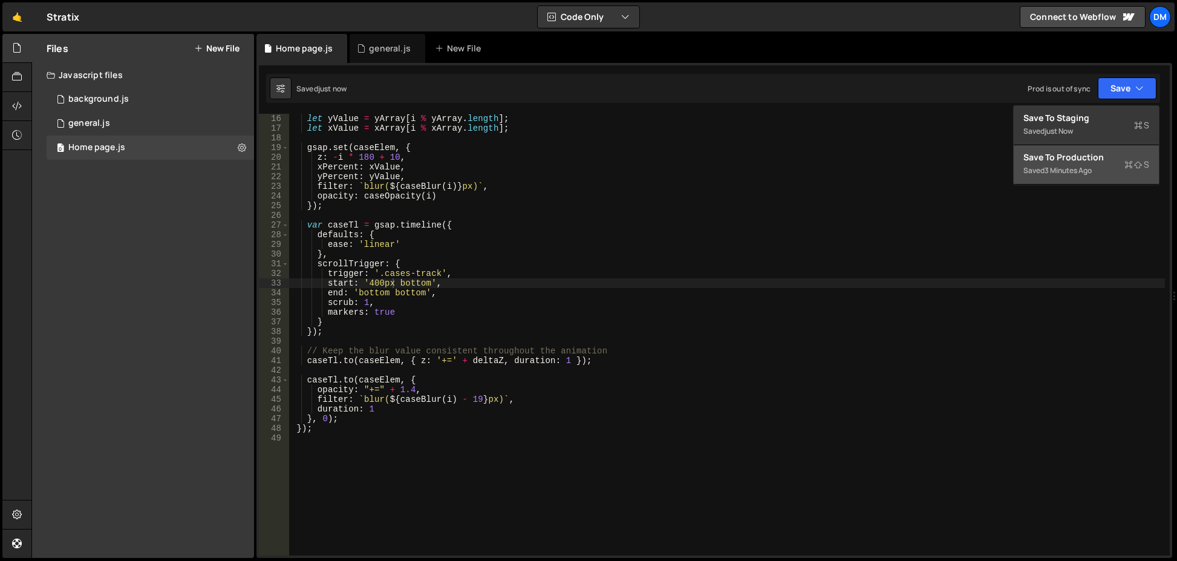
click at [1084, 156] on div "Save to Production S" at bounding box center [1086, 157] width 126 height 12
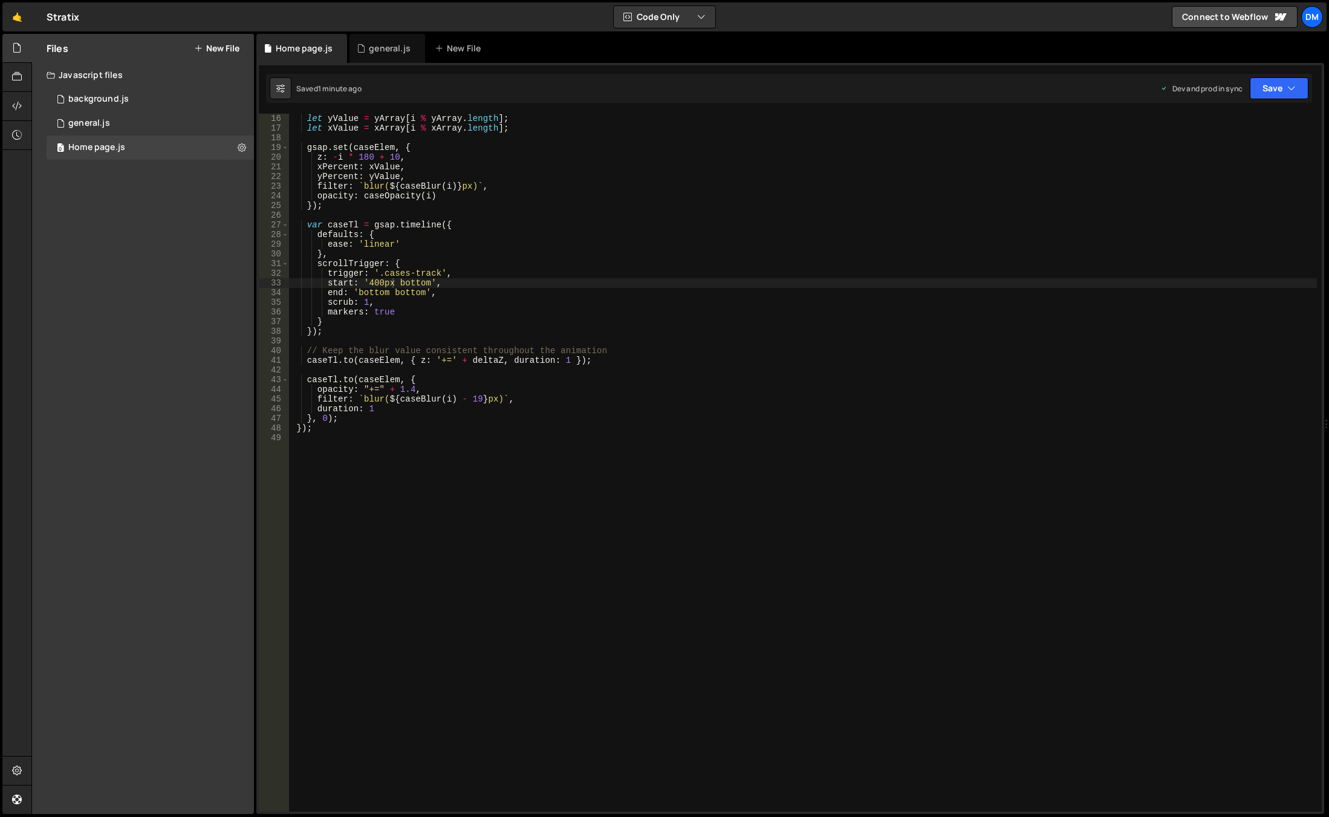
scroll to position [120, 0]
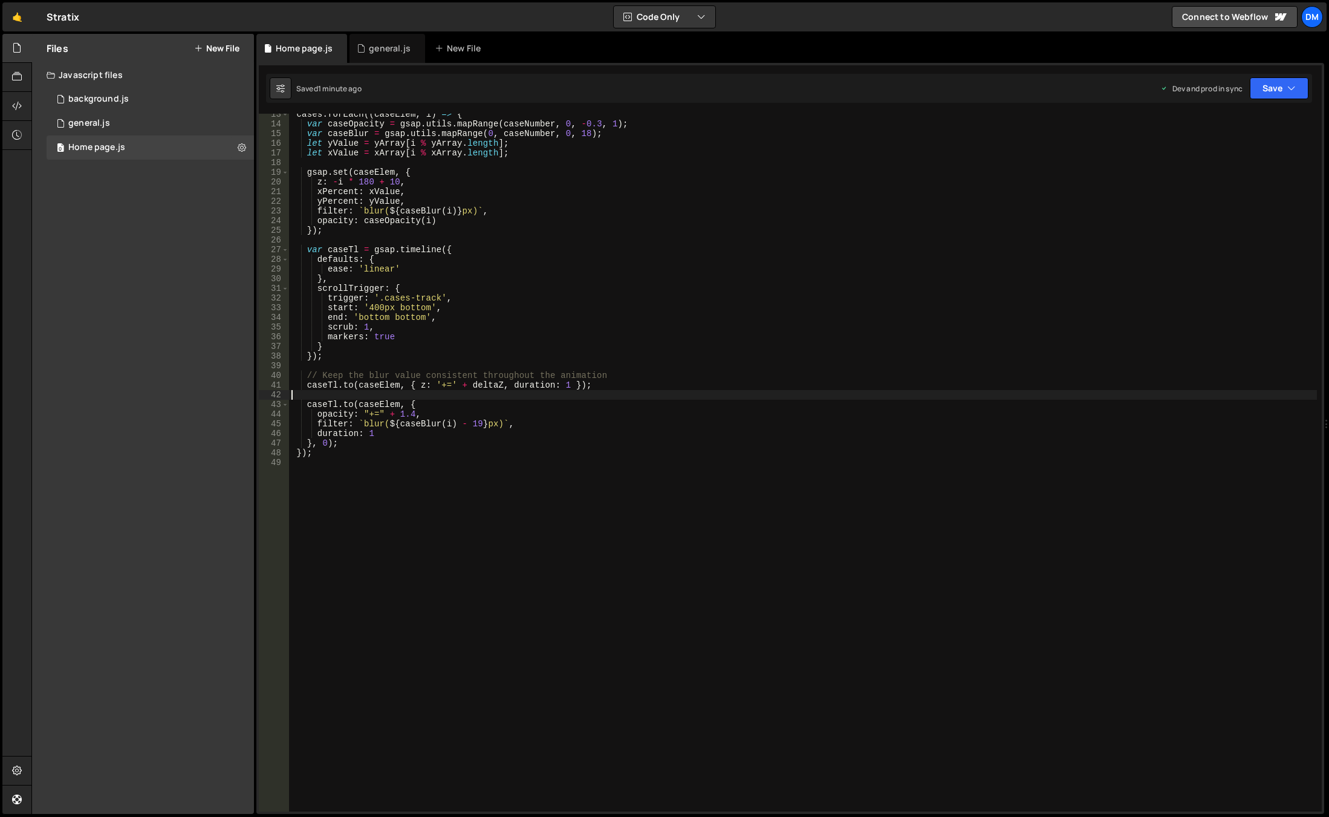
click at [516, 397] on div "cases . forEach (( caseElem , i ) => { var caseOpacity = gsap . utils . mapRang…" at bounding box center [803, 467] width 1028 height 717
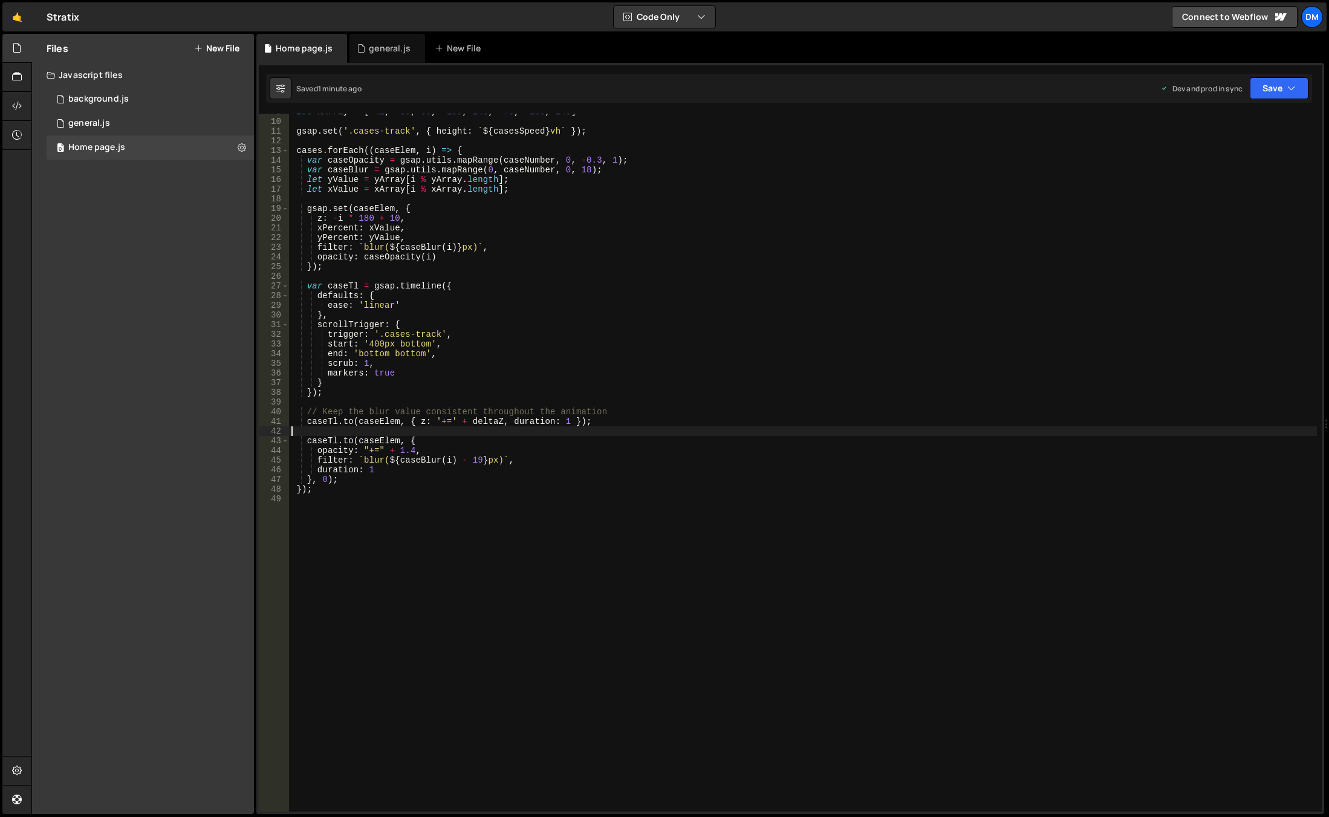
scroll to position [0, 0]
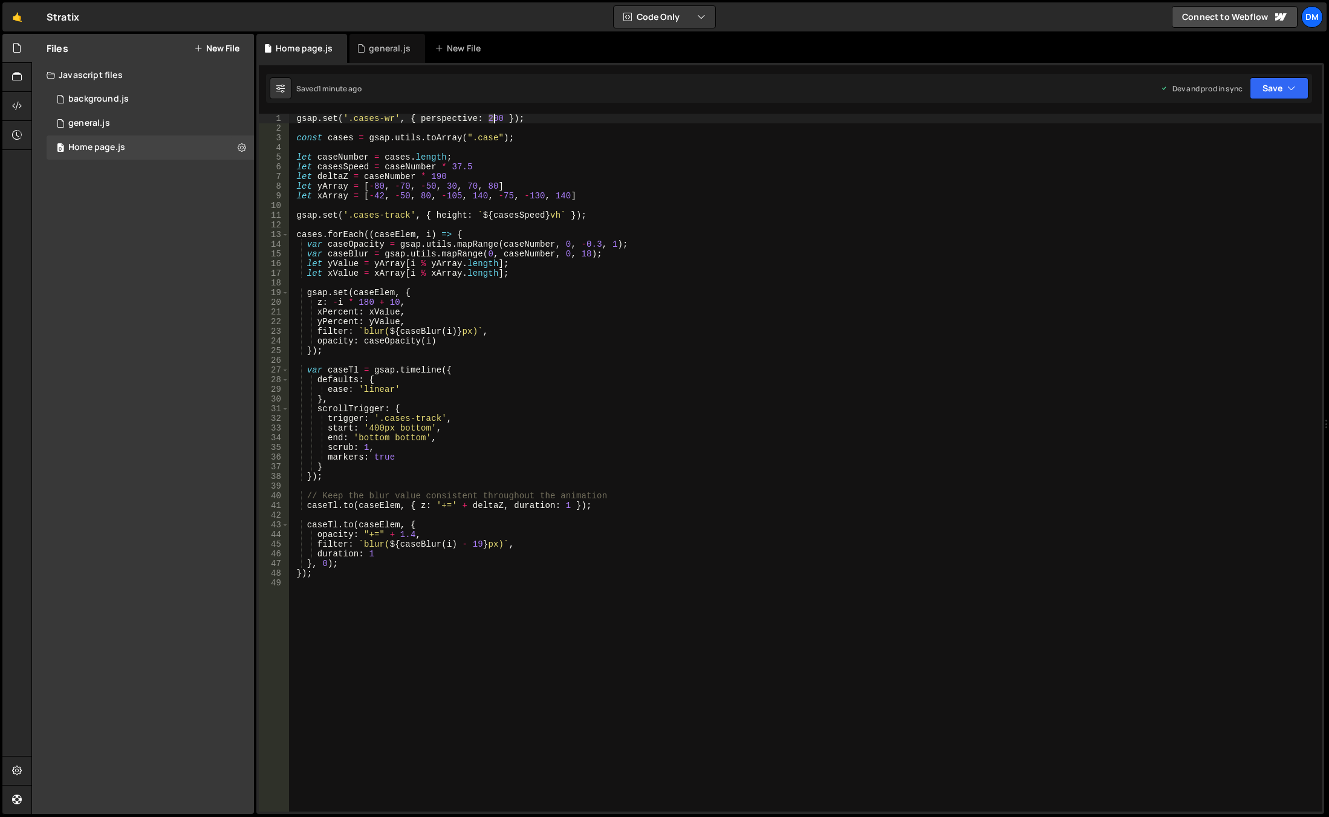
click at [493, 120] on div "gsap . set ( '.cases-wr' , { perspective : 200 }) ; const cases = gsap . utils …" at bounding box center [805, 472] width 1033 height 717
click at [1176, 89] on button "Save" at bounding box center [1279, 88] width 59 height 22
click at [1176, 117] on div "Save to Staging S" at bounding box center [1238, 118] width 126 height 12
click at [1176, 89] on button "Save" at bounding box center [1279, 88] width 59 height 22
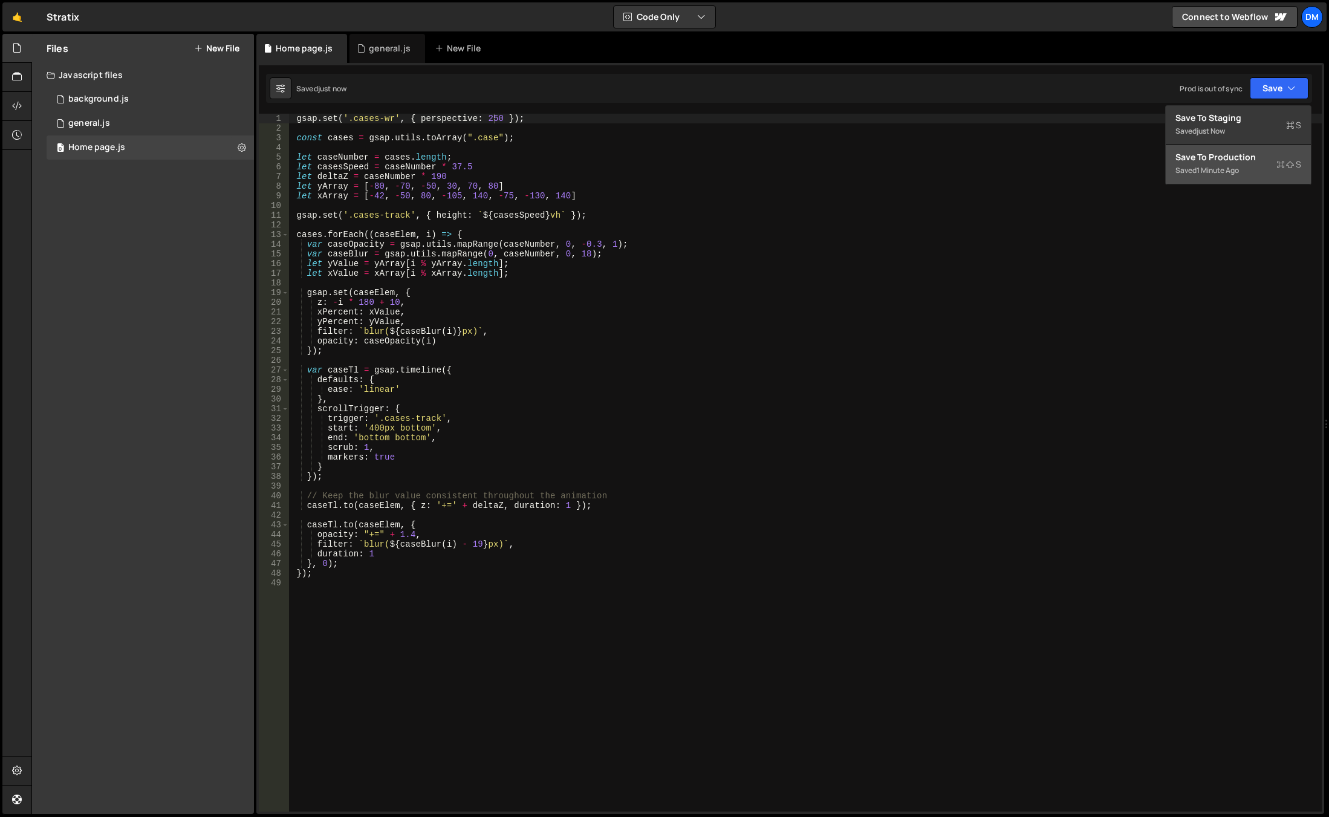
click at [1176, 162] on div "Save to Production S" at bounding box center [1238, 157] width 126 height 12
drag, startPoint x: 486, startPoint y: 117, endPoint x: 498, endPoint y: 117, distance: 11.5
click at [498, 117] on div "gsap . set ( '.cases-wr' , { perspective : 250 }) ; const cases = gsap . utils …" at bounding box center [805, 472] width 1033 height 717
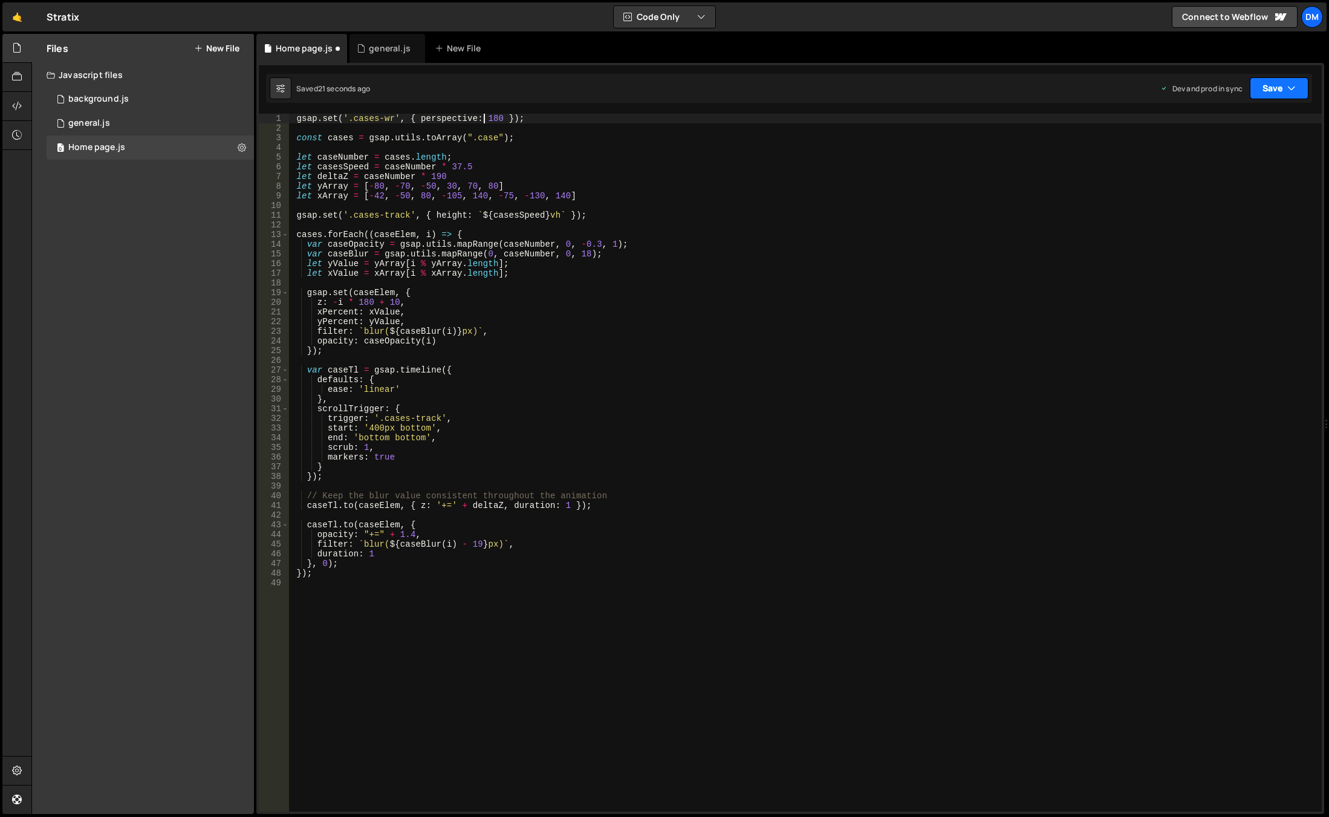
click at [1176, 86] on button "Save" at bounding box center [1279, 88] width 59 height 22
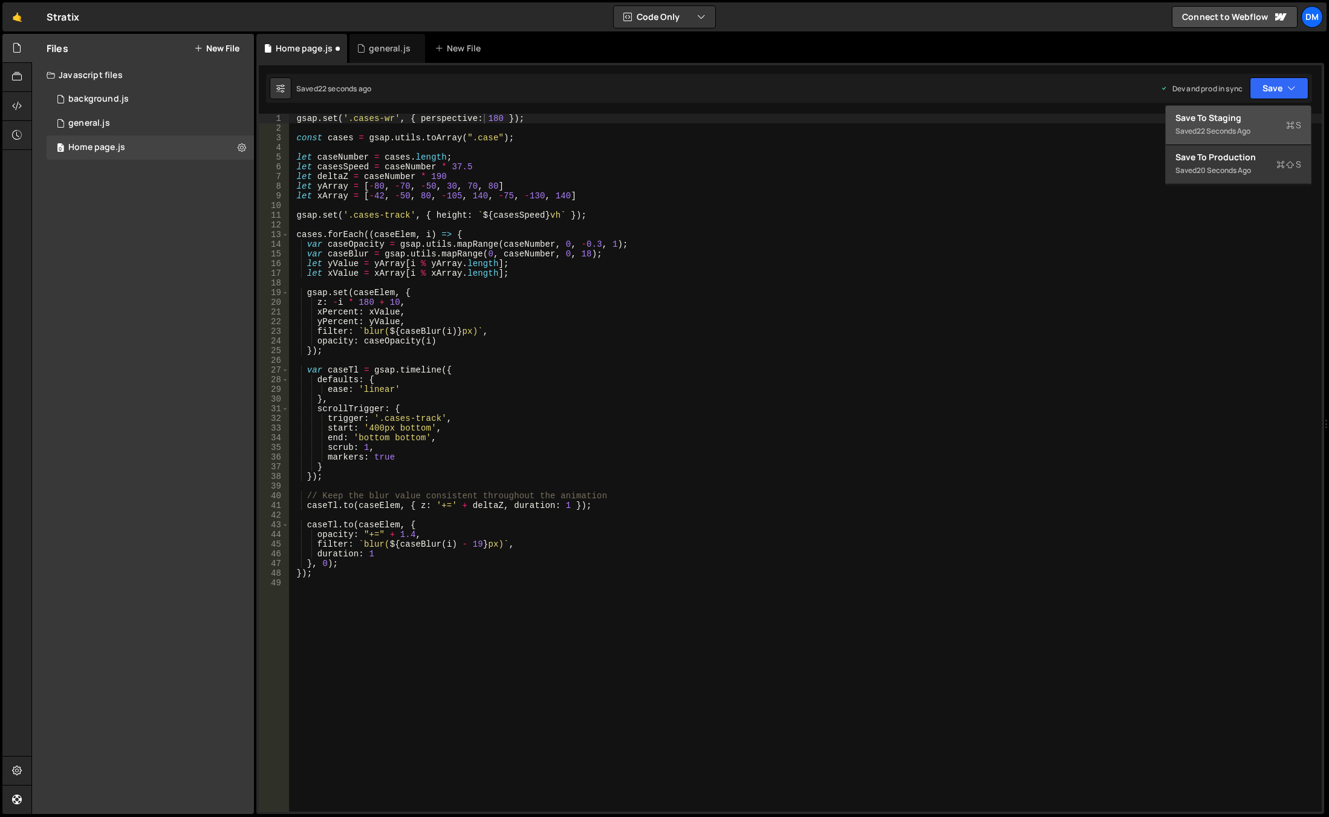
click at [1176, 117] on div "Save to Staging S" at bounding box center [1238, 118] width 126 height 12
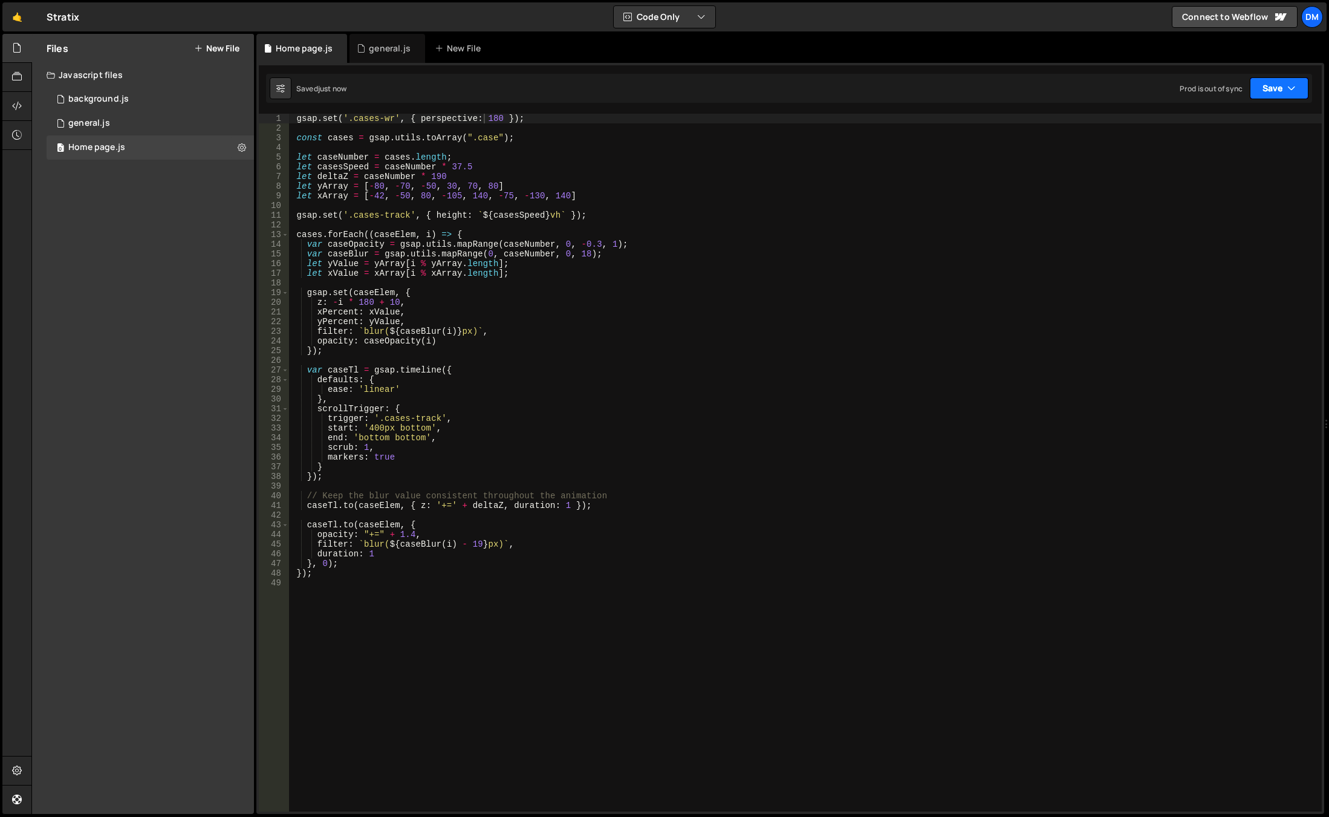
click at [1176, 82] on button "Save" at bounding box center [1279, 88] width 59 height 22
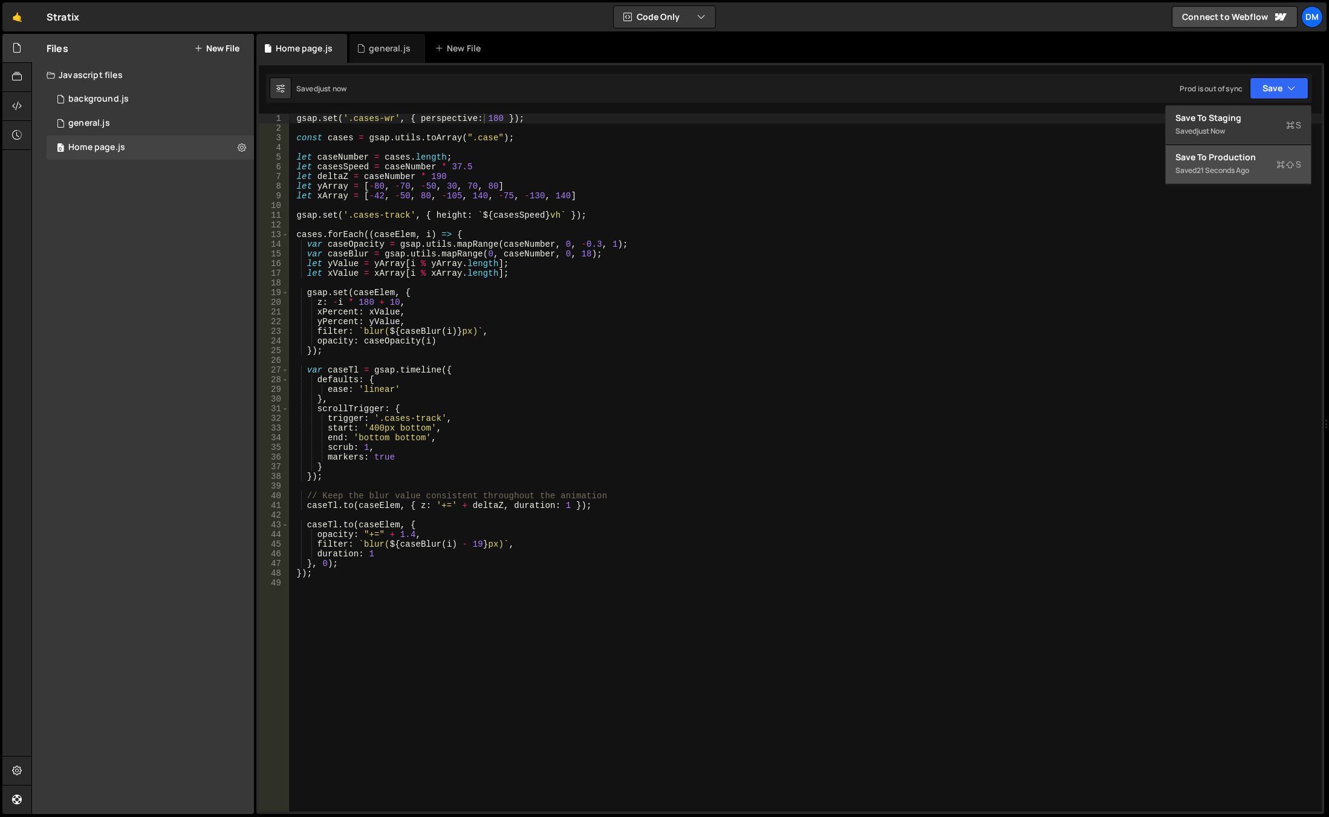
click at [1176, 159] on div "Save to Production S" at bounding box center [1238, 157] width 126 height 12
drag, startPoint x: 389, startPoint y: 429, endPoint x: 385, endPoint y: 478, distance: 49.1
click at [389, 429] on div "gsap . set ( '.cases-wr' , { perspective : 180 }) ; const cases = gsap . utils …" at bounding box center [805, 472] width 1033 height 717
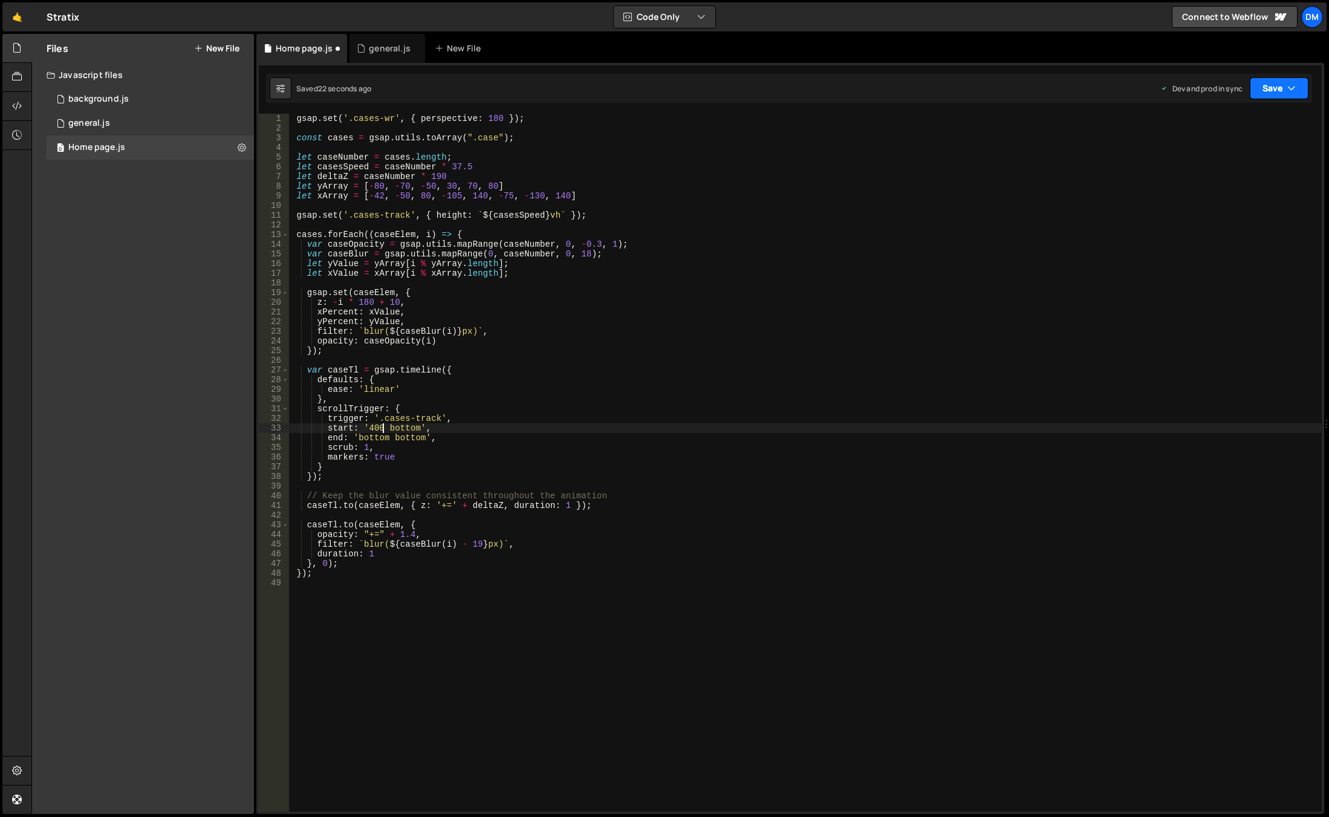
click at [1176, 94] on button "Save" at bounding box center [1279, 88] width 59 height 22
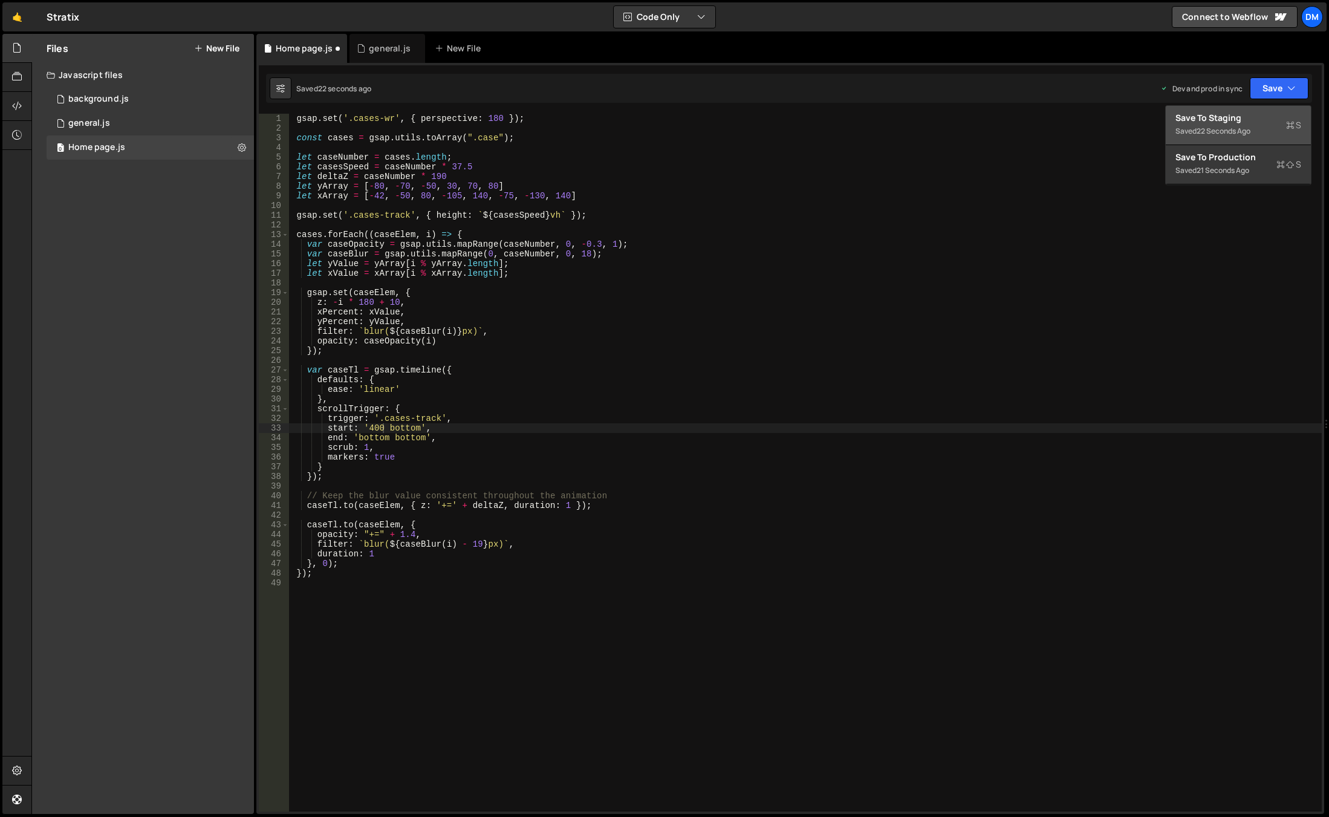
click at [1176, 120] on div "Save to Staging S" at bounding box center [1238, 118] width 126 height 12
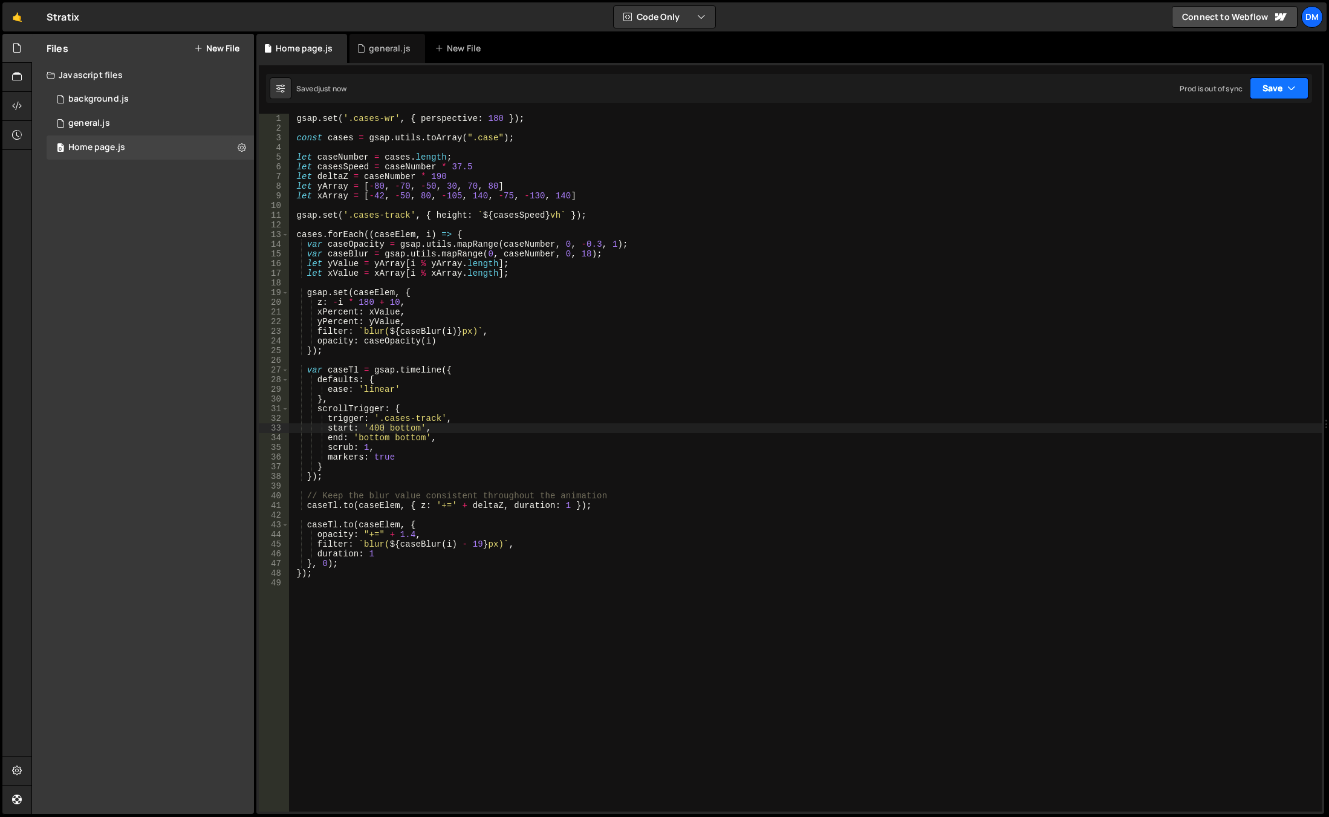
click at [1176, 95] on button "Save" at bounding box center [1279, 88] width 59 height 22
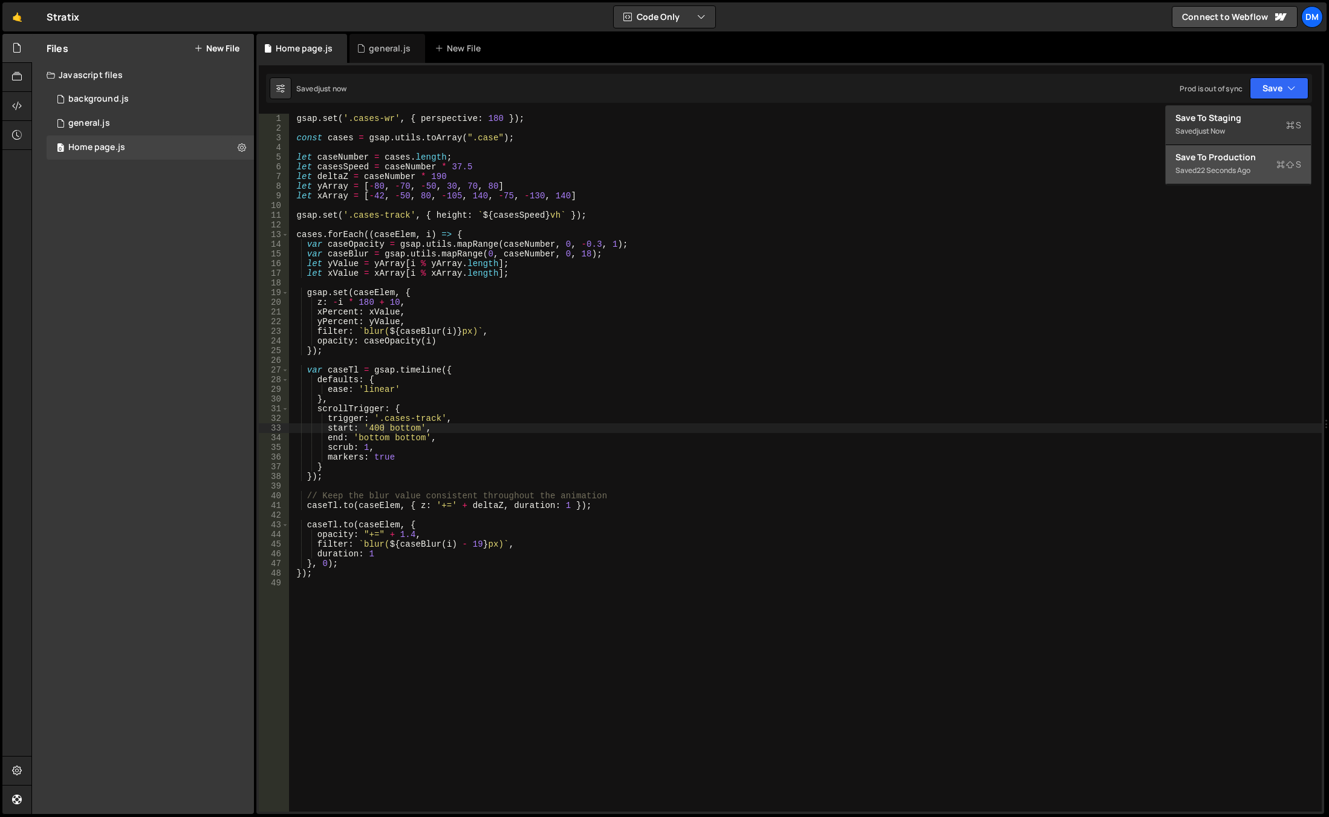
click at [1176, 161] on div "Save to Production S" at bounding box center [1238, 157] width 126 height 12
click at [369, 427] on div "gsap . set ( '.cases-wr' , { perspective : 180 }) ; const cases = gsap . utils …" at bounding box center [805, 472] width 1033 height 717
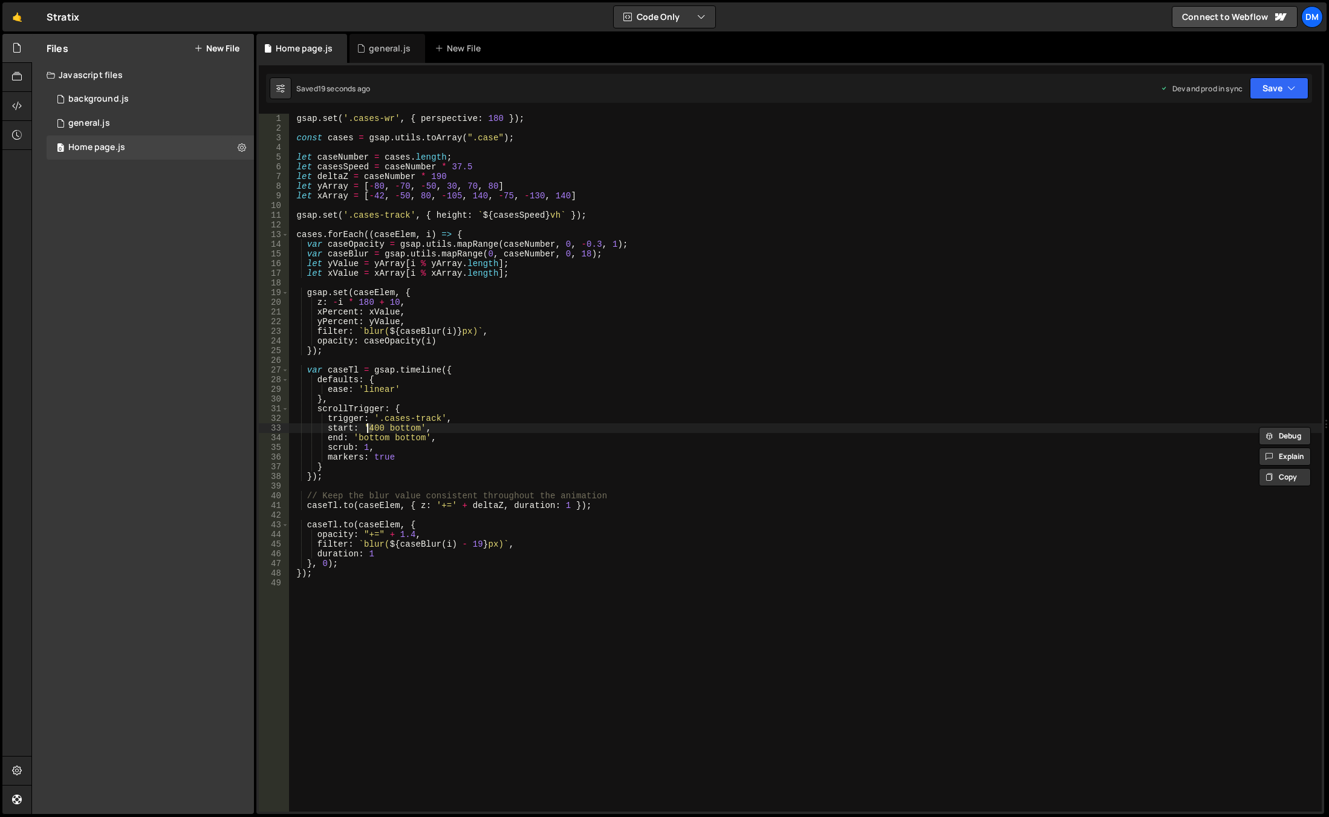
scroll to position [0, 6]
type textarea "start: '300 bottom',"
click at [1176, 88] on button "Save" at bounding box center [1279, 88] width 59 height 22
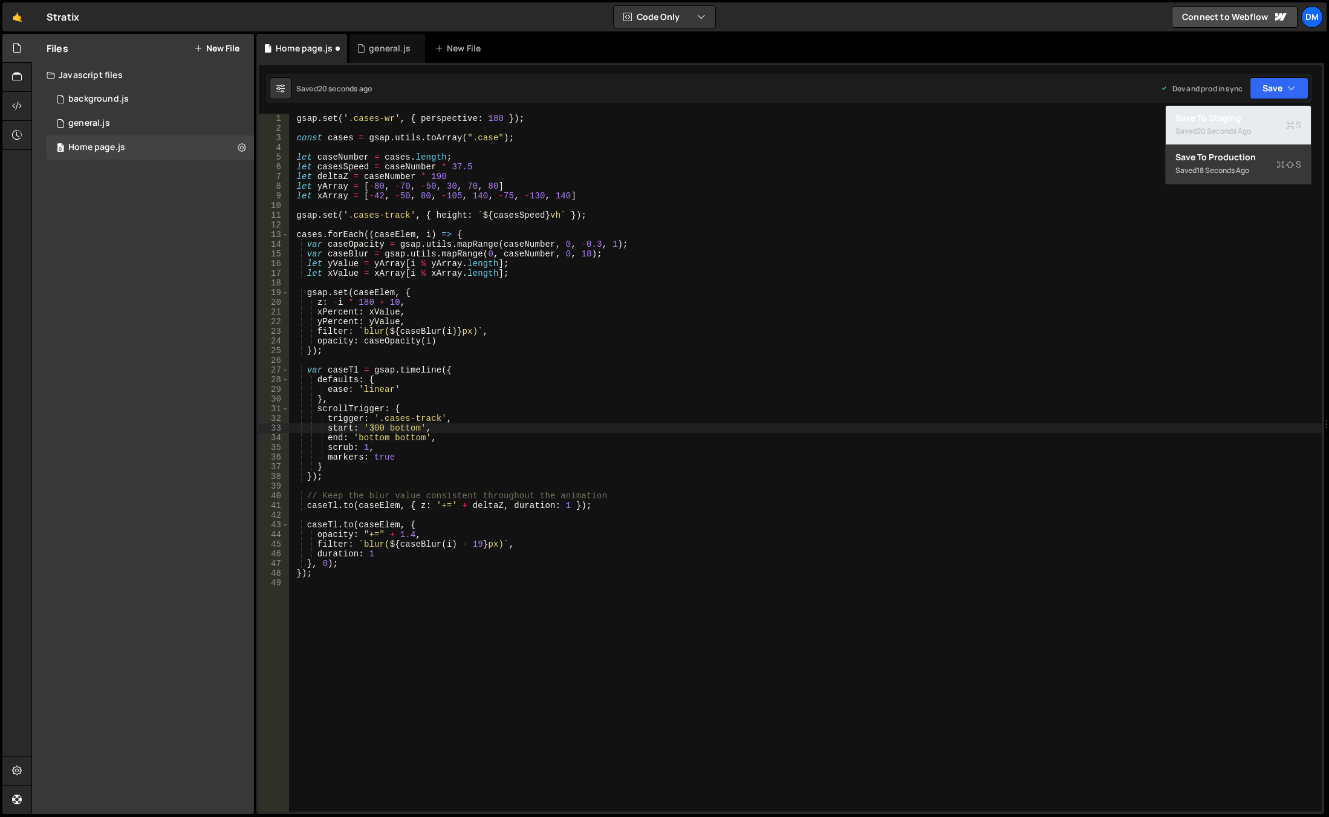
click at [1176, 118] on div "Save to Staging S" at bounding box center [1238, 118] width 126 height 12
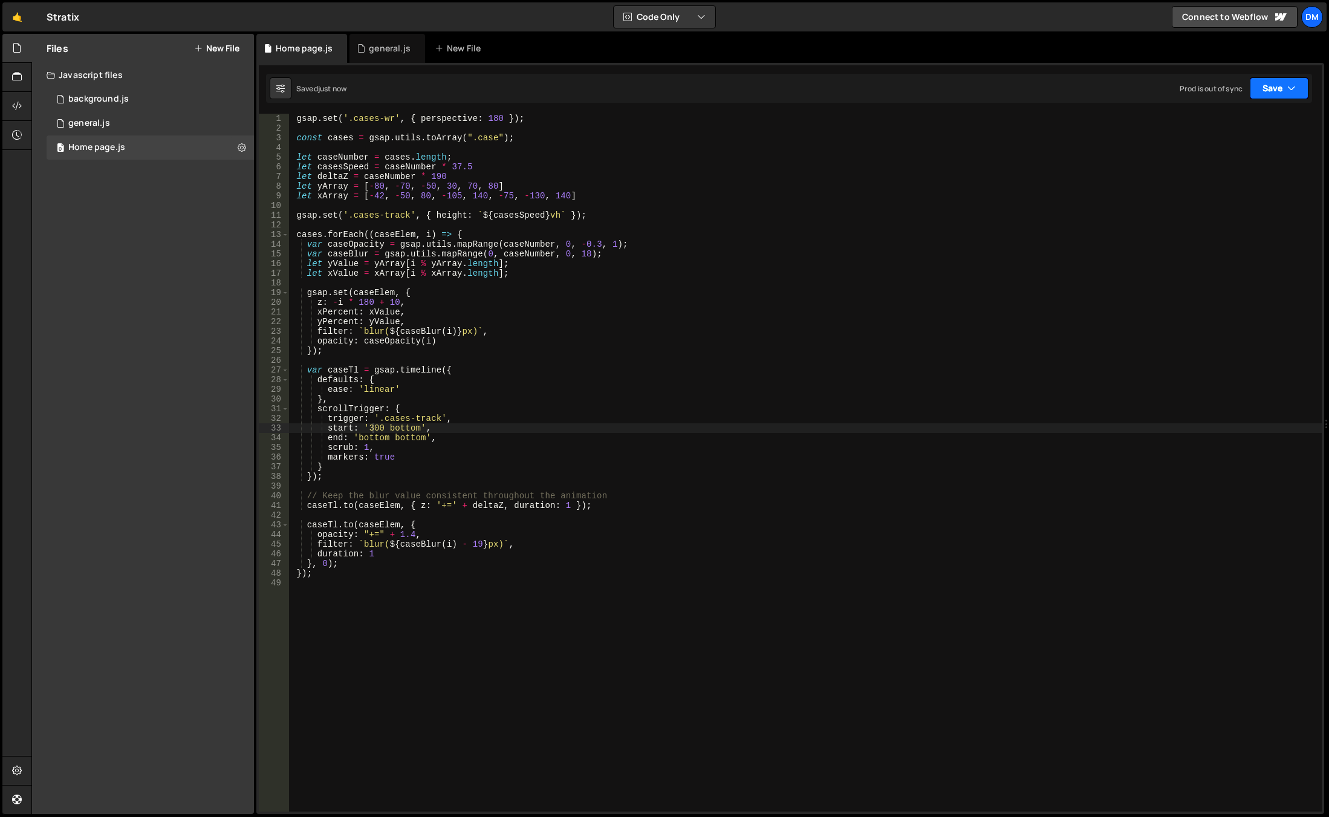
click at [1176, 89] on button "Save" at bounding box center [1279, 88] width 59 height 22
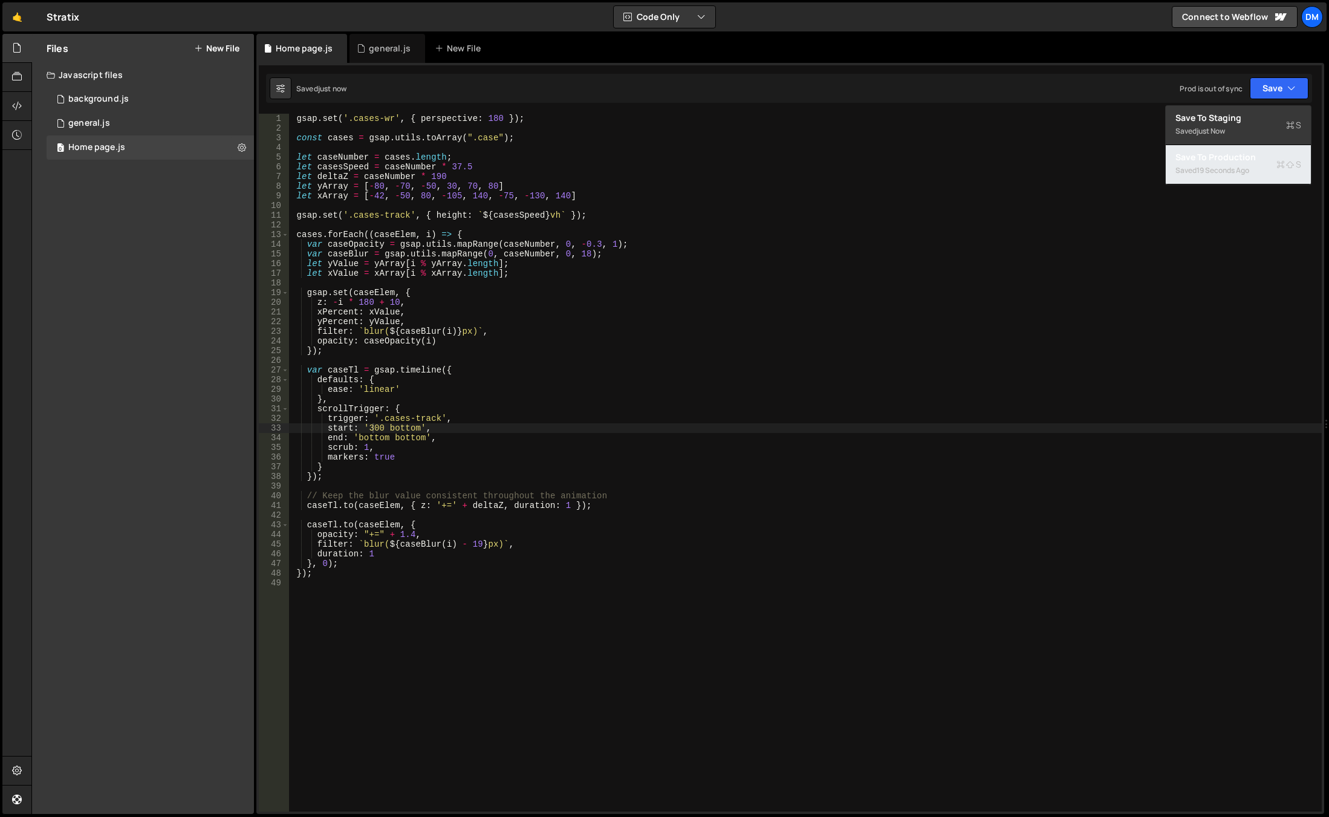
drag, startPoint x: 1237, startPoint y: 154, endPoint x: 642, endPoint y: 336, distance: 621.6
click at [1176, 154] on div "Save to Production S" at bounding box center [1238, 157] width 126 height 12
click at [388, 514] on div "gsap . set ( '.cases-wr' , { perspective : 180 }) ; const cases = gsap . utils …" at bounding box center [805, 472] width 1033 height 717
click at [377, 426] on div "gsap . set ( '.cases-wr' , { perspective : 180 }) ; const cases = gsap . utils …" at bounding box center [805, 472] width 1033 height 717
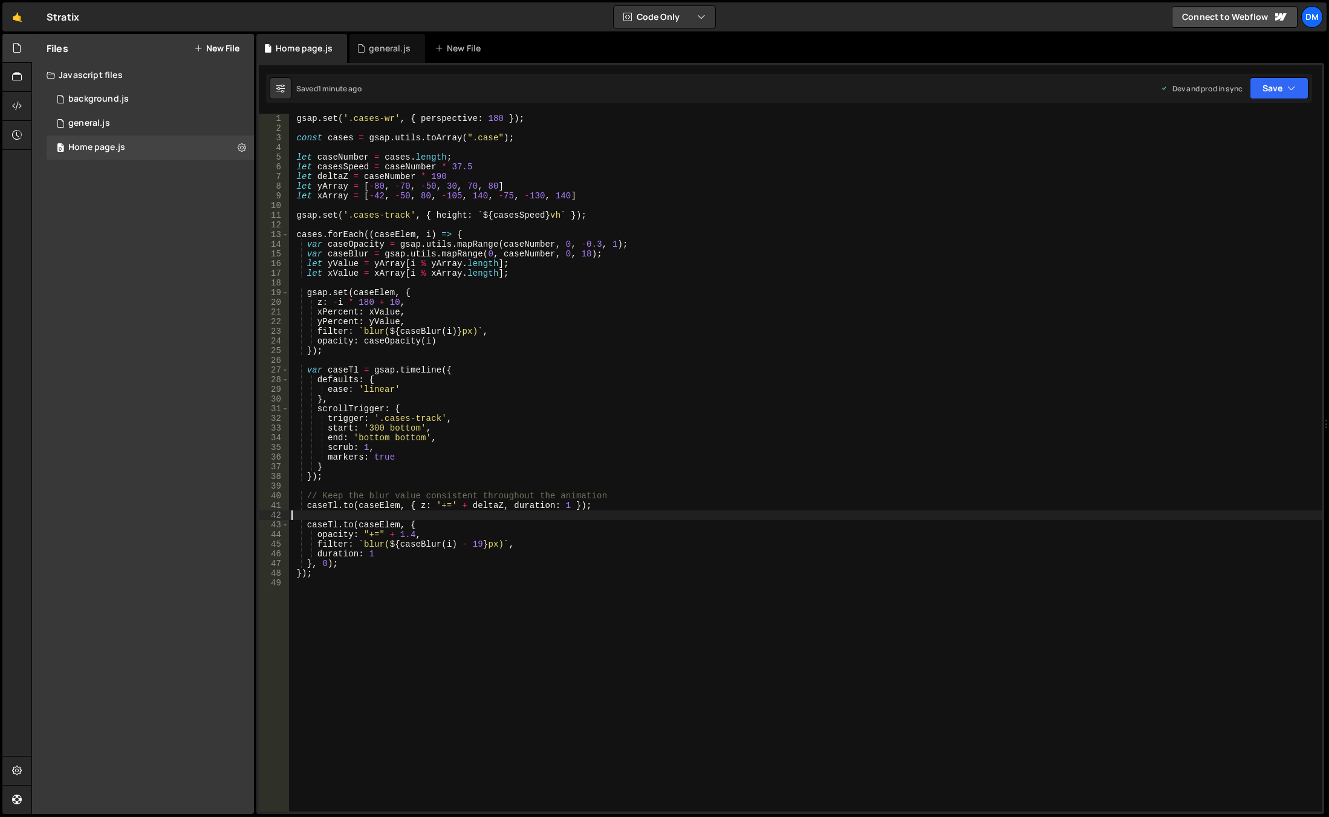
click at [377, 426] on div "gsap . set ( '.cases-wr' , { perspective : 180 }) ; const cases = gsap . utils …" at bounding box center [805, 472] width 1033 height 717
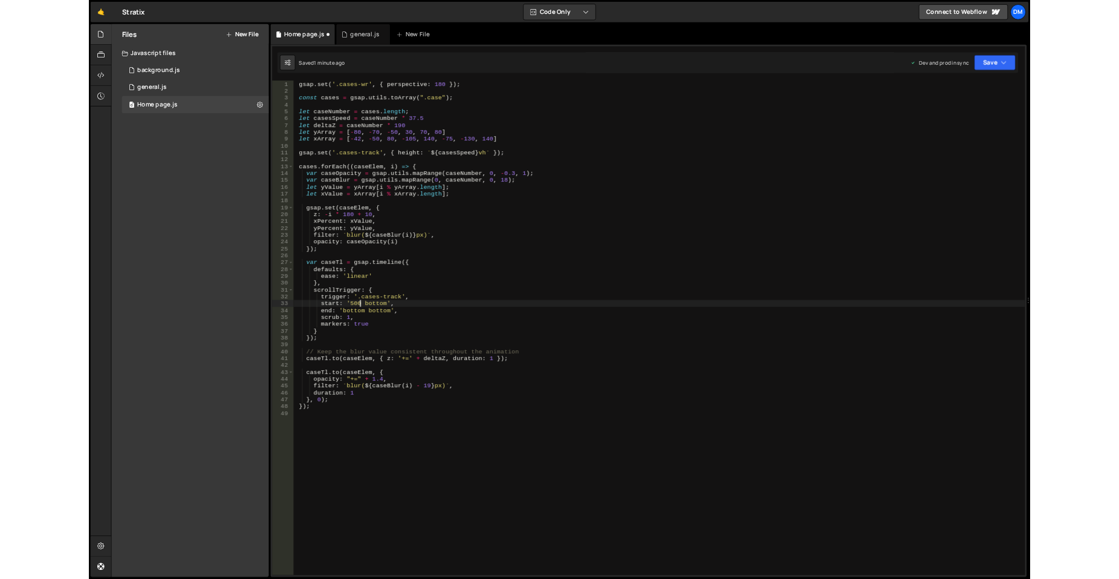
scroll to position [0, 6]
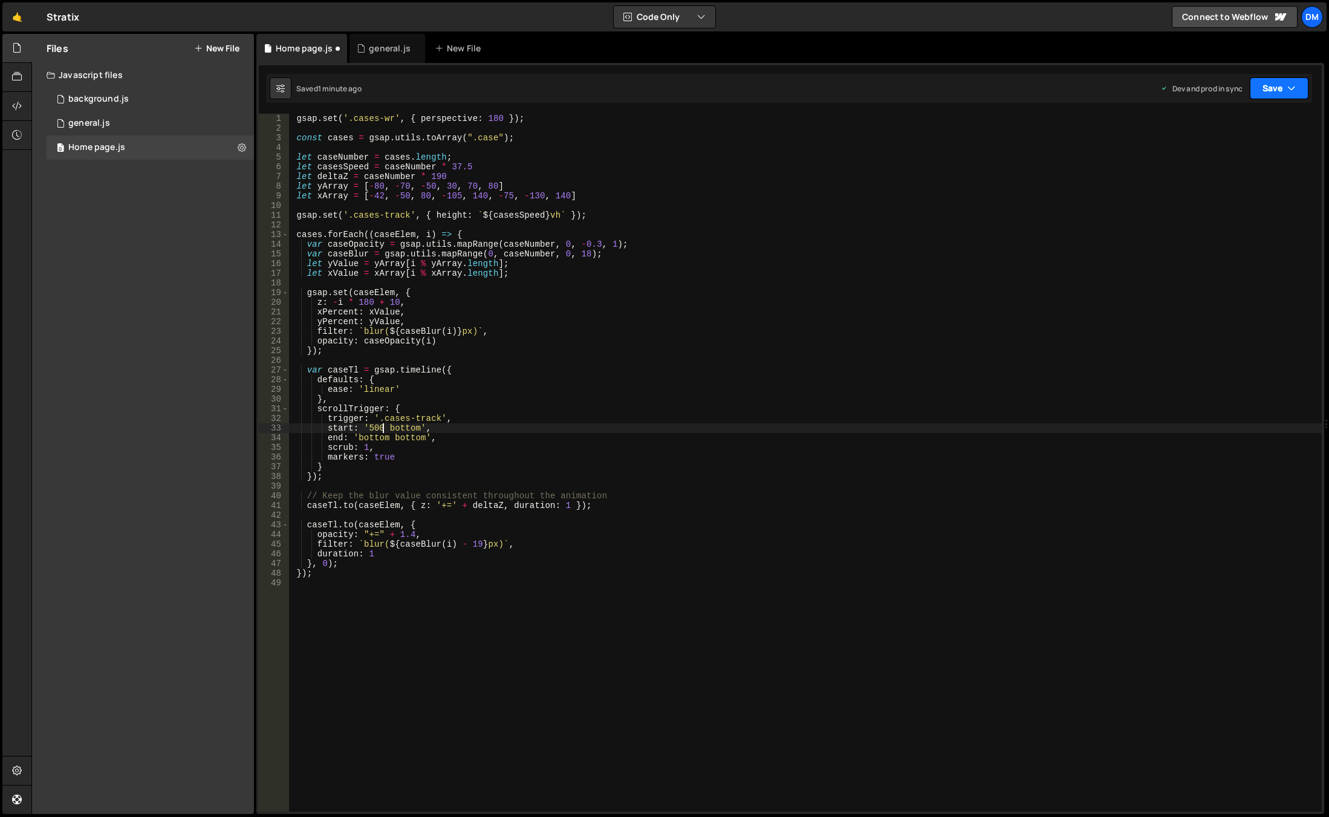
click at [1176, 94] on button "Save" at bounding box center [1279, 88] width 59 height 22
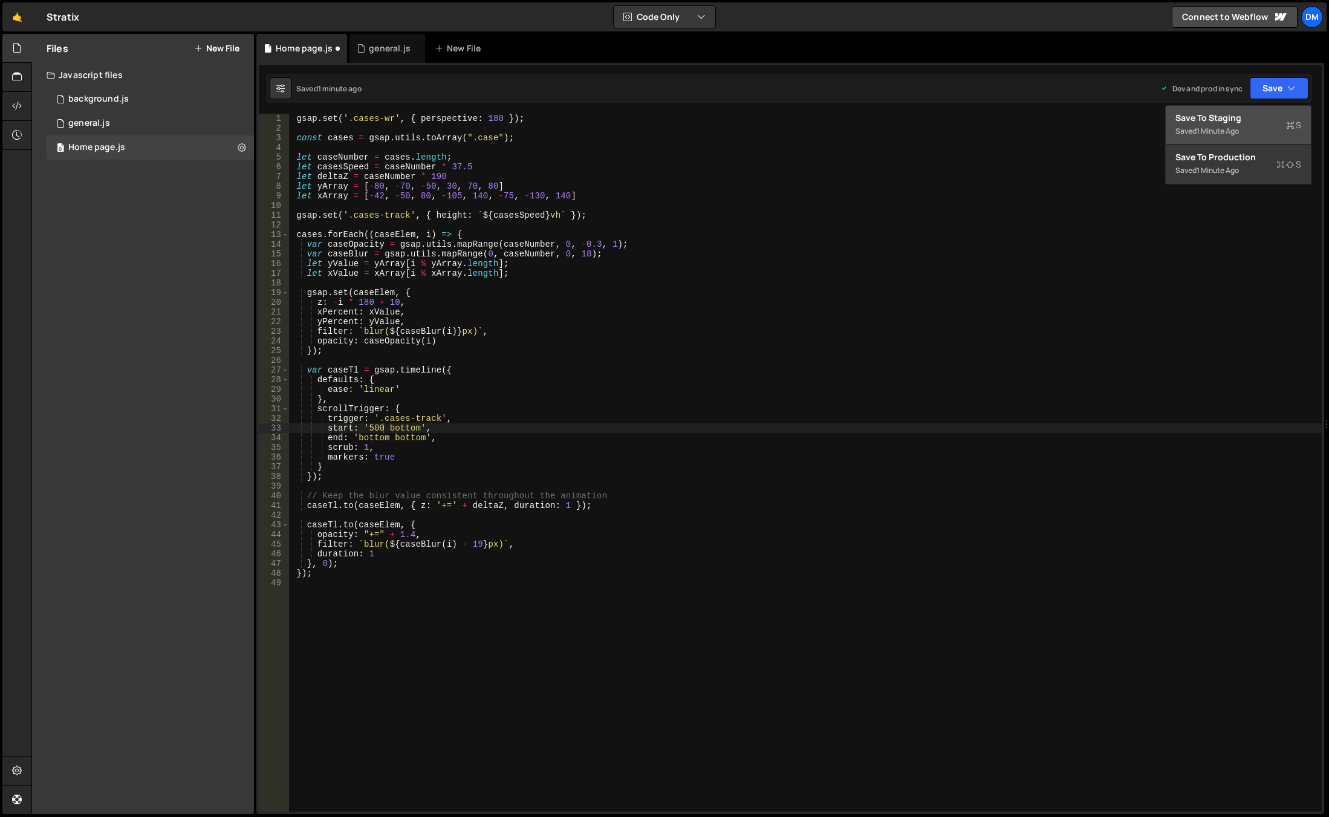
click at [1176, 129] on div "Saved 1 minute ago" at bounding box center [1238, 131] width 126 height 15
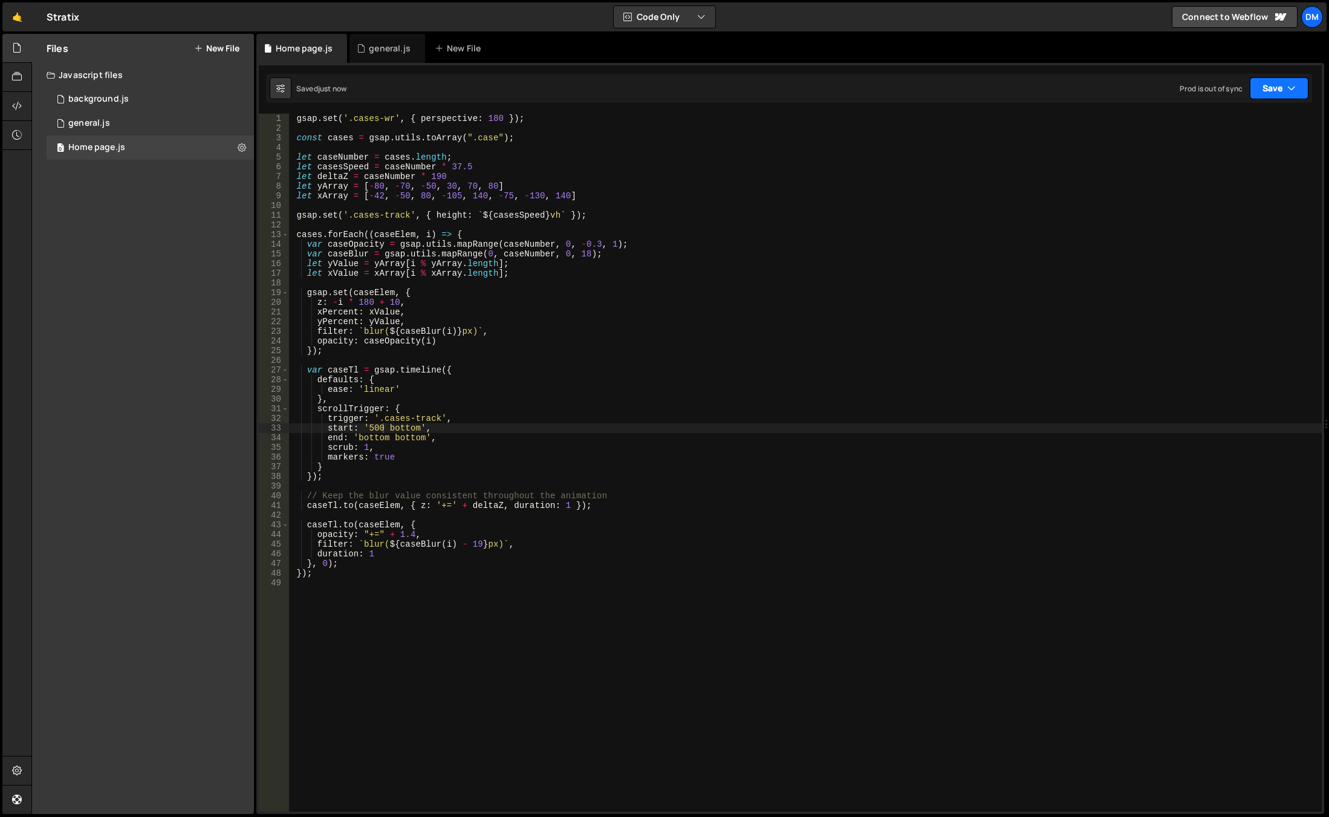
click at [1176, 90] on button "Save" at bounding box center [1279, 88] width 59 height 22
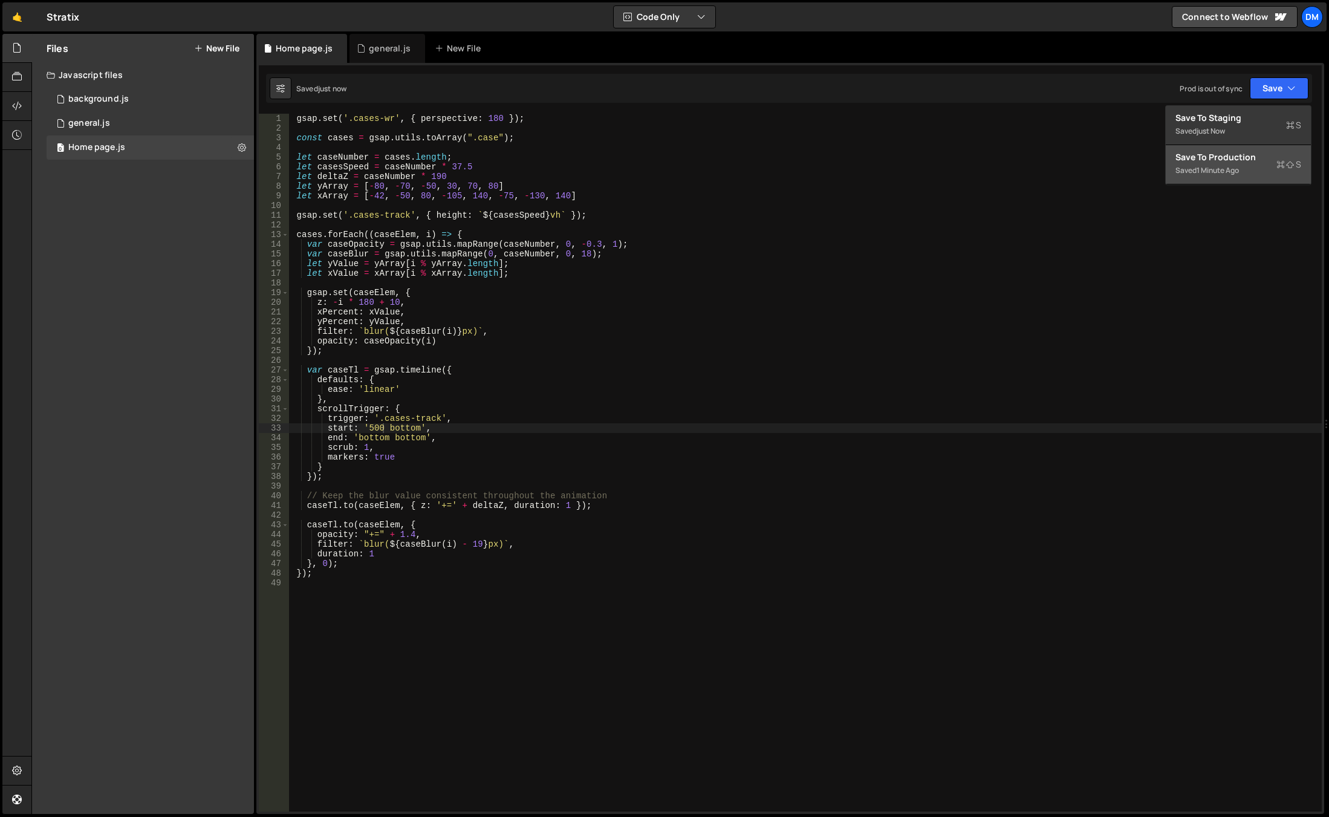
click at [1176, 163] on div "Saved 1 minute ago" at bounding box center [1238, 170] width 126 height 15
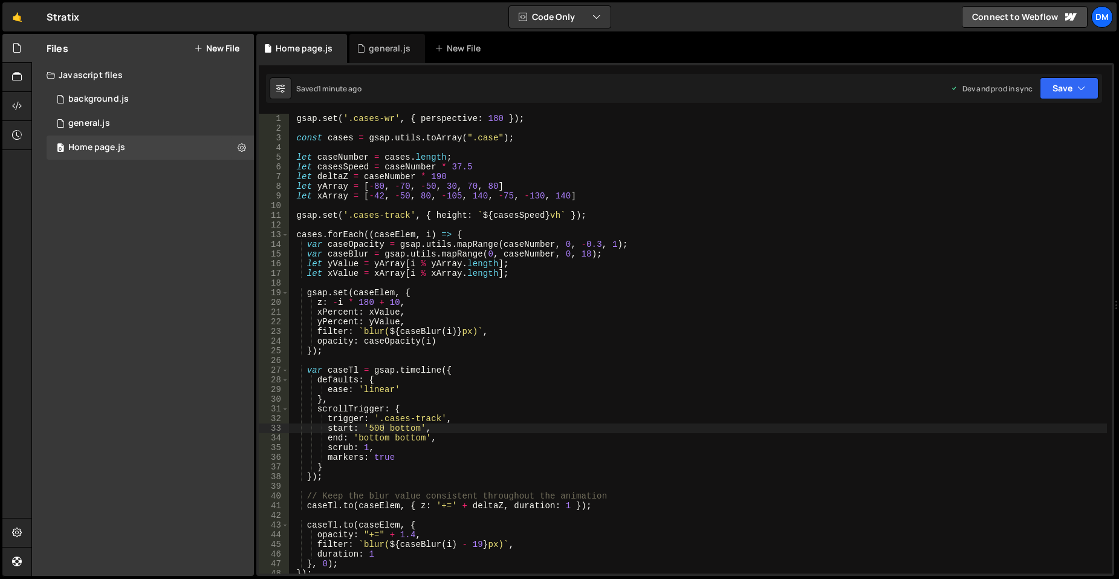
scroll to position [0, 0]
click at [580, 401] on div "gsap . set ( '.cases-wr' , { perspective : 180 }) ; const cases = gsap . utils …" at bounding box center [698, 353] width 818 height 479
drag, startPoint x: 428, startPoint y: 176, endPoint x: 443, endPoint y: 176, distance: 15.1
click at [443, 176] on div "gsap . set ( '.cases-wr' , { perspective : 180 }) ; const cases = gsap . utils …" at bounding box center [698, 353] width 818 height 479
type textarea "let deltaZ = caseNumber * 190"
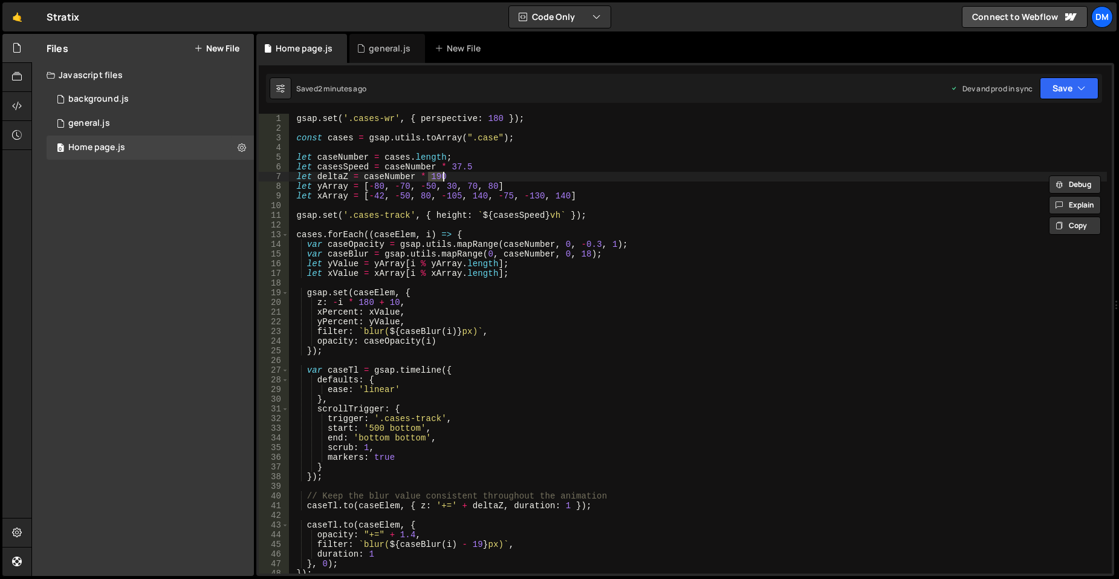
click at [459, 221] on div "gsap . set ( '.cases-wr' , { perspective : 180 }) ; const cases = gsap . utils …" at bounding box center [698, 353] width 818 height 479
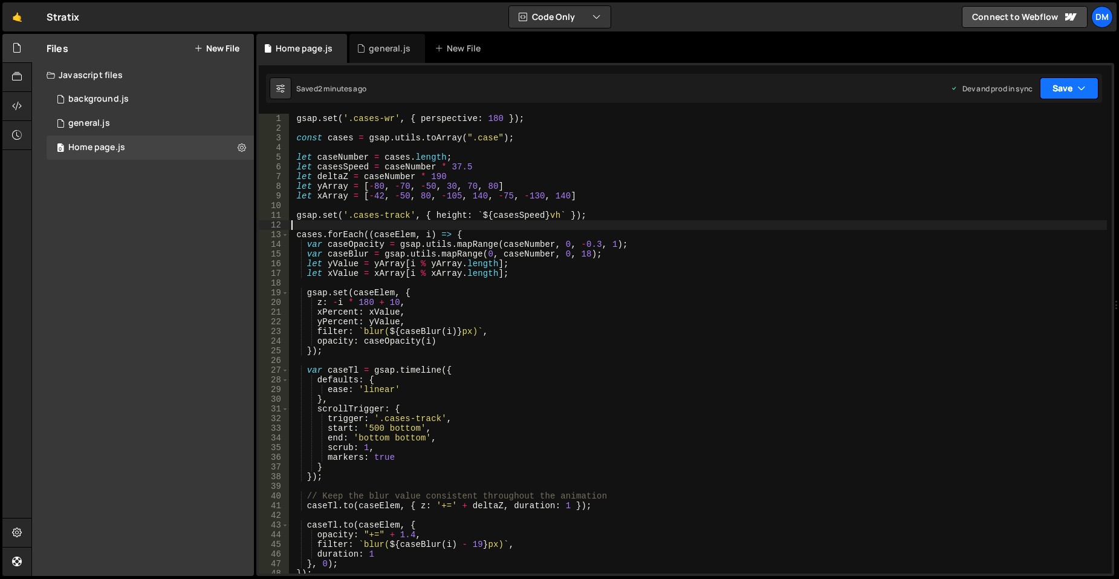
click at [1072, 82] on button "Save" at bounding box center [1069, 88] width 59 height 22
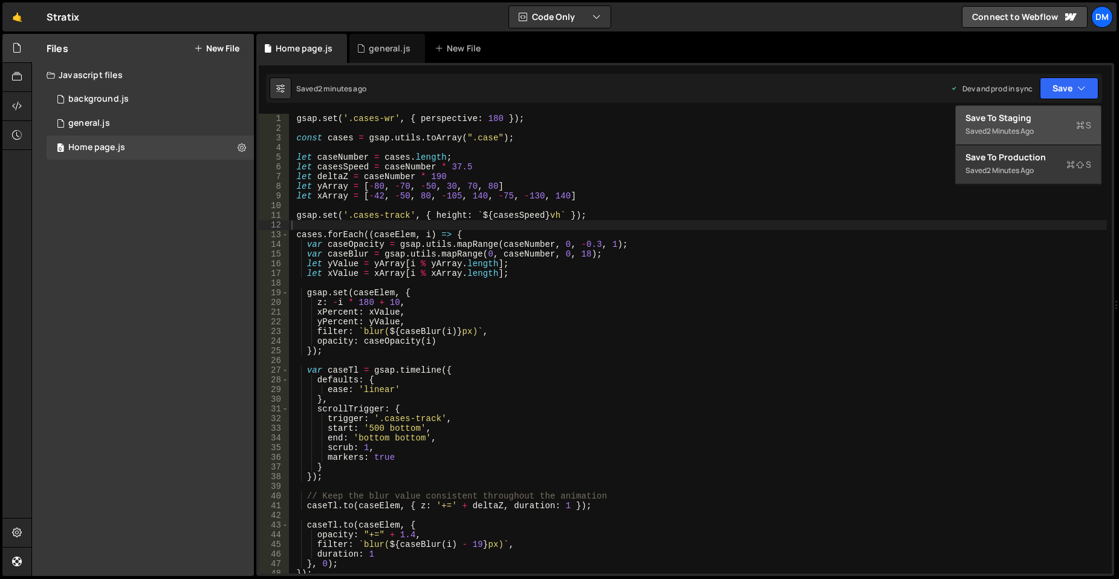
click at [1051, 114] on div "Save to Staging S" at bounding box center [1029, 118] width 126 height 12
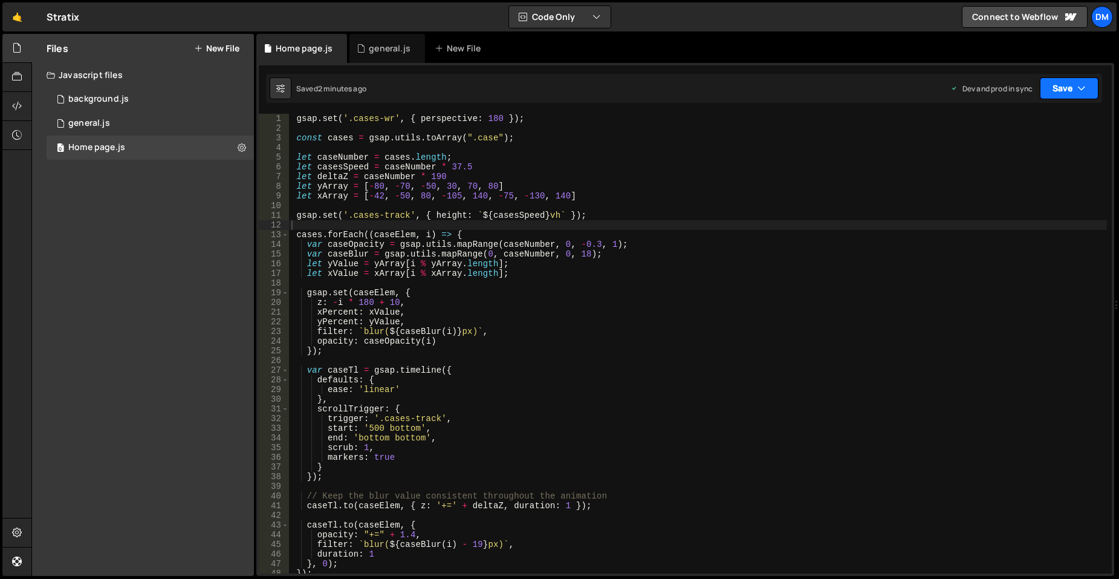
click at [1050, 89] on button "Save" at bounding box center [1069, 88] width 59 height 22
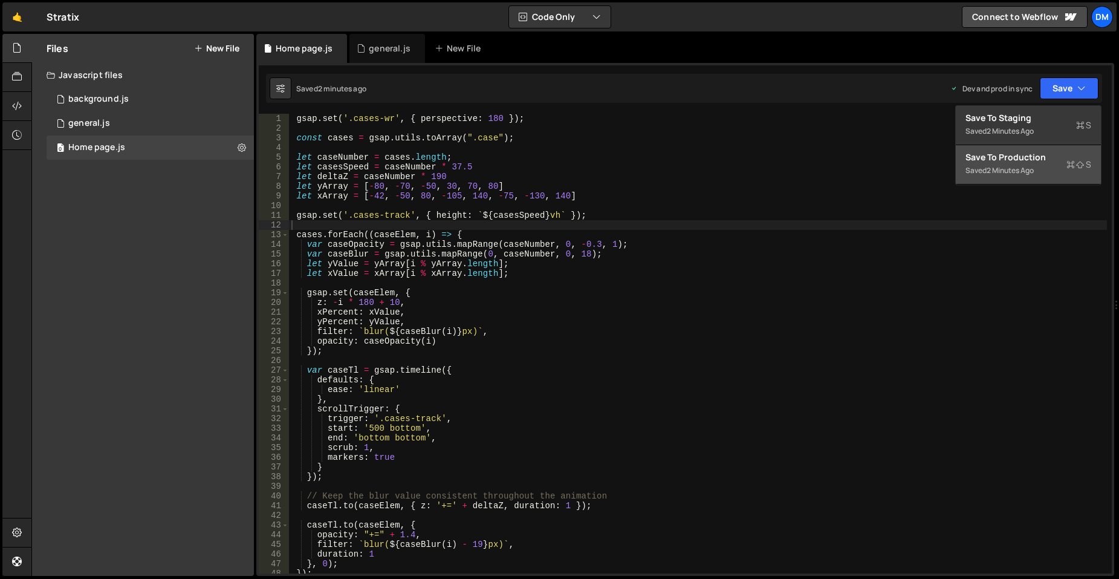
click at [1013, 167] on div "2 minutes ago" at bounding box center [1010, 170] width 47 height 10
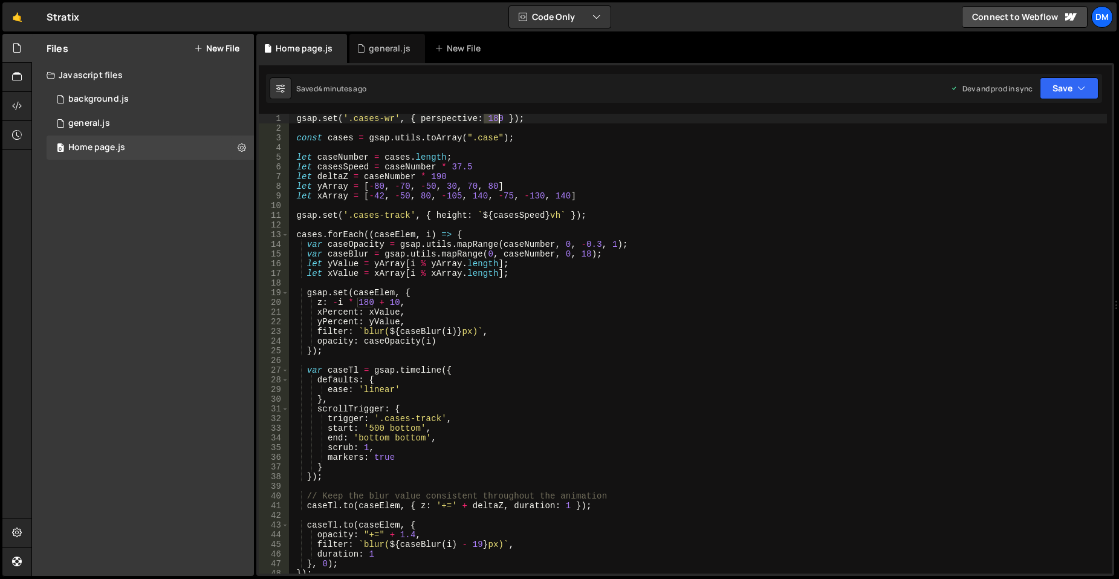
drag, startPoint x: 486, startPoint y: 120, endPoint x: 497, endPoint y: 121, distance: 11.5
click at [497, 121] on div "gsap . set ( '.cases-wr' , { perspective : 180 }) ; const cases = gsap . utils …" at bounding box center [698, 353] width 818 height 479
click at [1069, 89] on button "Save" at bounding box center [1069, 88] width 59 height 22
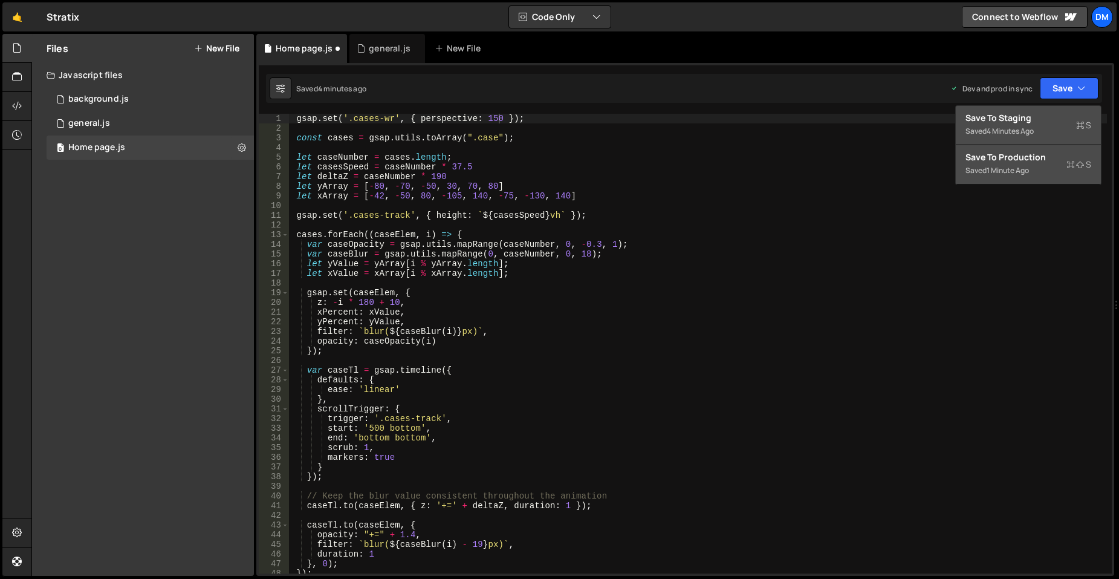
click at [1048, 119] on div "Save to Staging S" at bounding box center [1029, 118] width 126 height 12
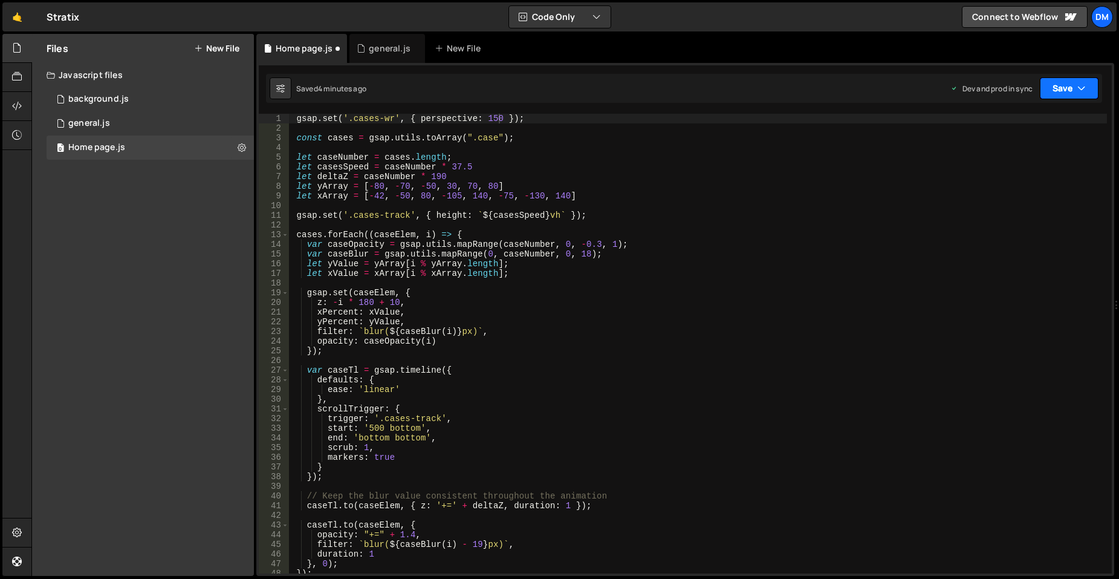
click at [1070, 83] on button "Save" at bounding box center [1069, 88] width 59 height 22
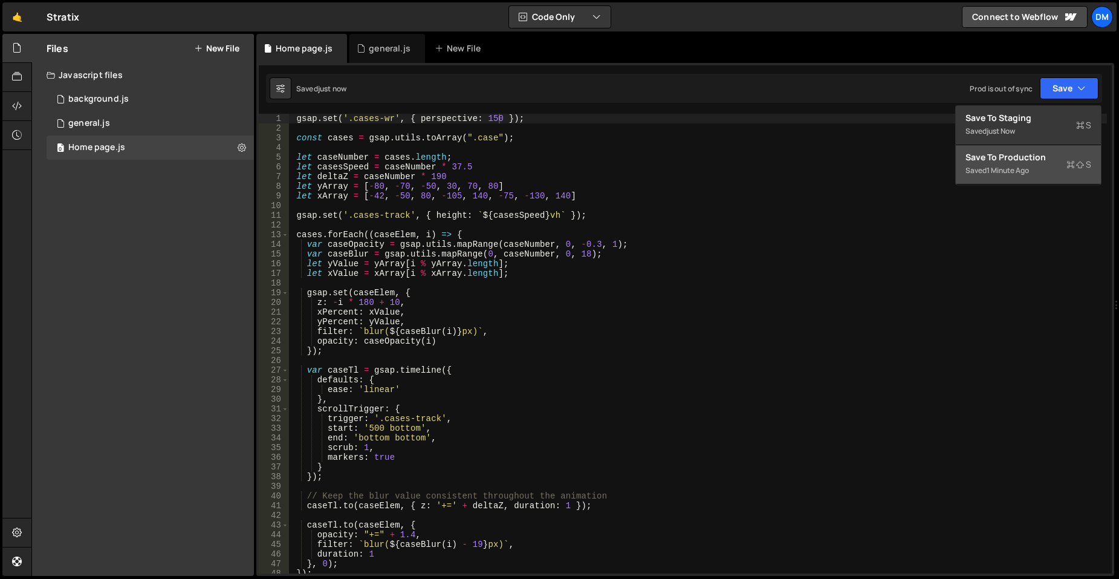
click at [1028, 153] on div "Save to Production S" at bounding box center [1029, 157] width 126 height 12
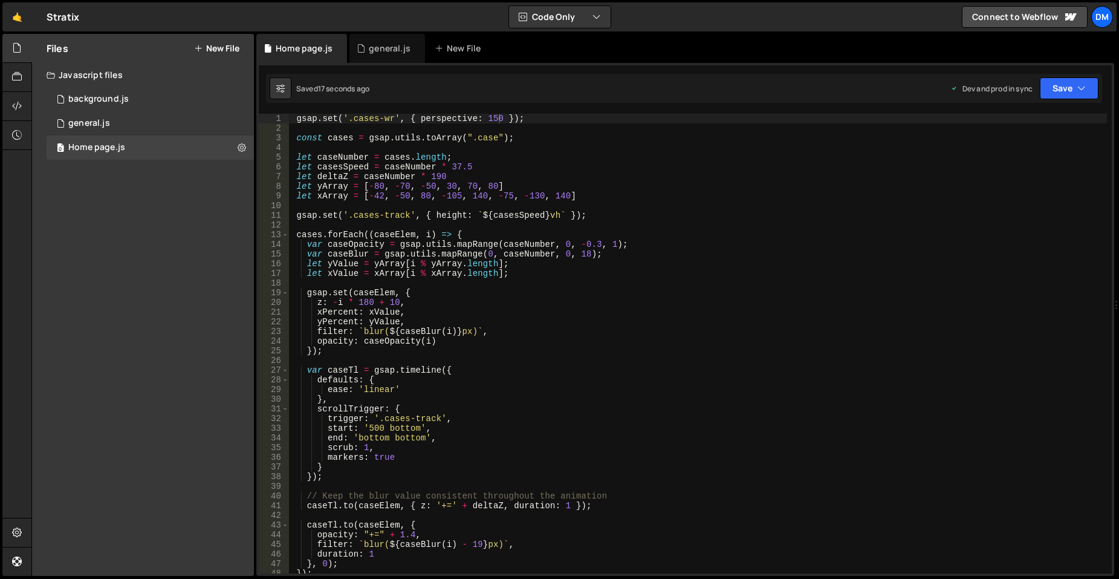
click at [487, 118] on div "gsap . set ( '.cases-wr' , { perspective : 150 }) ; const cases = gsap . utils …" at bounding box center [698, 353] width 818 height 479
drag, startPoint x: 1073, startPoint y: 90, endPoint x: 1066, endPoint y: 105, distance: 16.8
click at [1073, 90] on button "Save" at bounding box center [1069, 88] width 59 height 22
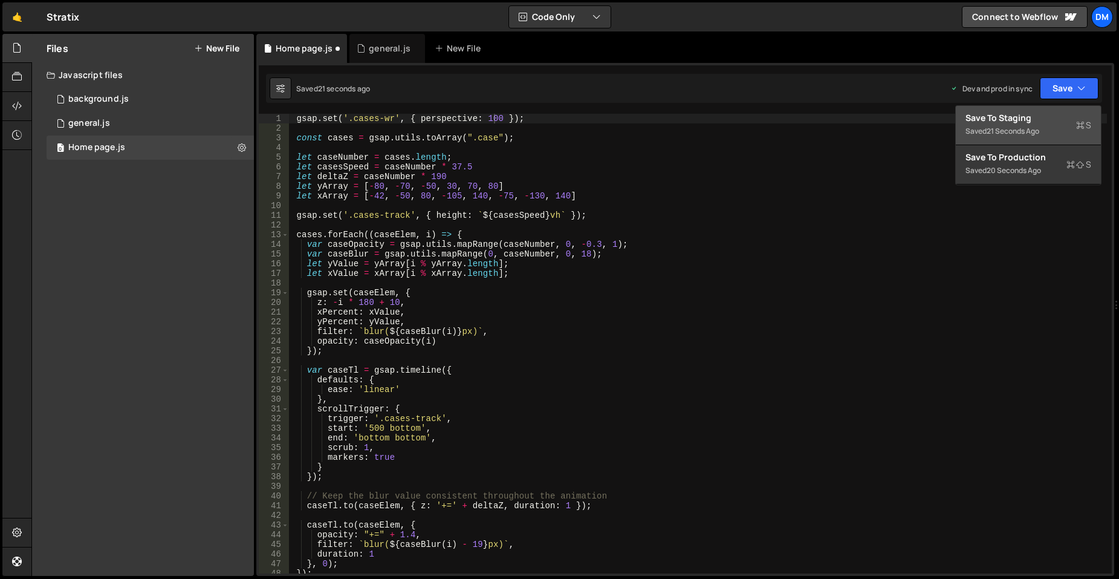
click at [1050, 120] on div "Save to Staging S" at bounding box center [1029, 118] width 126 height 12
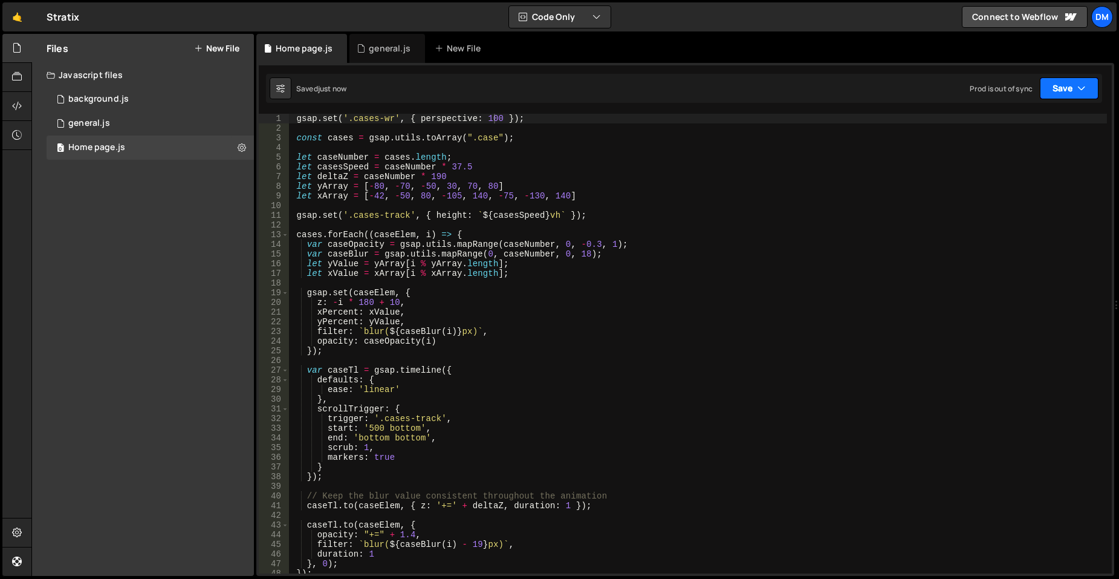
click at [1065, 90] on button "Save" at bounding box center [1069, 88] width 59 height 22
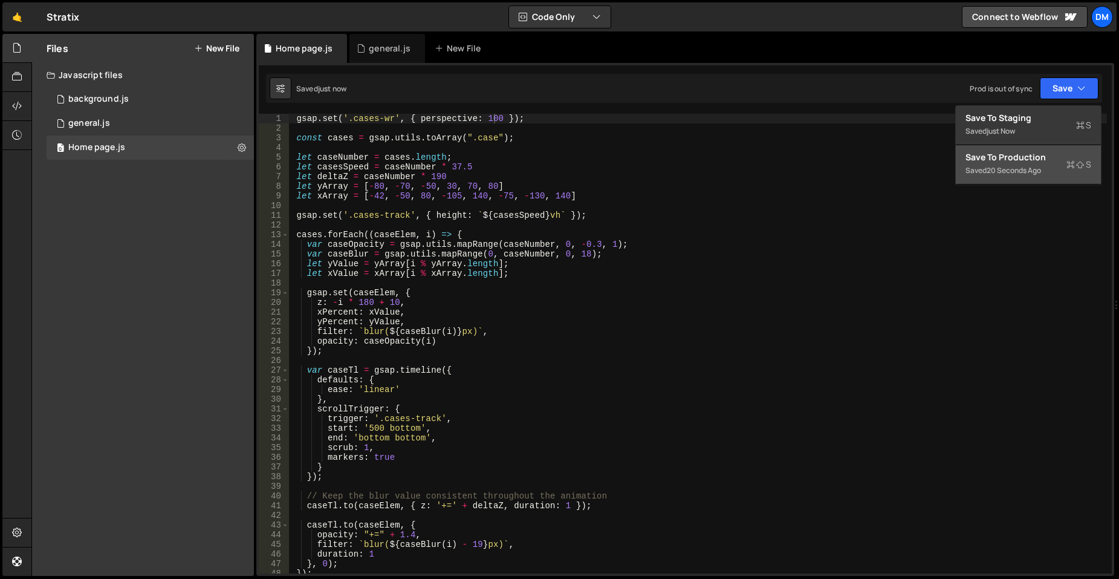
click at [1029, 159] on div "Save to Production S" at bounding box center [1029, 157] width 126 height 12
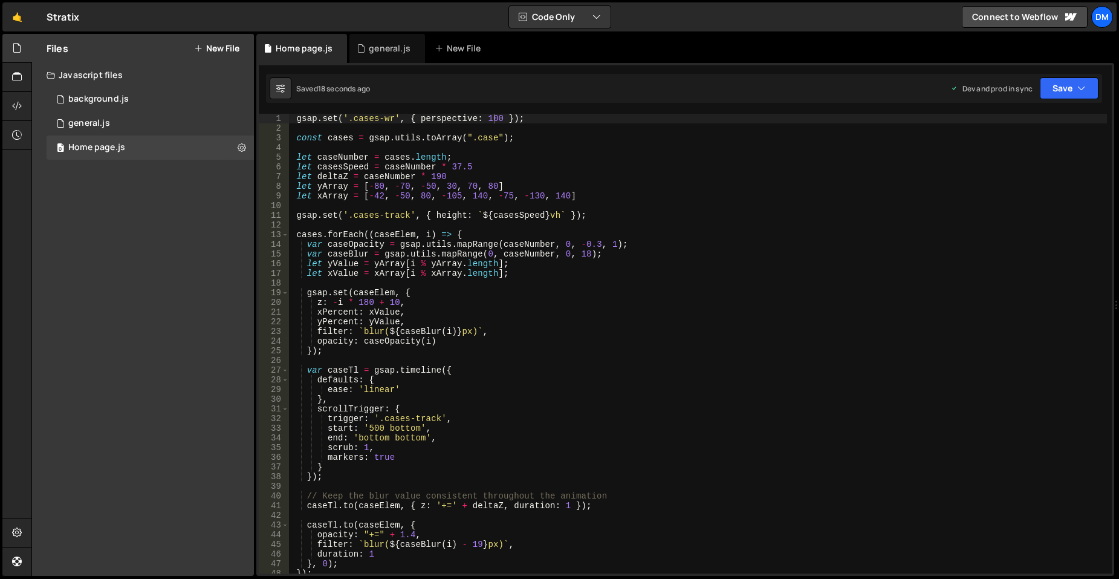
click at [489, 113] on div "1 Type cmd + s to save your Javascript file. הההההההההההההההההההההההההההההההההה…" at bounding box center [685, 319] width 858 height 513
click at [489, 119] on div "gsap . set ( '.cases-wr' , { perspective : 100 }) ; const cases = gsap . utils …" at bounding box center [698, 353] width 818 height 479
click at [641, 115] on div "gsap . set ( '.cases-wr' , { perspective : 180 }) ; const cases = gsap . utils …" at bounding box center [698, 353] width 818 height 479
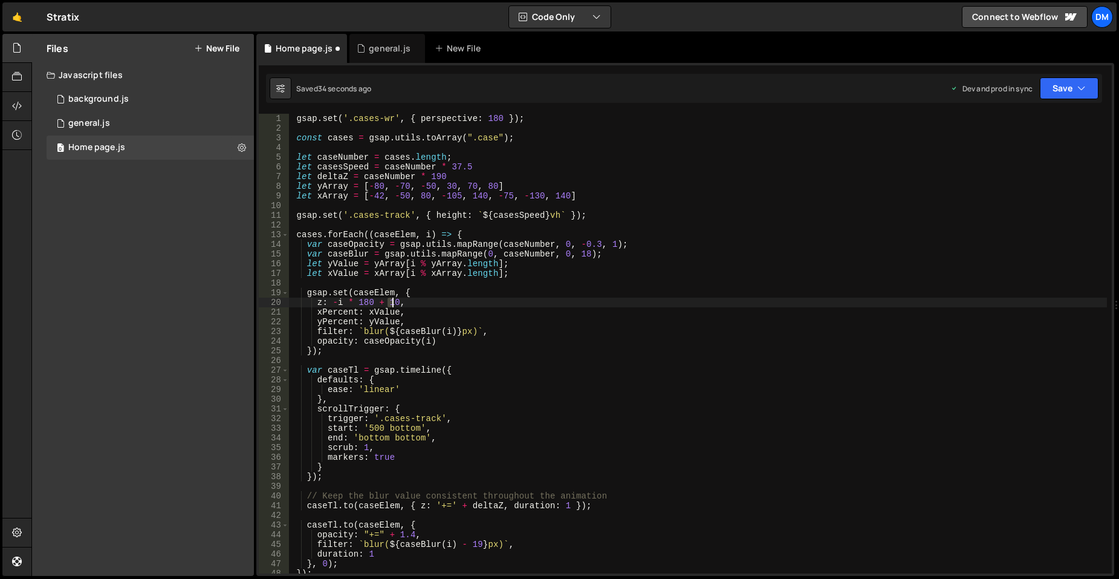
click at [393, 303] on div "gsap . set ( '.cases-wr' , { perspective : 180 }) ; const cases = gsap . utils …" at bounding box center [698, 353] width 818 height 479
click at [747, 230] on div "gsap . set ( '.cases-wr' , { perspective : 180 }) ; const cases = gsap . utils …" at bounding box center [698, 353] width 818 height 479
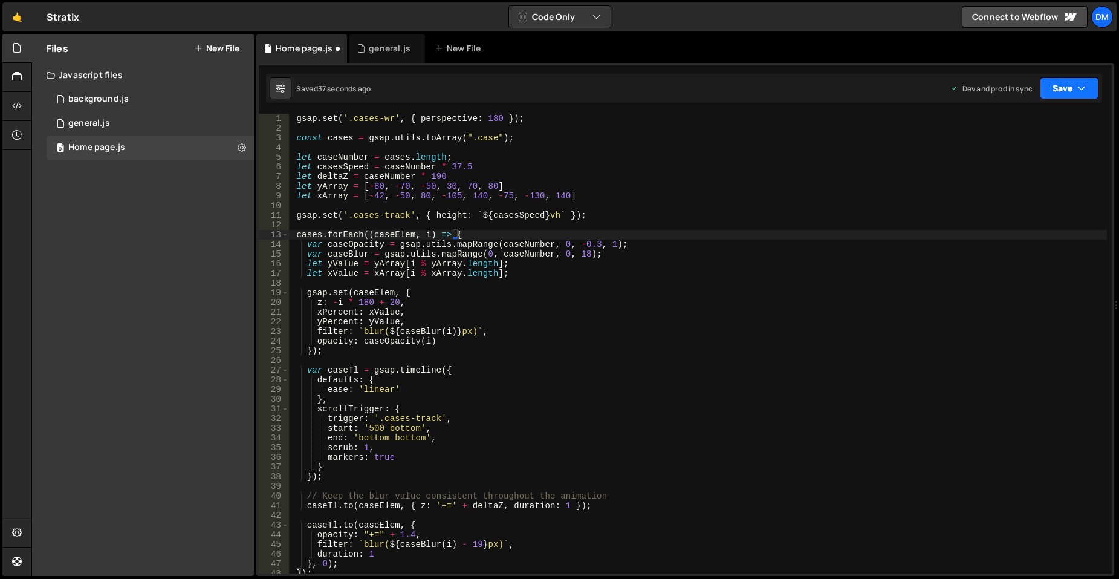
drag, startPoint x: 1054, startPoint y: 91, endPoint x: 1050, endPoint y: 101, distance: 11.1
click at [1054, 91] on button "Save" at bounding box center [1069, 88] width 59 height 22
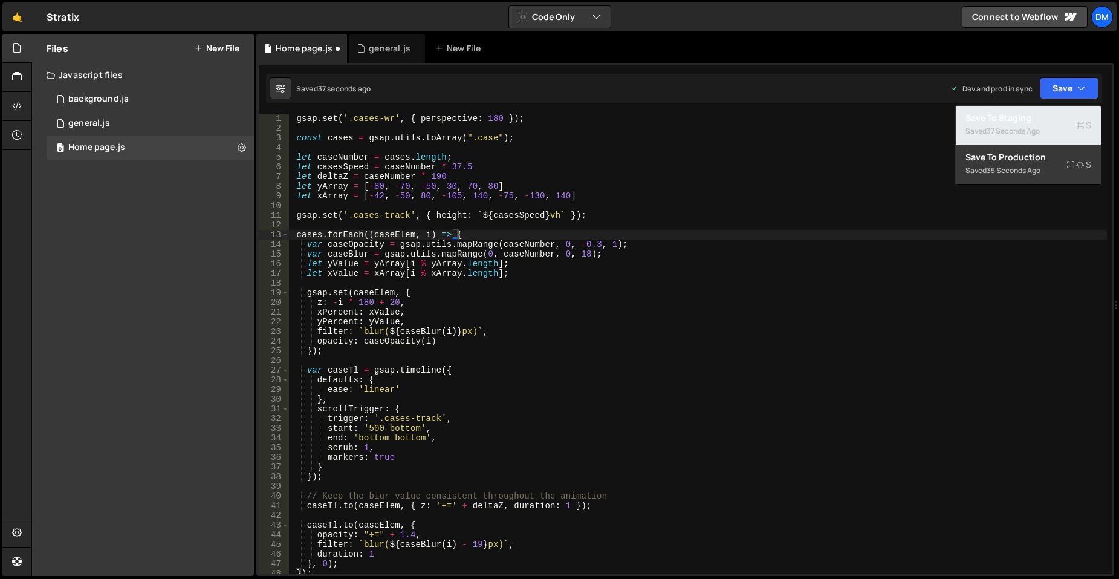
click at [1034, 125] on div "Saved 37 seconds ago" at bounding box center [1029, 131] width 126 height 15
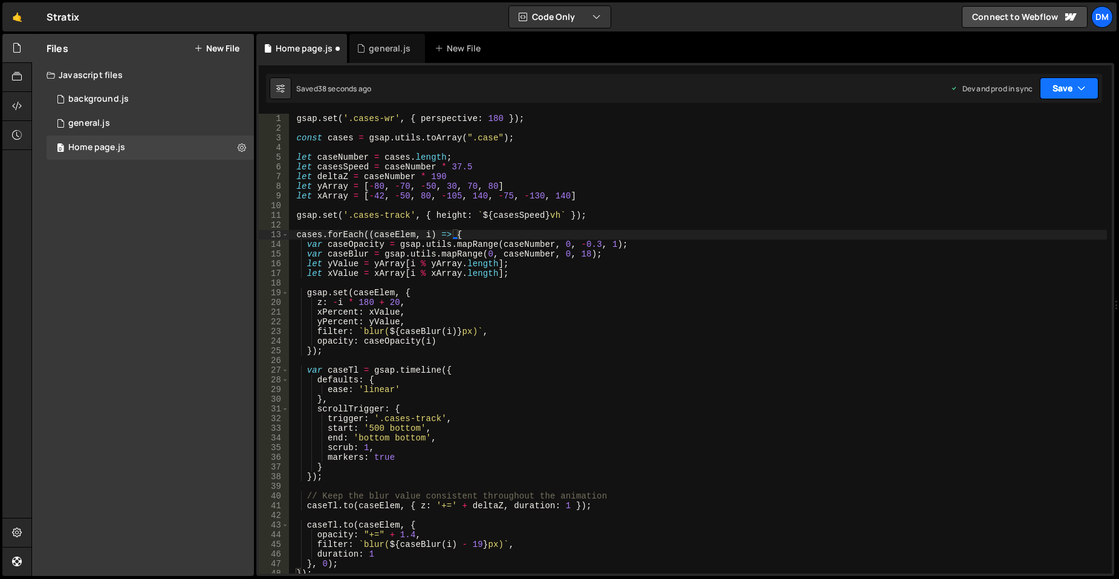
click at [1059, 89] on button "Save" at bounding box center [1069, 88] width 59 height 22
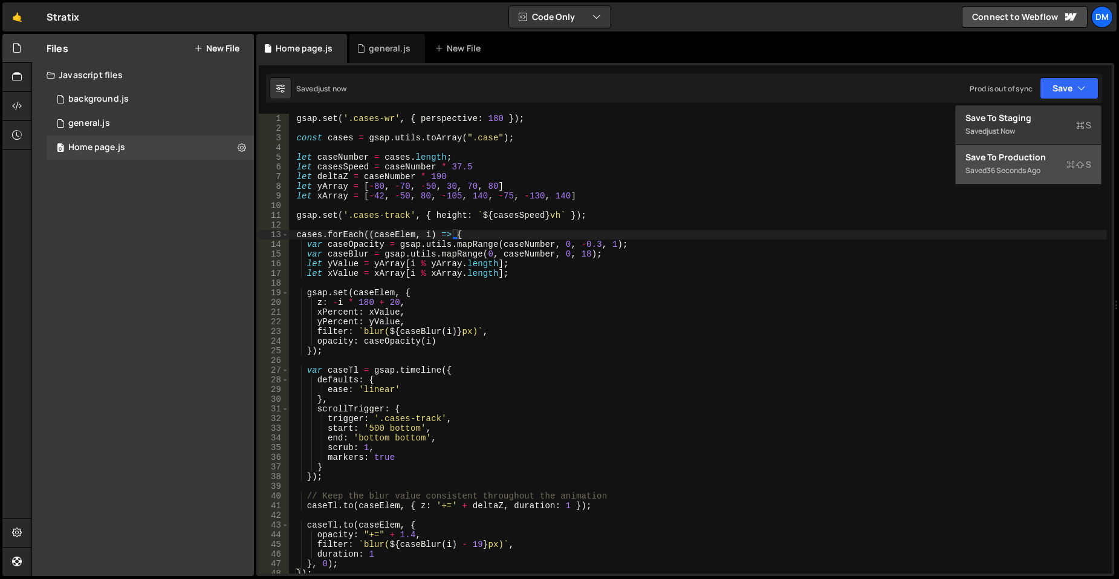
click at [1010, 161] on div "Save to Production S" at bounding box center [1029, 157] width 126 height 12
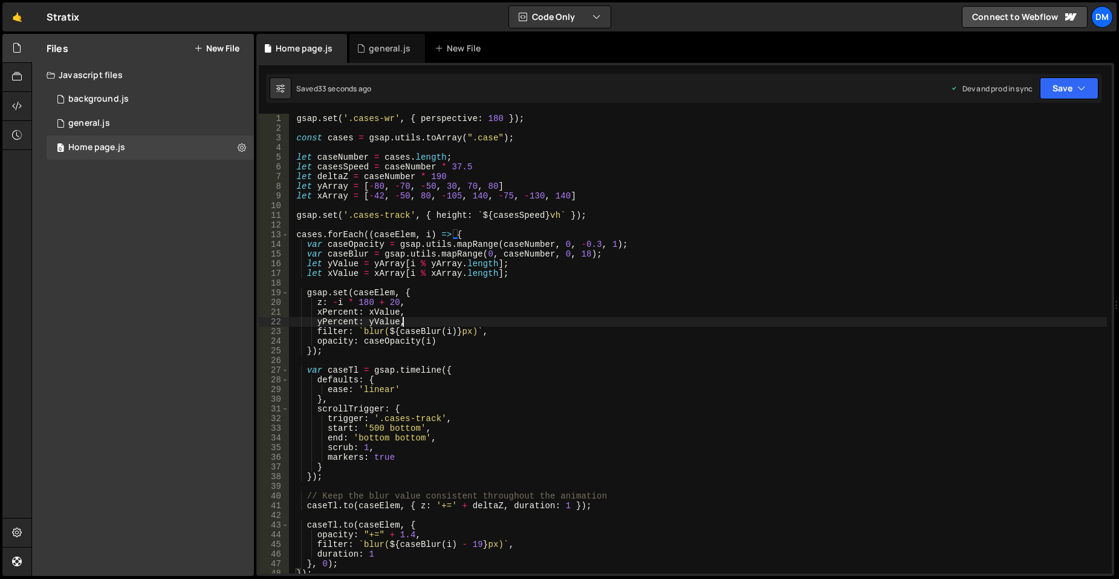
click at [523, 317] on div "gsap . set ( '.cases-wr' , { perspective : 180 }) ; const cases = gsap . utils …" at bounding box center [698, 353] width 818 height 479
drag, startPoint x: 388, startPoint y: 302, endPoint x: 397, endPoint y: 302, distance: 8.5
click at [397, 302] on div "gsap . set ( '.cases-wr' , { perspective : 180 }) ; const cases = gsap . utils …" at bounding box center [698, 353] width 818 height 479
click at [797, 198] on div "gsap . set ( '.cases-wr' , { perspective : 180 }) ; const cases = gsap . utils …" at bounding box center [698, 353] width 818 height 479
click at [1060, 91] on button "Save" at bounding box center [1069, 88] width 59 height 22
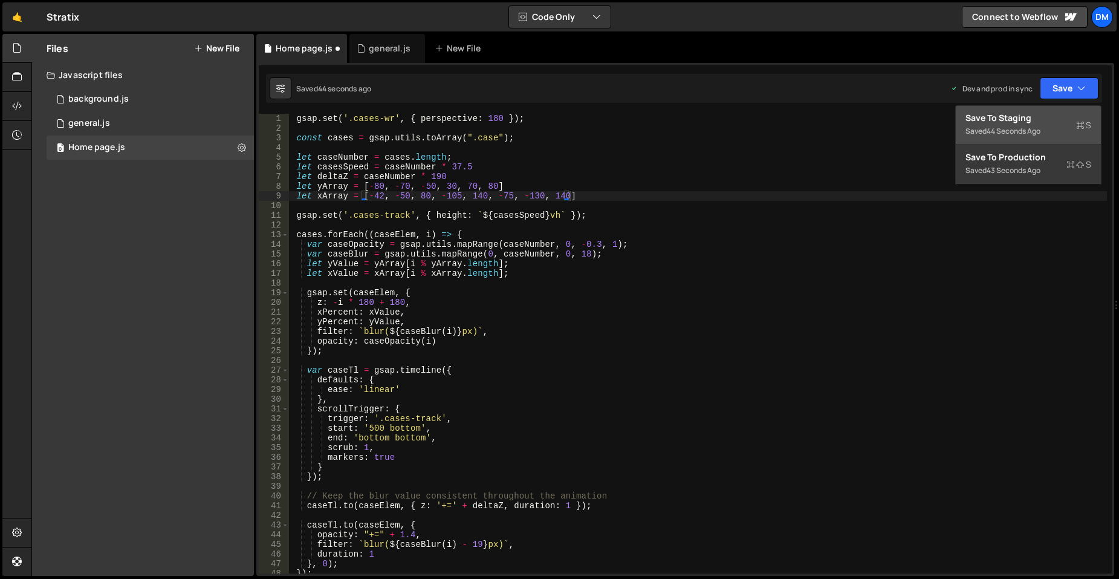
click at [1043, 119] on div "Save to Staging S" at bounding box center [1029, 118] width 126 height 12
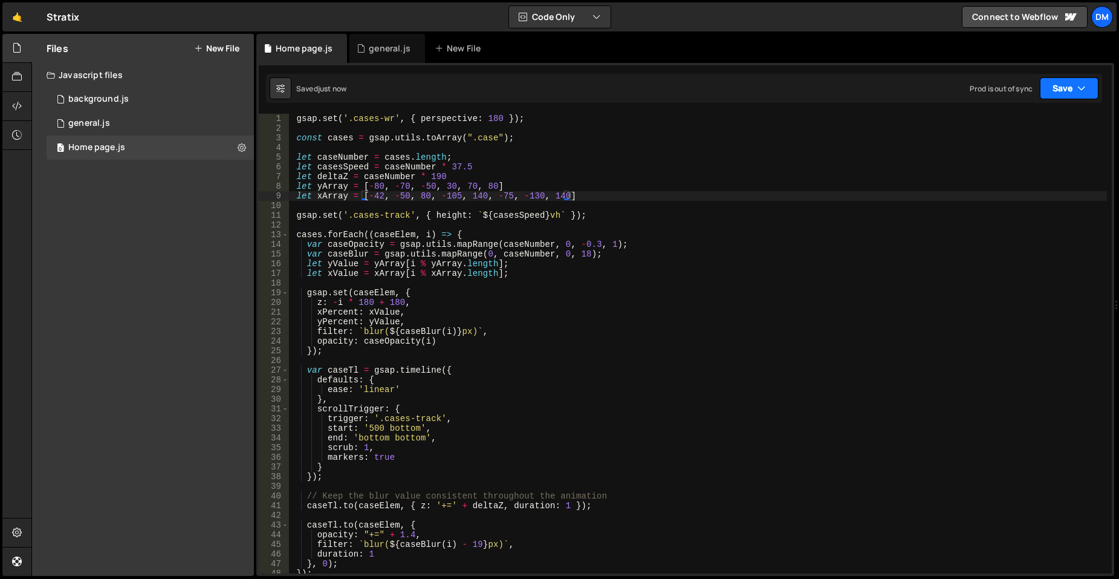
click at [1064, 91] on button "Save" at bounding box center [1069, 88] width 59 height 22
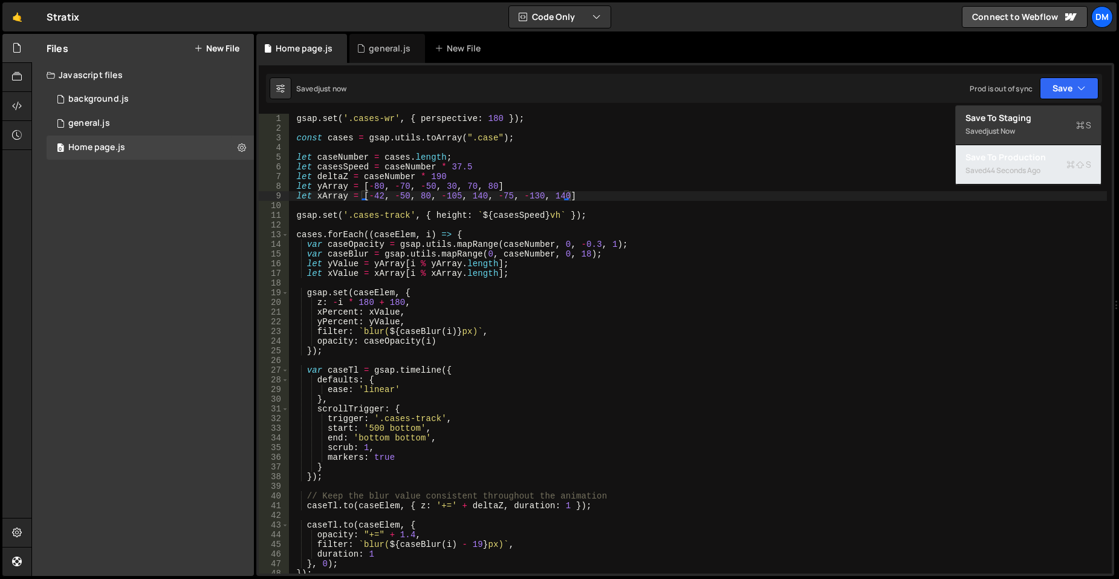
click at [1012, 164] on div "Saved 44 seconds ago" at bounding box center [1029, 170] width 126 height 15
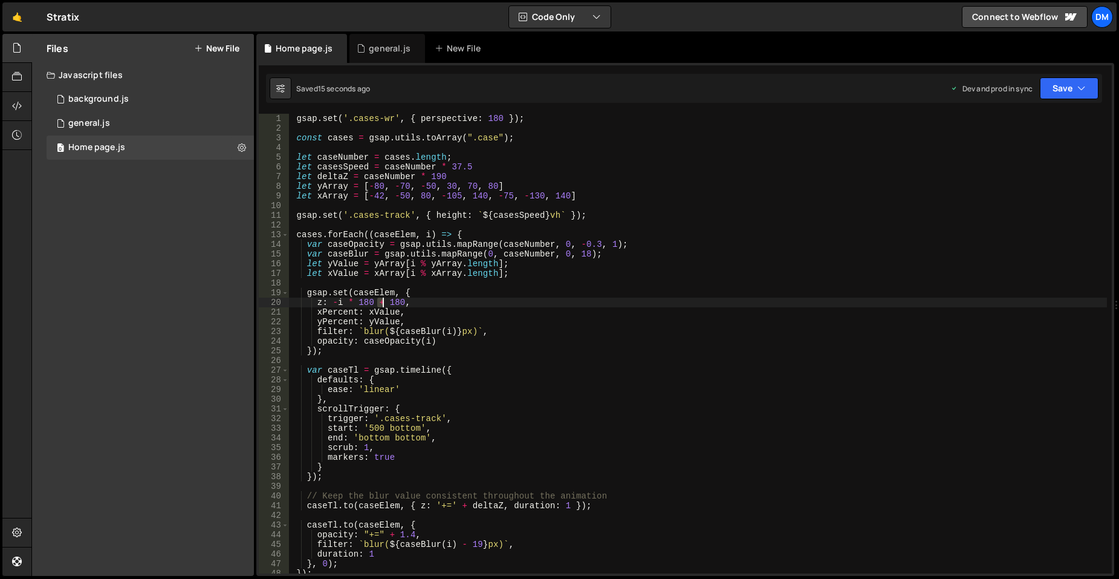
drag, startPoint x: 377, startPoint y: 301, endPoint x: 383, endPoint y: 302, distance: 6.1
click at [383, 302] on div "gsap . set ( '.cases-wr' , { perspective : 180 }) ; const cases = gsap . utils …" at bounding box center [698, 353] width 818 height 479
click at [809, 230] on div "gsap . set ( '.cases-wr' , { perspective : 180 }) ; const cases = gsap . utils …" at bounding box center [698, 353] width 818 height 479
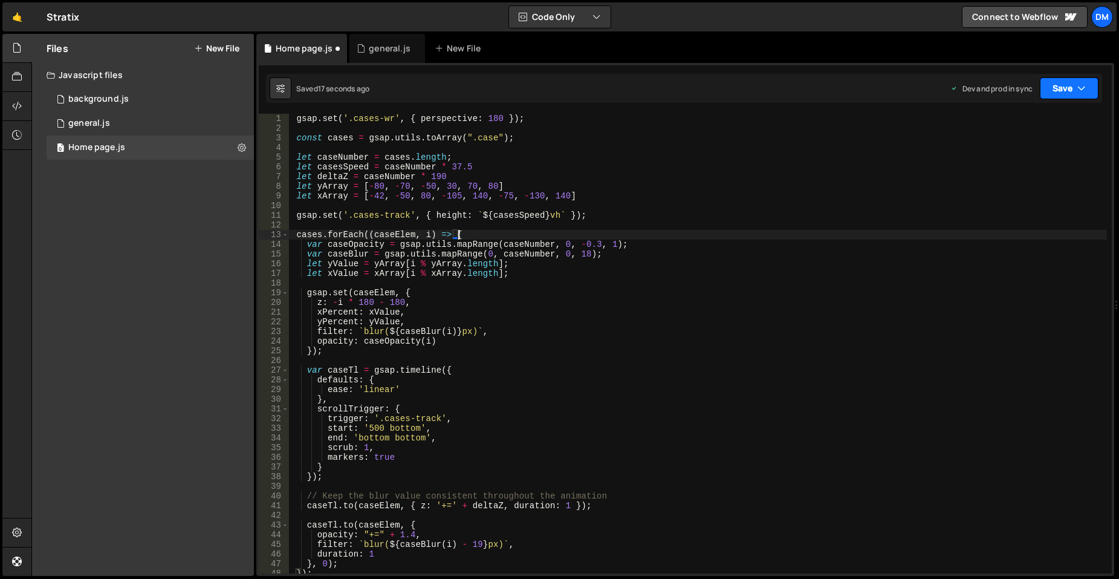
click at [1068, 93] on button "Save" at bounding box center [1069, 88] width 59 height 22
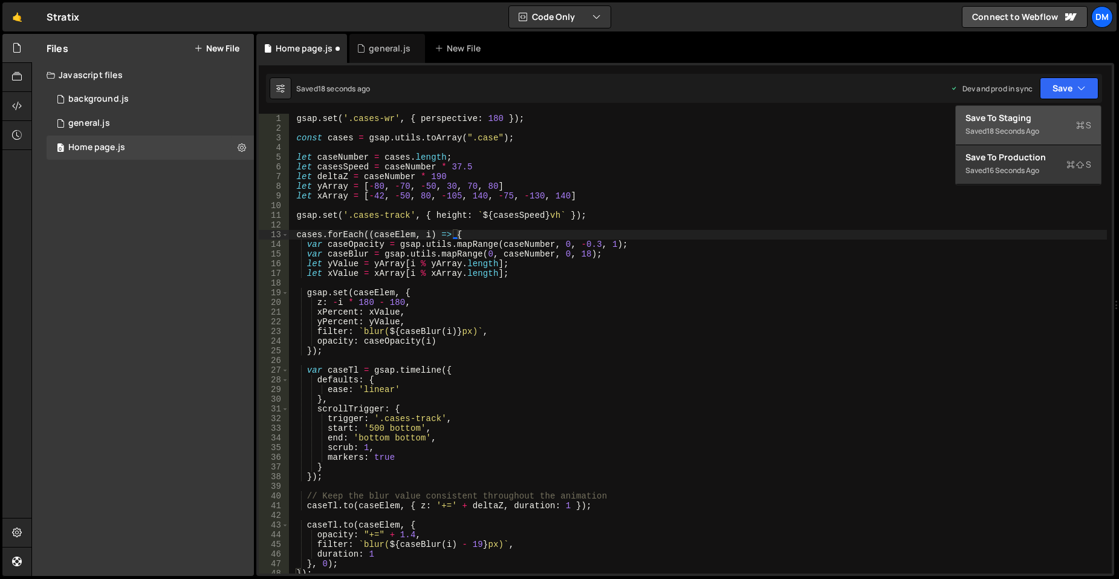
click at [1029, 117] on div "Save to Staging S" at bounding box center [1029, 118] width 126 height 12
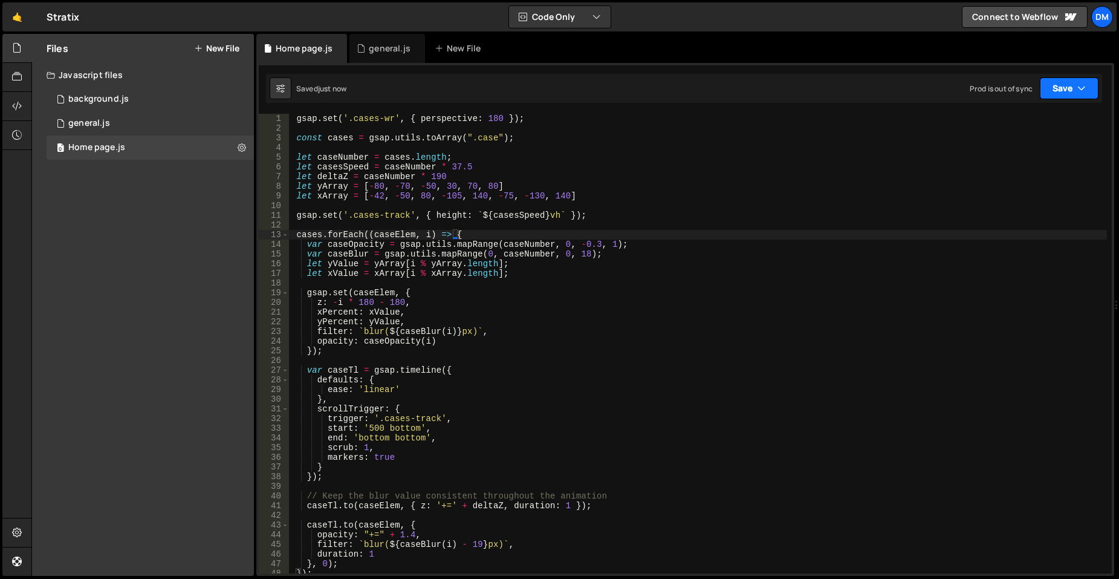
click at [1065, 84] on button "Save" at bounding box center [1069, 88] width 59 height 22
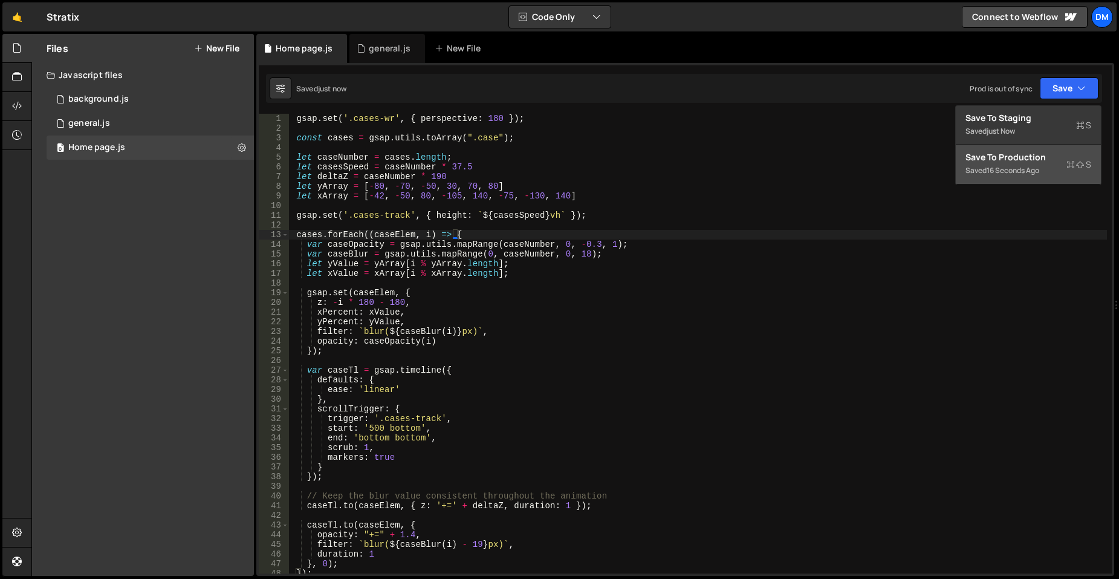
click at [1021, 151] on div "Save to Production S" at bounding box center [1029, 157] width 126 height 12
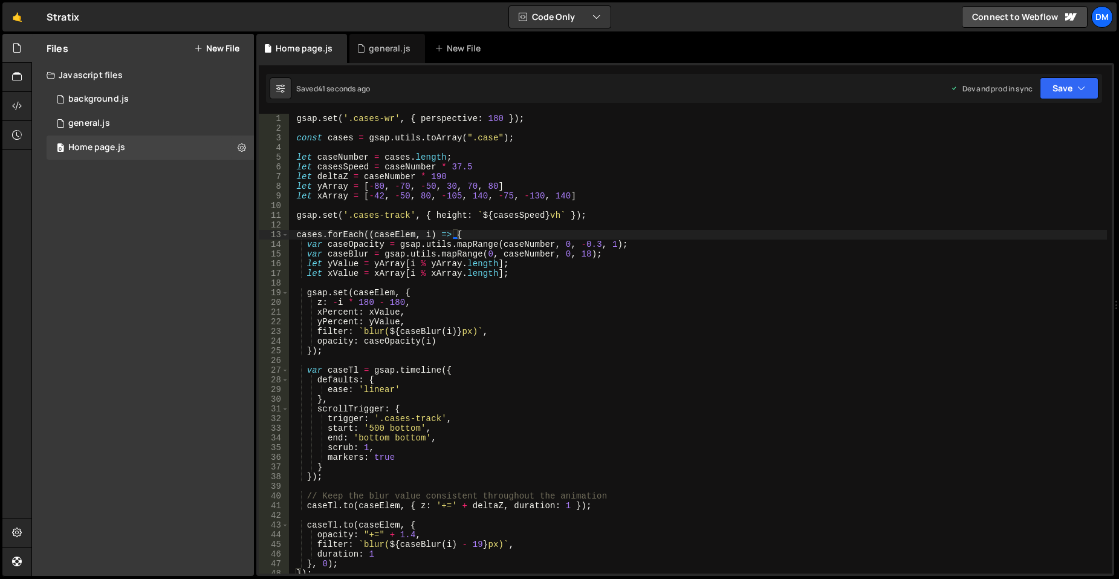
click at [395, 297] on div "gsap . set ( '.cases-wr' , { perspective : 180 }) ; const cases = gsap . utils …" at bounding box center [698, 353] width 818 height 479
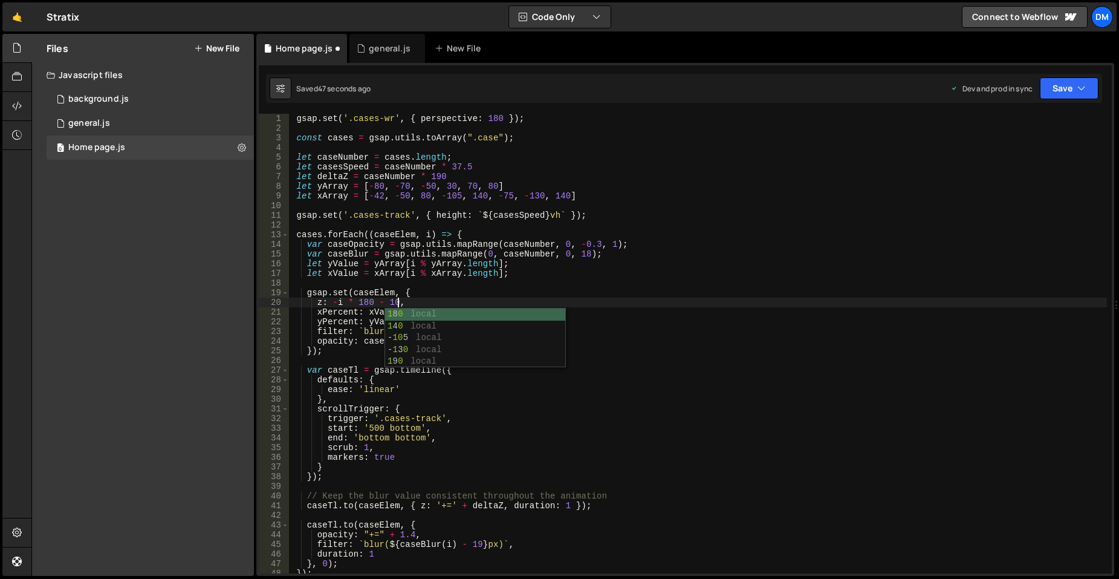
scroll to position [0, 7]
click at [1062, 100] on div "Saved 48 seconds ago Dev and prod in sync Upgrade to Edit Save Save to Staging …" at bounding box center [684, 88] width 836 height 29
click at [1064, 94] on button "Save" at bounding box center [1069, 88] width 59 height 22
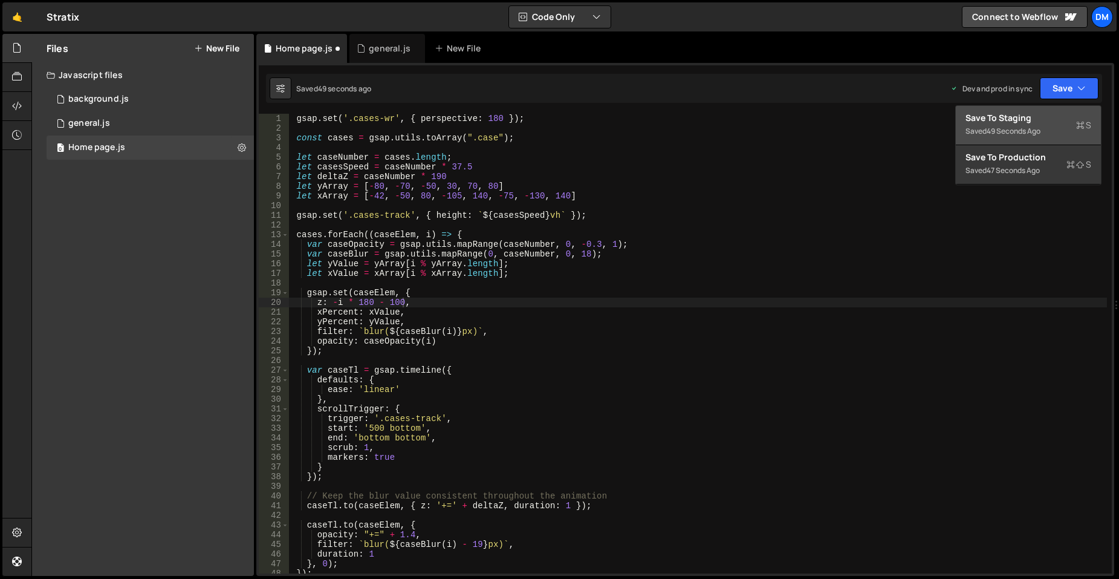
click at [1050, 116] on div "Save to Staging S" at bounding box center [1029, 118] width 126 height 12
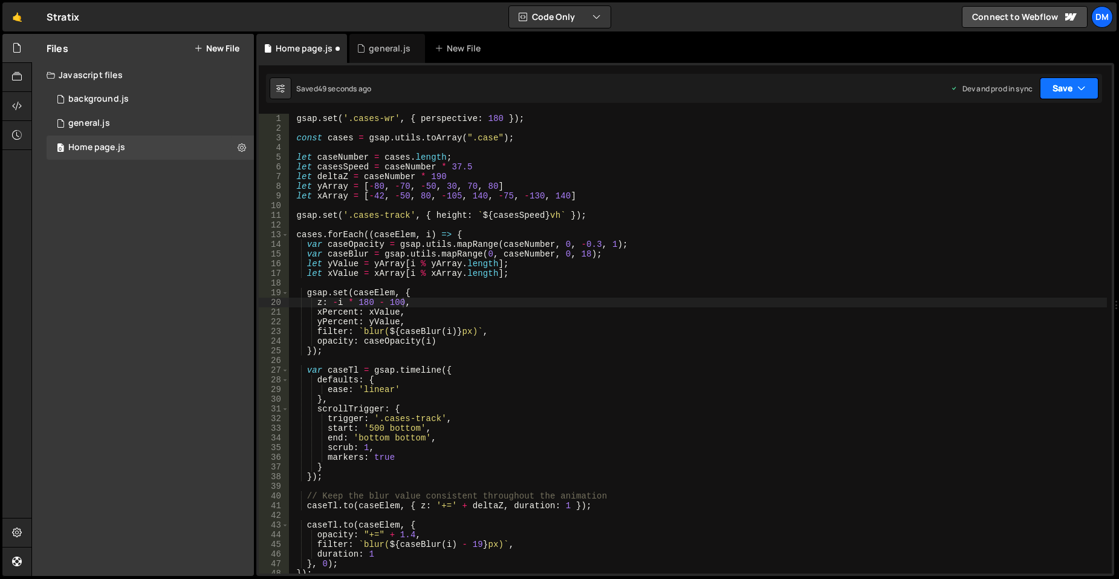
click at [1084, 91] on icon "button" at bounding box center [1082, 88] width 8 height 12
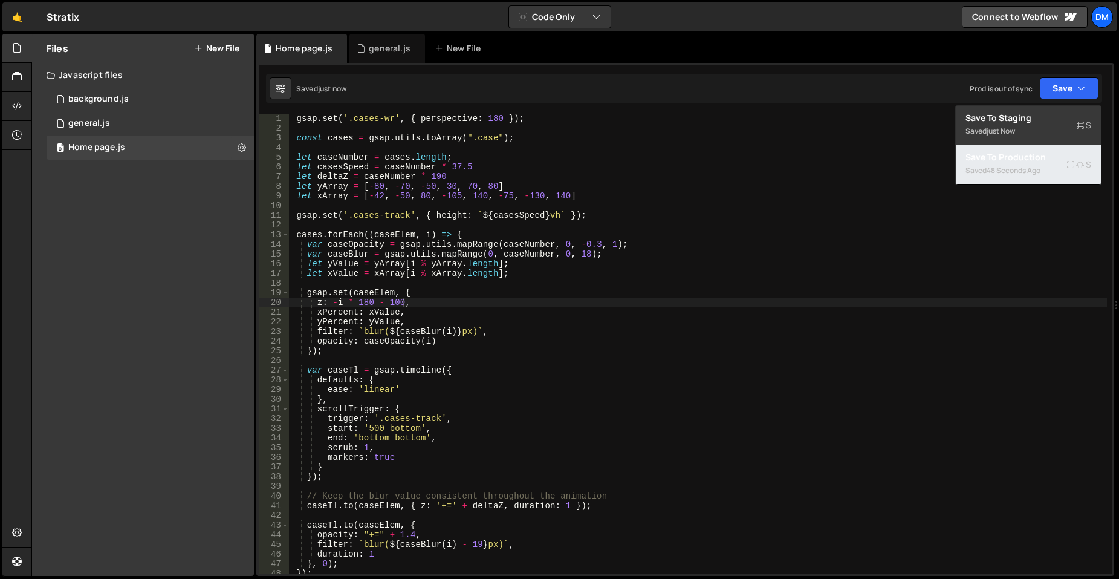
click at [1017, 162] on div "Save to Production S" at bounding box center [1029, 157] width 126 height 12
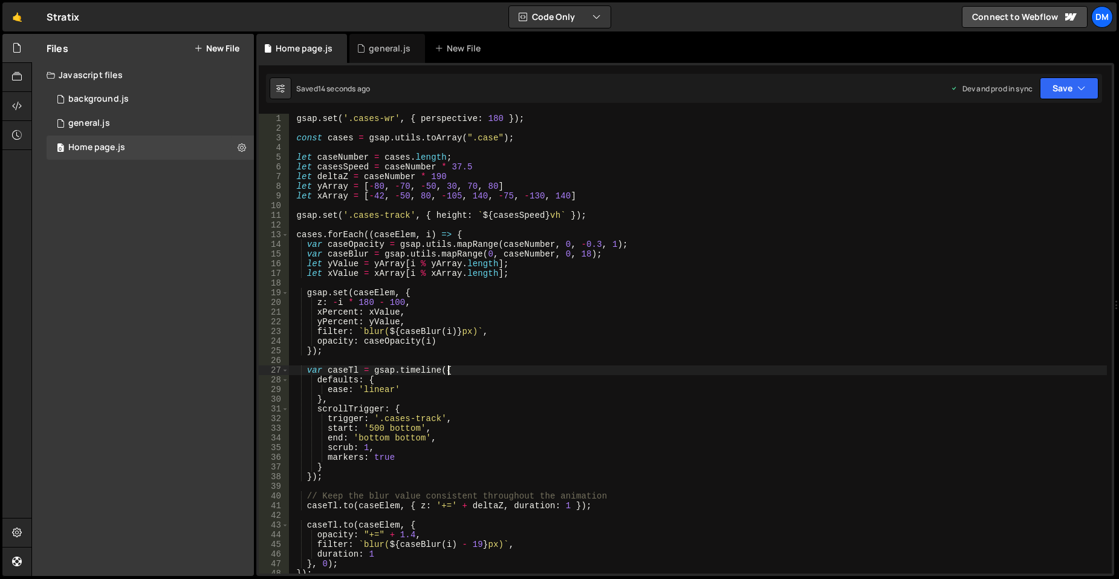
click at [473, 366] on div "gsap . set ( '.cases-wr' , { perspective : 180 }) ; const cases = gsap . utils …" at bounding box center [698, 353] width 818 height 479
click at [396, 302] on div "gsap . set ( '.cases-wr' , { perspective : 180 }) ; const cases = gsap . utils …" at bounding box center [698, 353] width 818 height 479
click at [1067, 86] on button "Save" at bounding box center [1069, 88] width 59 height 22
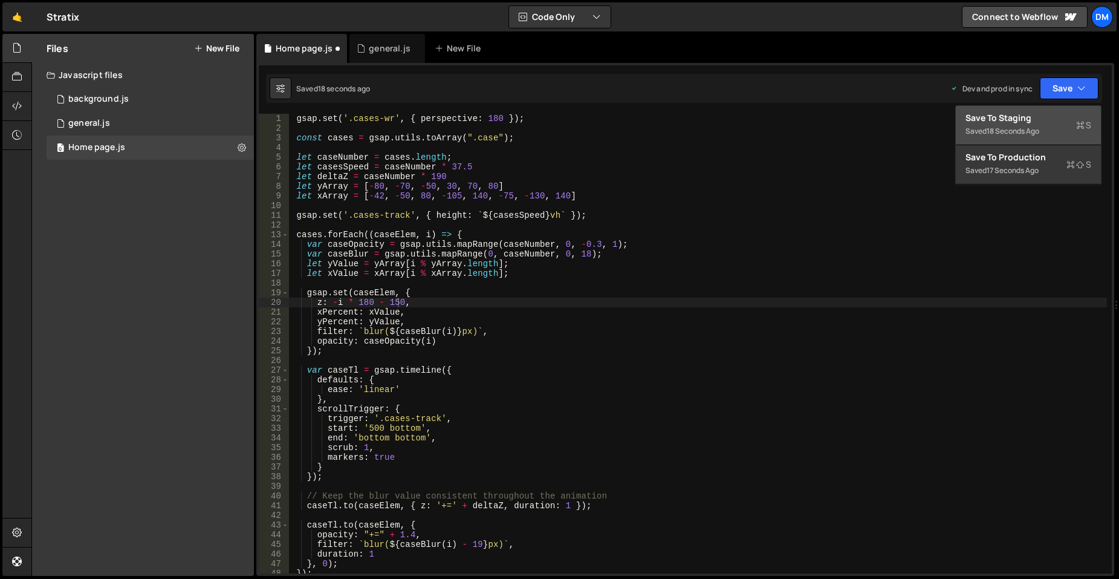
click at [1036, 118] on div "Save to Staging S" at bounding box center [1029, 118] width 126 height 12
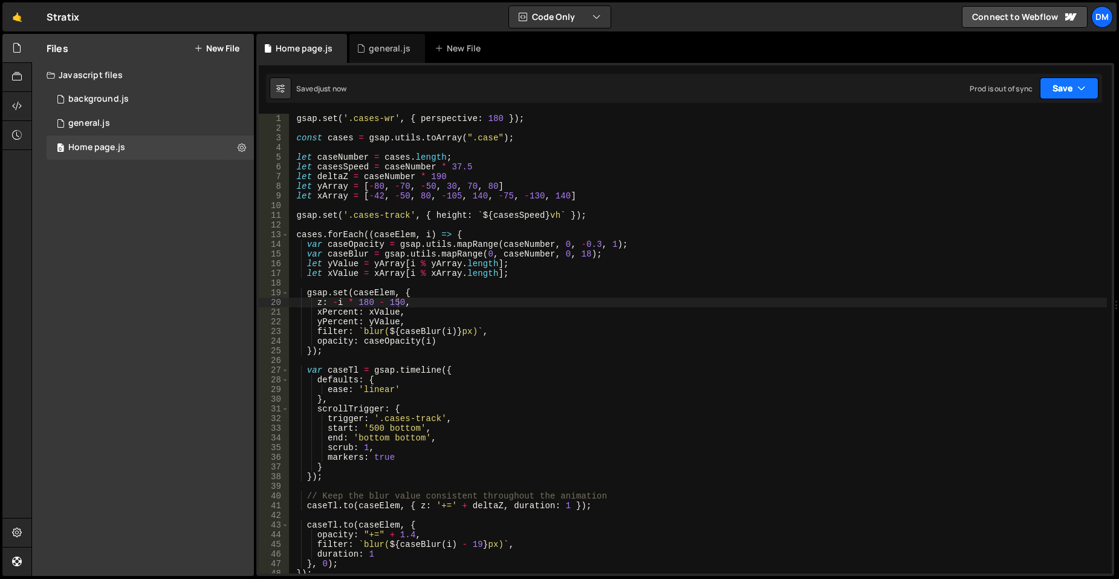
click at [1059, 96] on button "Save" at bounding box center [1069, 88] width 59 height 22
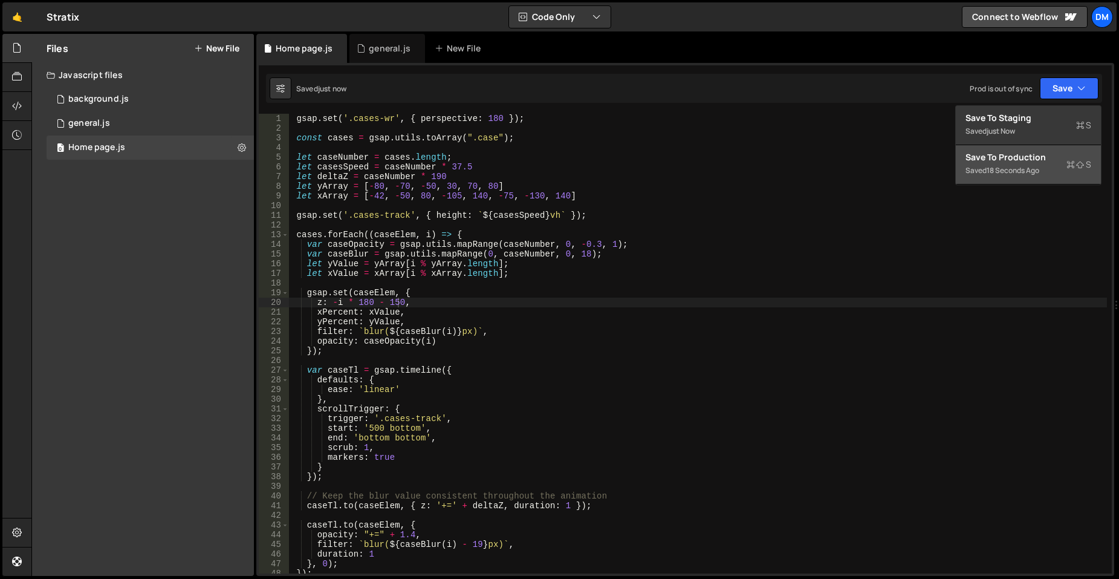
click at [1025, 164] on div "Saved 18 seconds ago" at bounding box center [1029, 170] width 126 height 15
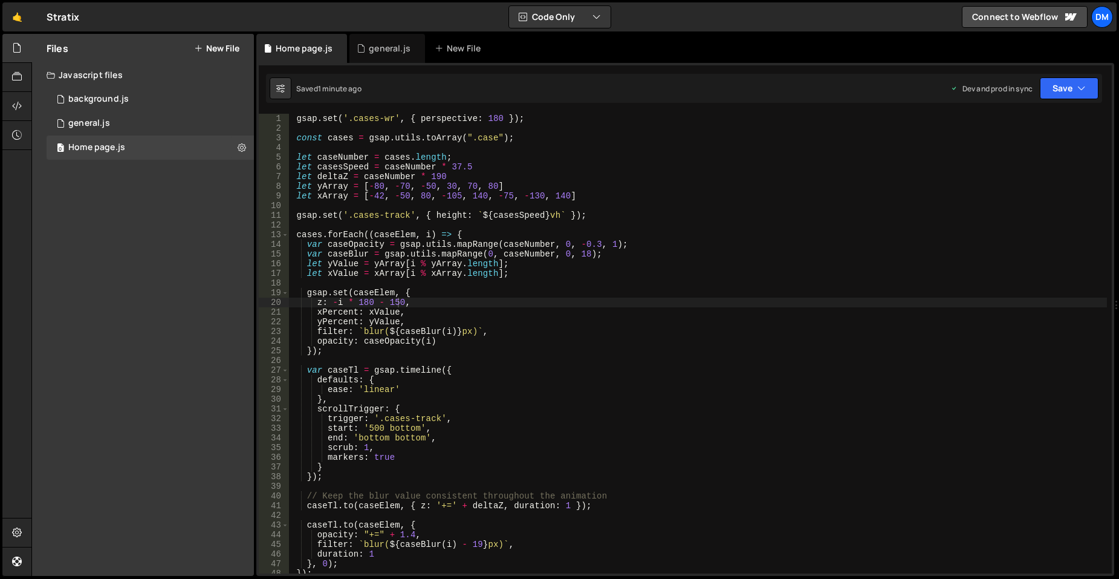
click at [510, 317] on div "gsap . set ( '.cases-wr' , { perspective : 180 }) ; const cases = gsap . utils …" at bounding box center [698, 353] width 818 height 479
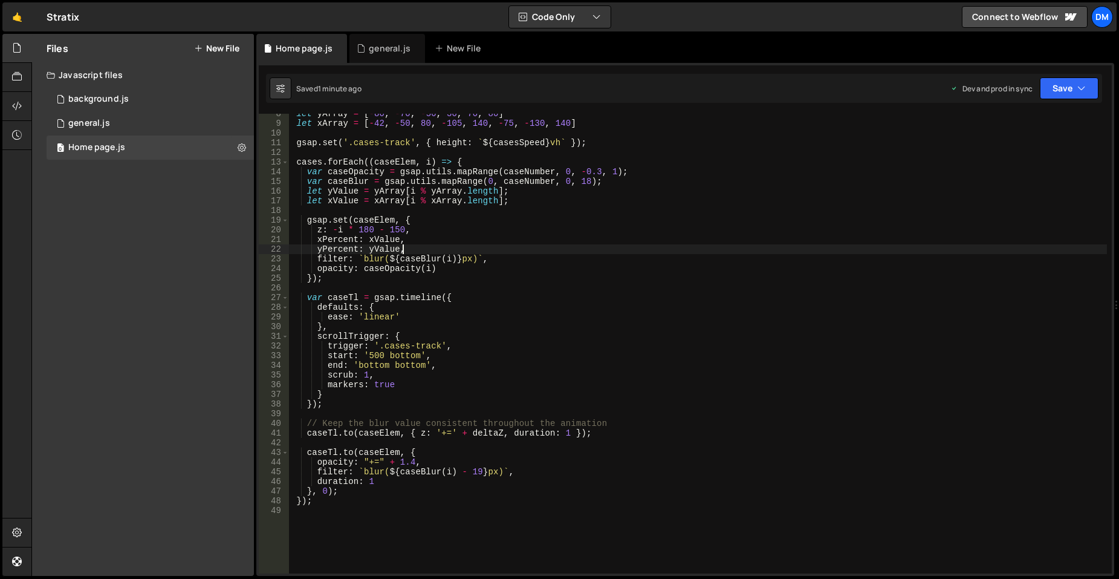
scroll to position [0, 0]
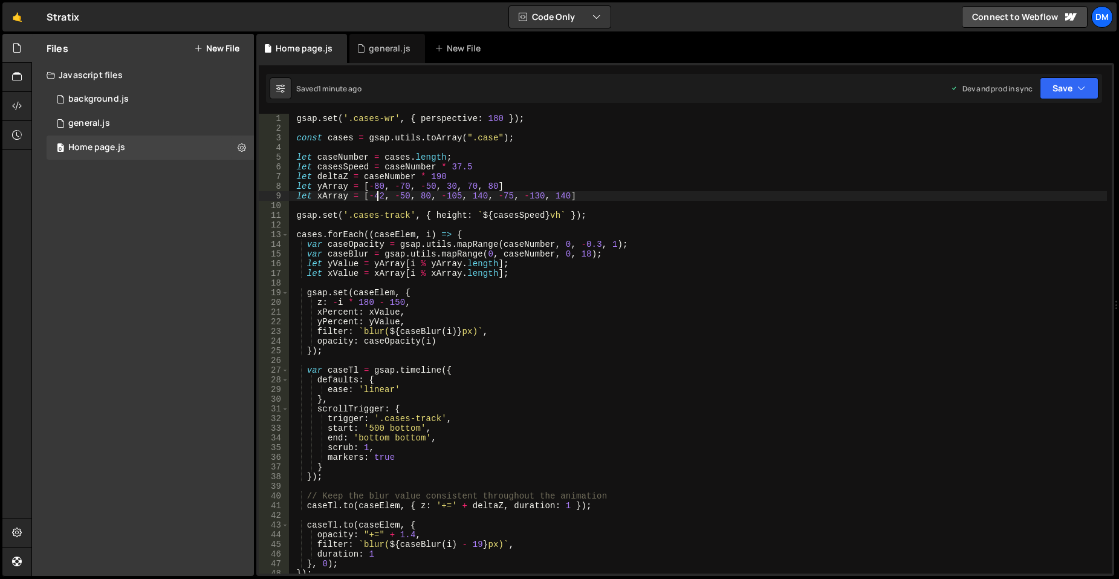
click at [379, 198] on div "gsap . set ( '.cases-wr' , { perspective : 180 }) ; const cases = gsap . utils …" at bounding box center [698, 353] width 818 height 479
click at [766, 234] on div "gsap . set ( '.cases-wr' , { perspective : 180 }) ; const cases = gsap . utils …" at bounding box center [698, 353] width 818 height 479
drag, startPoint x: 1063, startPoint y: 86, endPoint x: 1049, endPoint y: 103, distance: 21.9
click at [1063, 86] on button "Save" at bounding box center [1069, 88] width 59 height 22
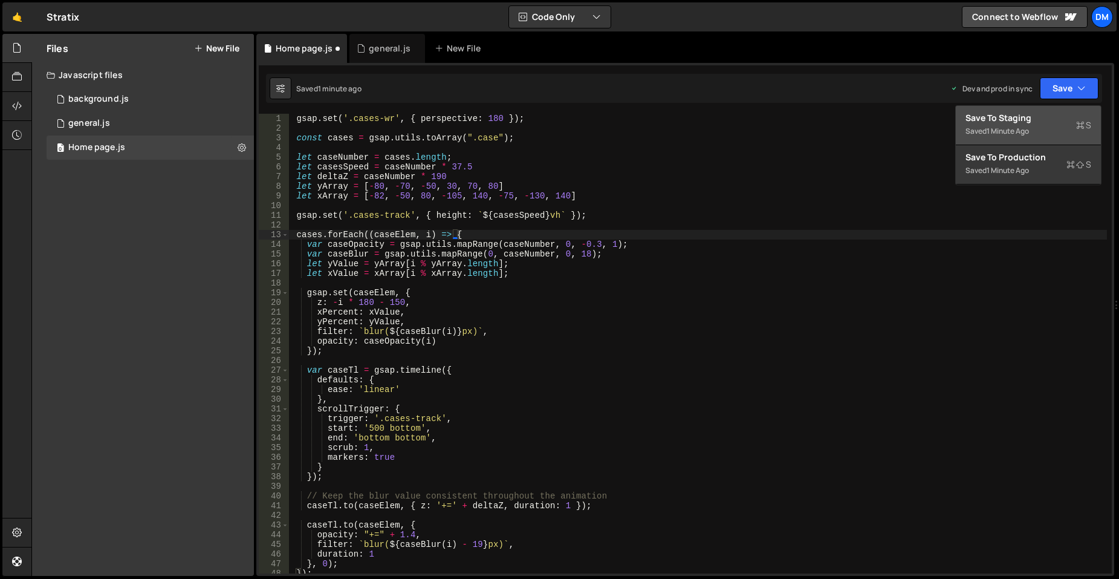
click at [1036, 117] on div "Save to Staging S" at bounding box center [1029, 118] width 126 height 12
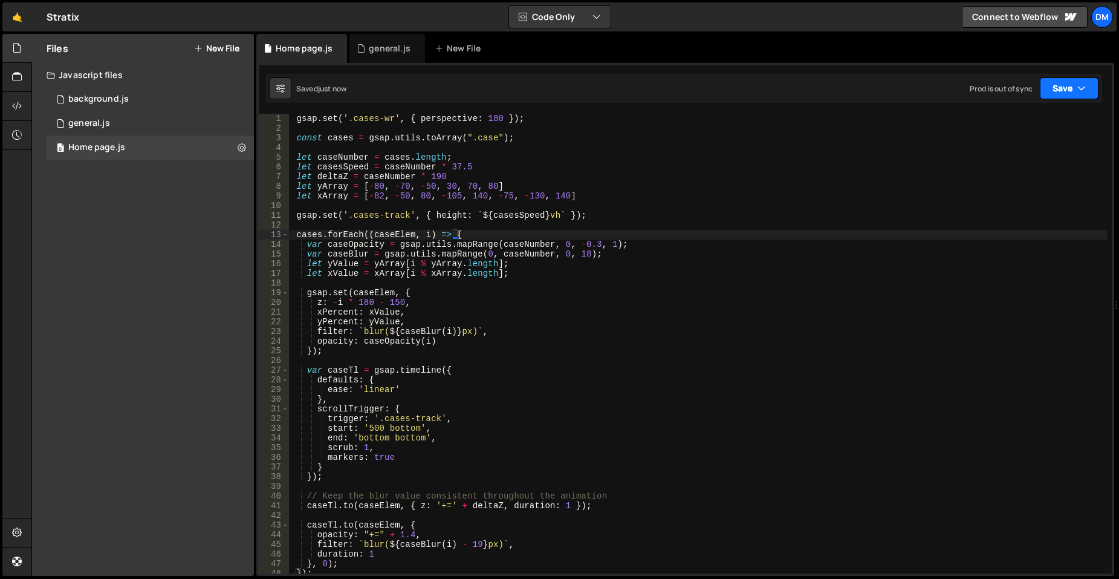
click at [1064, 82] on button "Save" at bounding box center [1069, 88] width 59 height 22
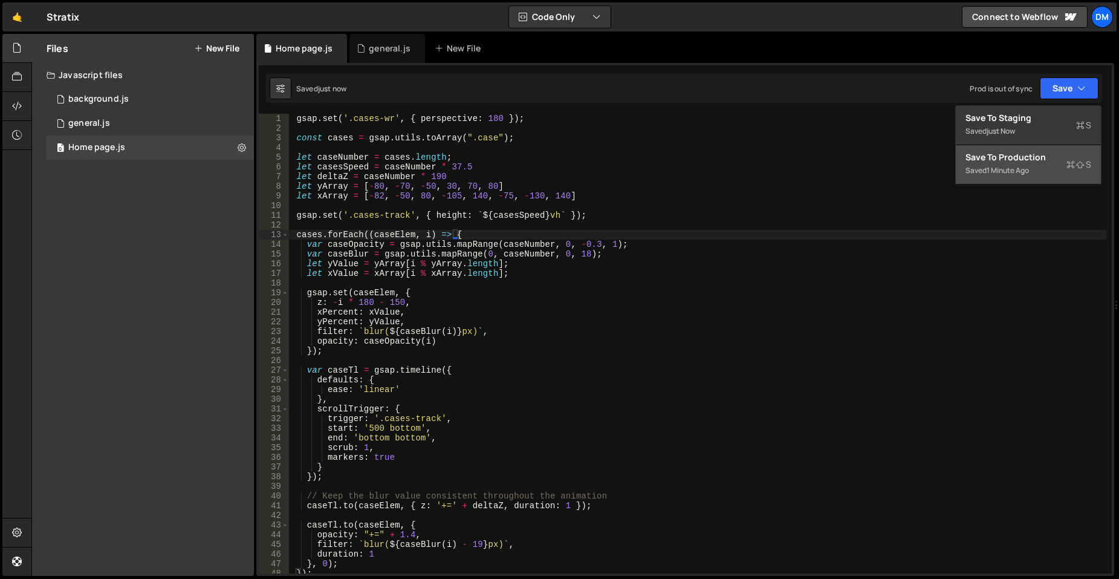
click at [1014, 166] on div "1 minute ago" at bounding box center [1008, 170] width 42 height 10
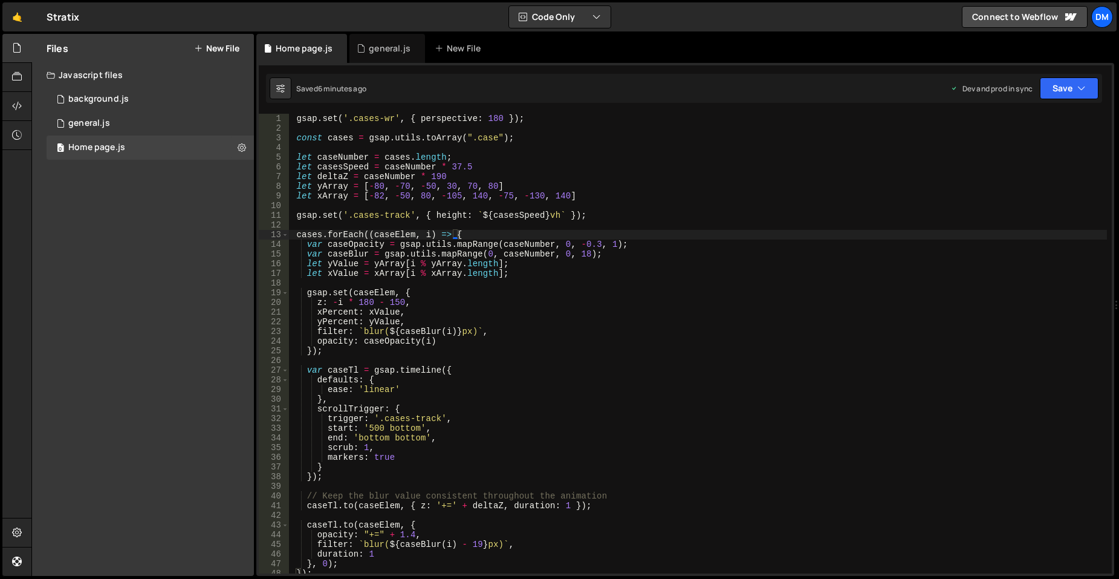
click at [435, 342] on div "gsap . set ( '.cases-wr' , { perspective : 180 }) ; const cases = gsap . utils …" at bounding box center [698, 353] width 818 height 479
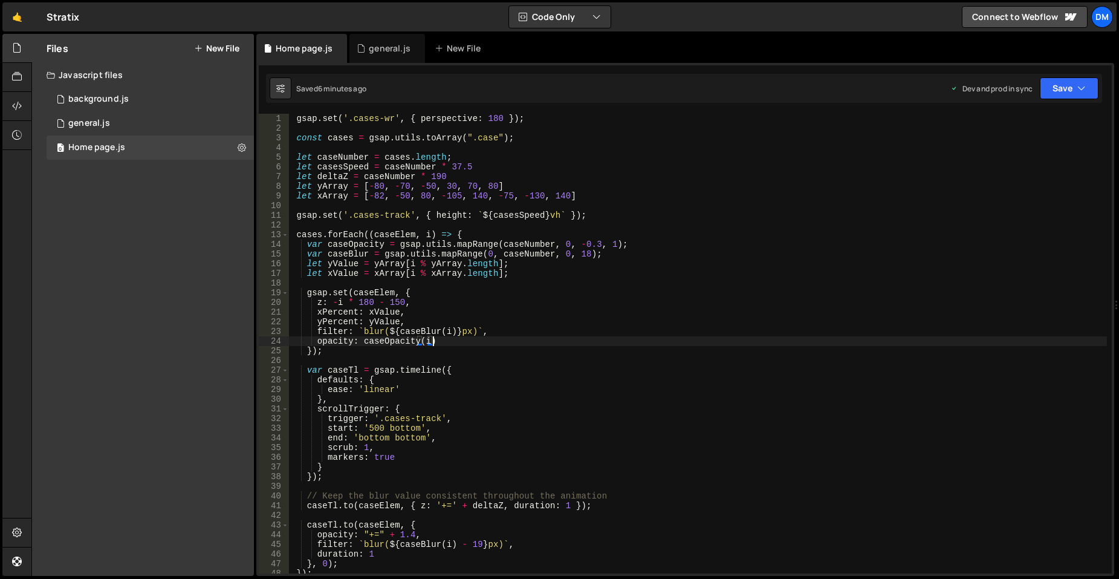
click at [362, 429] on div "gsap . set ( '.cases-wr' , { perspective : 180 }) ; const cases = gsap . utils …" at bounding box center [698, 353] width 818 height 479
click at [371, 429] on div "gsap . set ( '.cases-wr' , { perspective : 180 }) ; const cases = gsap . utils …" at bounding box center [698, 353] width 818 height 479
click at [589, 351] on div "gsap . set ( '.cases-wr' , { perspective : 180 }) ; const cases = gsap . utils …" at bounding box center [698, 353] width 818 height 479
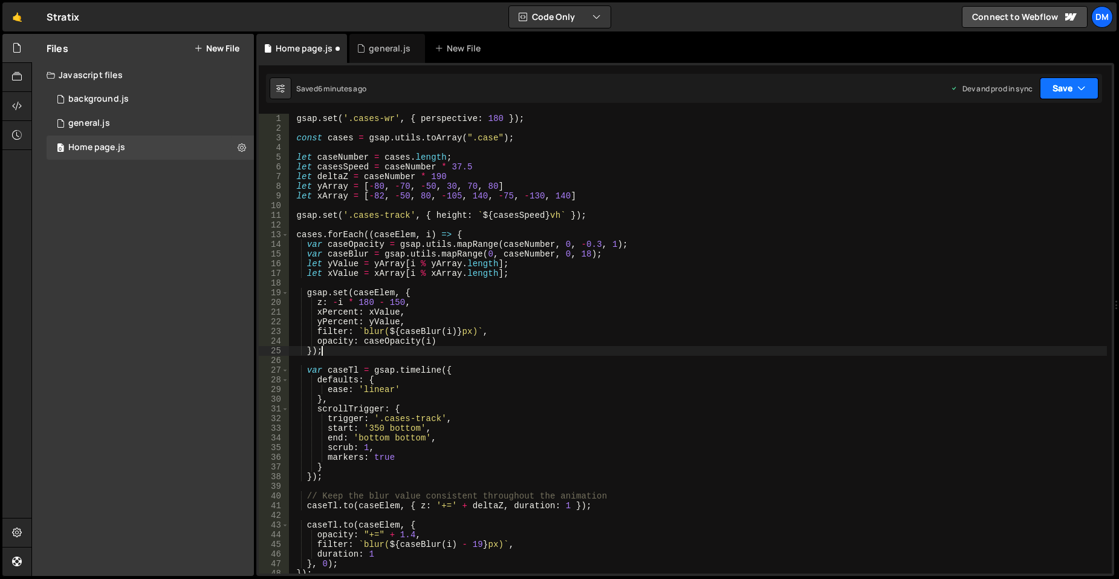
click at [1062, 82] on button "Save" at bounding box center [1069, 88] width 59 height 22
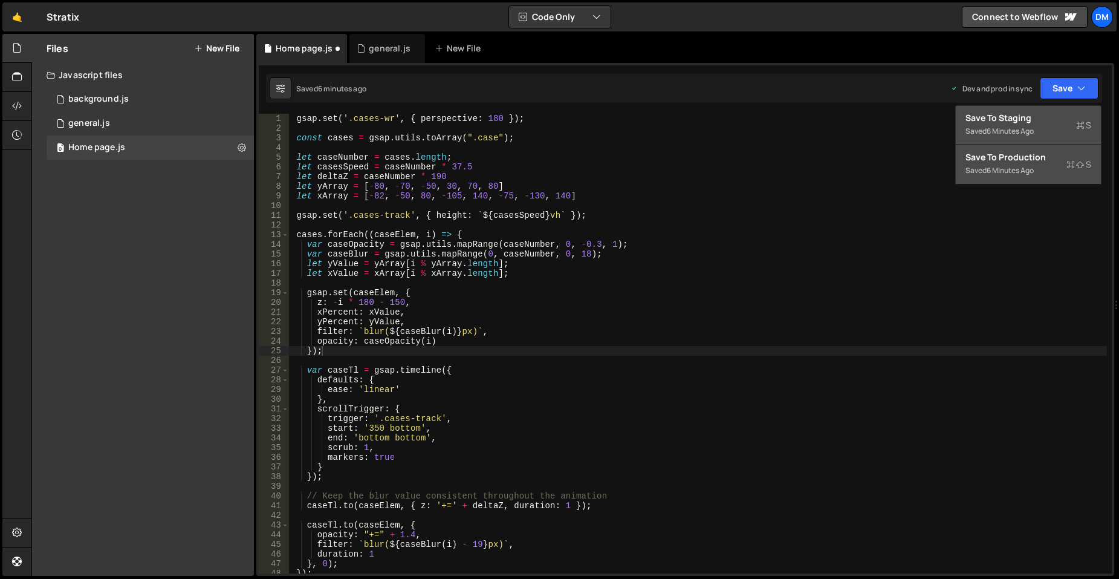
click at [1049, 123] on div "Save to Staging S" at bounding box center [1029, 118] width 126 height 12
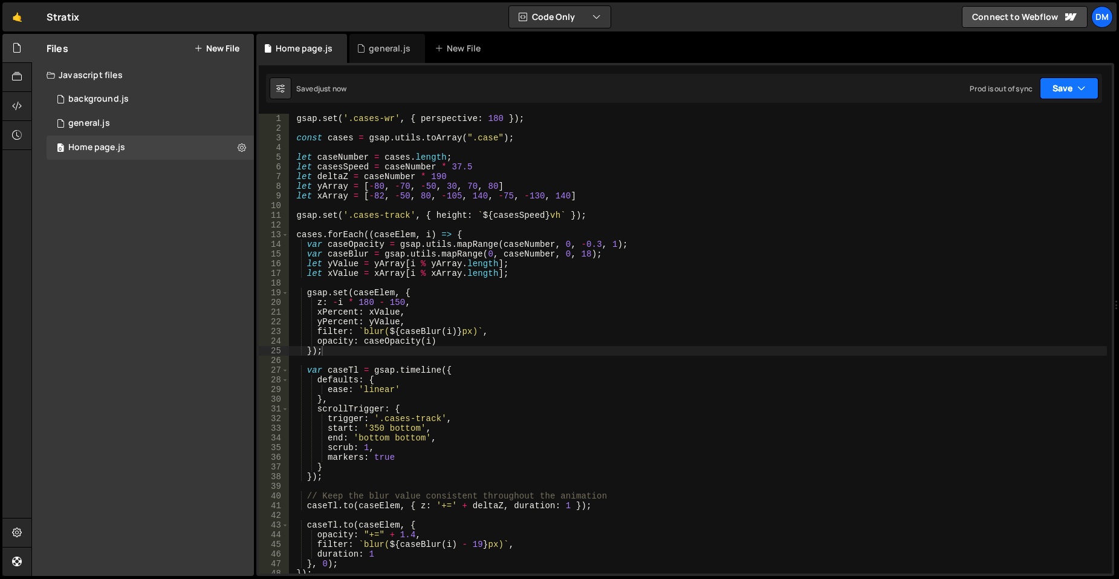
click at [1065, 91] on button "Save" at bounding box center [1069, 88] width 59 height 22
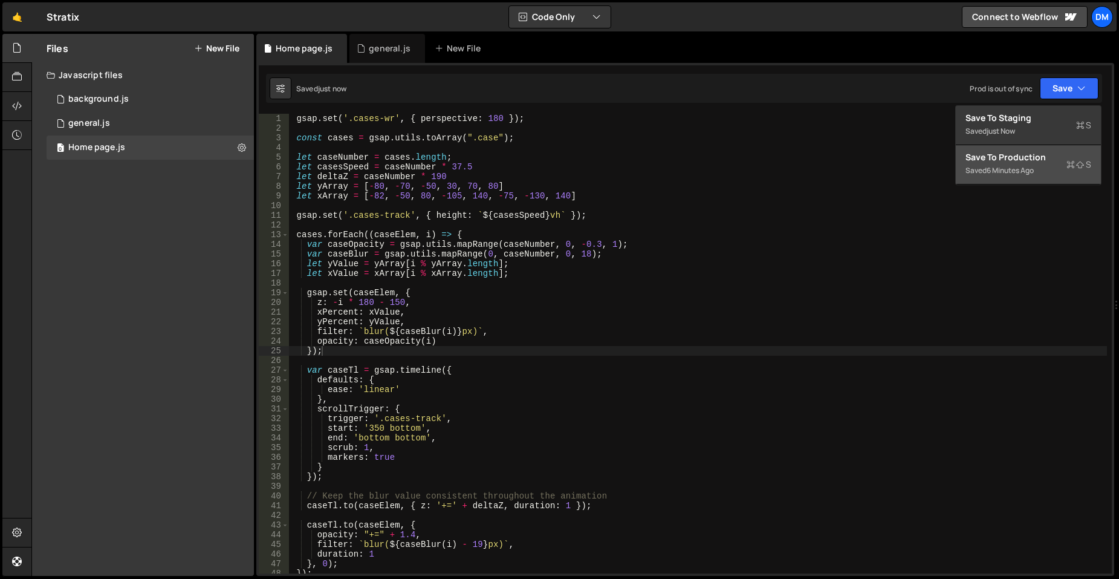
click at [1027, 162] on div "Save to Production S" at bounding box center [1029, 157] width 126 height 12
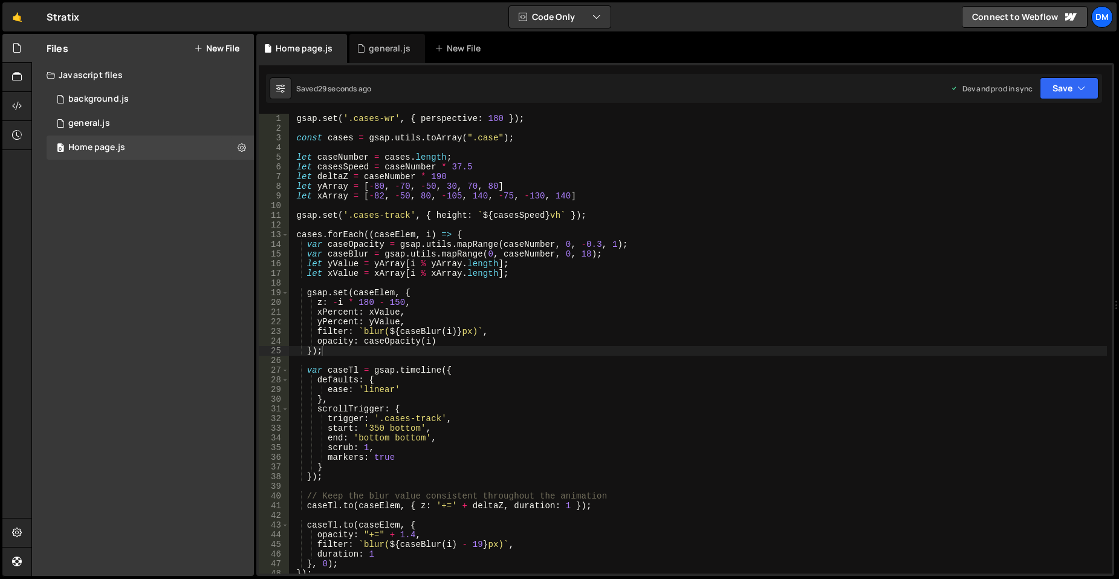
click at [489, 120] on div "gsap . set ( '.cases-wr' , { perspective : 180 }) ; const cases = gsap . utils …" at bounding box center [698, 353] width 818 height 479
type textarea "gsap.set('.cases-wr', { perspective: 200 });"
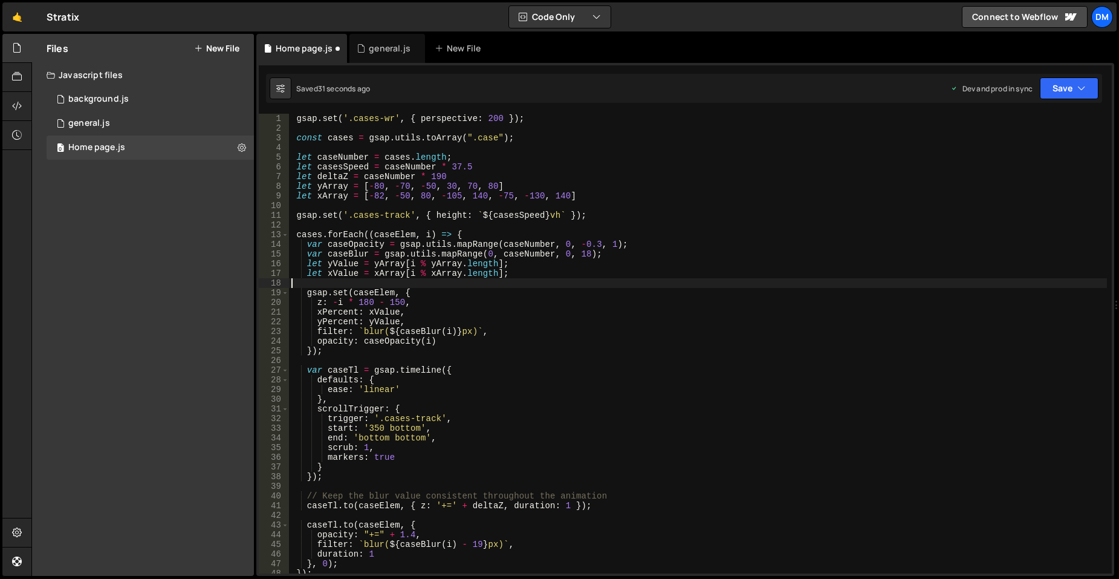
click at [559, 279] on div "gsap . set ( '.cases-wr' , { perspective : 200 }) ; const cases = gsap . utils …" at bounding box center [698, 353] width 818 height 479
click at [397, 297] on div "gsap . set ( '.cases-wr' , { perspective : 200 }) ; const cases = gsap . utils …" at bounding box center [698, 353] width 818 height 479
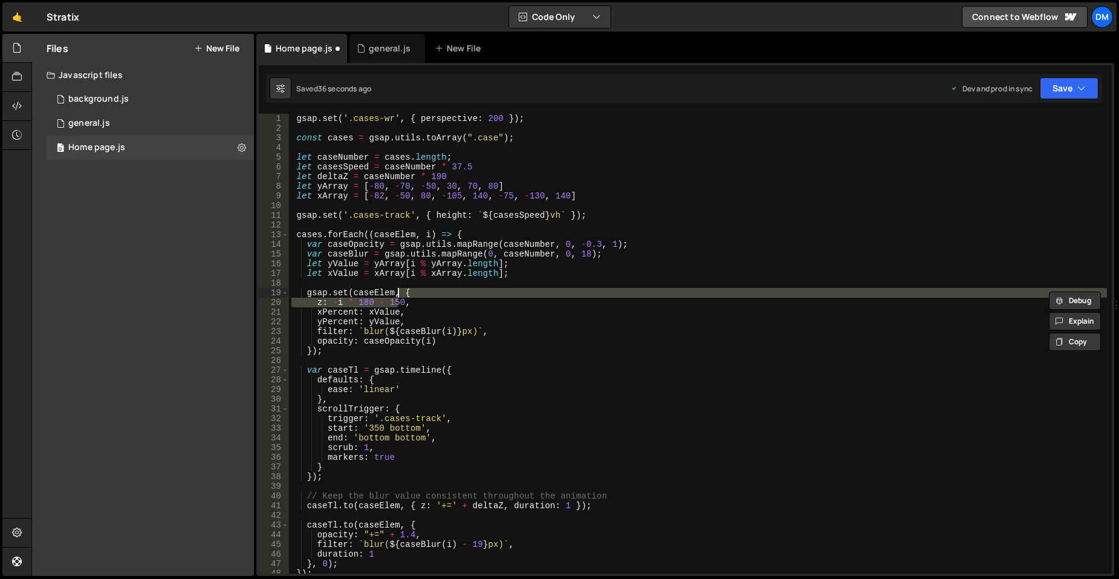
click at [397, 297] on div "gsap . set ( '.cases-wr' , { perspective : 200 }) ; const cases = gsap . utils …" at bounding box center [698, 353] width 818 height 479
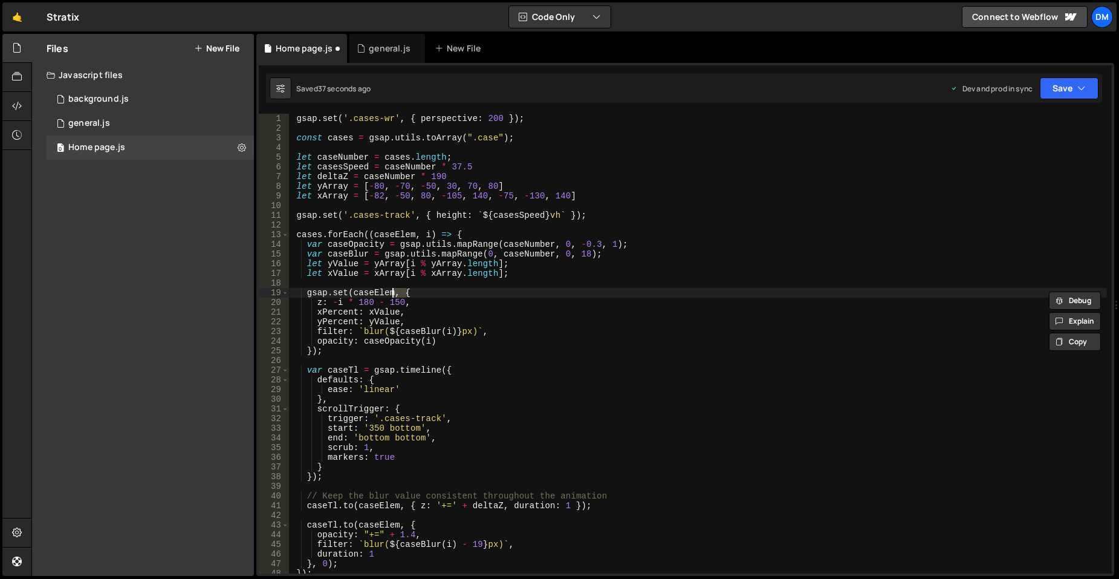
click at [396, 302] on div "gsap . set ( '.cases-wr' , { perspective : 200 }) ; const cases = gsap . utils …" at bounding box center [698, 353] width 818 height 479
click at [537, 267] on div "gsap . set ( '.cases-wr' , { perspective : 200 }) ; const cases = gsap . utils …" at bounding box center [698, 353] width 818 height 479
click at [631, 271] on div "gsap . set ( '.cases-wr' , { perspective : 200 }) ; const cases = gsap . utils …" at bounding box center [698, 353] width 818 height 479
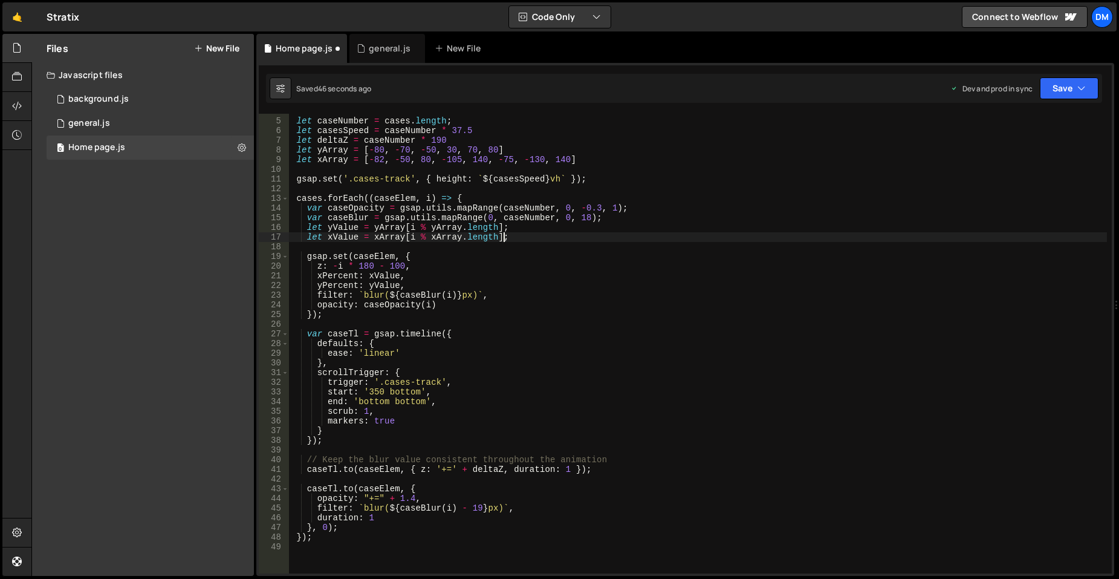
scroll to position [36, 0]
type textarea "let xValue = xArray[i % xArray.length];"
click at [1055, 80] on button "Save" at bounding box center [1069, 88] width 59 height 22
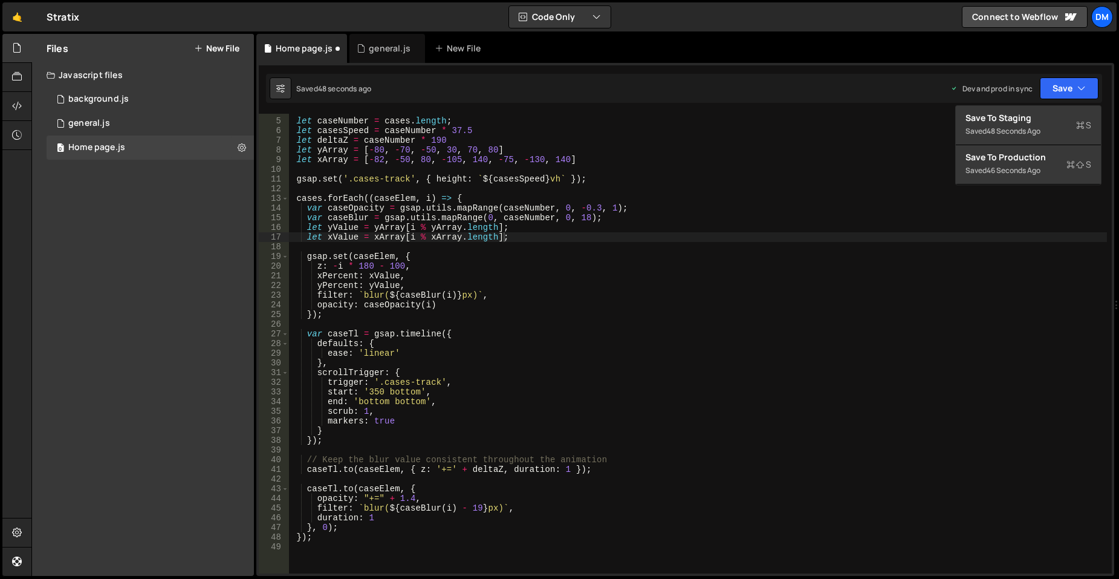
click at [1055, 102] on div "Saved 48 seconds ago Dev and prod in sync Upgrade to Edit Save Save to Staging …" at bounding box center [684, 88] width 836 height 29
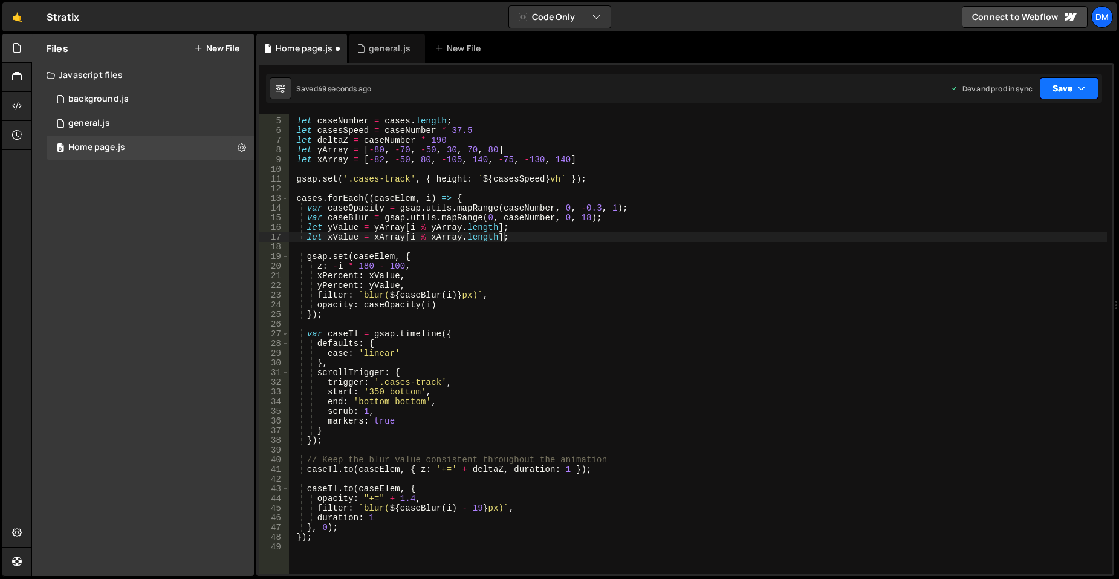
click at [1060, 83] on button "Save" at bounding box center [1069, 88] width 59 height 22
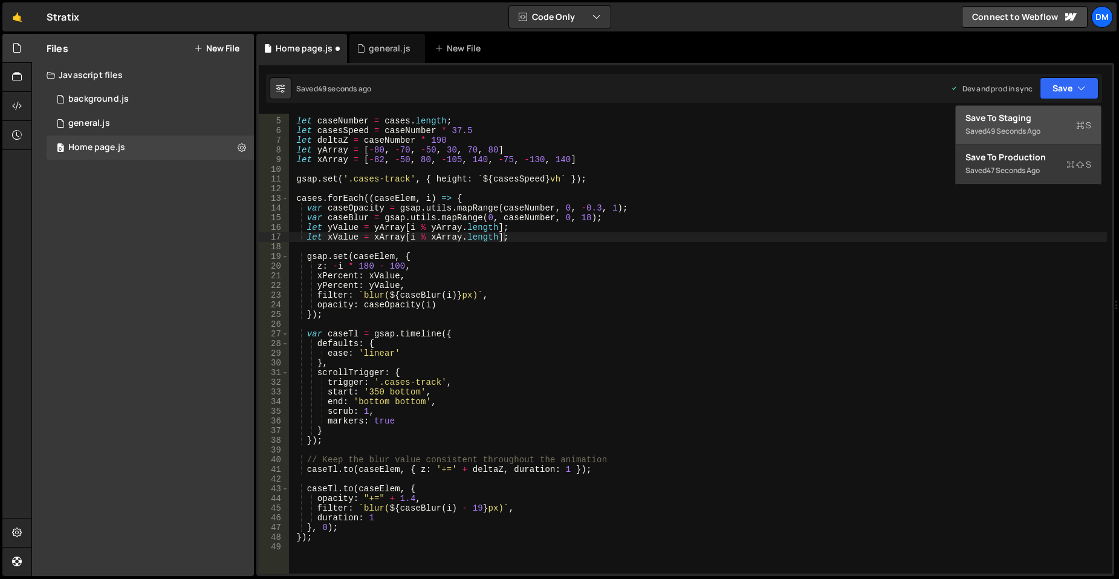
click at [1022, 125] on div "Saved 49 seconds ago" at bounding box center [1029, 131] width 126 height 15
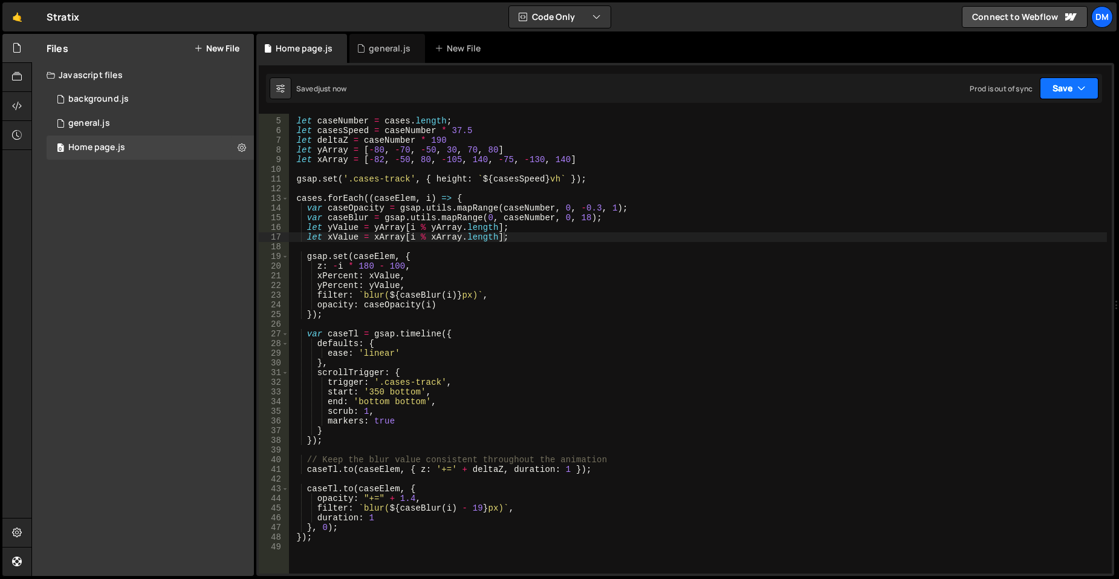
click at [1071, 88] on button "Save" at bounding box center [1069, 88] width 59 height 22
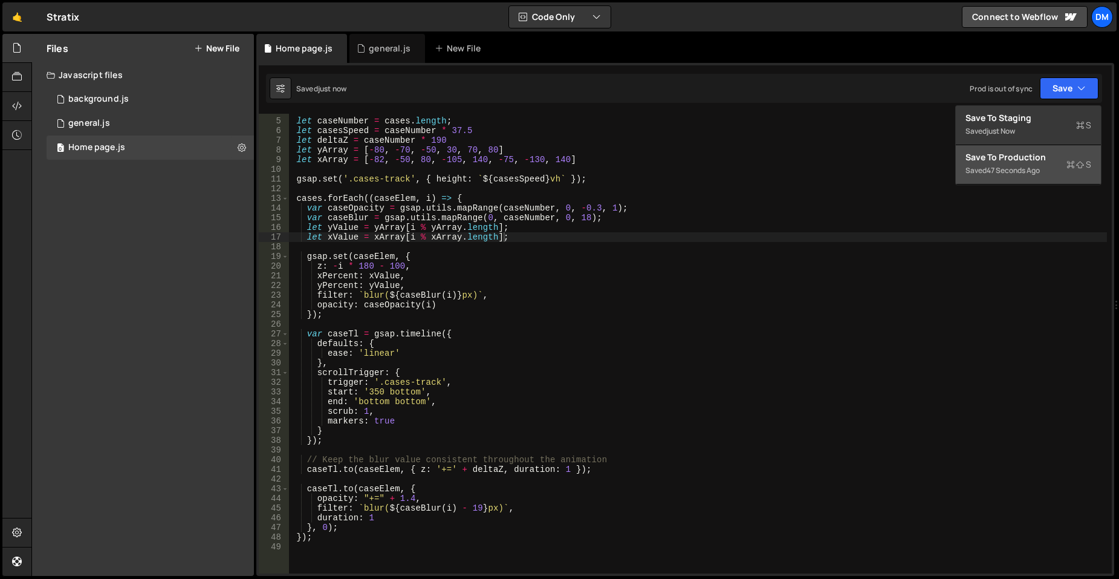
click at [1018, 153] on div "Save to Production S" at bounding box center [1029, 157] width 126 height 12
